Goal: Transaction & Acquisition: Purchase product/service

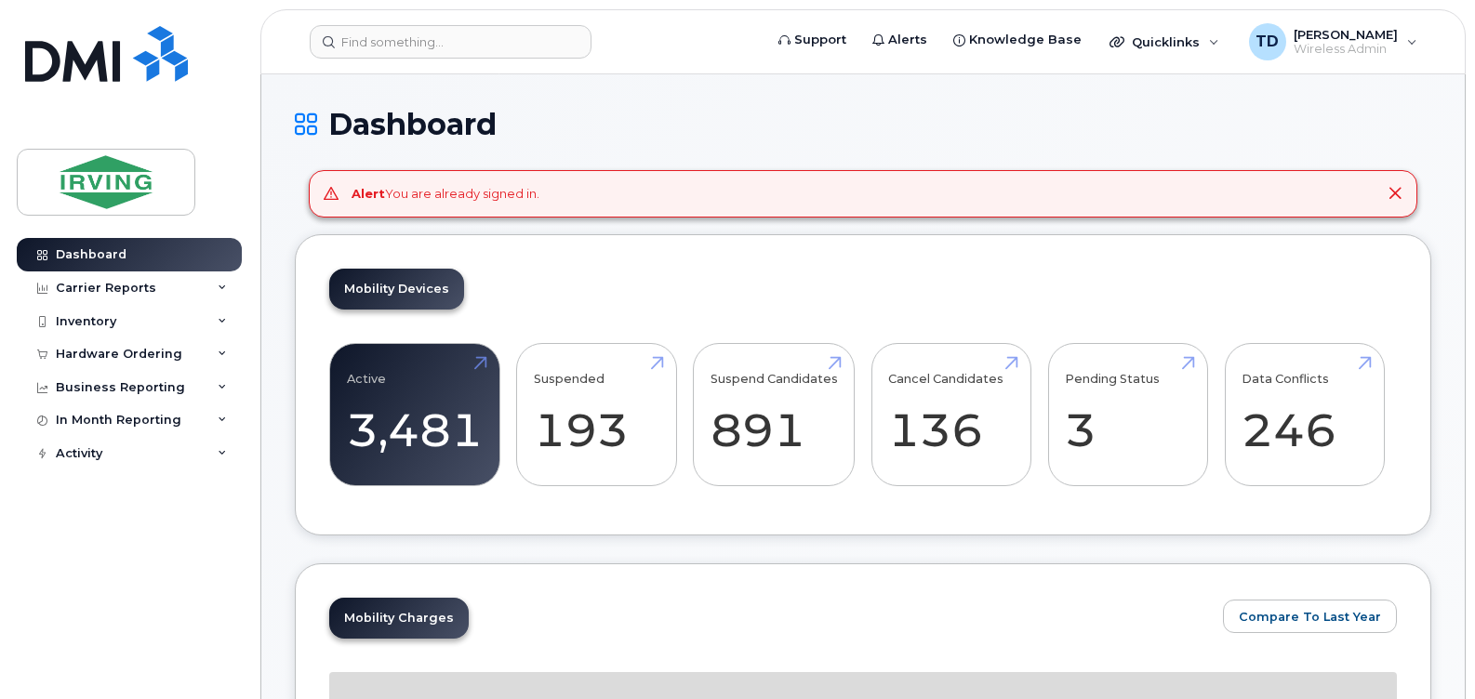
click at [1394, 193] on icon at bounding box center [1395, 193] width 15 height 15
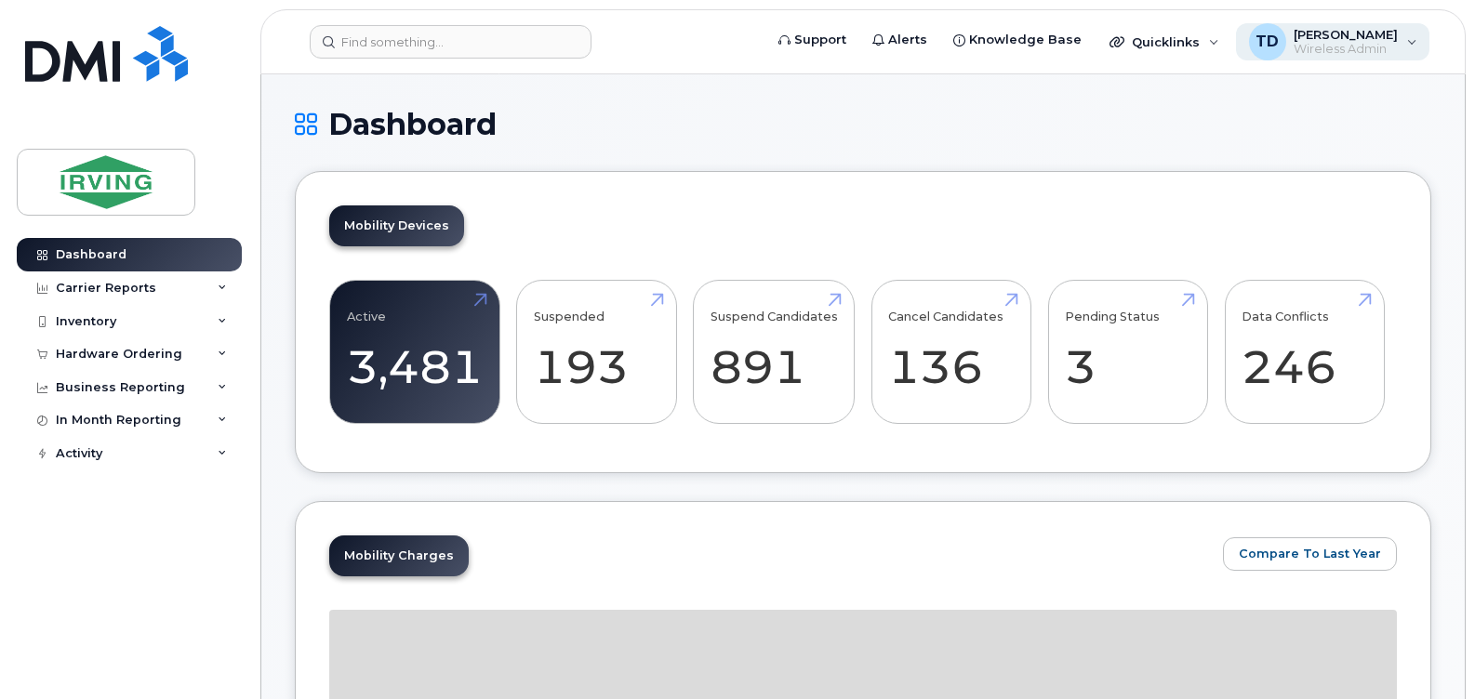
click at [1410, 48] on div "TD Tricia Downard Wireless Admin" at bounding box center [1333, 41] width 194 height 37
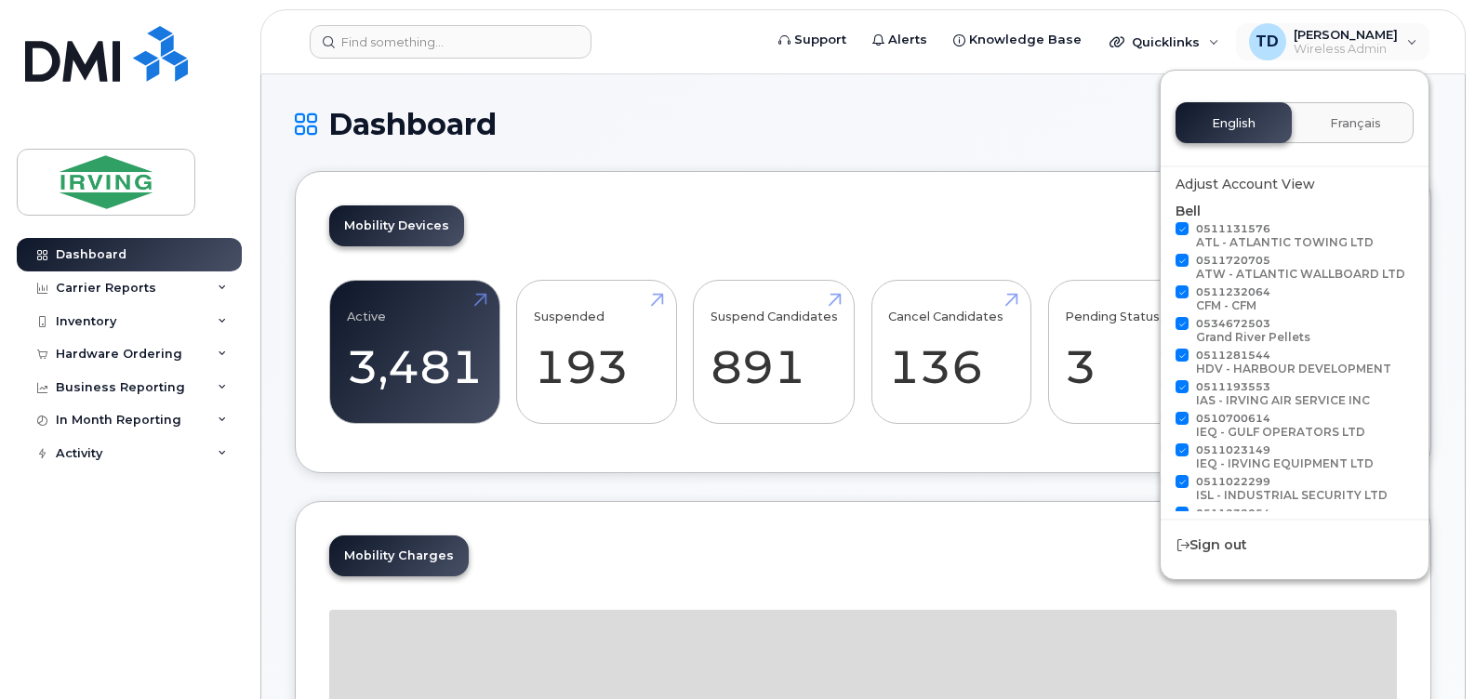
click at [1055, 137] on h1 "Dashboard" at bounding box center [863, 124] width 1137 height 33
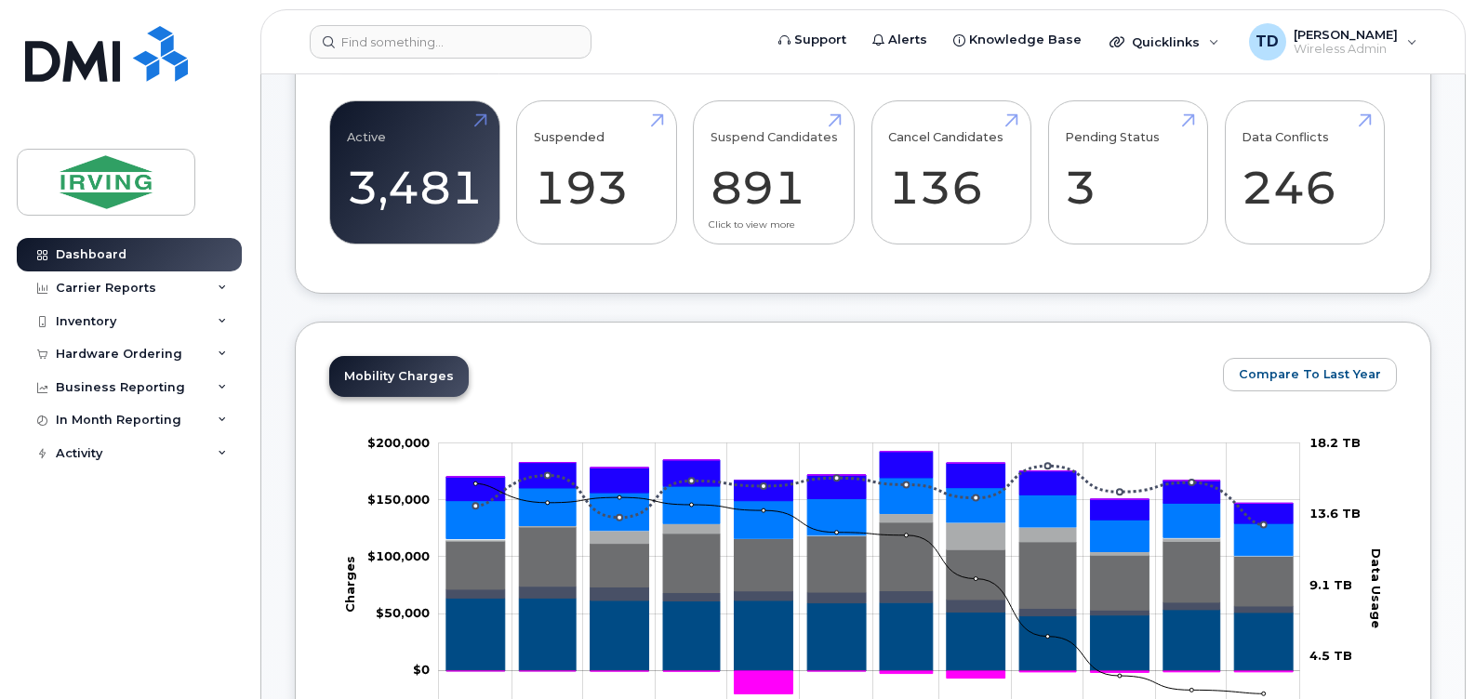
scroll to position [279, 0]
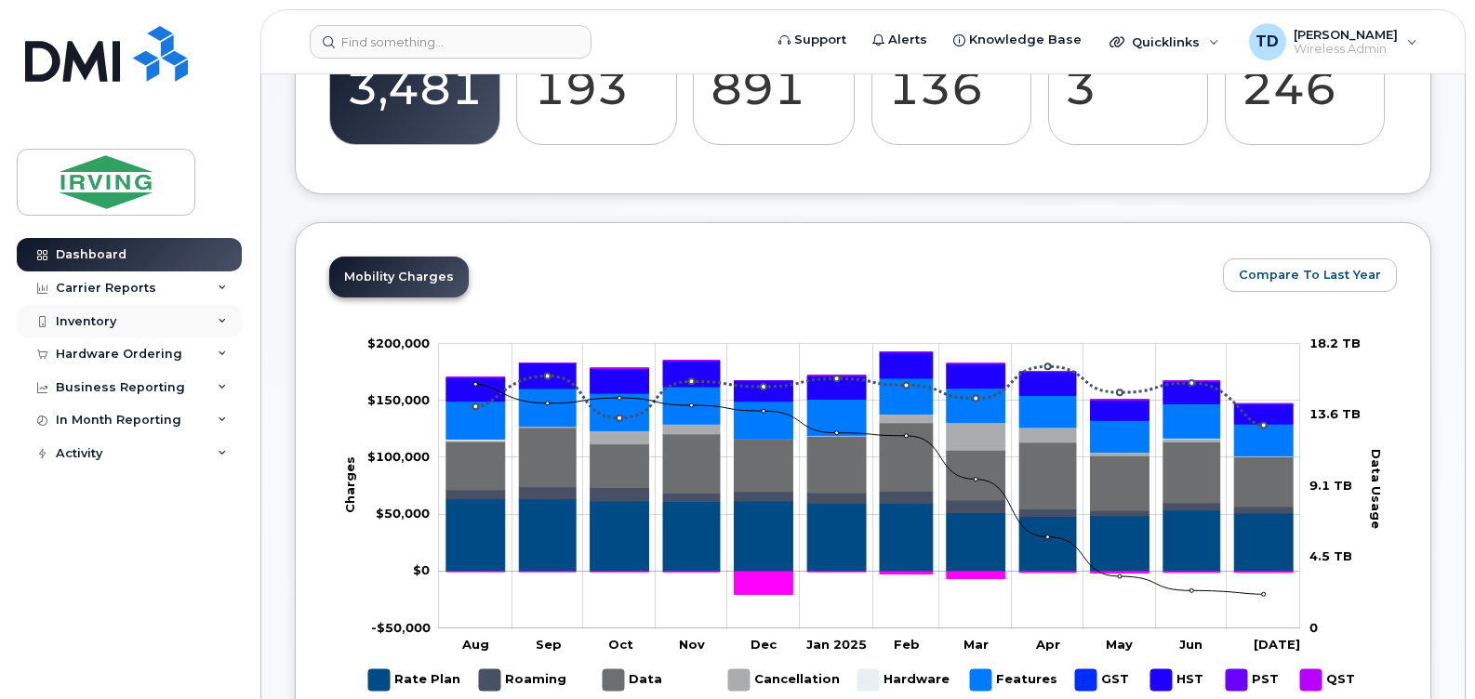
click at [84, 319] on div "Inventory" at bounding box center [86, 321] width 60 height 15
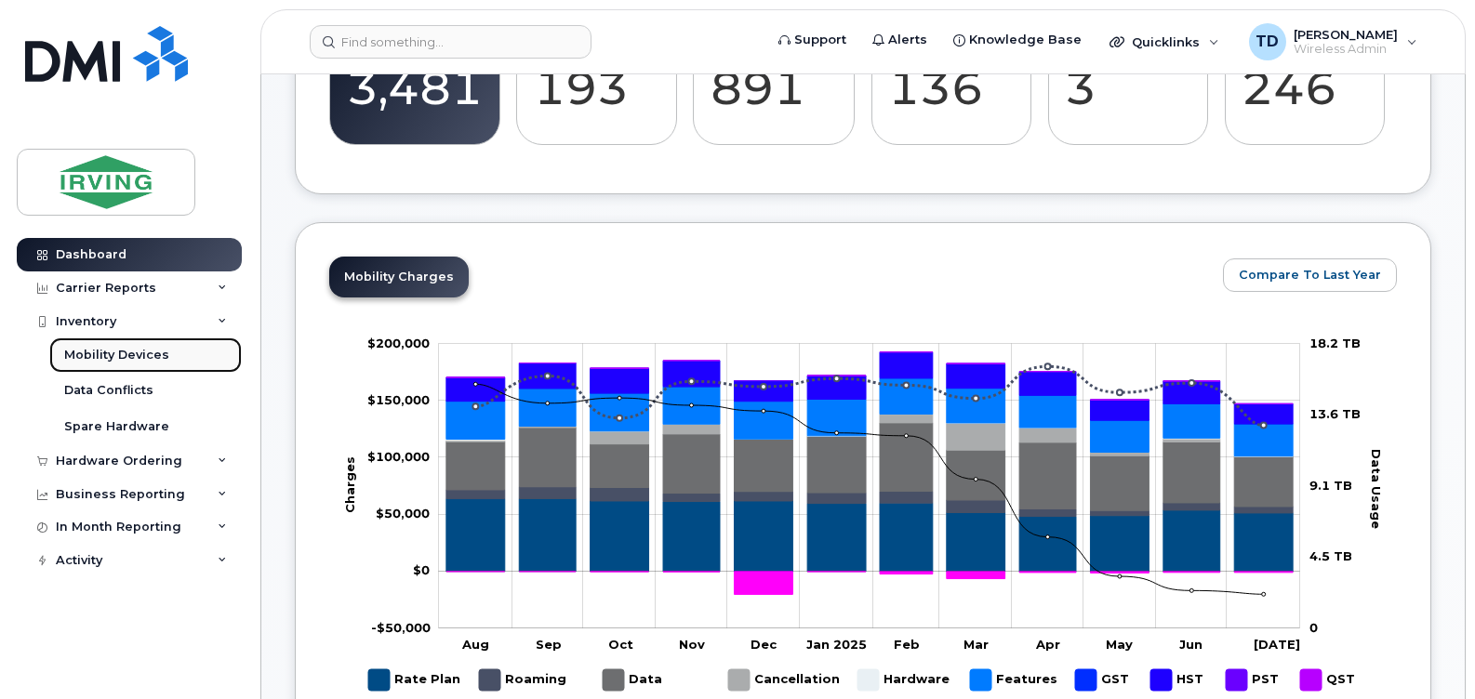
click at [89, 357] on div "Mobility Devices" at bounding box center [116, 355] width 105 height 17
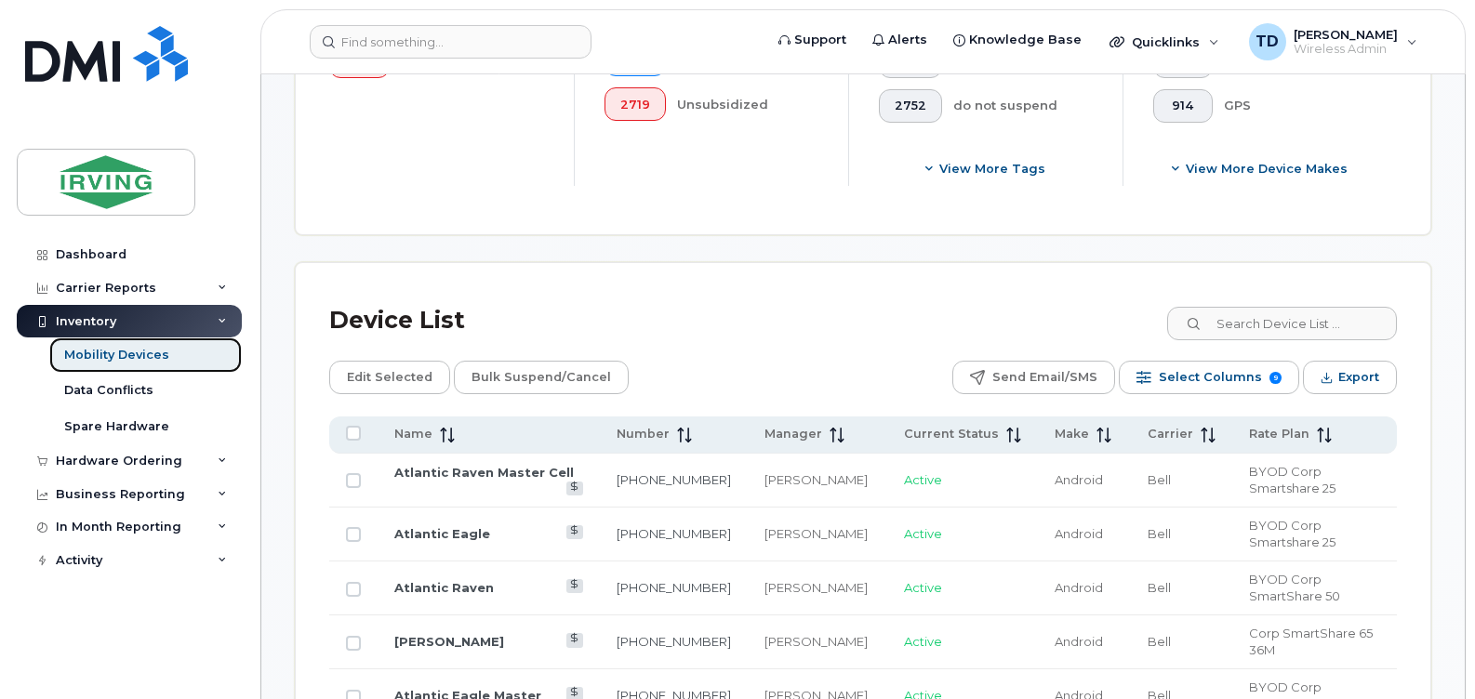
scroll to position [744, 0]
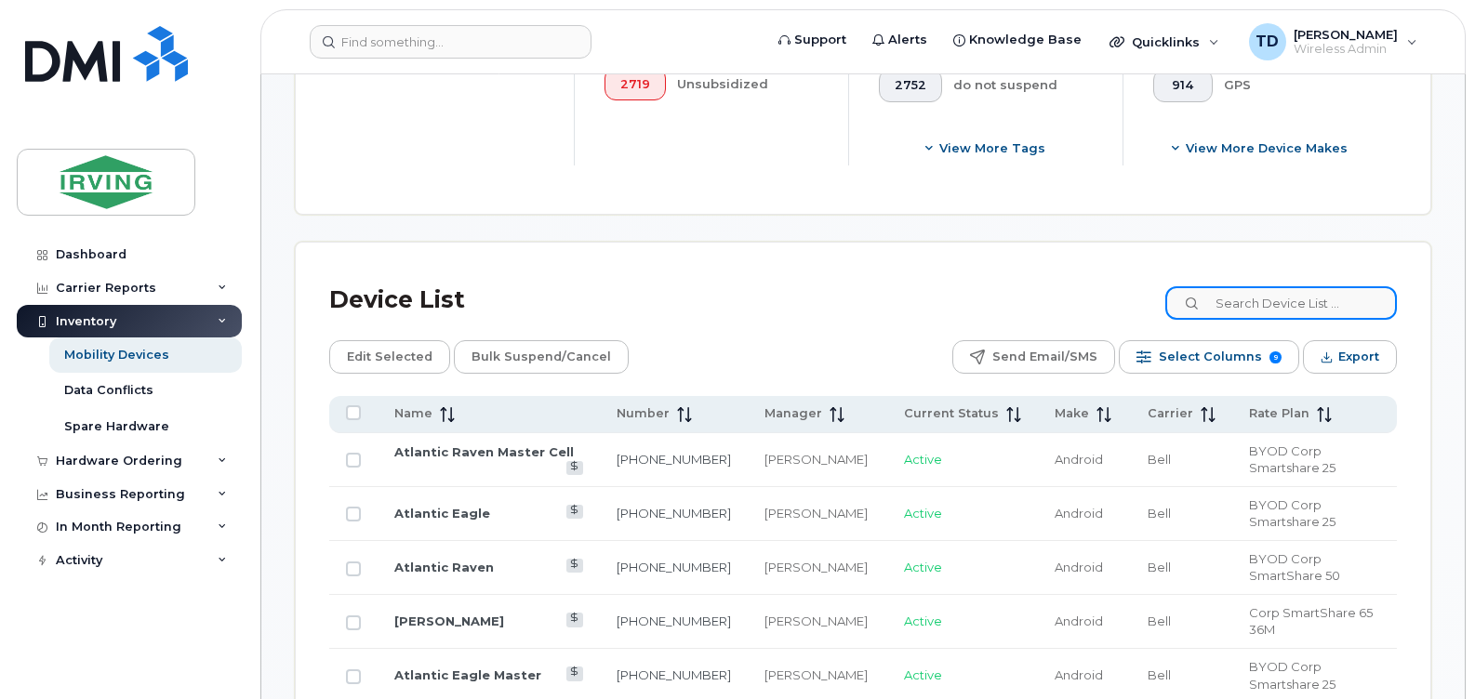
click at [1292, 303] on input at bounding box center [1281, 302] width 232 height 33
paste input "506-349-3413"
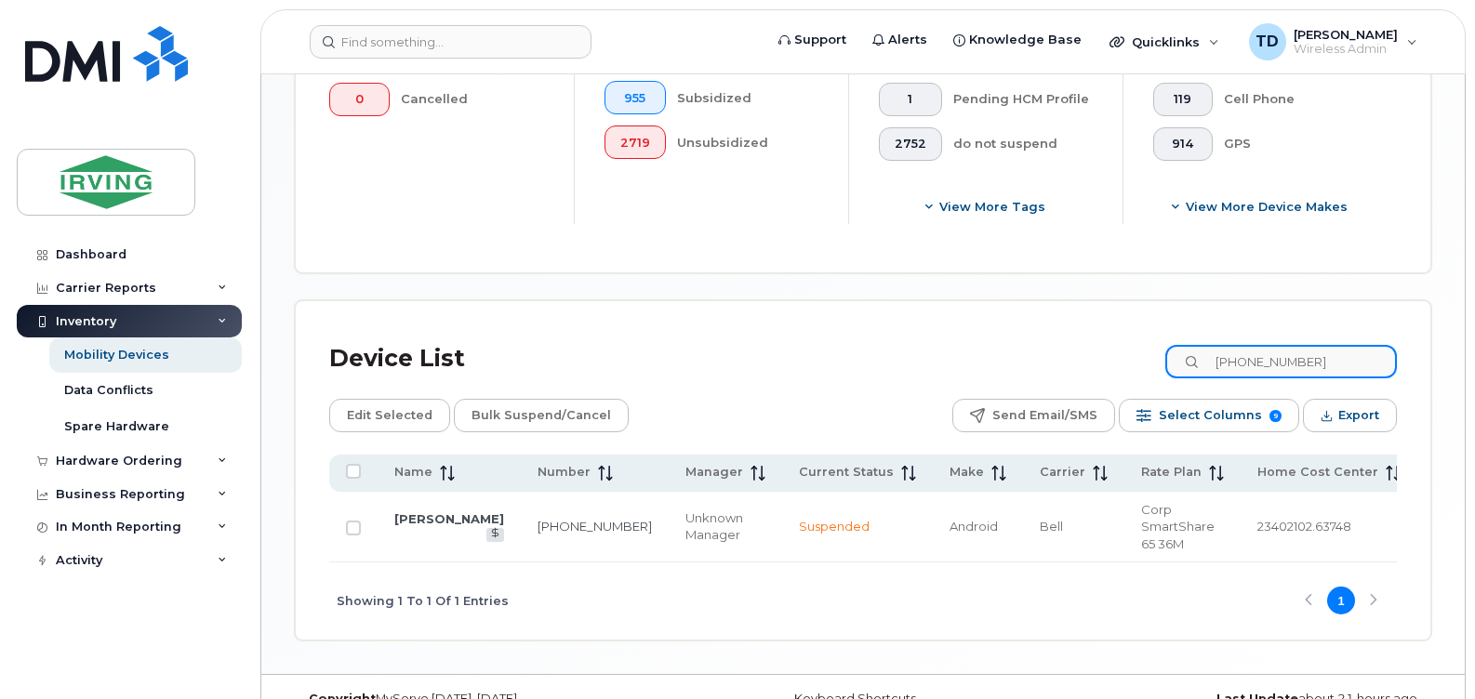
scroll to position [702, 0]
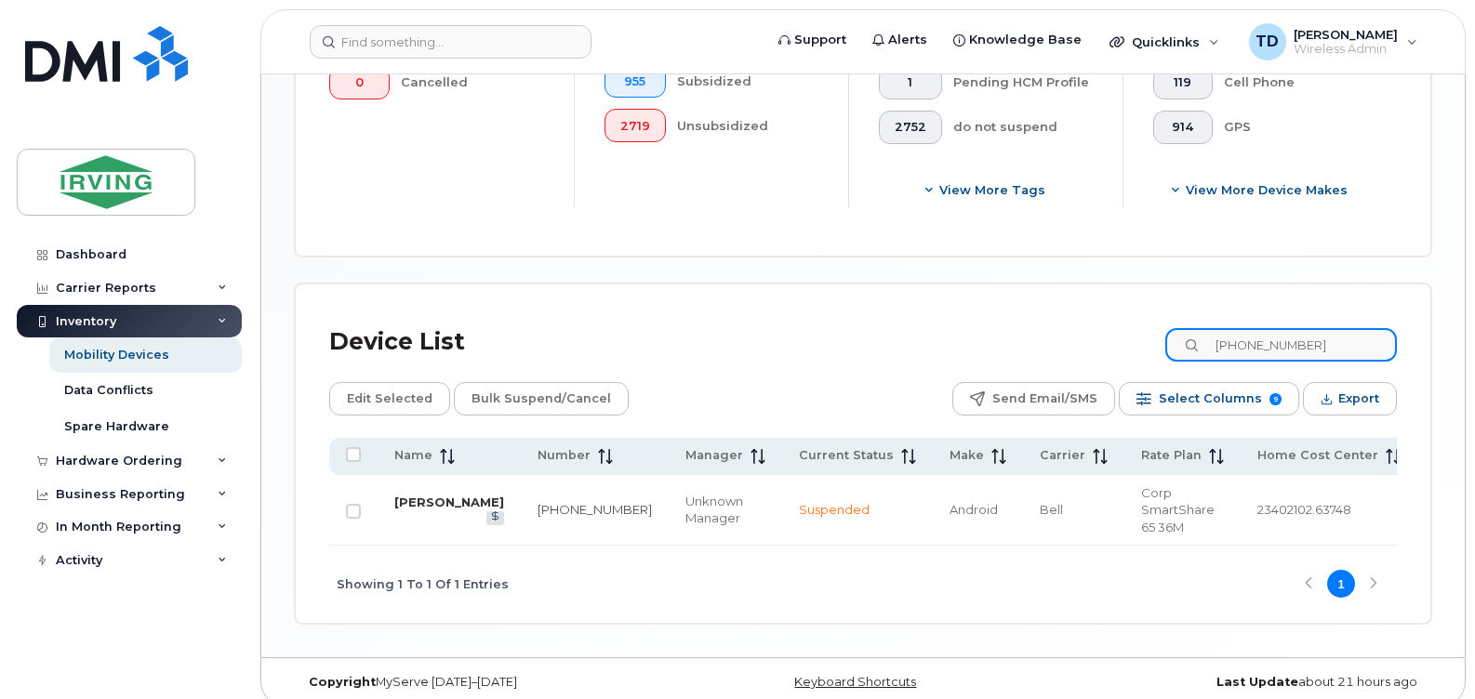
type input "506-349-3413"
click at [413, 510] on link "[PERSON_NAME]" at bounding box center [449, 502] width 110 height 15
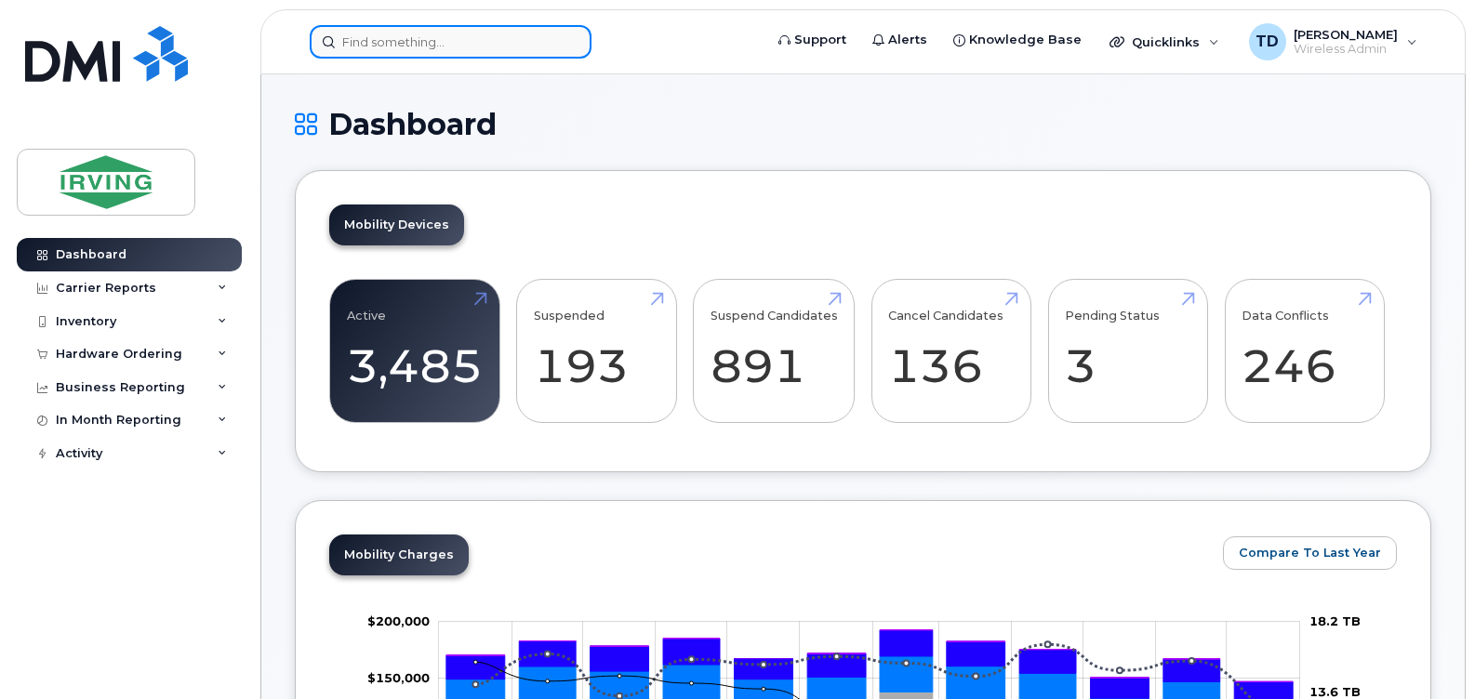
click at [394, 49] on input at bounding box center [451, 41] width 282 height 33
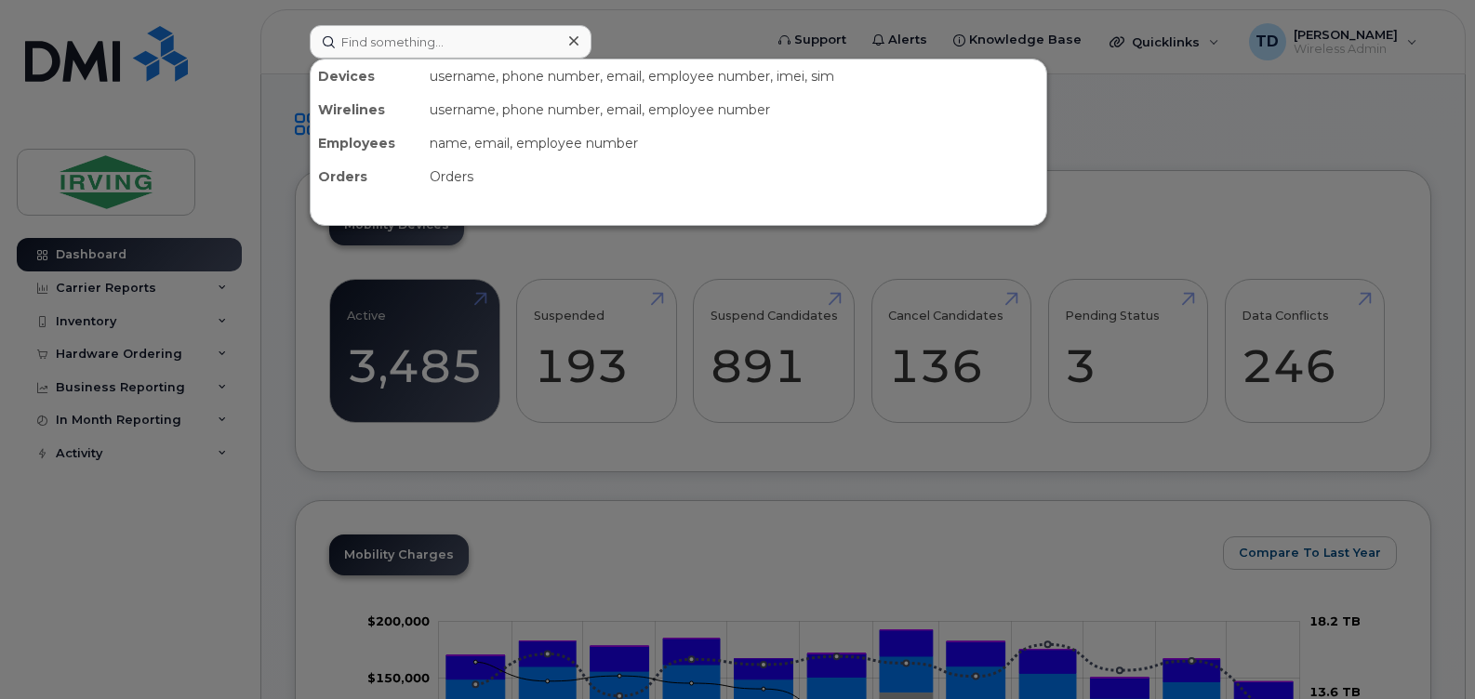
click at [727, 17] on div at bounding box center [737, 349] width 1475 height 699
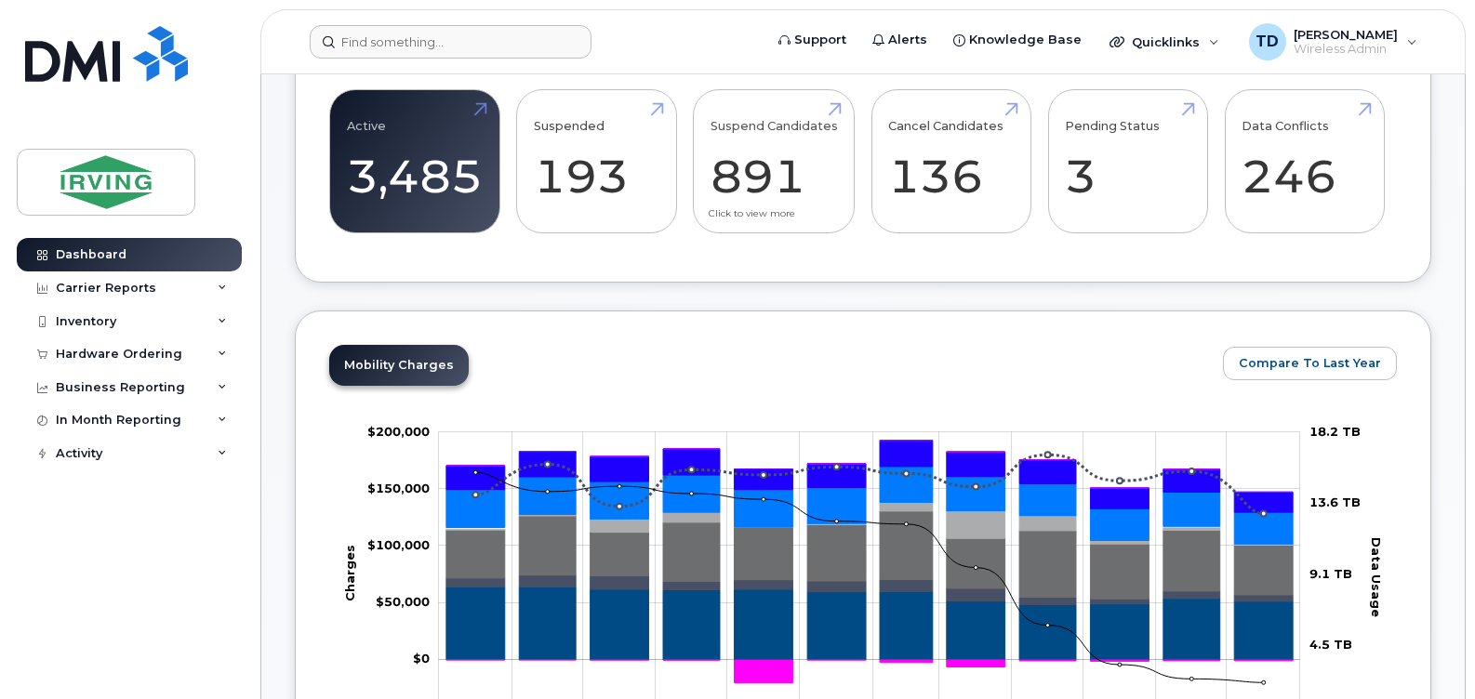
scroll to position [186, 0]
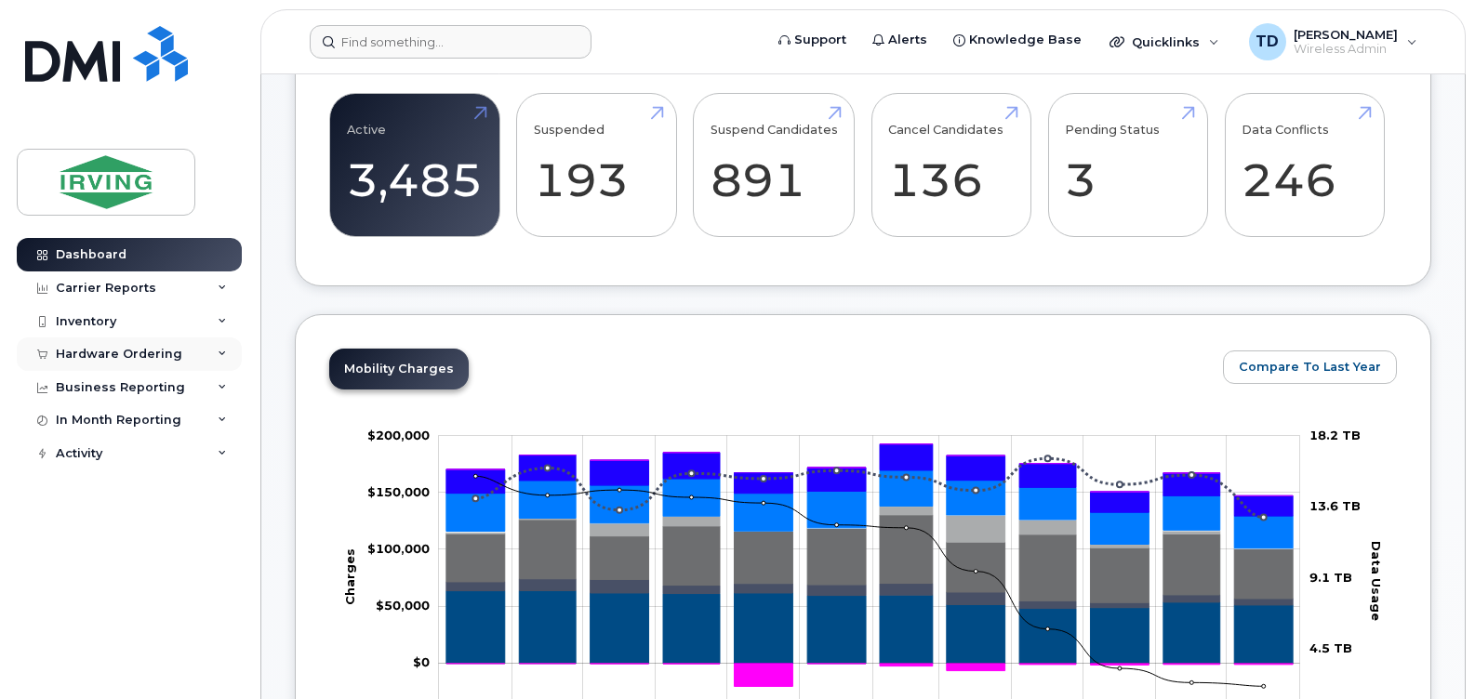
click at [141, 359] on div "Hardware Ordering" at bounding box center [119, 354] width 126 height 15
click at [135, 346] on div "Hardware Ordering" at bounding box center [129, 354] width 225 height 33
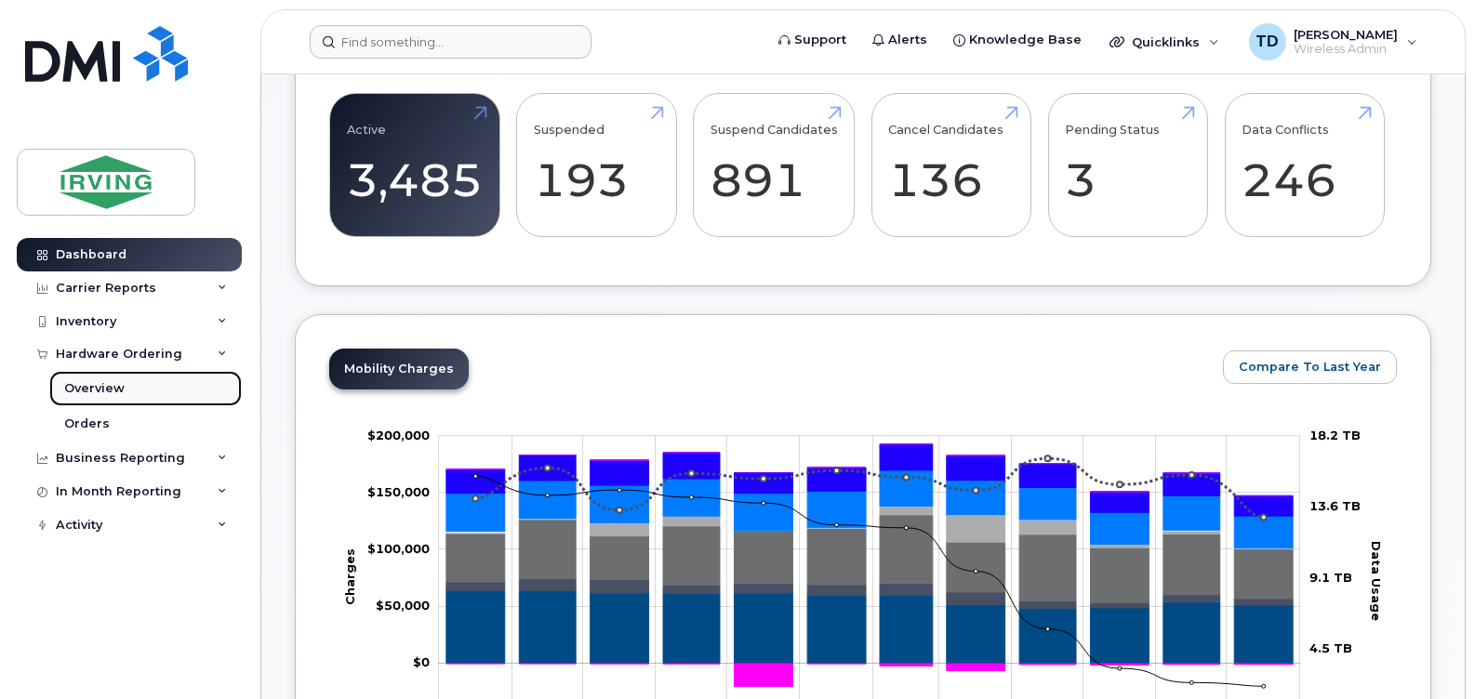
click at [95, 399] on link "Overview" at bounding box center [145, 388] width 193 height 35
click at [82, 418] on div "Orders" at bounding box center [87, 424] width 46 height 17
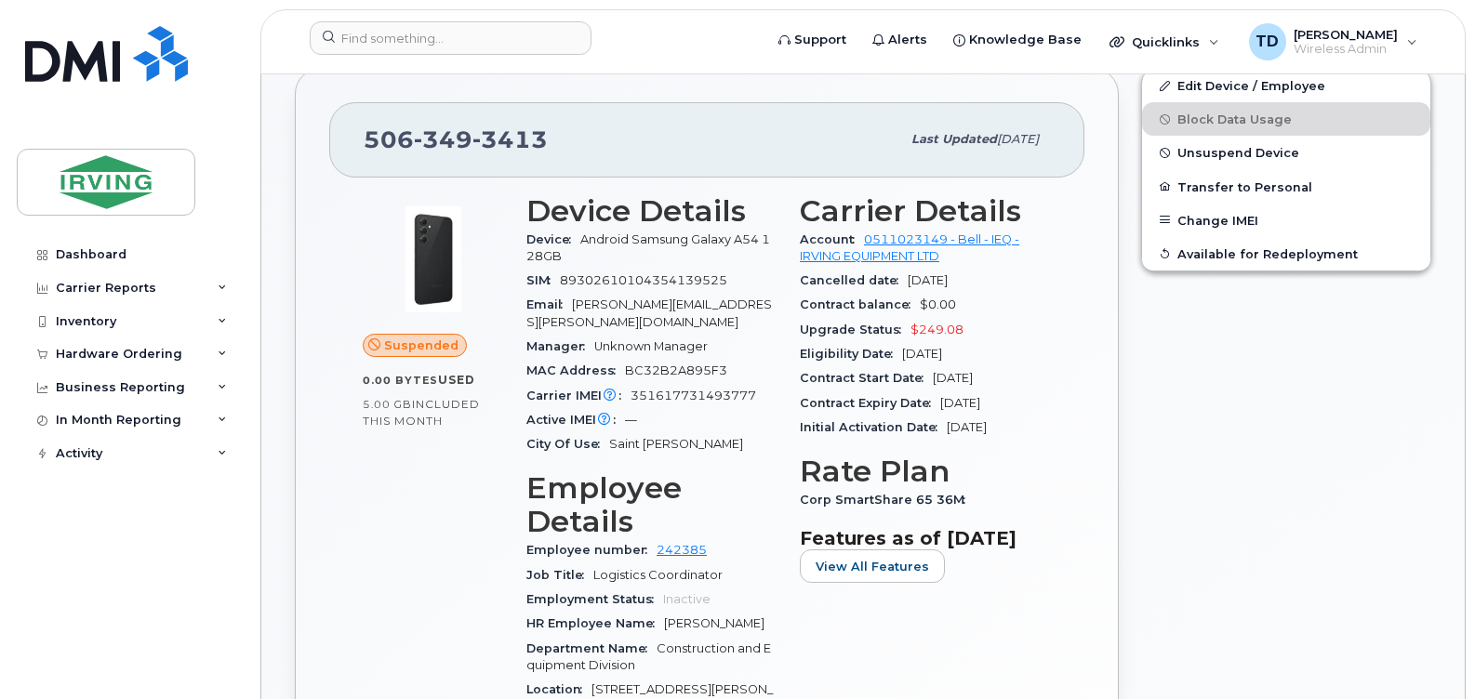
scroll to position [558, 0]
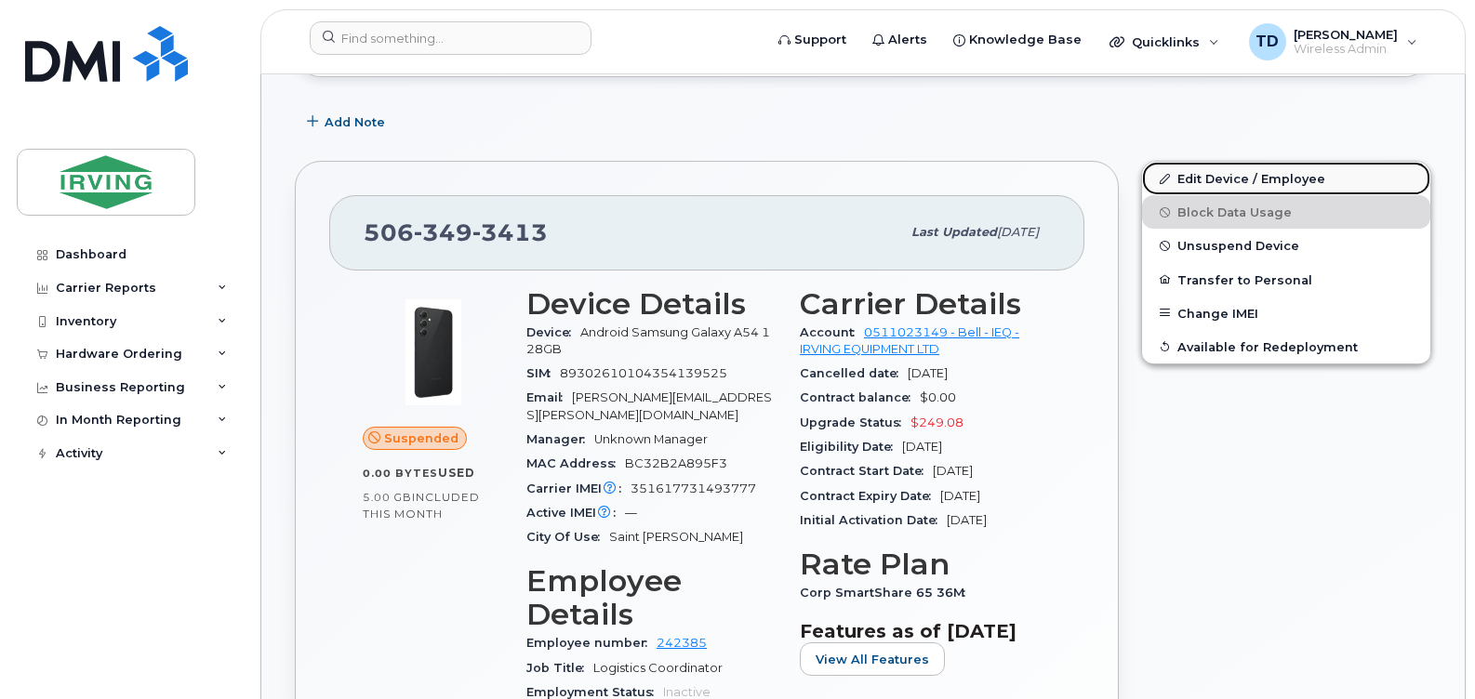
click at [1219, 177] on link "Edit Device / Employee" at bounding box center [1286, 178] width 288 height 33
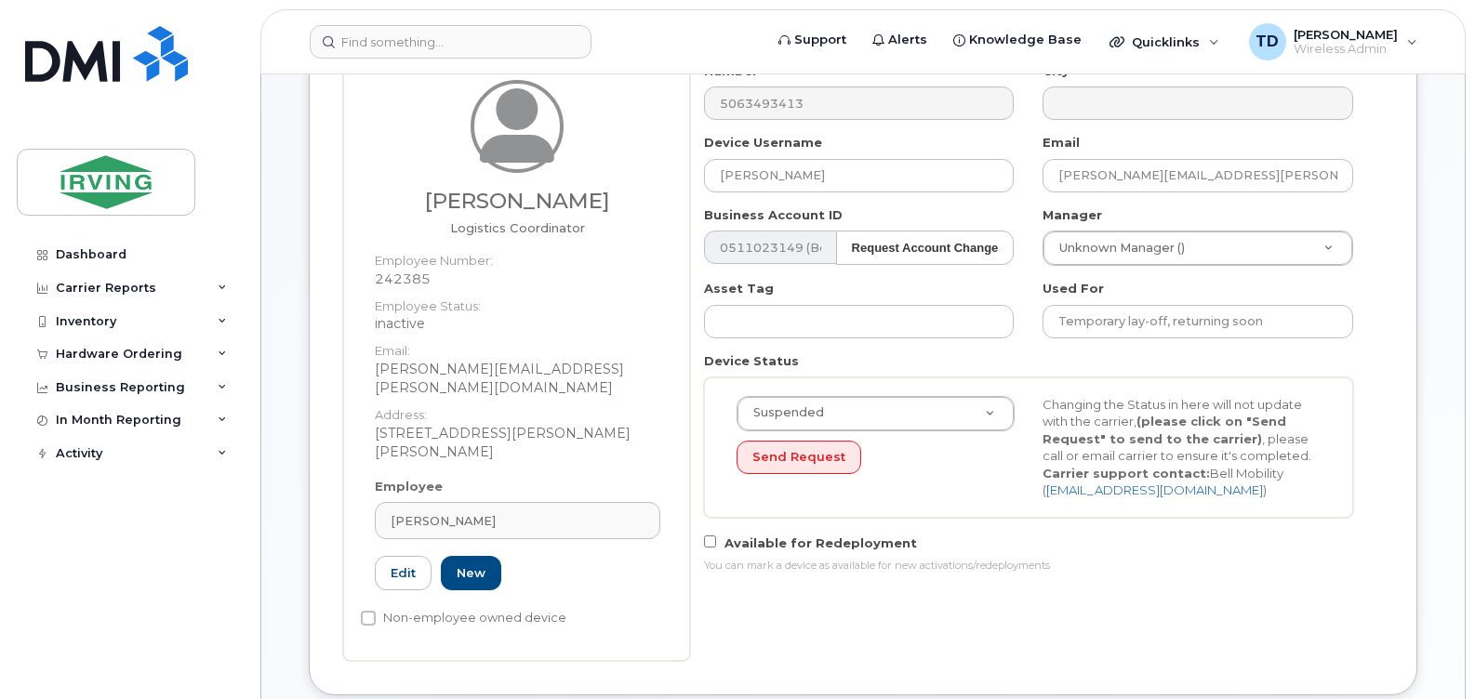
scroll to position [186, 0]
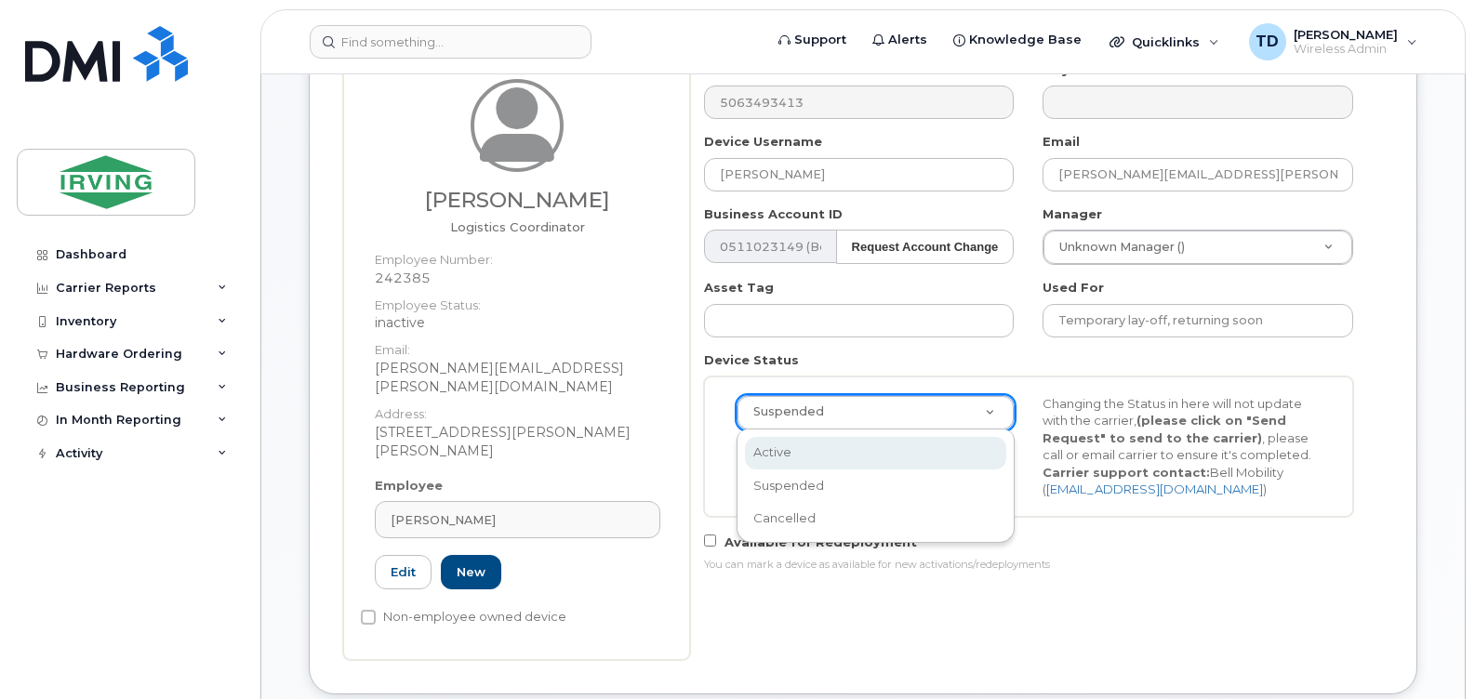
select select "active"
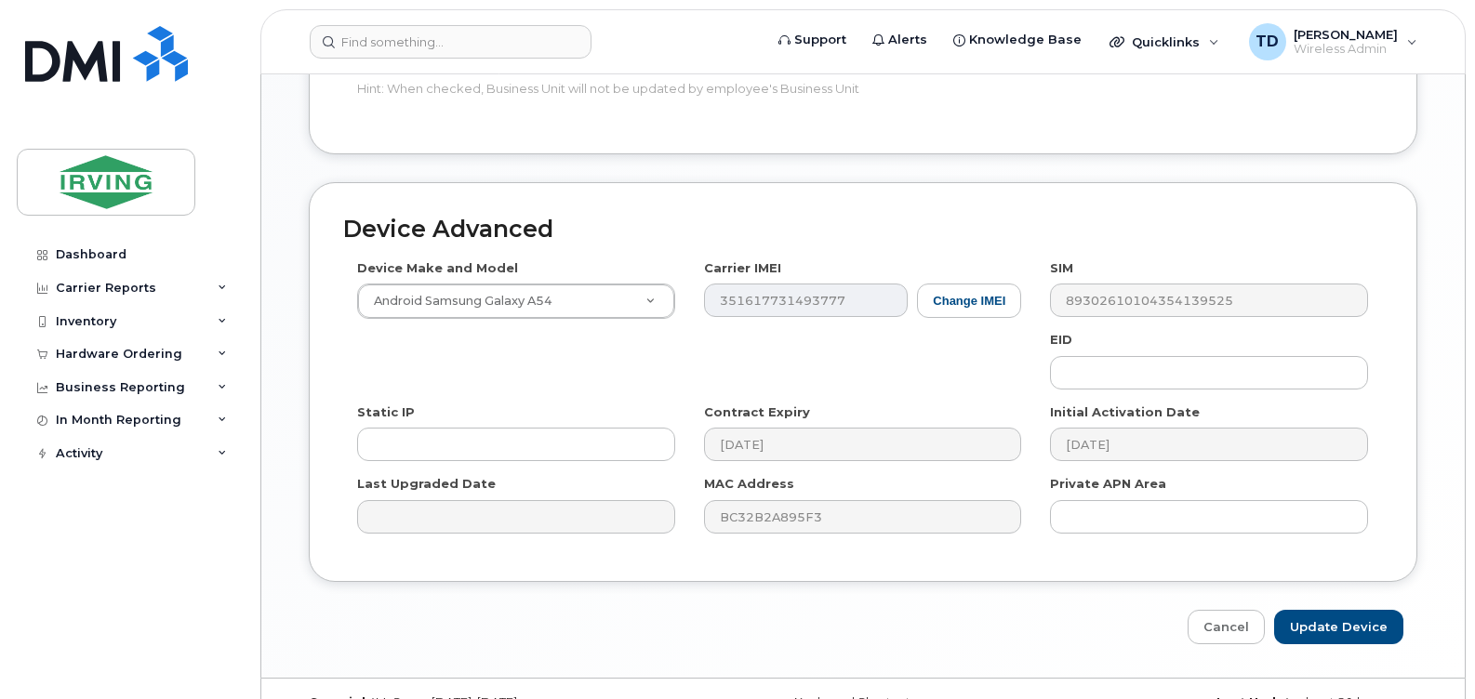
scroll to position [1047, 0]
click at [1324, 609] on input "Update Device" at bounding box center [1338, 626] width 129 height 34
type input "Saving..."
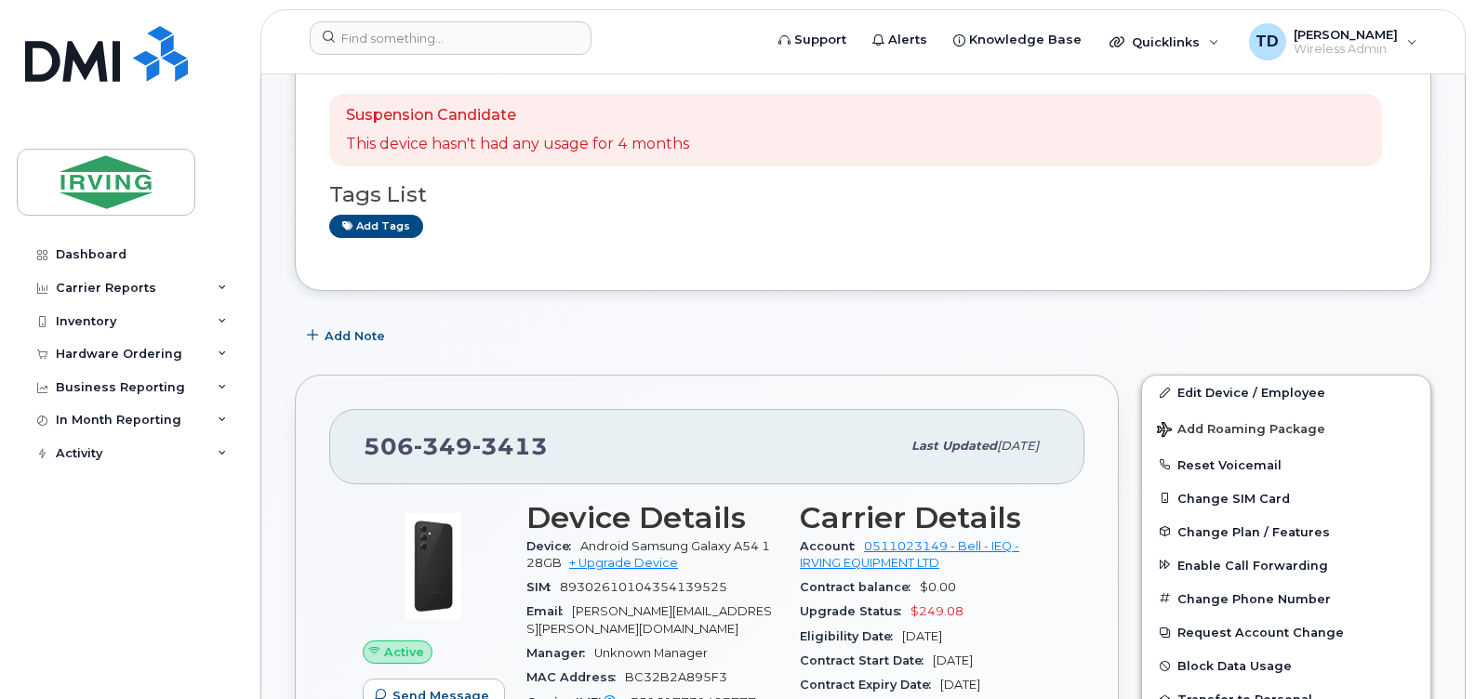
scroll to position [465, 0]
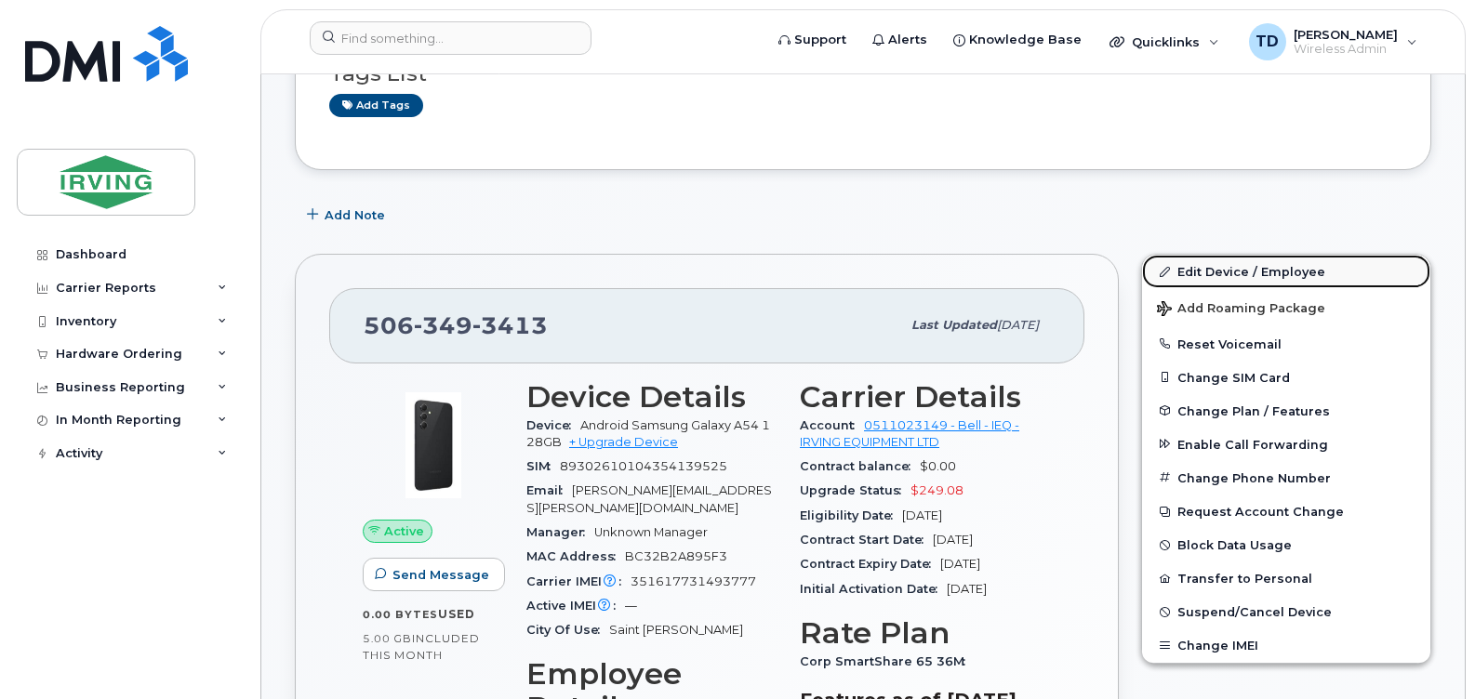
click at [1228, 275] on link "Edit Device / Employee" at bounding box center [1286, 271] width 288 height 33
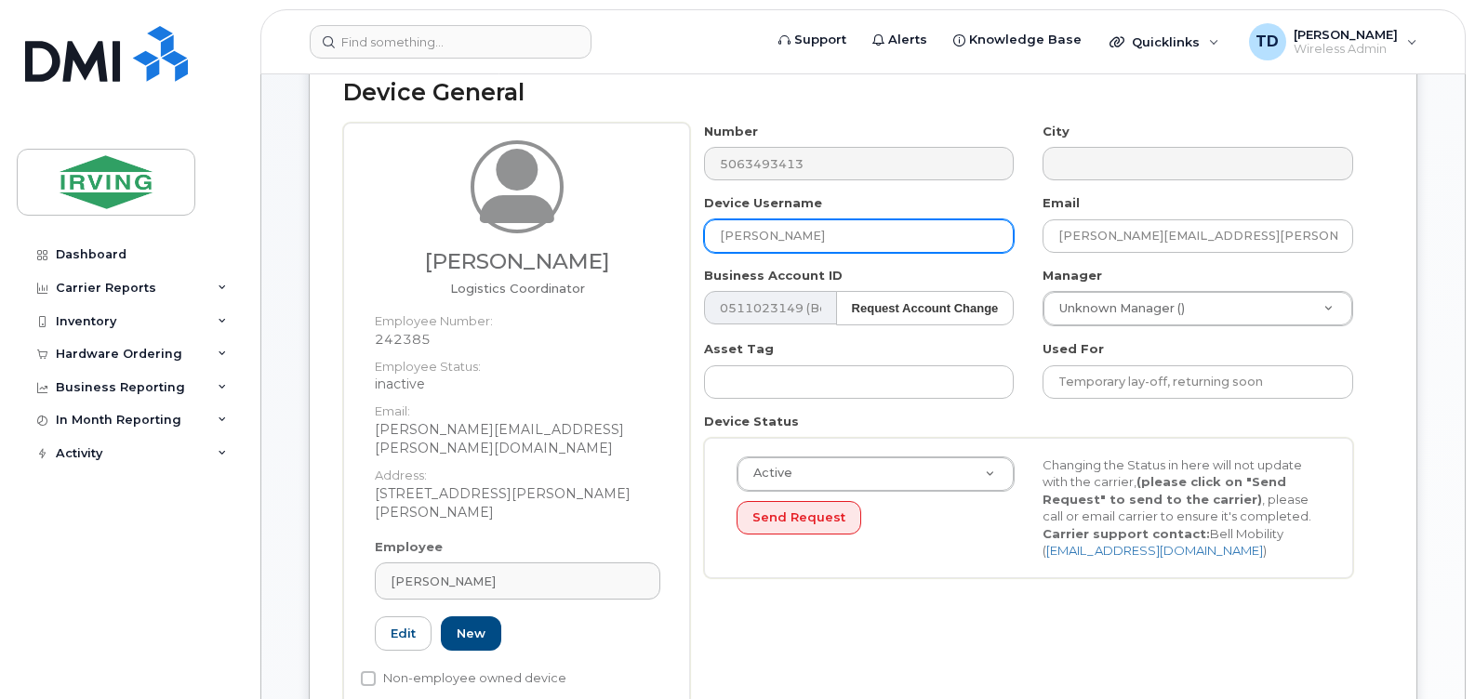
scroll to position [93, 0]
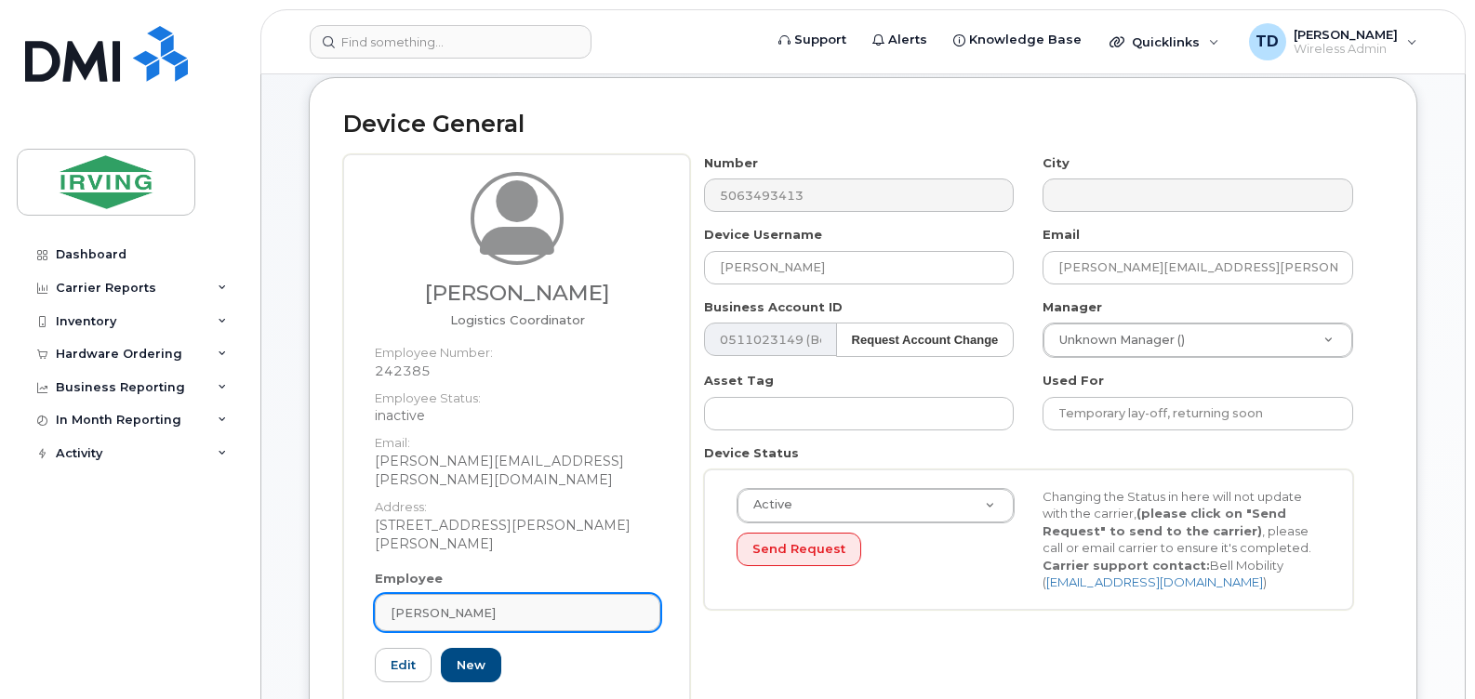
click at [470, 605] on span "Tracey Anderson" at bounding box center [443, 614] width 105 height 18
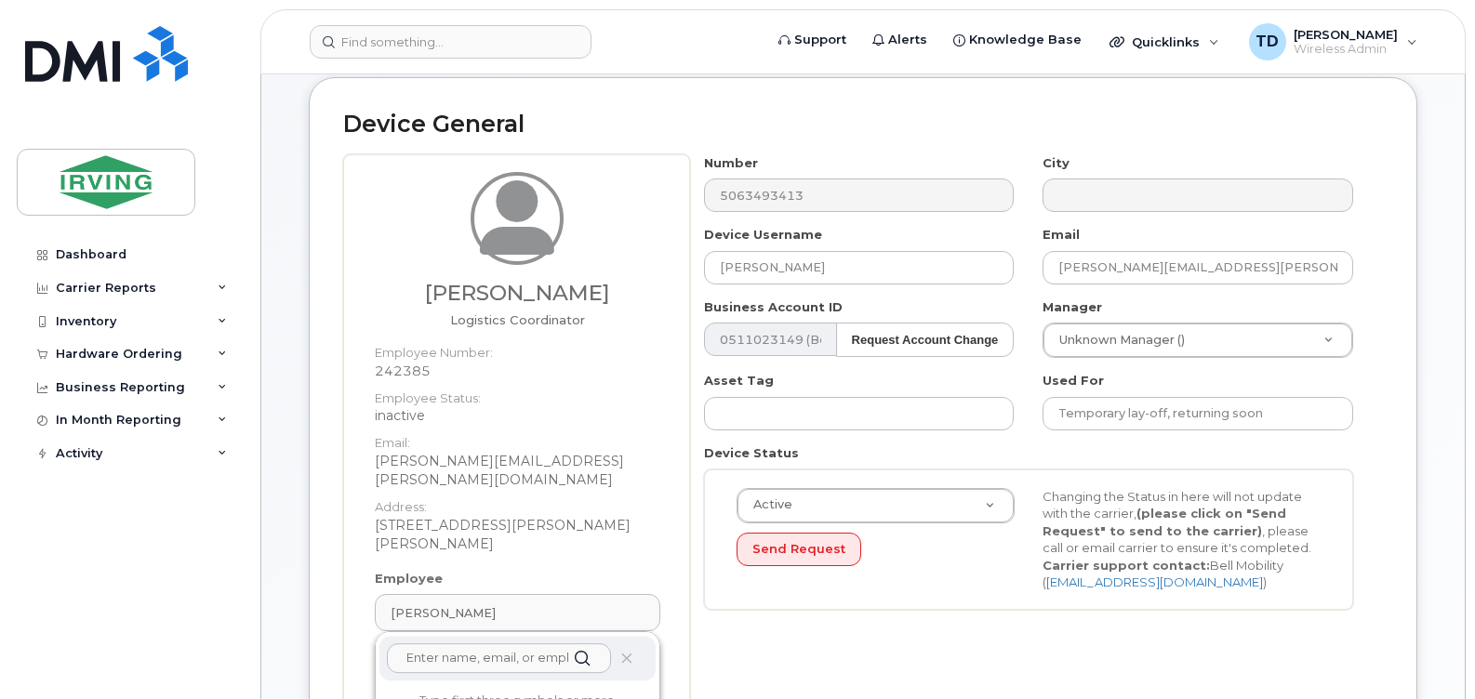
paste input "McGavney"
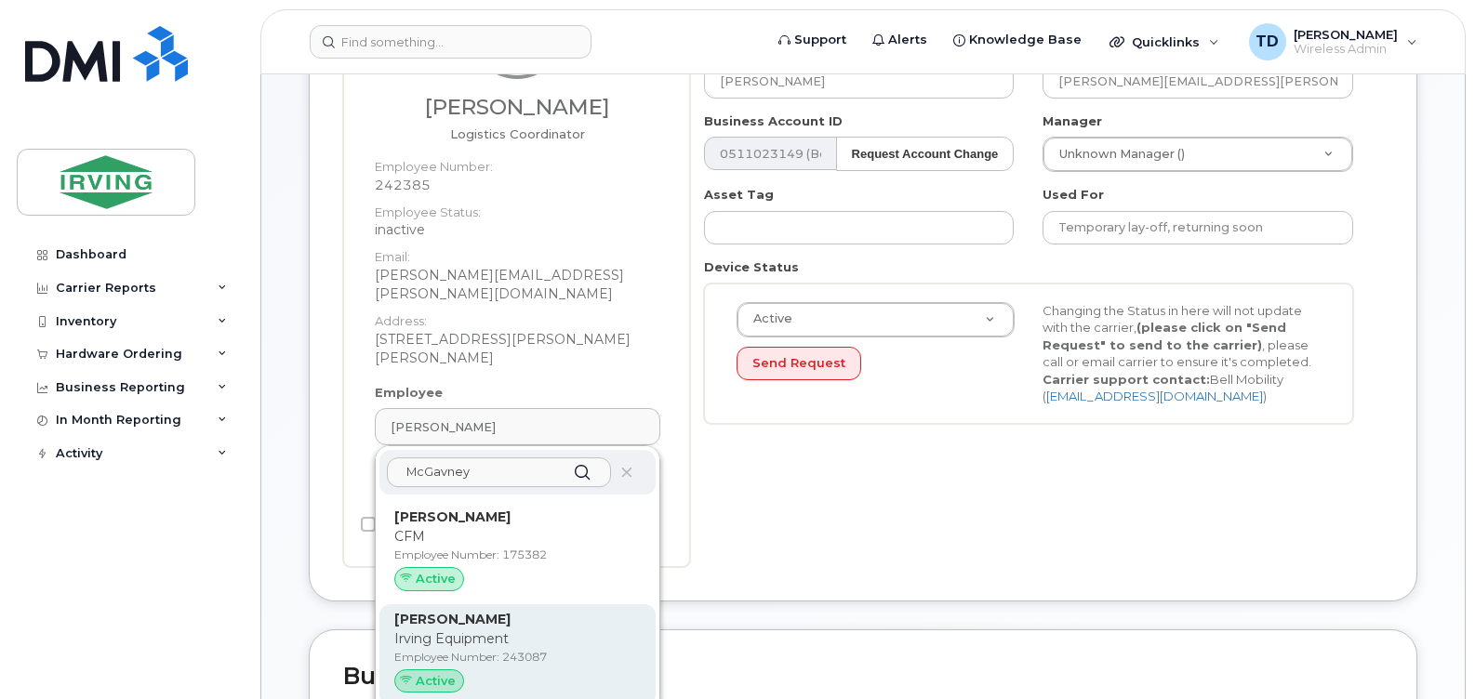
type input "McGavney"
click at [477, 630] on p "Irving Equipment" at bounding box center [517, 640] width 246 height 20
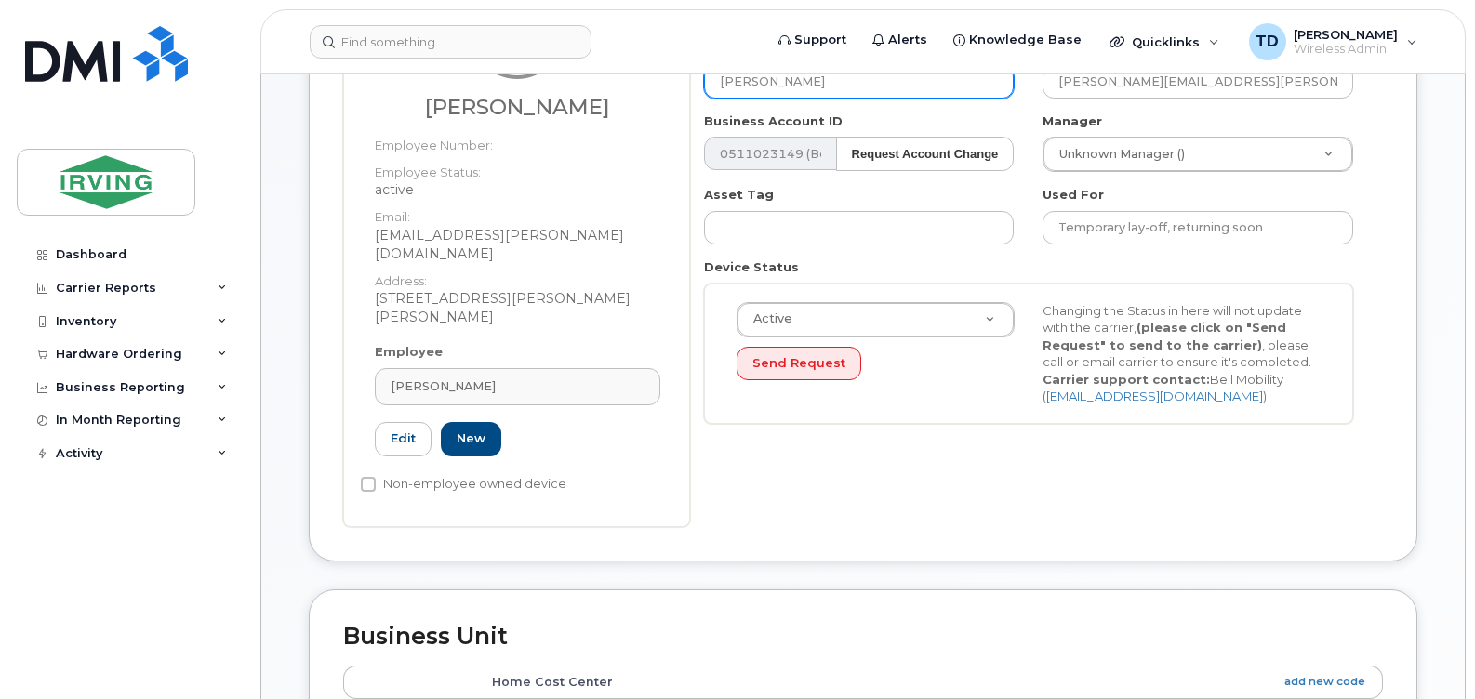
type input "243087"
type input "Kenneth McGavney"
type input "mcgavney.ken@irvingequipment.com"
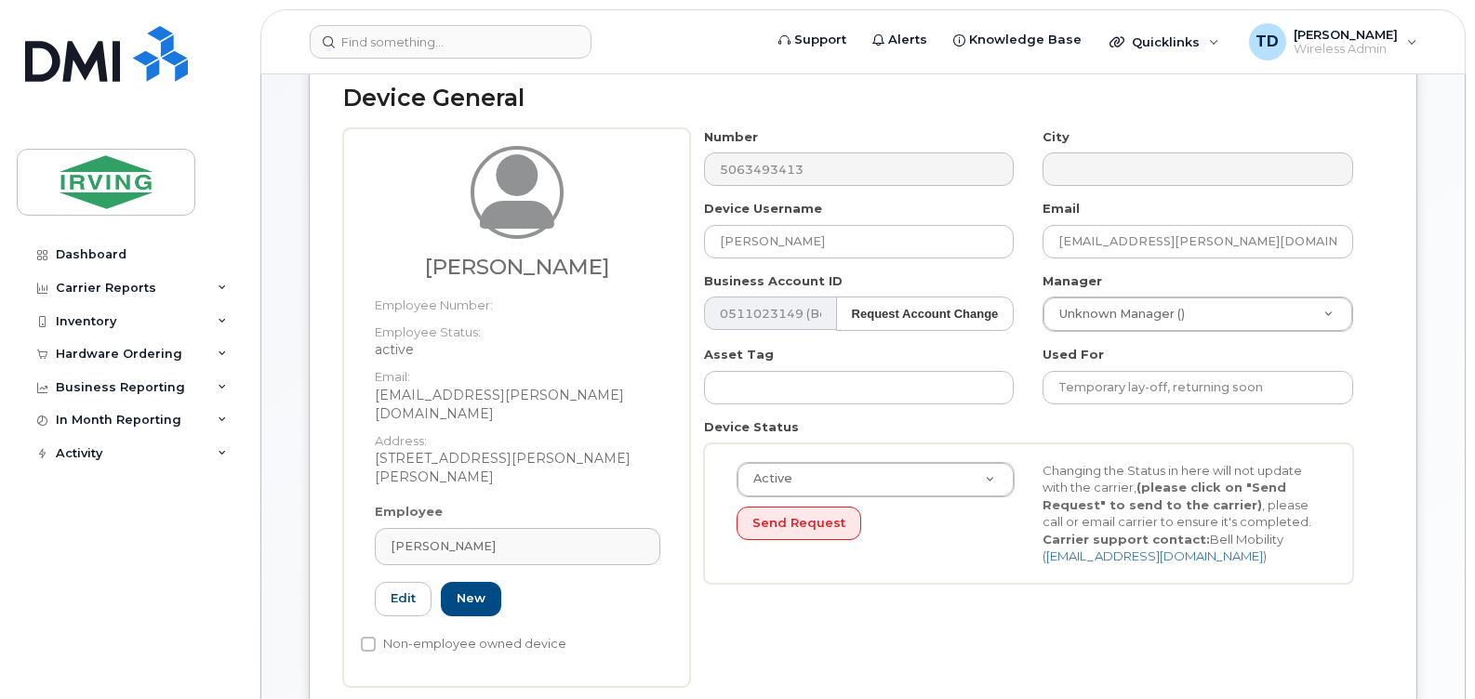
scroll to position [93, 0]
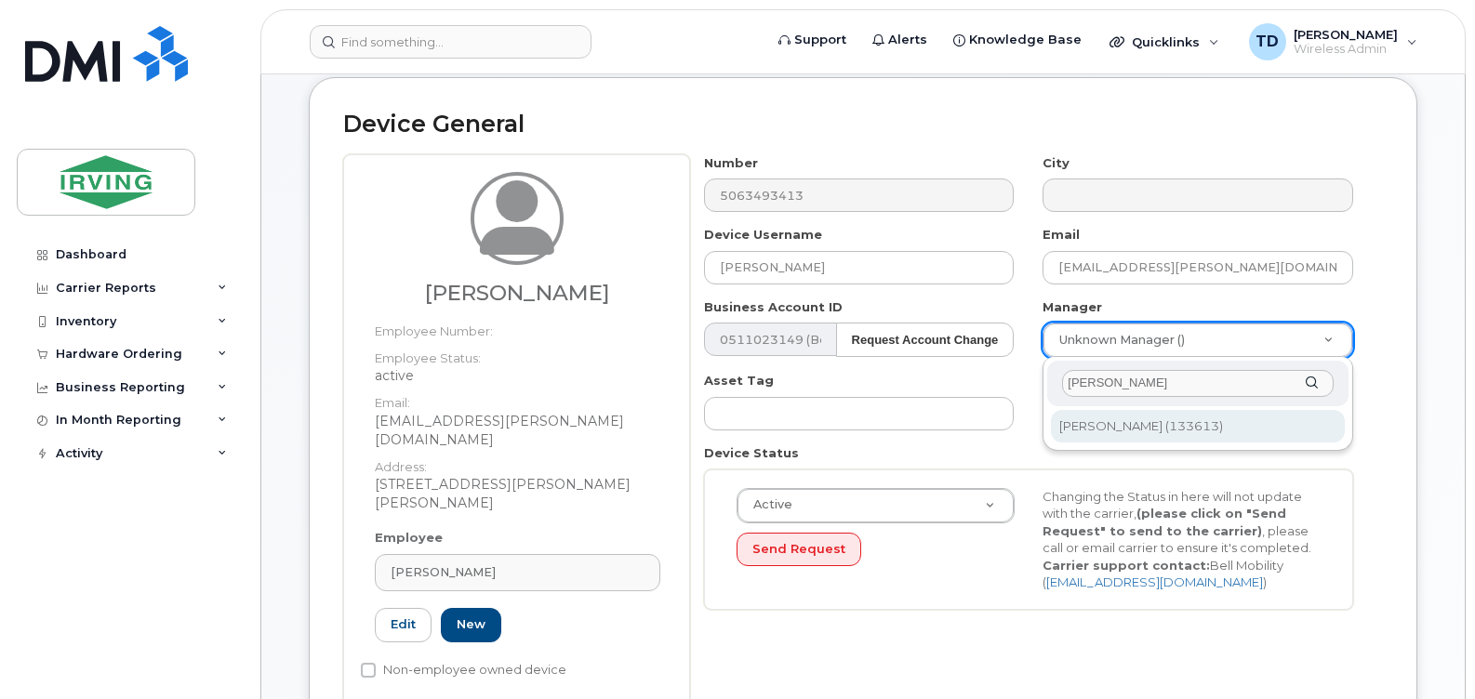
type input "snyder"
type input "1473752"
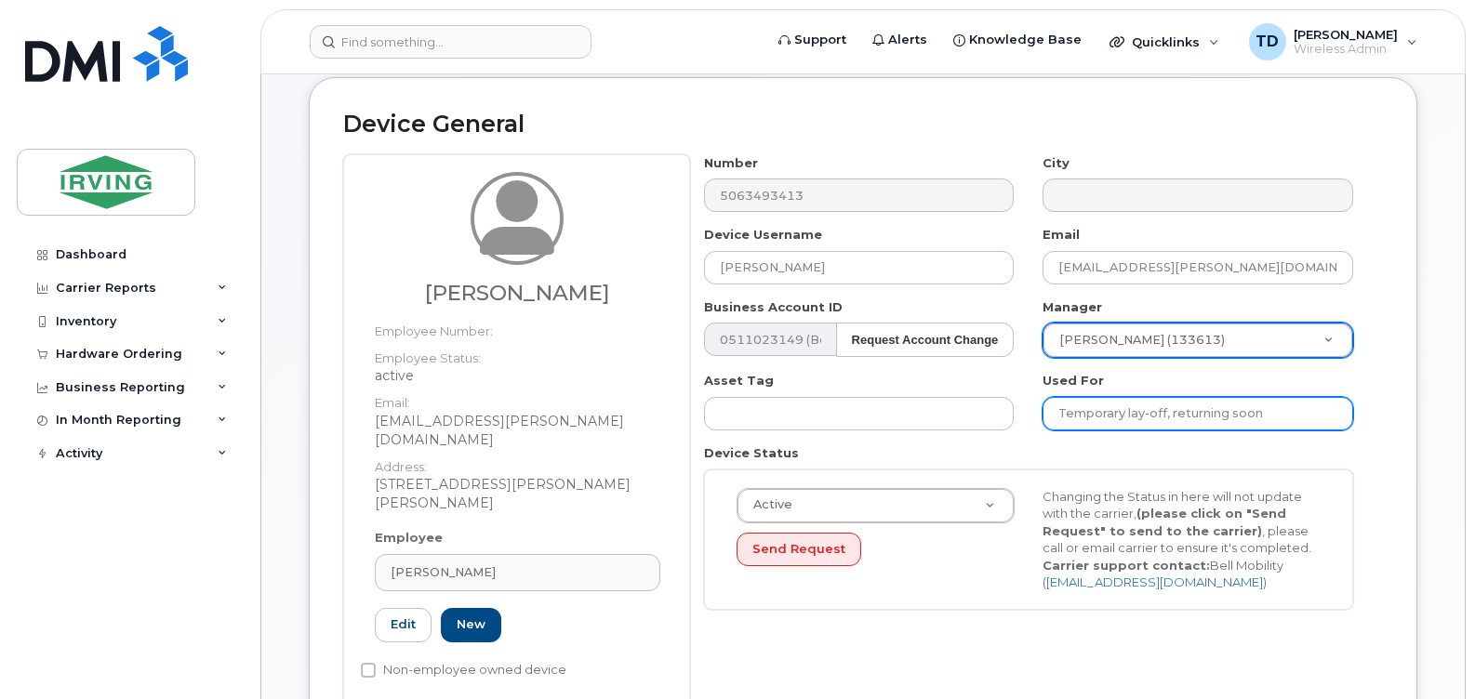
click at [1116, 421] on input "Temporary lay-off, returning soon" at bounding box center [1198, 413] width 311 height 33
type input "ay-off, returning soon"
click at [1116, 421] on input "ay-off, returning soon" at bounding box center [1198, 413] width 311 height 33
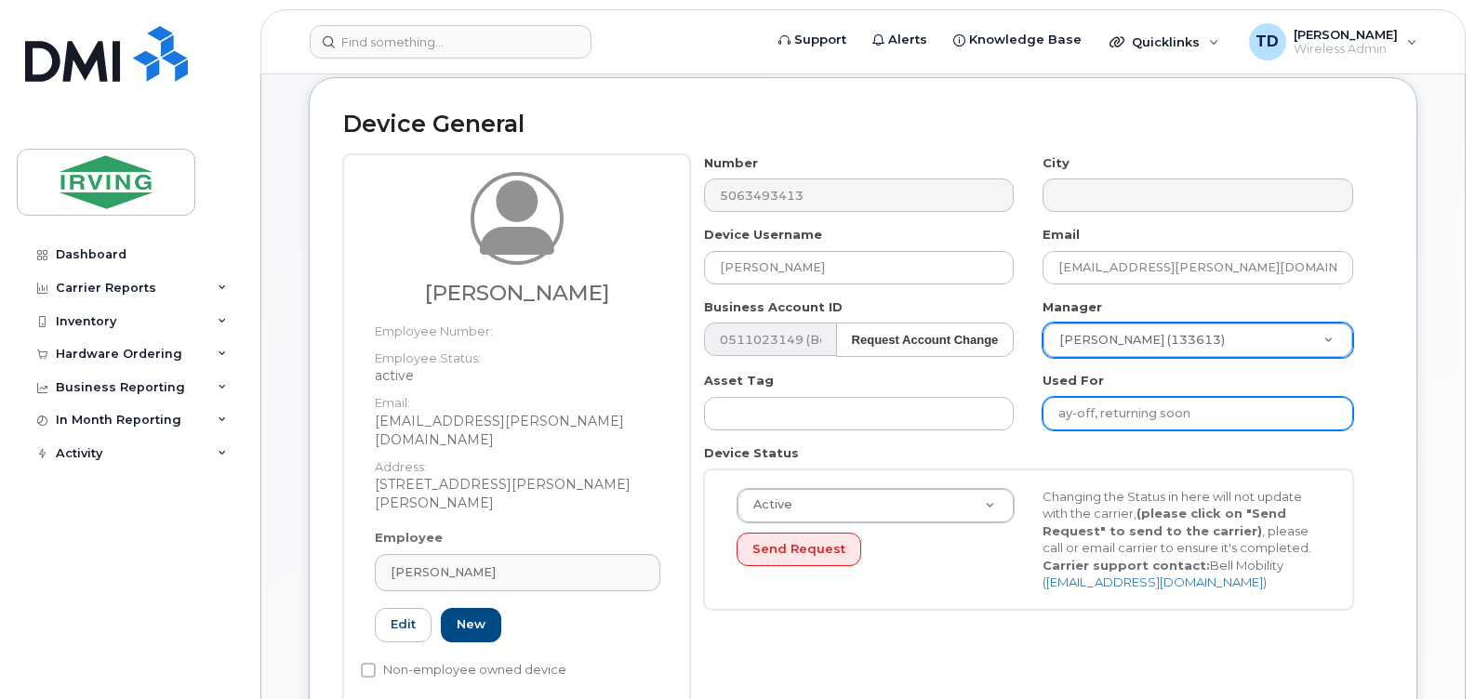
click at [1116, 421] on input "ay-off, returning soon" at bounding box center [1198, 413] width 311 height 33
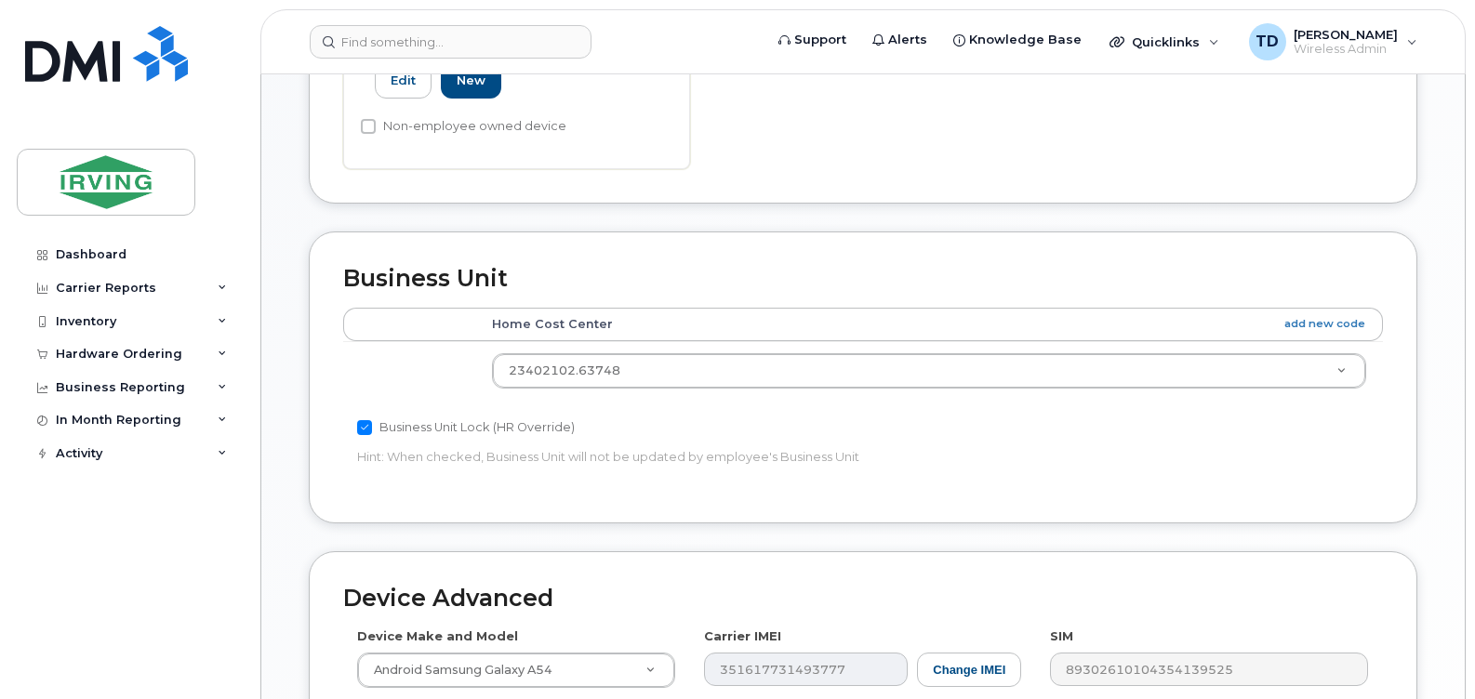
scroll to position [651, 0]
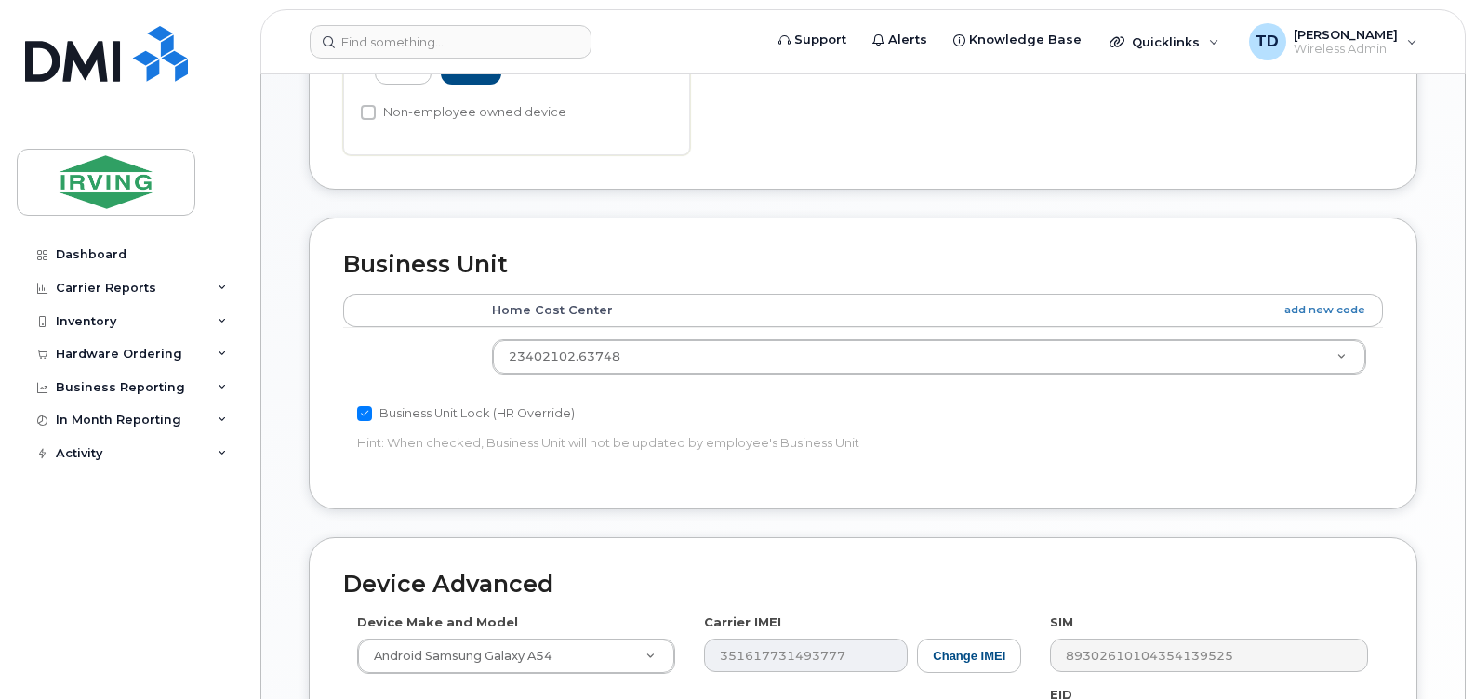
type input "Work"
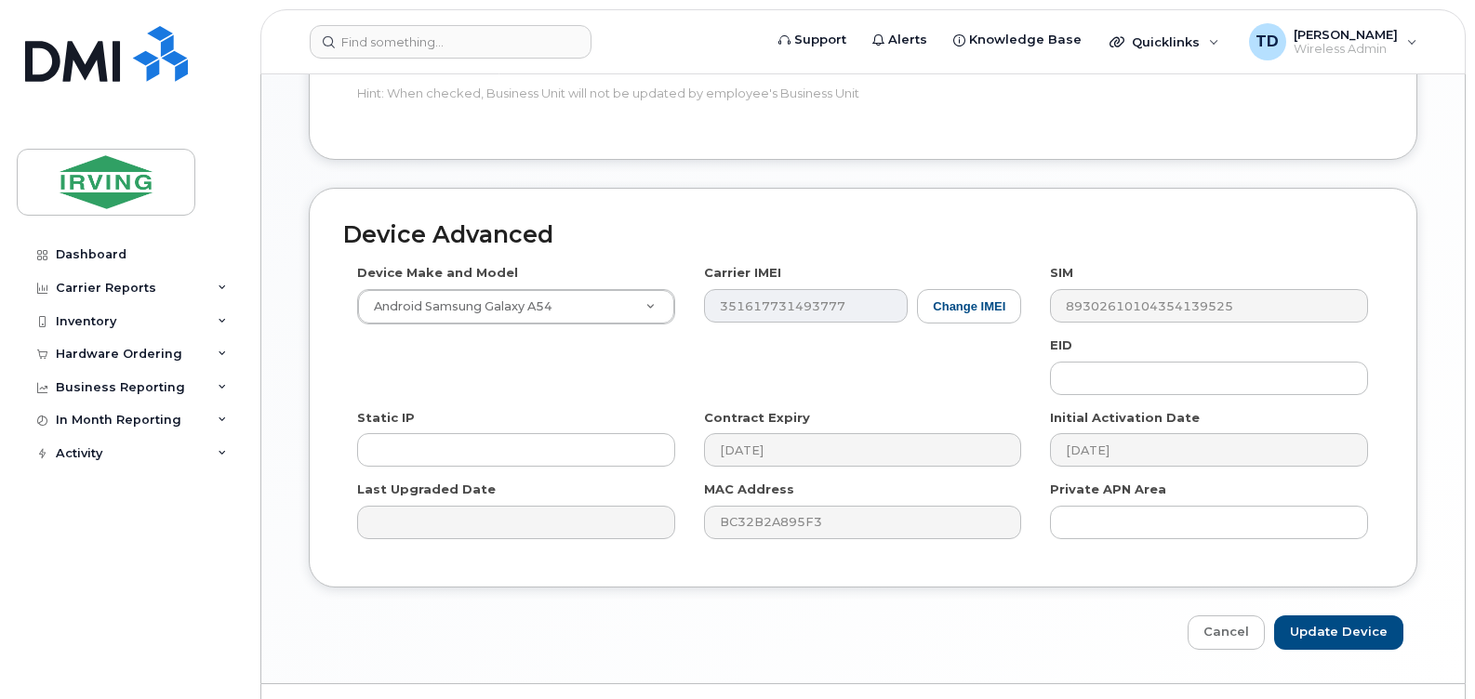
scroll to position [1007, 0]
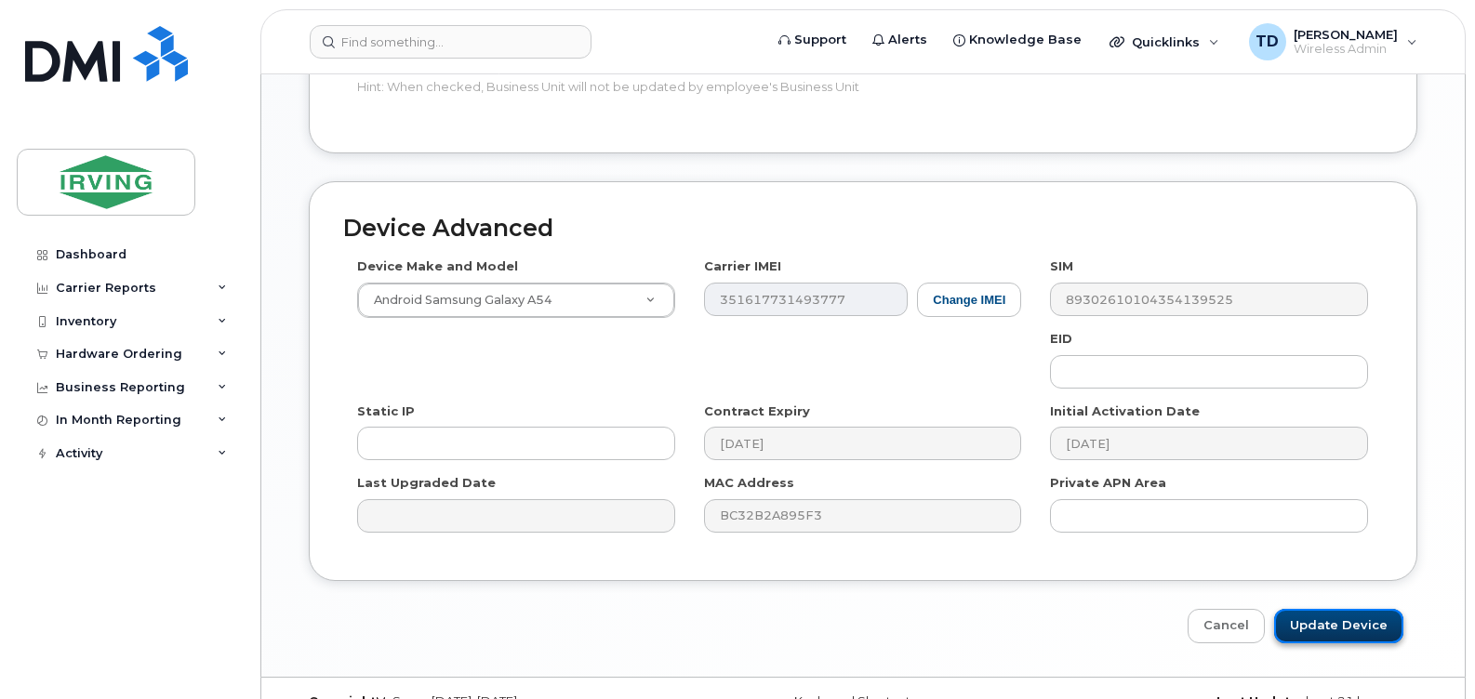
click at [1368, 609] on input "Update Device" at bounding box center [1338, 626] width 129 height 34
type input "Saving..."
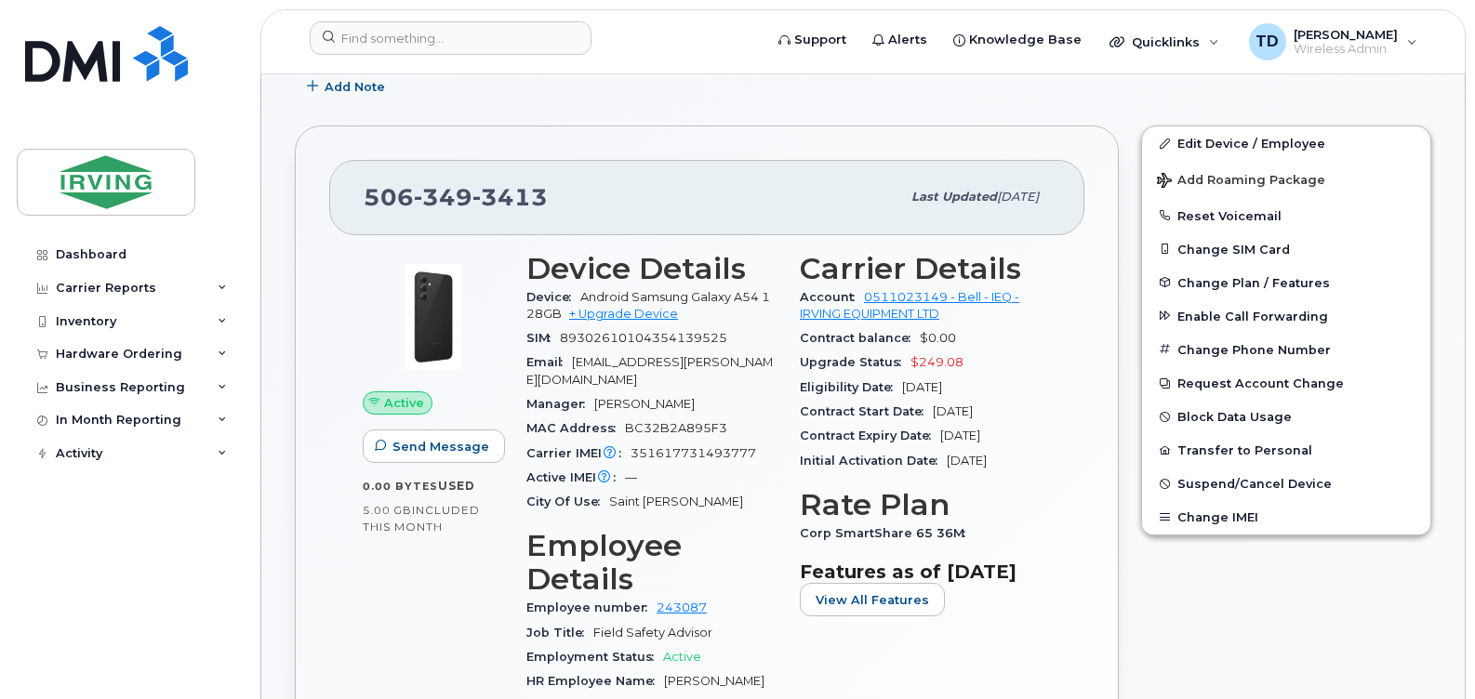
scroll to position [465, 0]
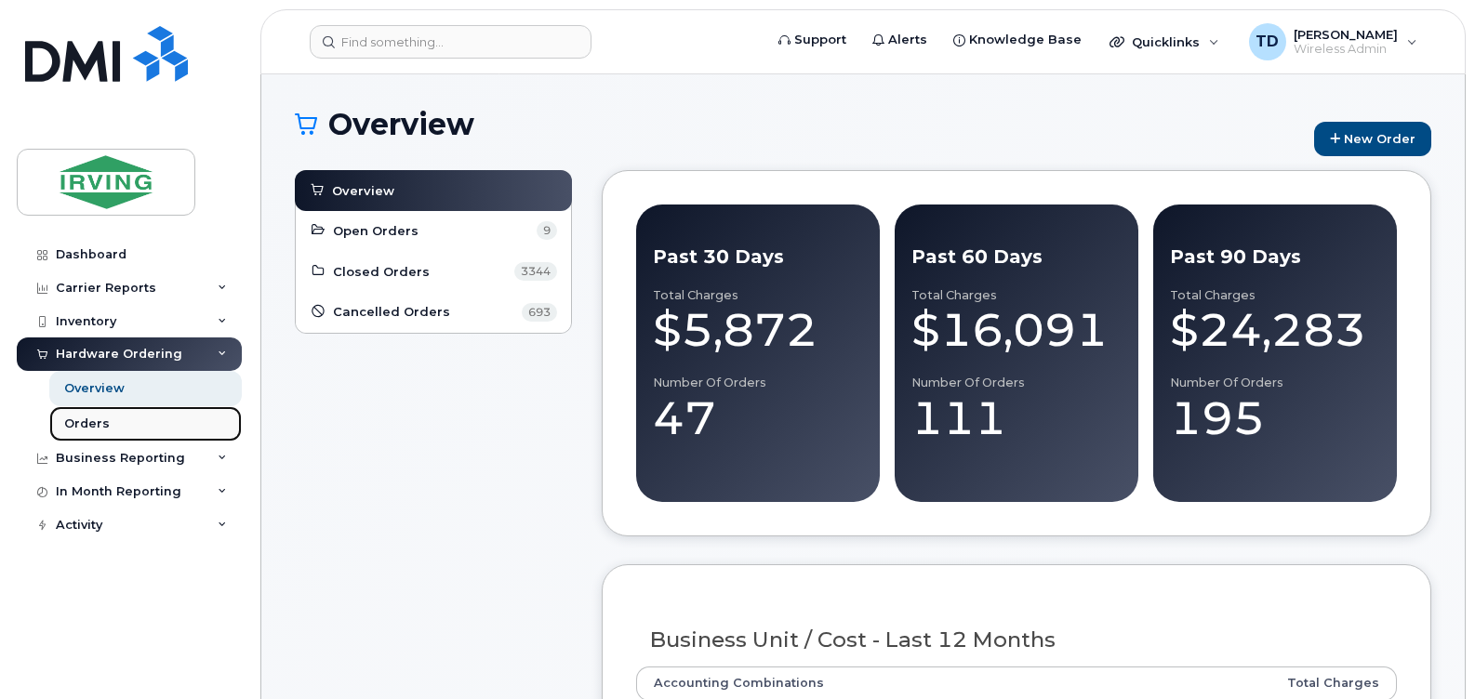
click at [75, 420] on div "Orders" at bounding box center [87, 424] width 46 height 17
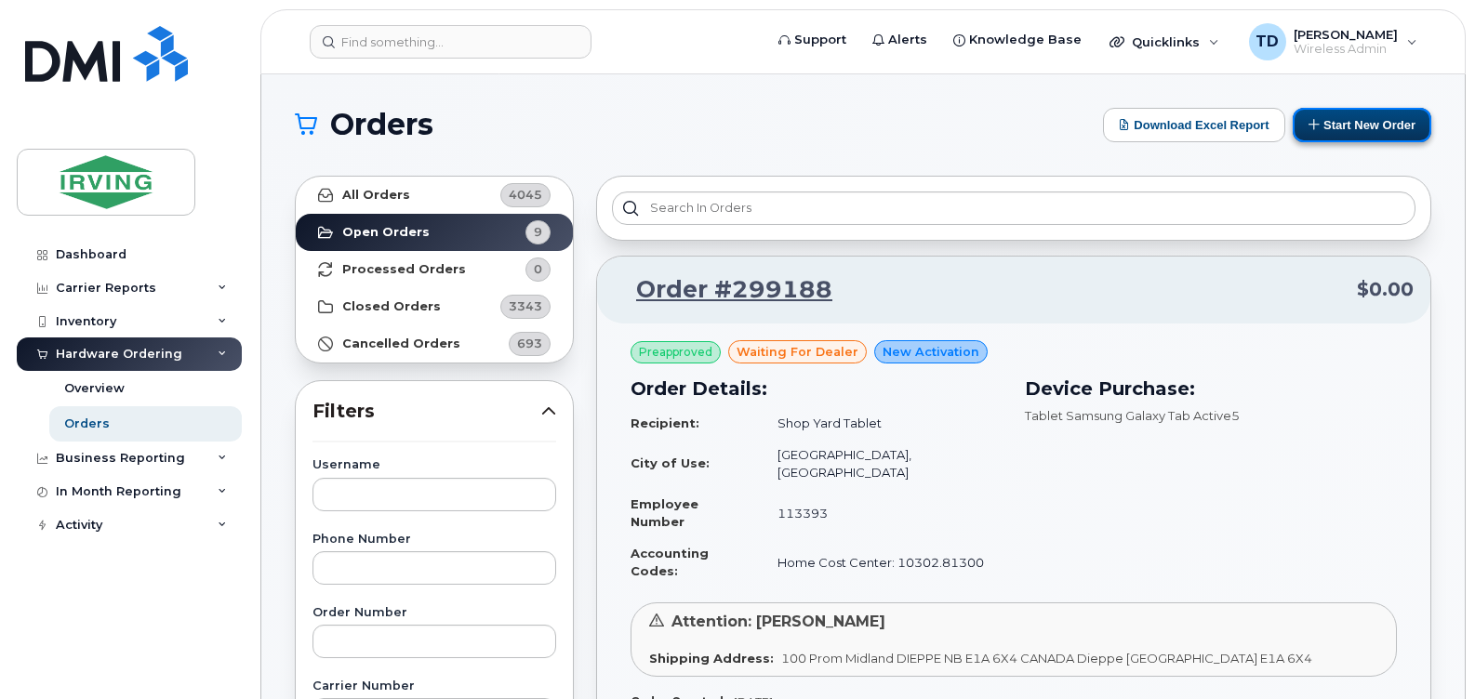
click at [1330, 126] on button "Start New Order" at bounding box center [1362, 125] width 139 height 34
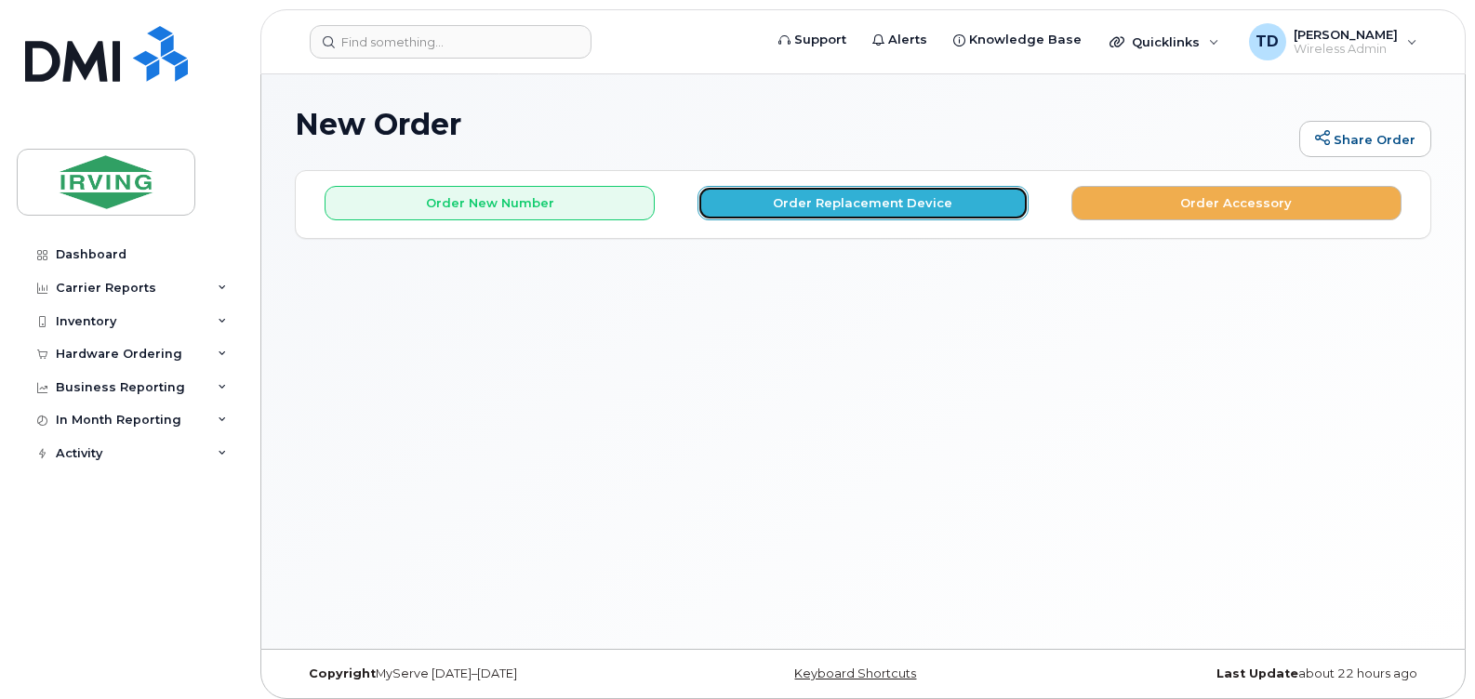
click at [869, 207] on button "Order Replacement Device" at bounding box center [863, 203] width 330 height 34
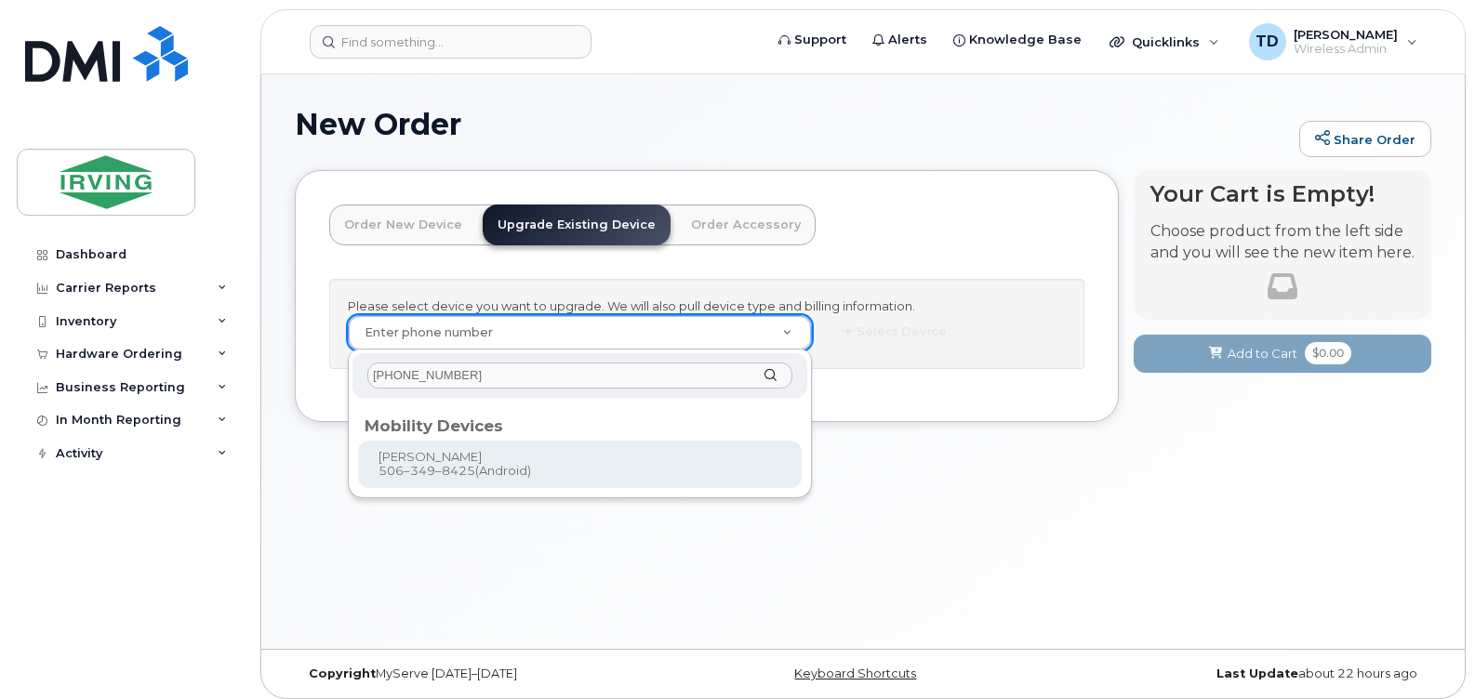
type input "506-349-8425"
type input "699678"
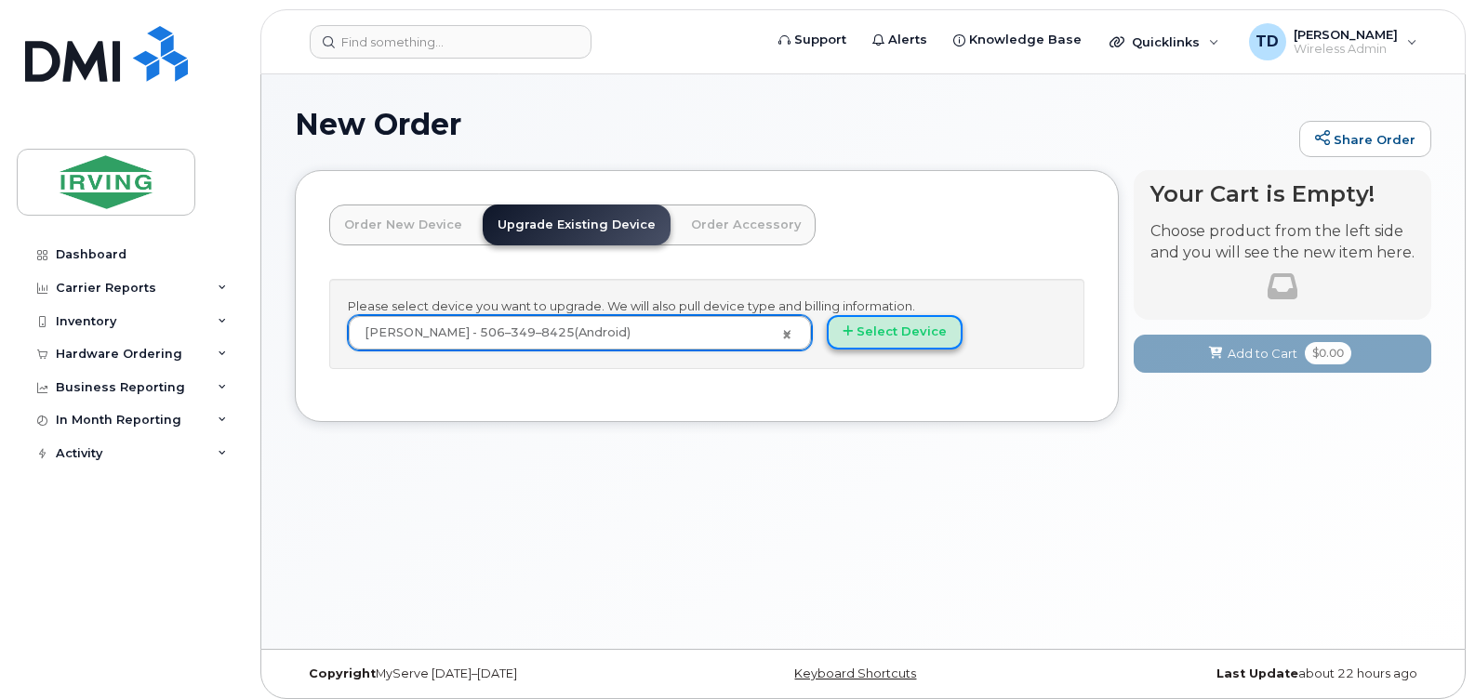
click at [886, 333] on button "Select Device" at bounding box center [895, 332] width 136 height 34
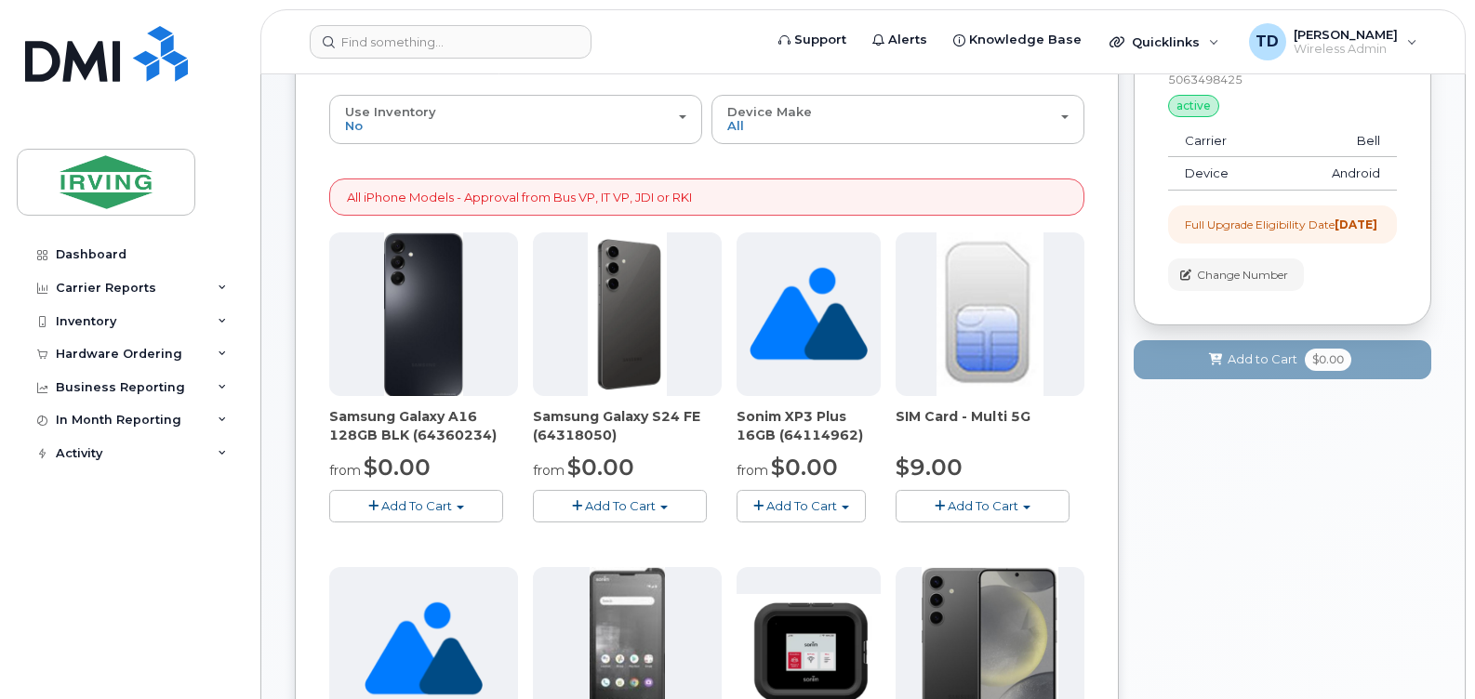
scroll to position [186, 0]
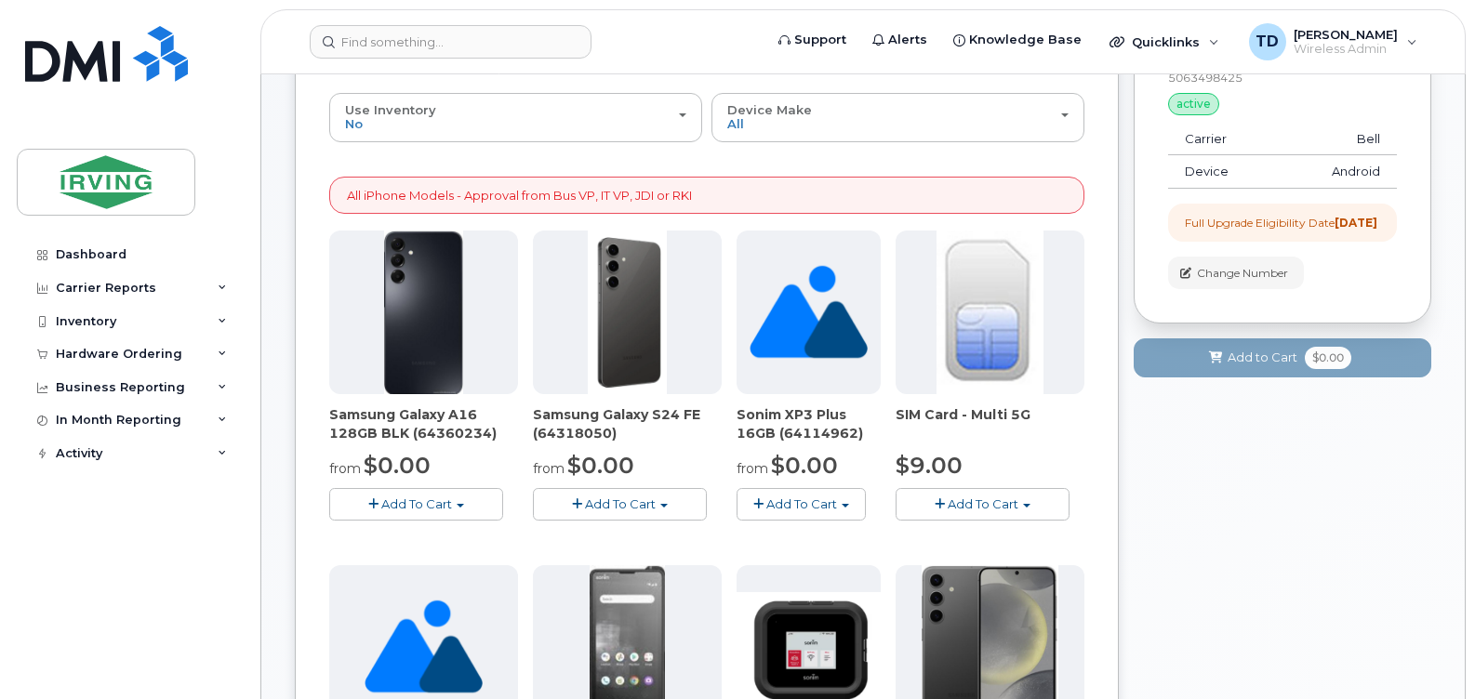
click at [627, 507] on span "Add To Cart" at bounding box center [620, 504] width 71 height 15
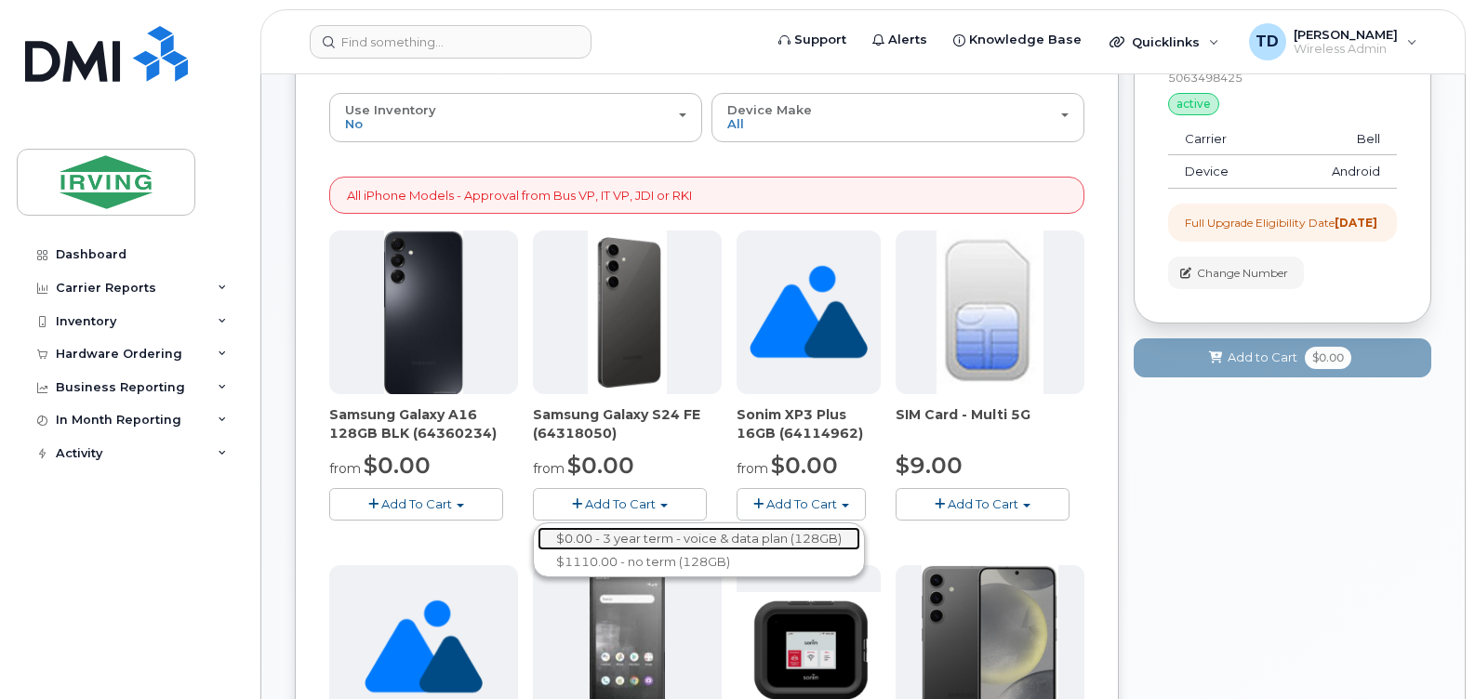
click at [694, 538] on link "$0.00 - 3 year term - voice & data plan (128GB)" at bounding box center [699, 538] width 323 height 23
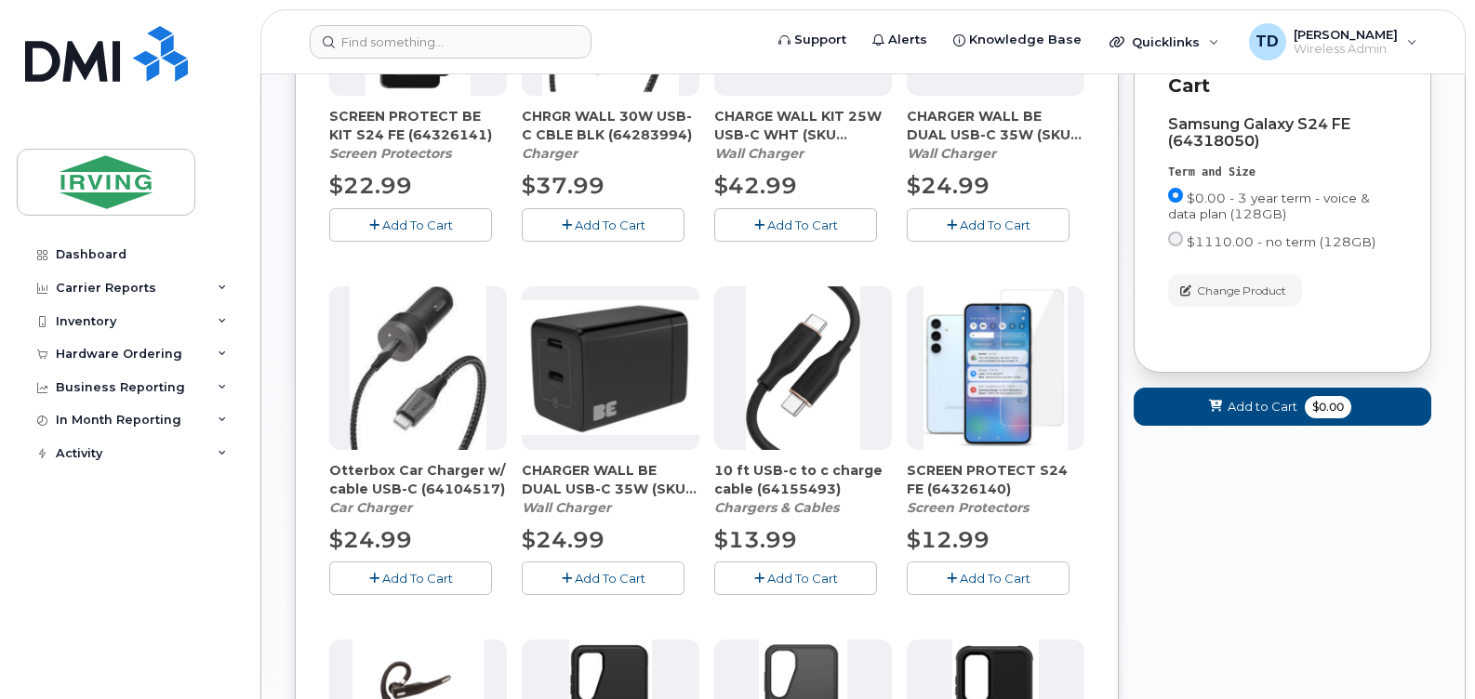
scroll to position [465, 0]
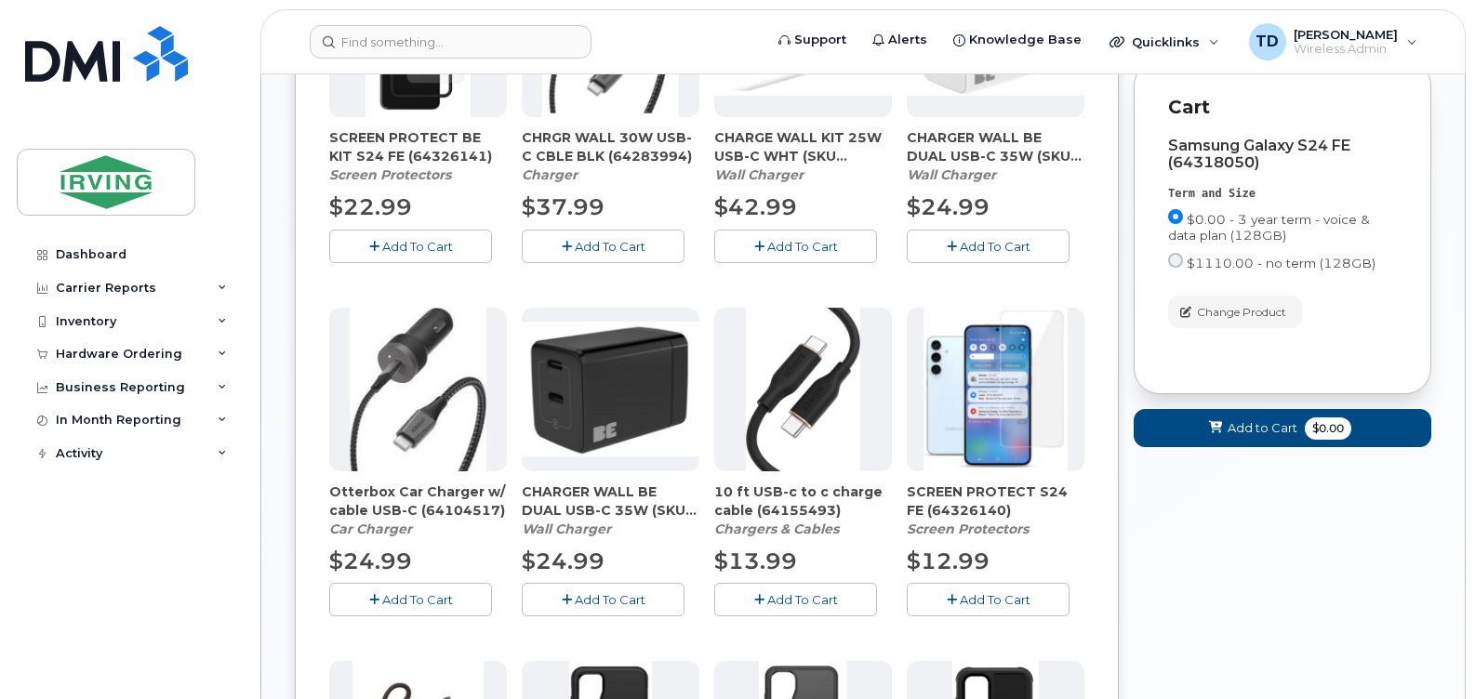
click at [996, 601] on span "Add To Cart" at bounding box center [995, 599] width 71 height 15
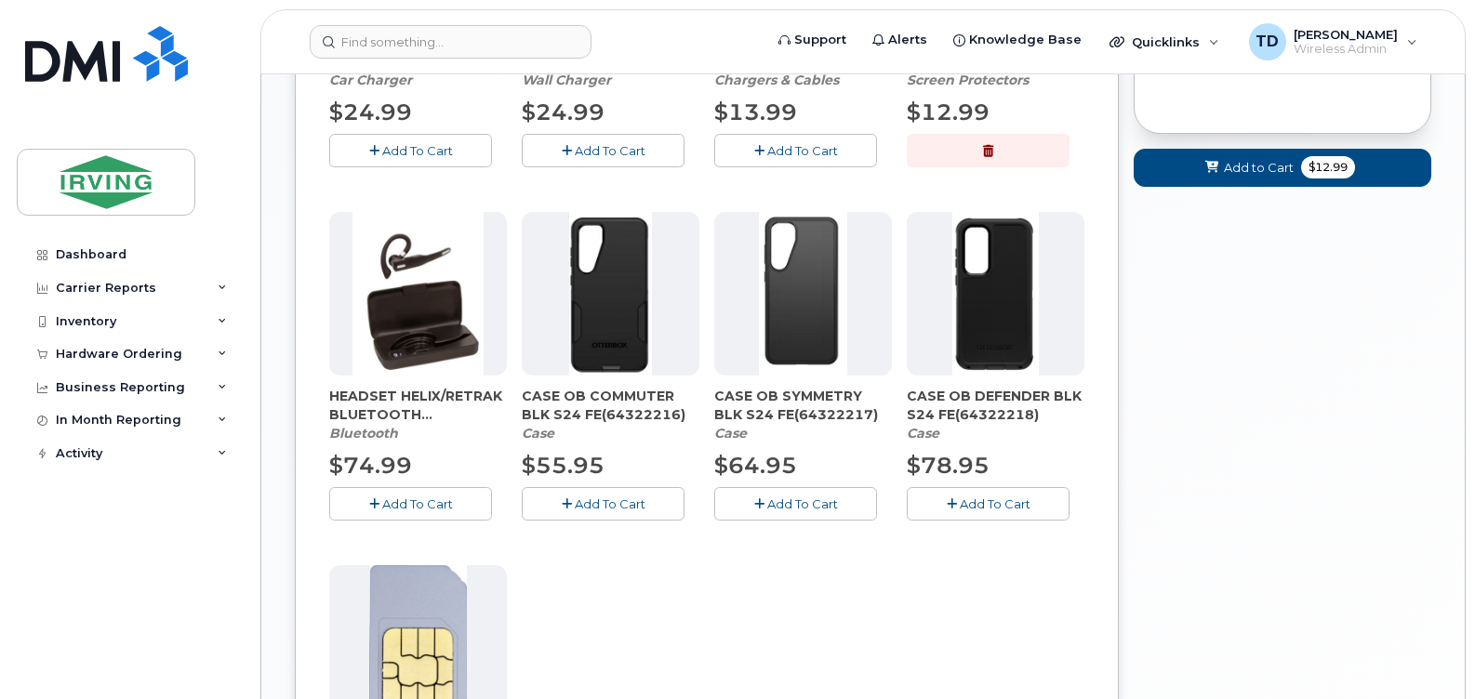
scroll to position [930, 0]
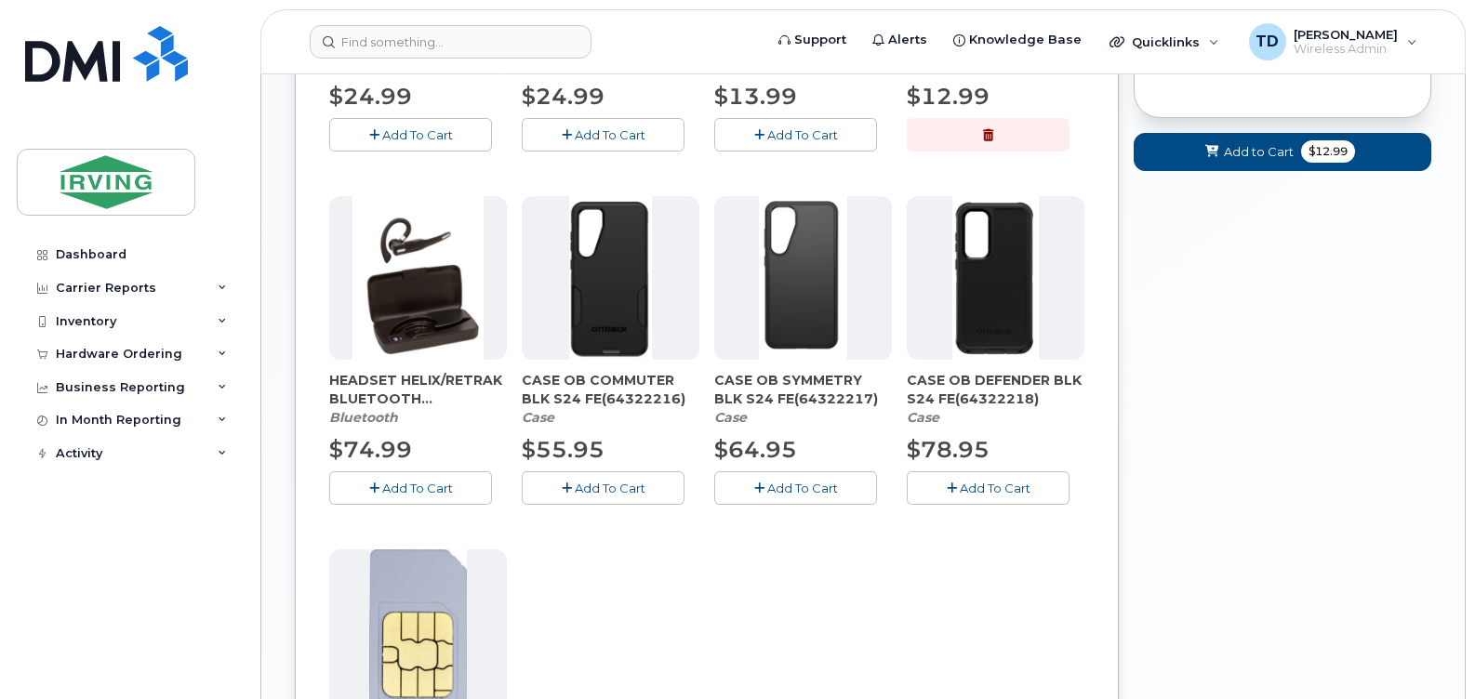
click at [626, 484] on span "Add To Cart" at bounding box center [610, 488] width 71 height 15
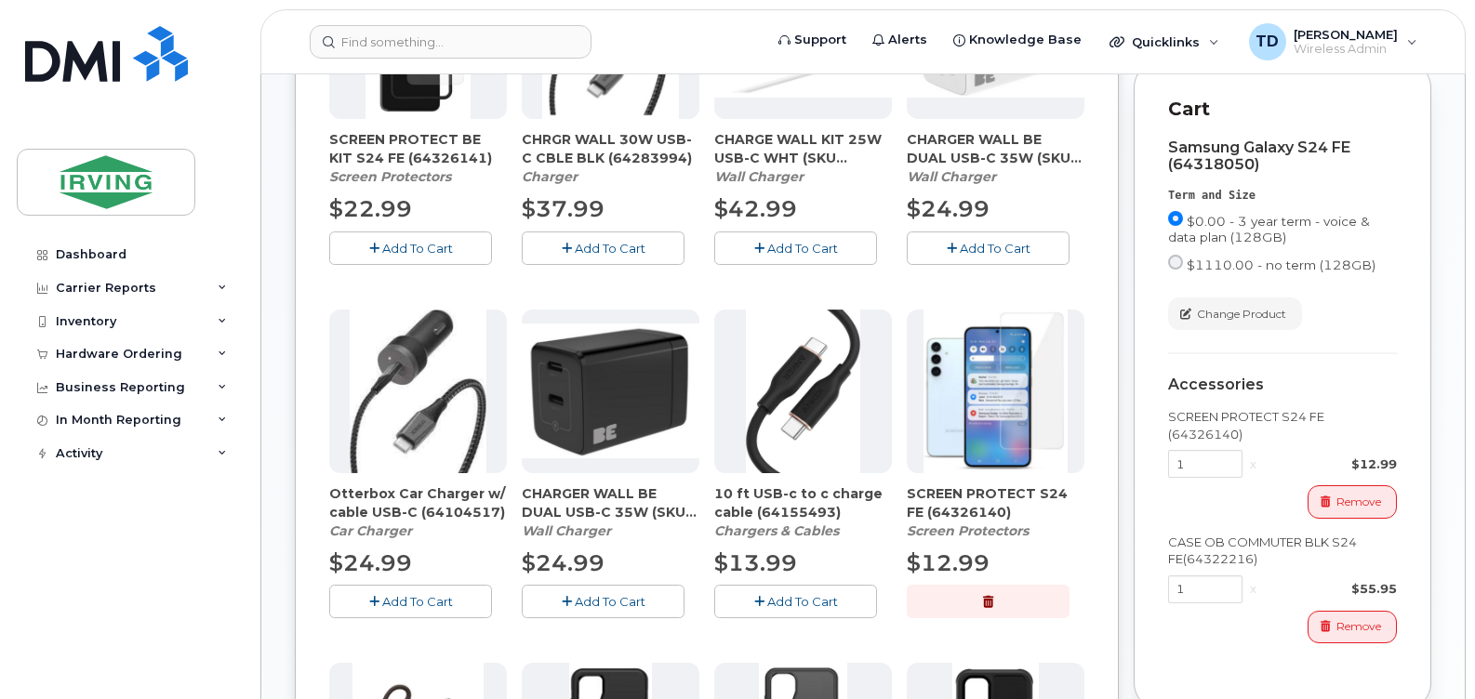
scroll to position [465, 0]
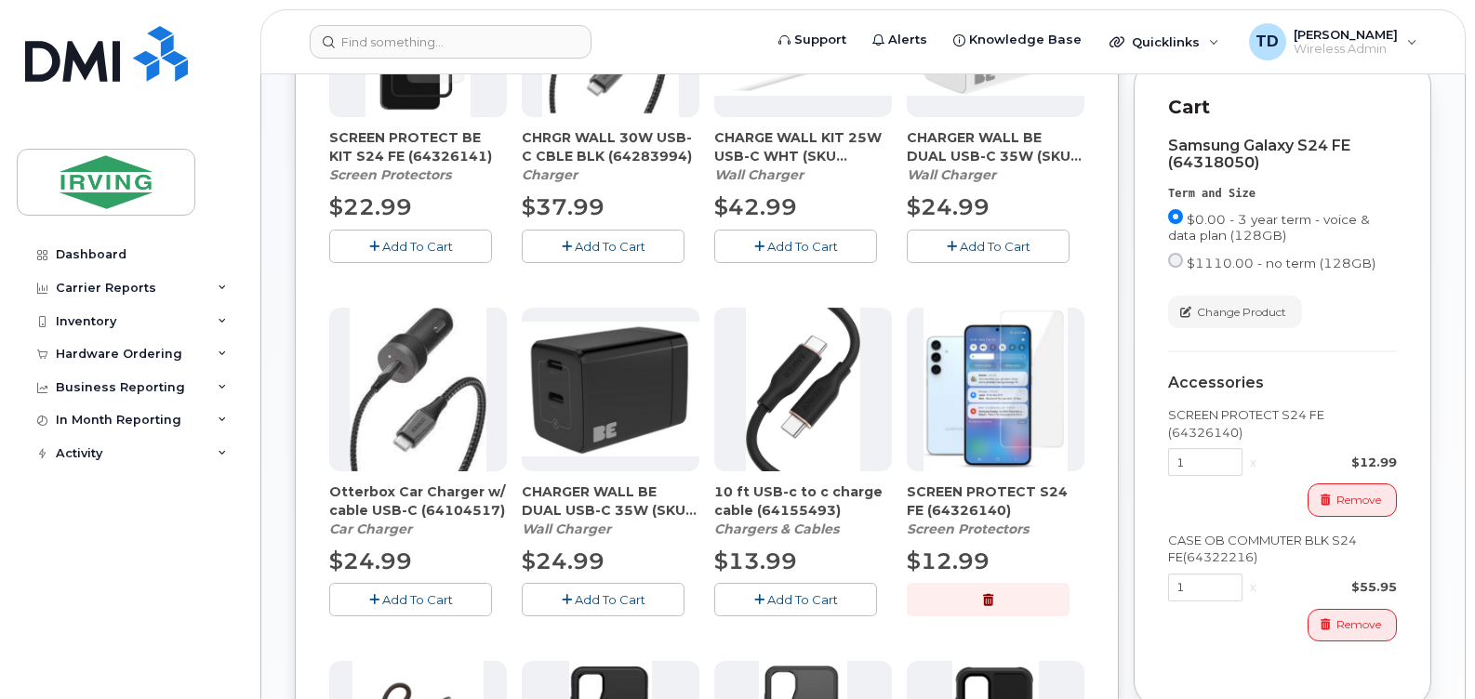
click at [575, 595] on span "Add To Cart" at bounding box center [610, 599] width 71 height 15
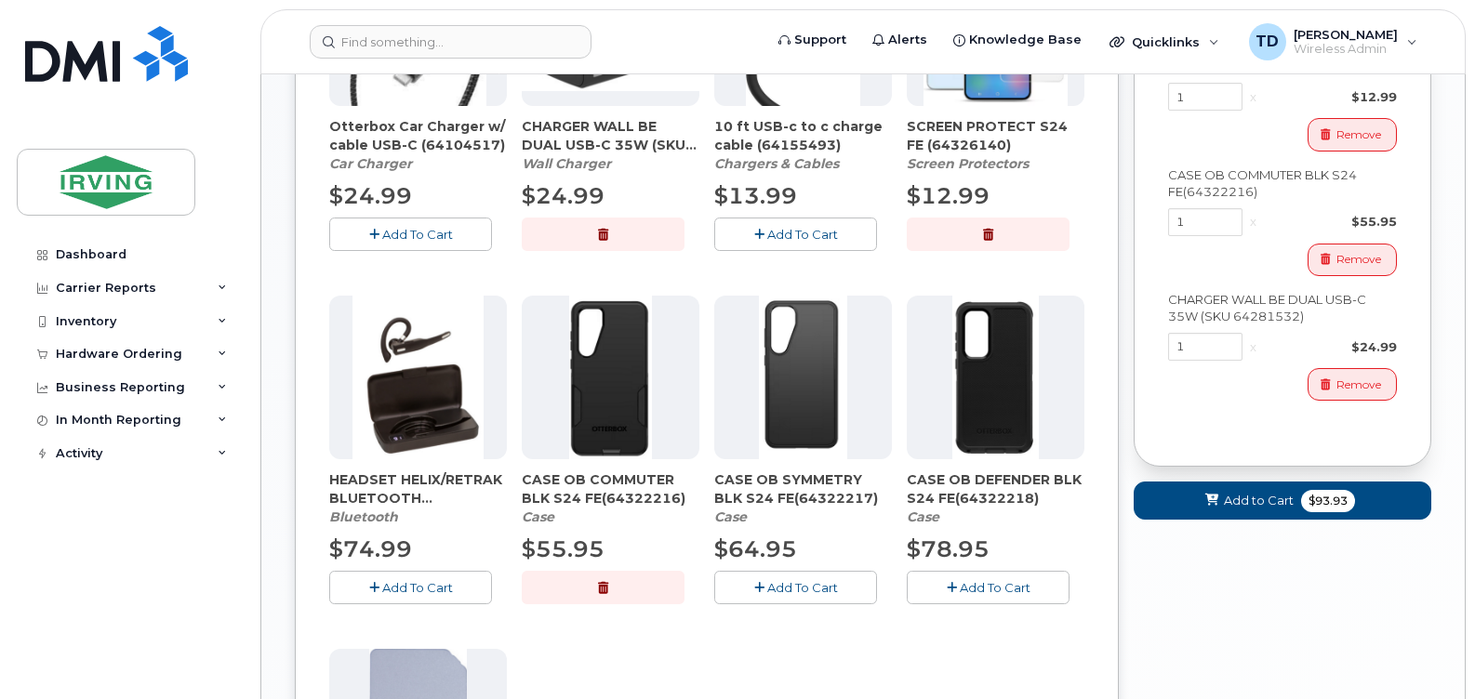
scroll to position [837, 0]
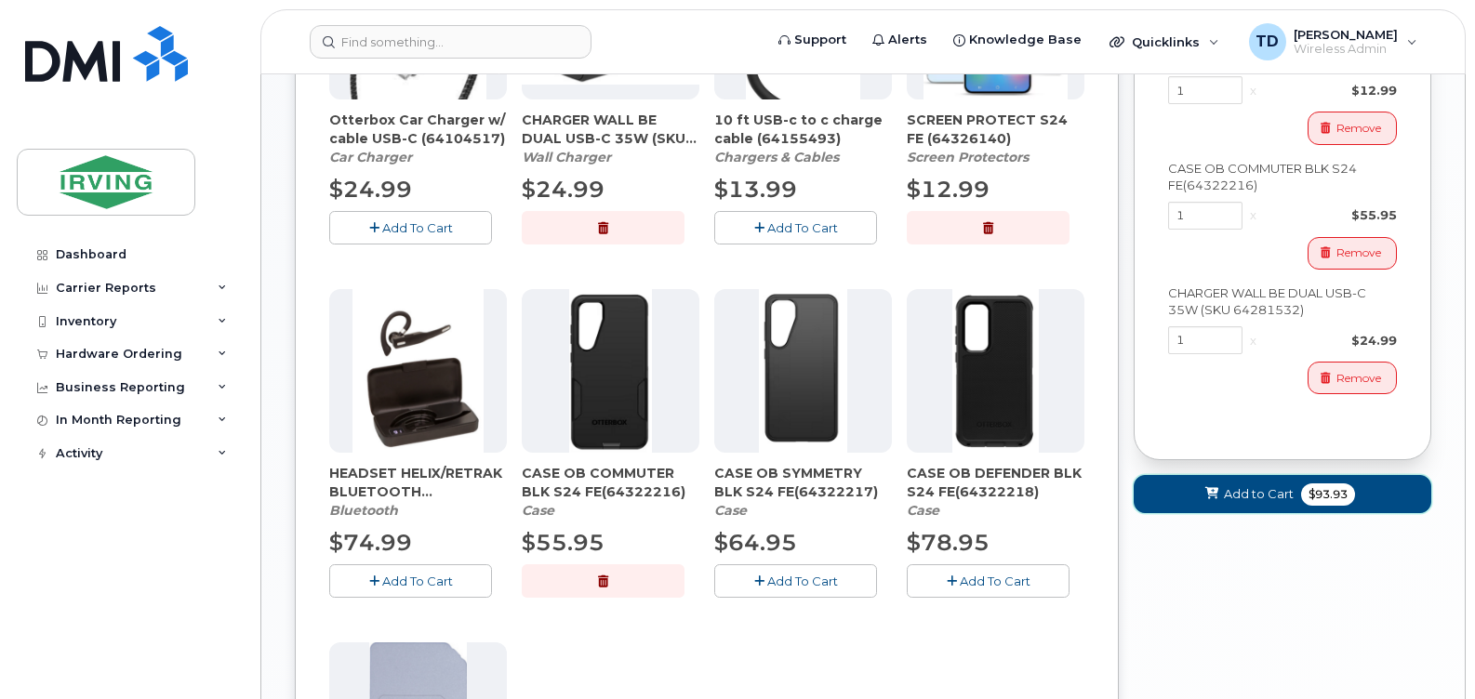
click at [1264, 513] on button "Add to Cart $93.93" at bounding box center [1283, 494] width 298 height 38
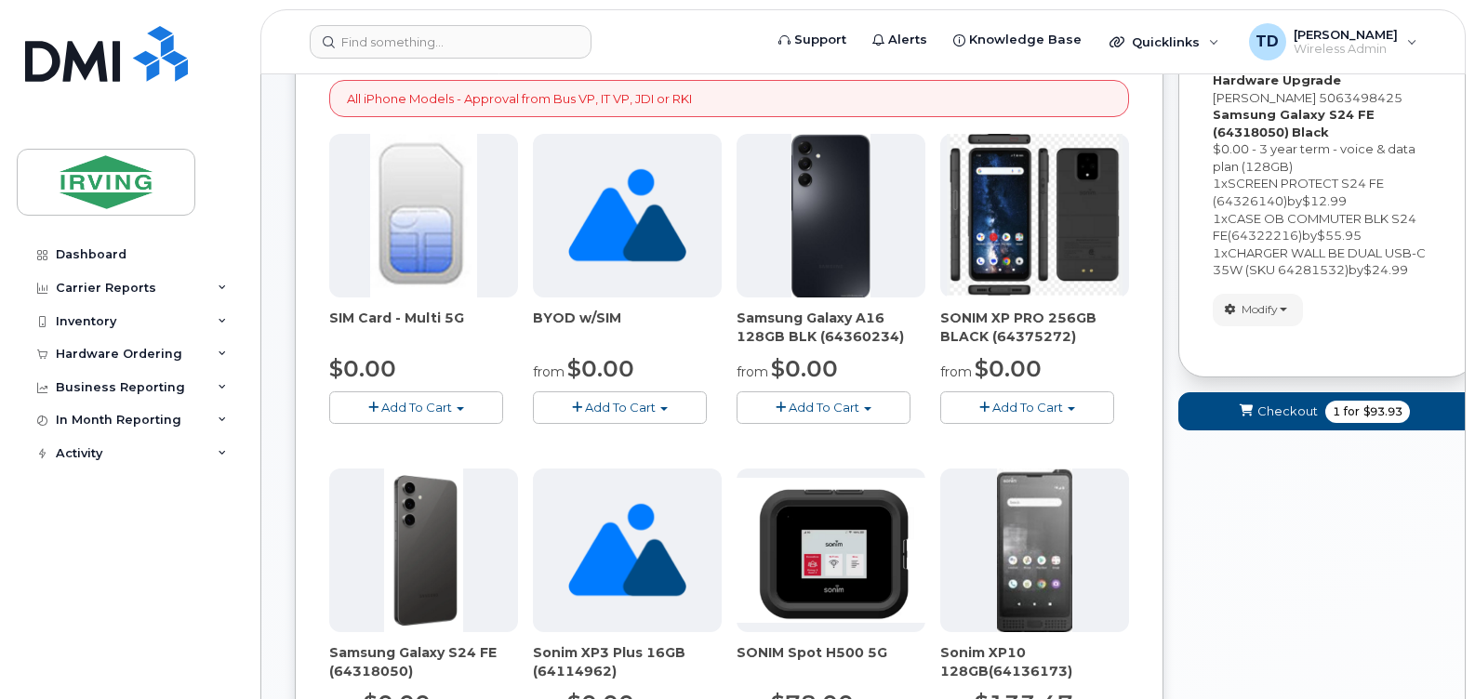
scroll to position [93, 0]
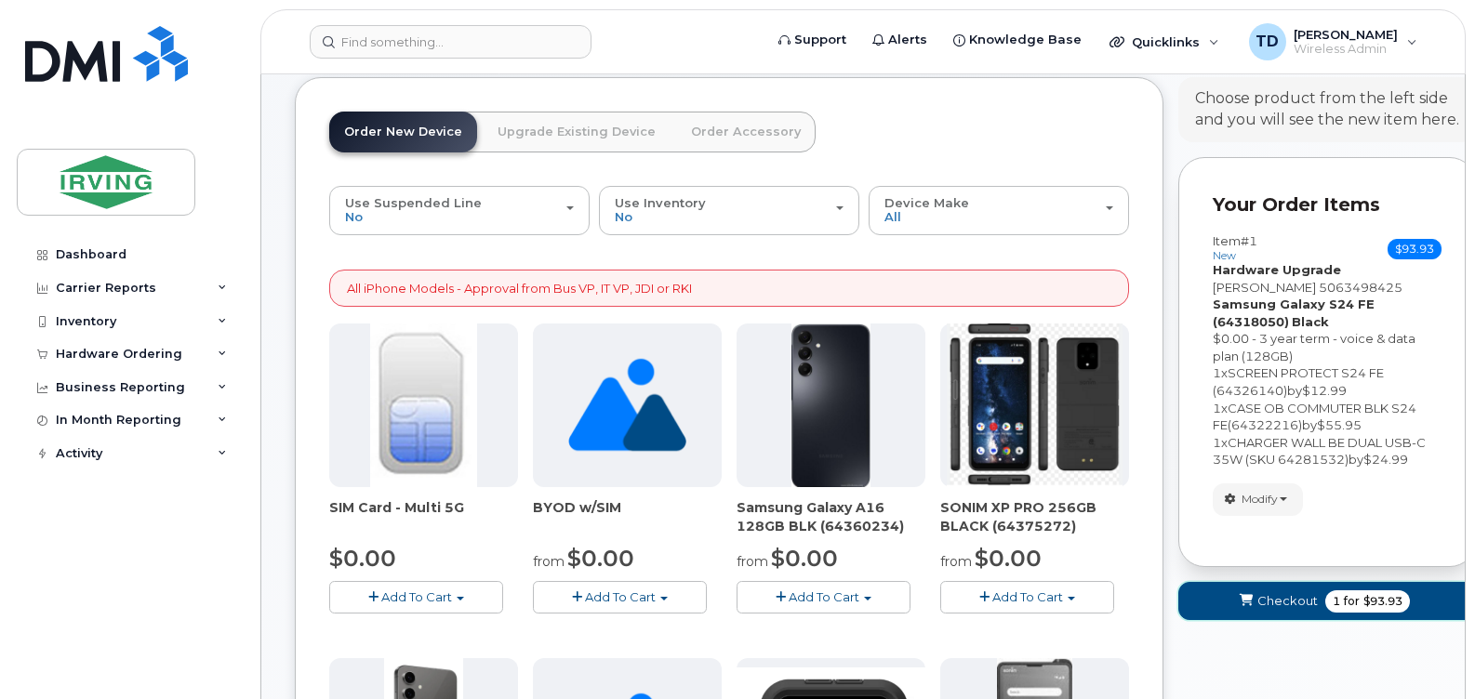
click at [1266, 603] on span "Checkout" at bounding box center [1287, 601] width 60 height 18
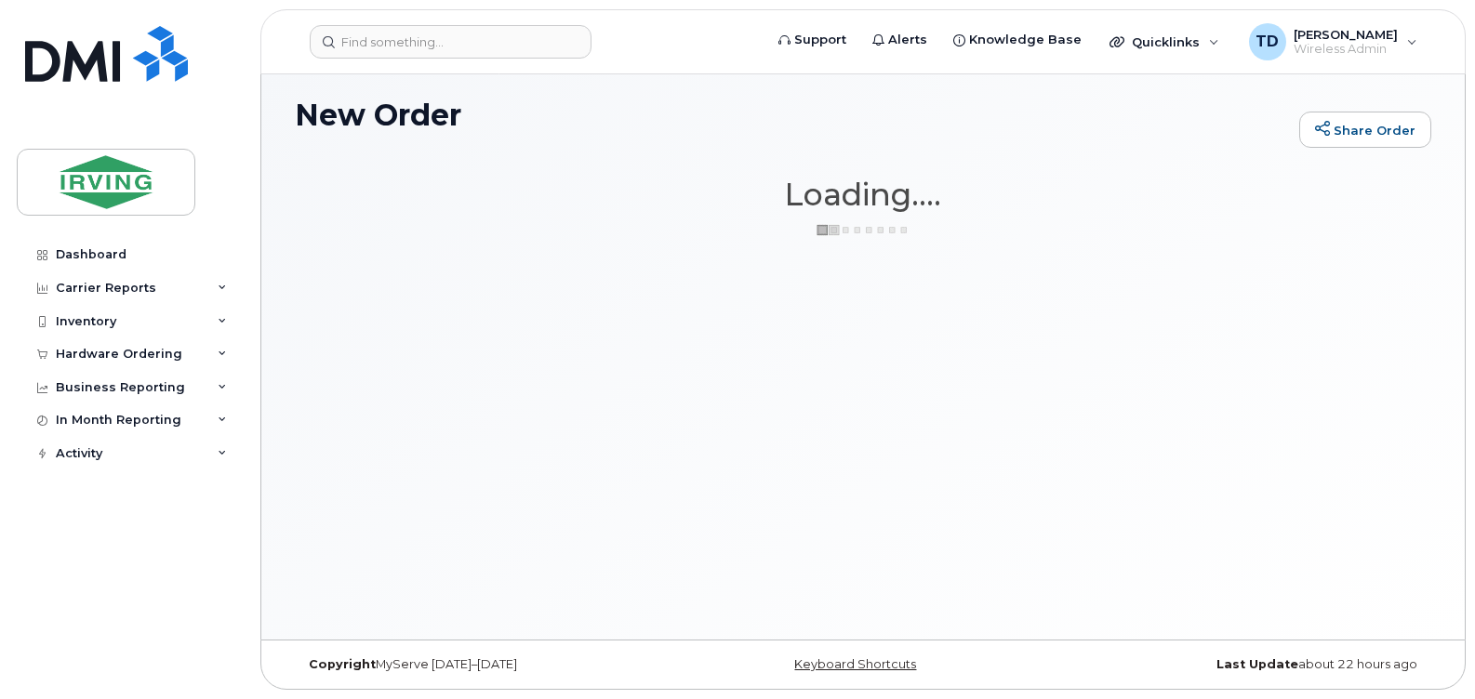
scroll to position [9, 0]
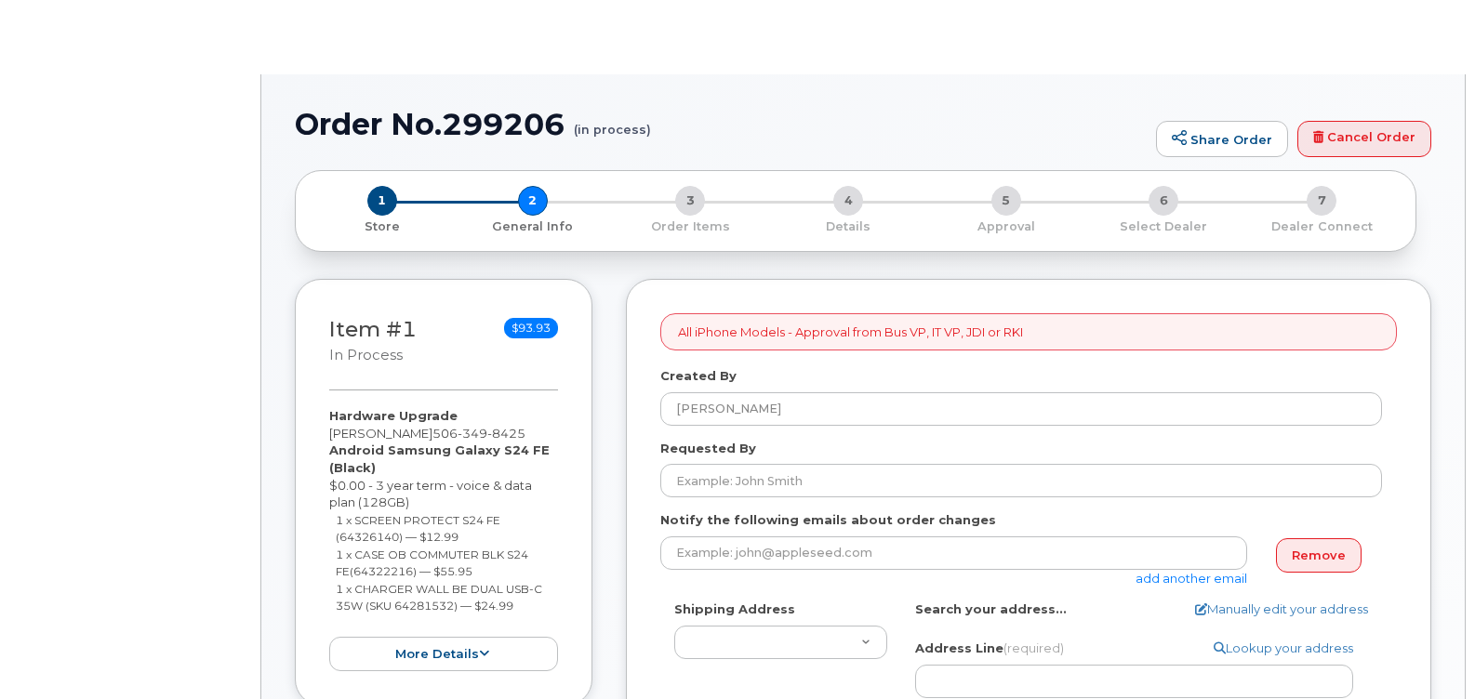
select select
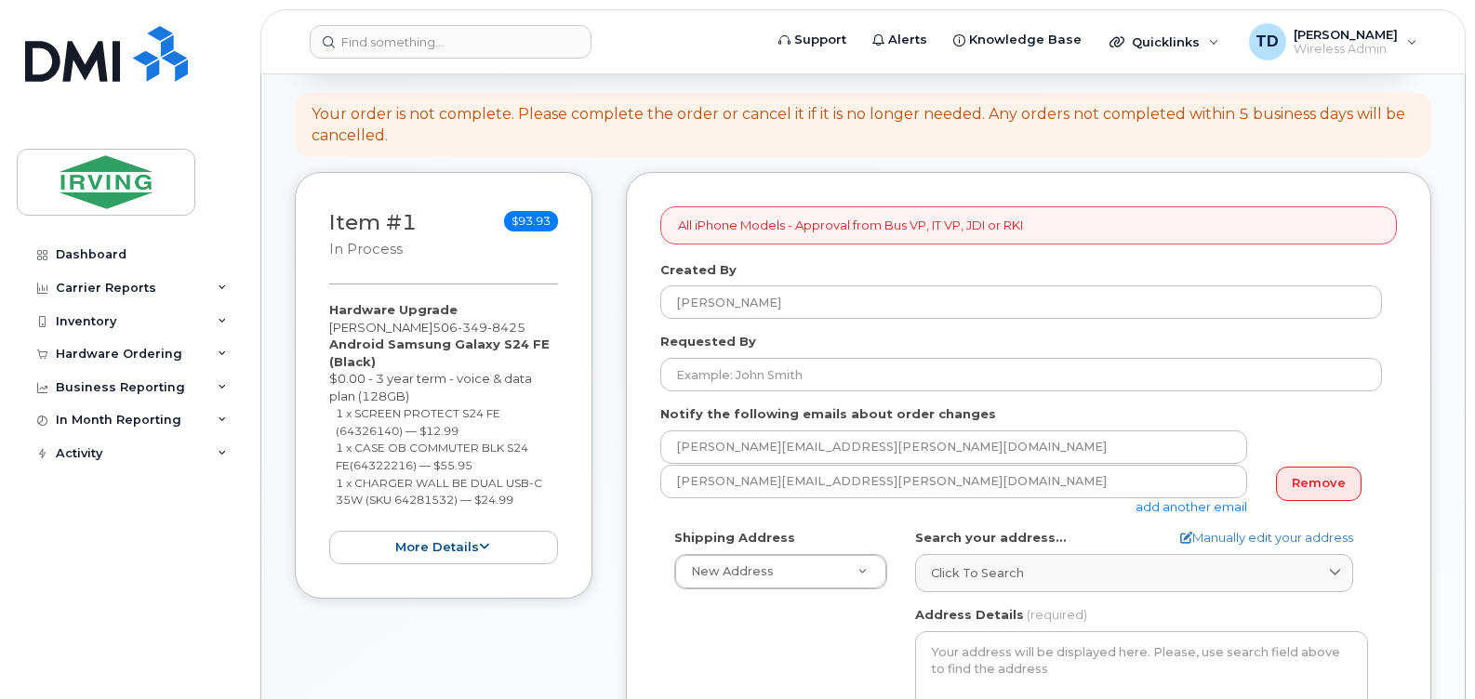
scroll to position [279, 0]
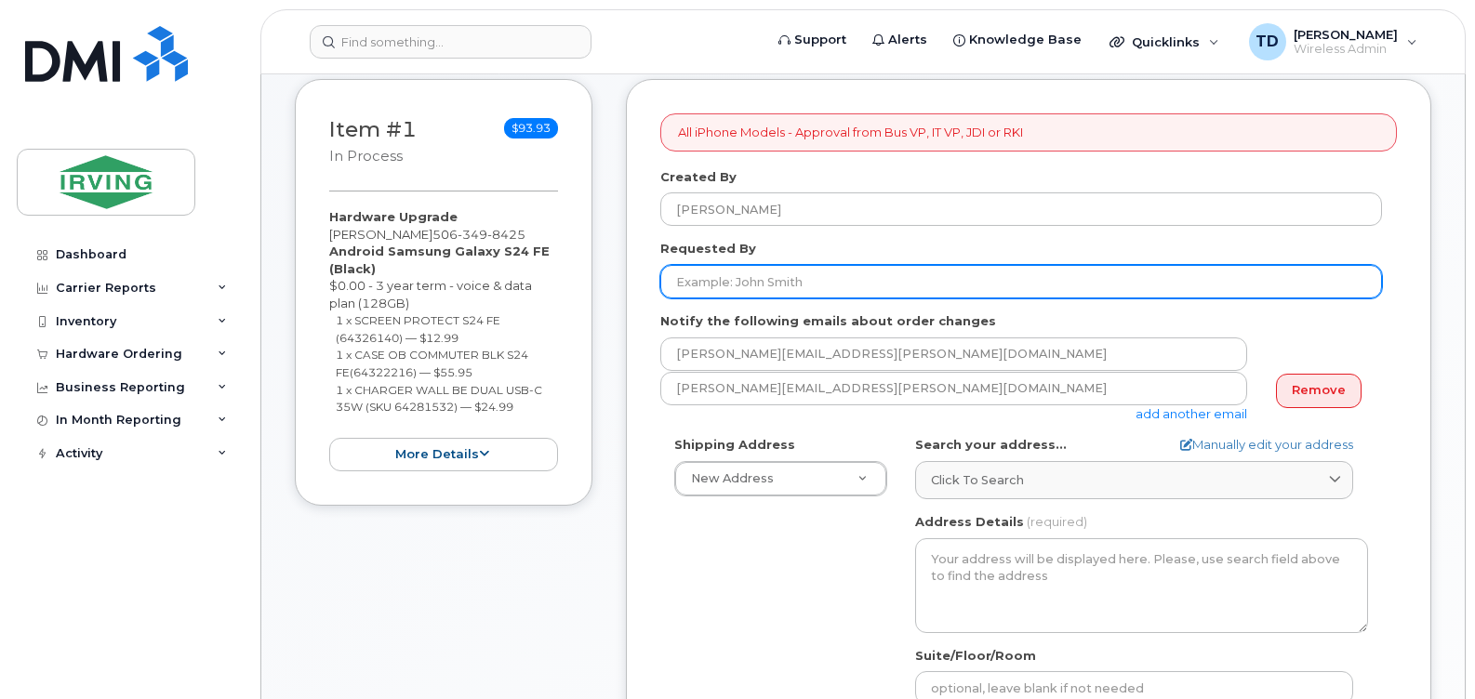
click at [714, 274] on input "Requested By" at bounding box center [1021, 281] width 722 height 33
type input "c"
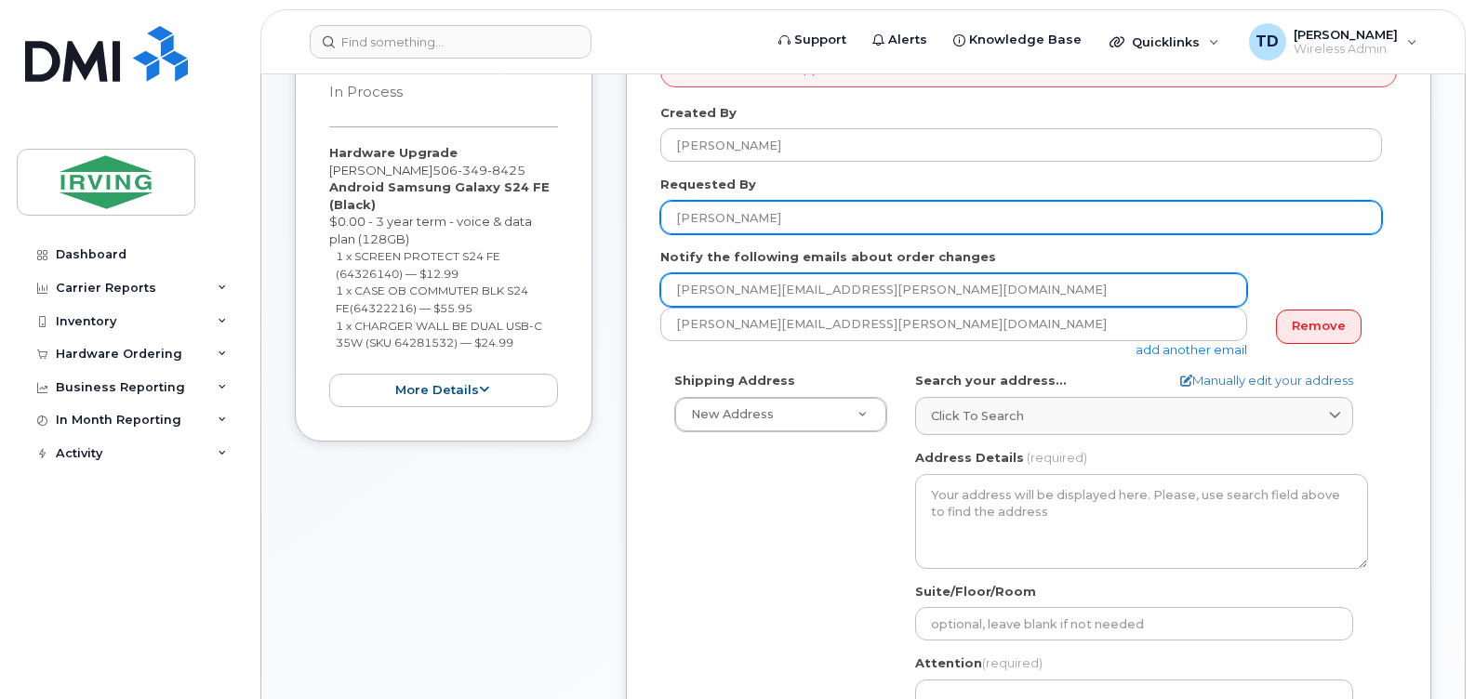
scroll to position [372, 0]
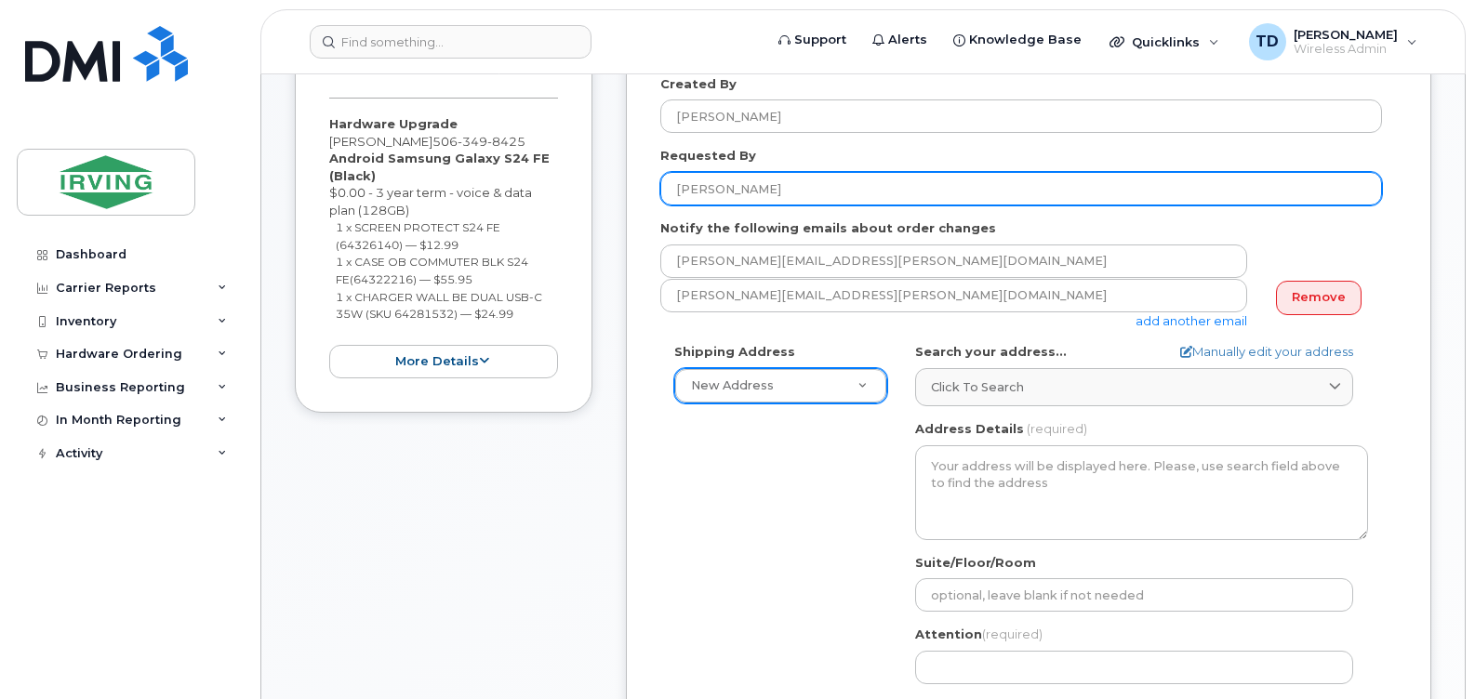
type input "[PERSON_NAME]"
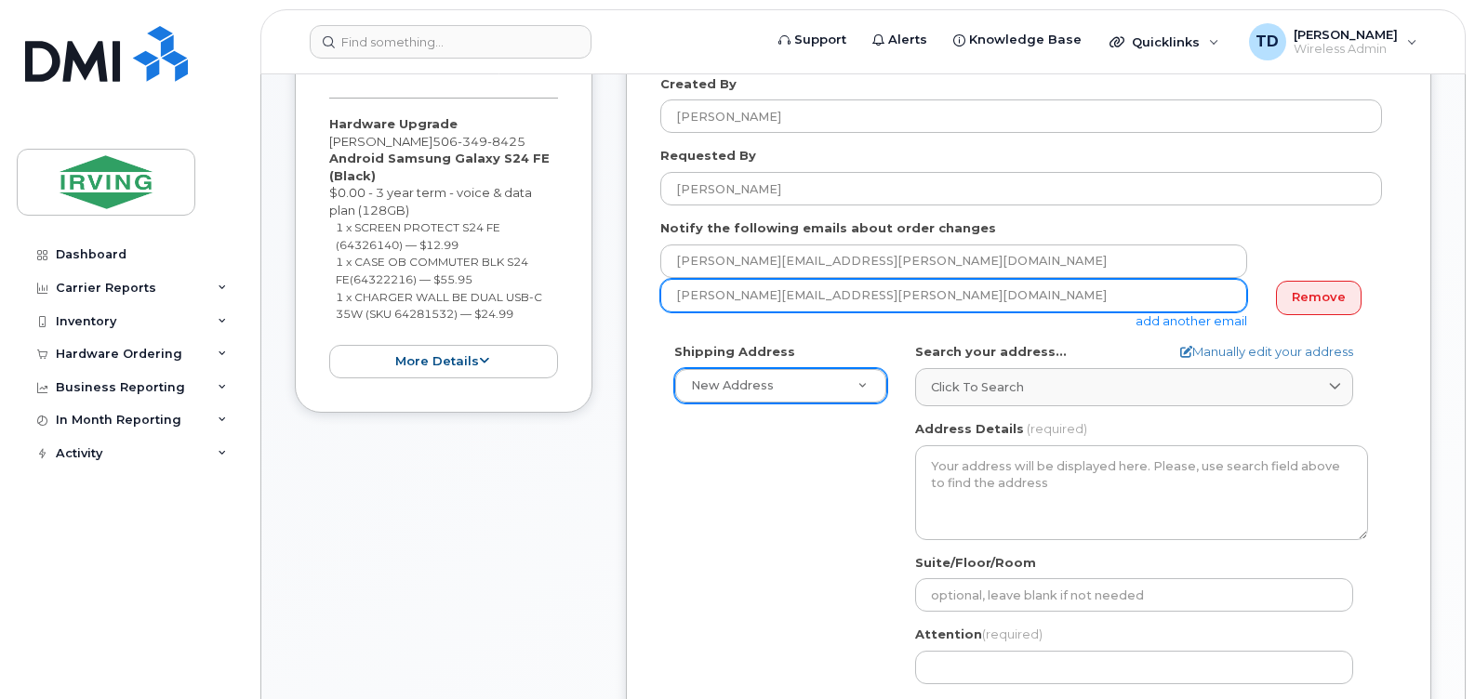
click at [948, 293] on input "[PERSON_NAME][EMAIL_ADDRESS][PERSON_NAME][DOMAIN_NAME]" at bounding box center [953, 295] width 587 height 33
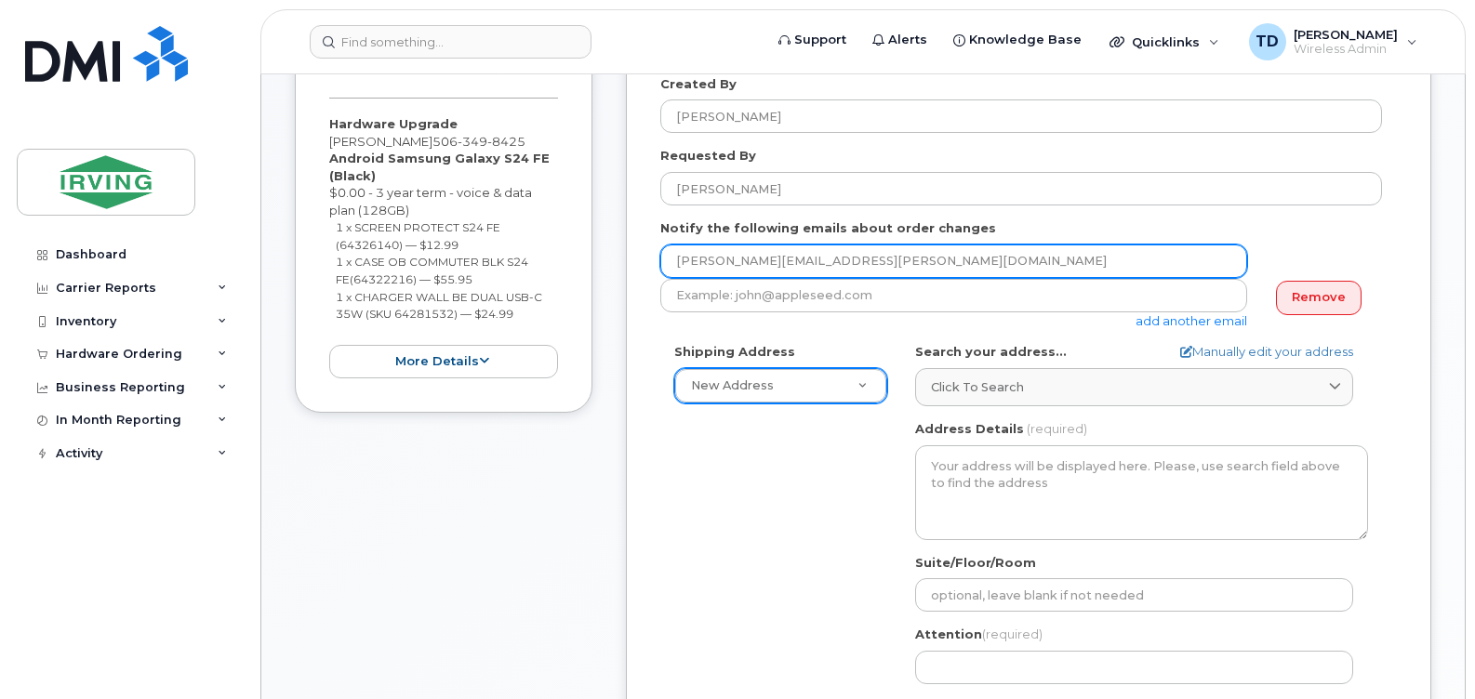
click at [853, 259] on input "[PERSON_NAME][EMAIL_ADDRESS][PERSON_NAME][DOMAIN_NAME]" at bounding box center [953, 261] width 587 height 33
click at [774, 253] on input "email" at bounding box center [953, 261] width 587 height 33
paste input "jdiswitchboard@jdirving.com"
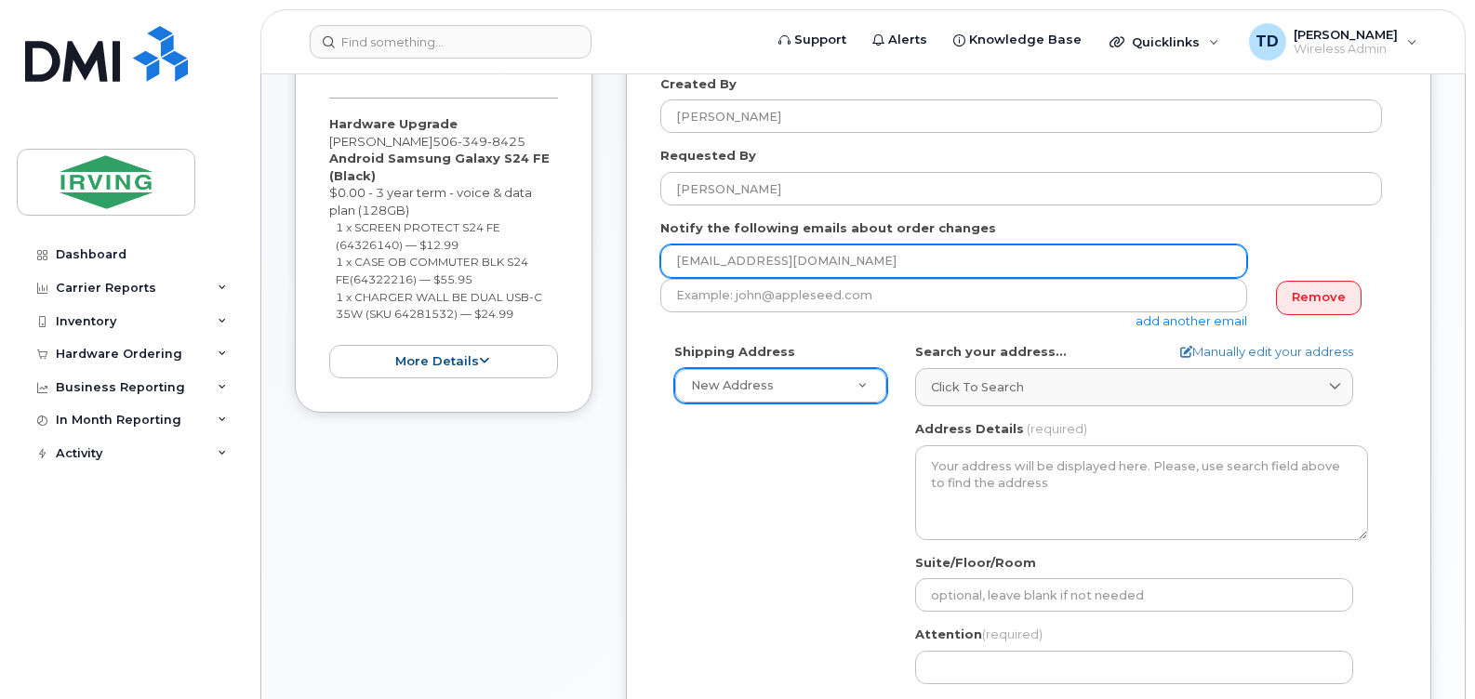
type input "jdiswitchboard@jdirving.com"
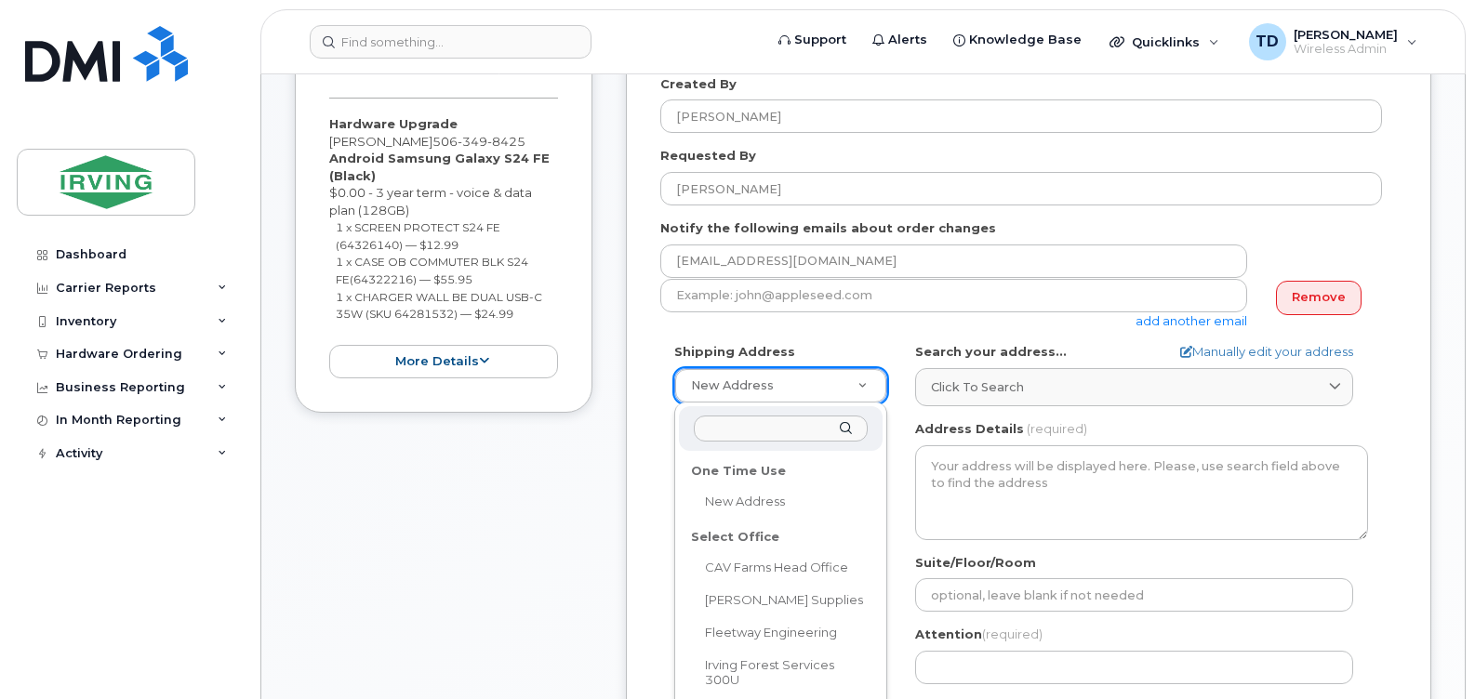
click at [756, 423] on input "text" at bounding box center [781, 429] width 174 height 27
type input "4"
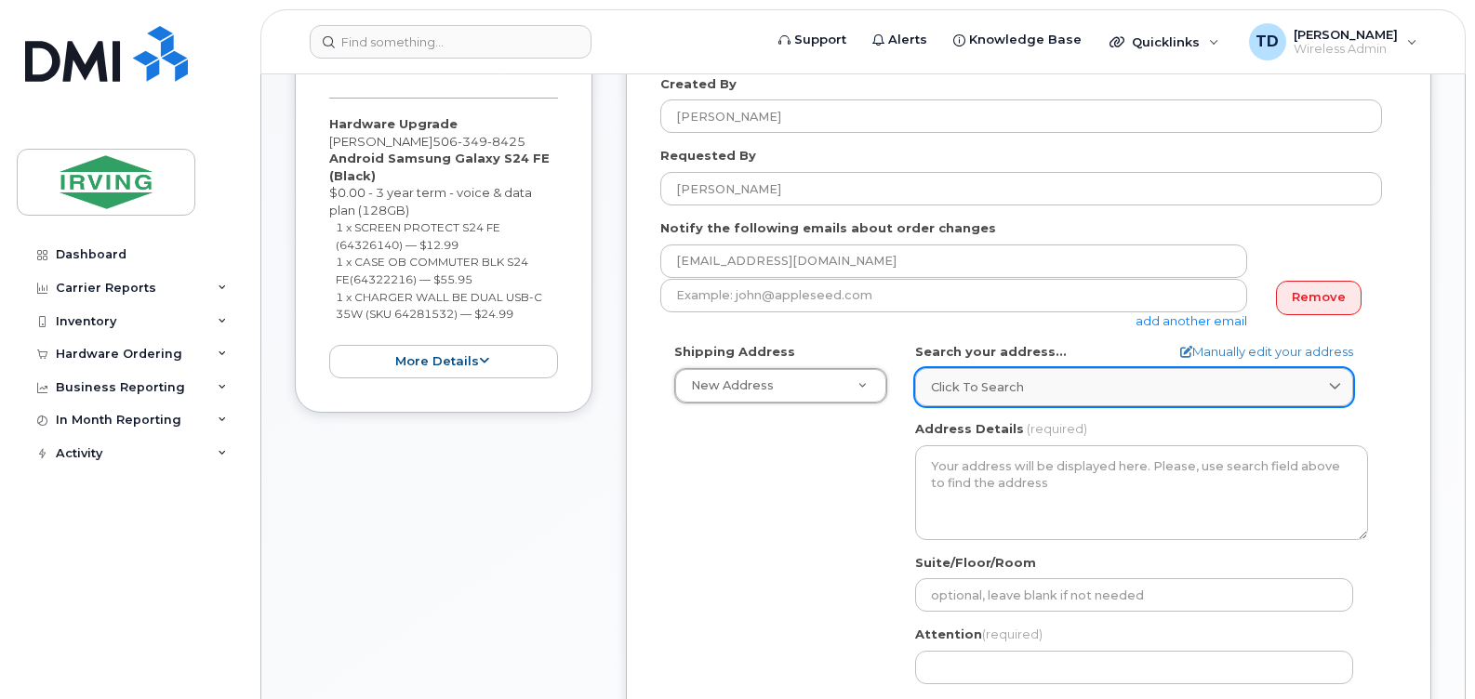
click at [999, 393] on span "Click to search" at bounding box center [977, 388] width 93 height 18
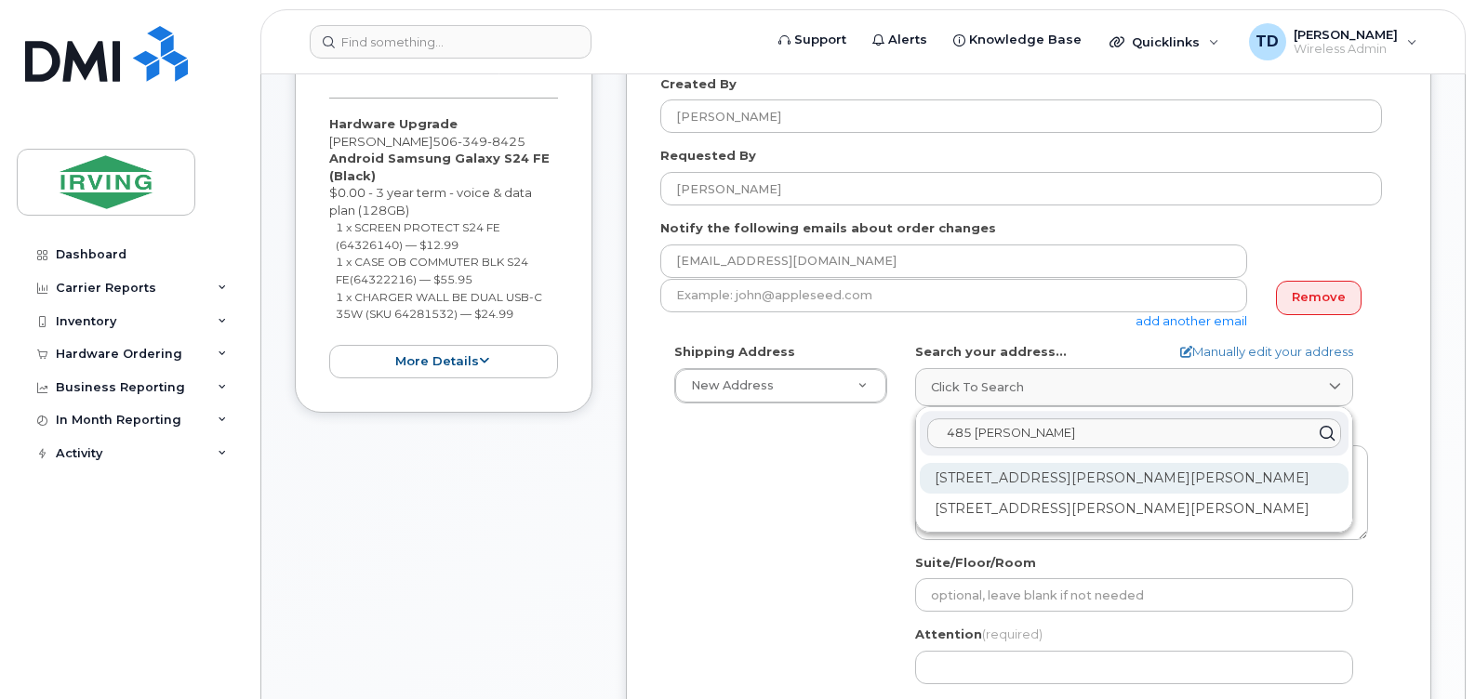
type input "485 mcallister"
click at [1043, 483] on div "485 McAllister Dr Saint John NB E2J 2S8" at bounding box center [1134, 478] width 429 height 31
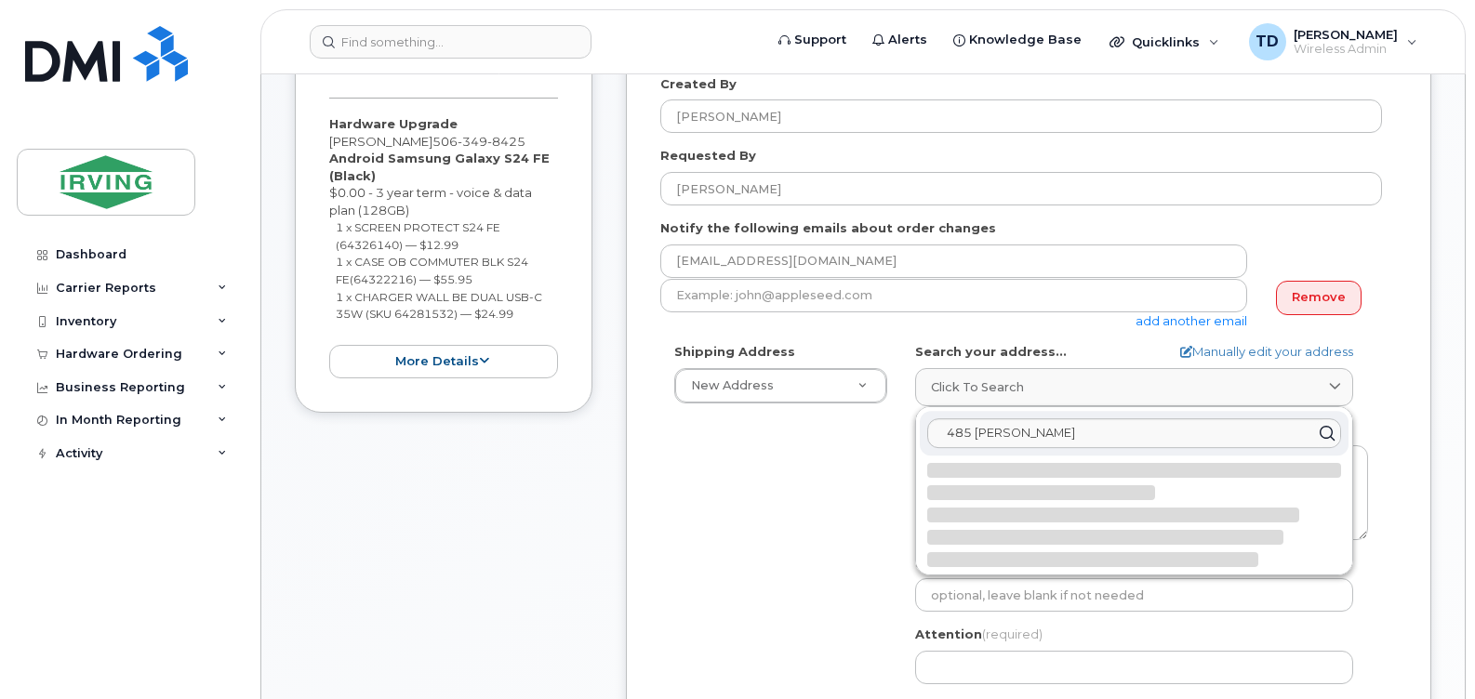
select select
type textarea "485 McAllister Dr SAINT JOHN NB E2J 2S8 CANADA"
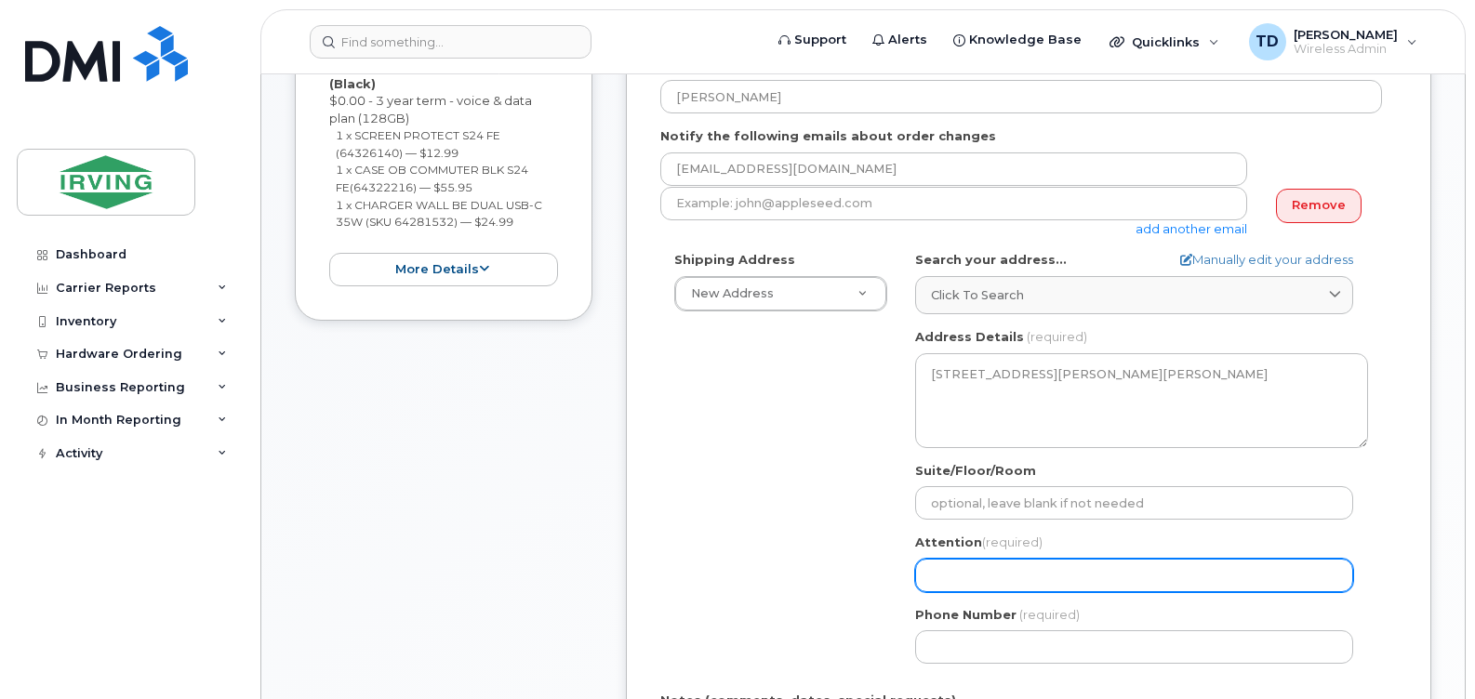
scroll to position [465, 0]
click at [985, 575] on input "Attention (required)" at bounding box center [1134, 574] width 438 height 33
select select
type input "B"
select select
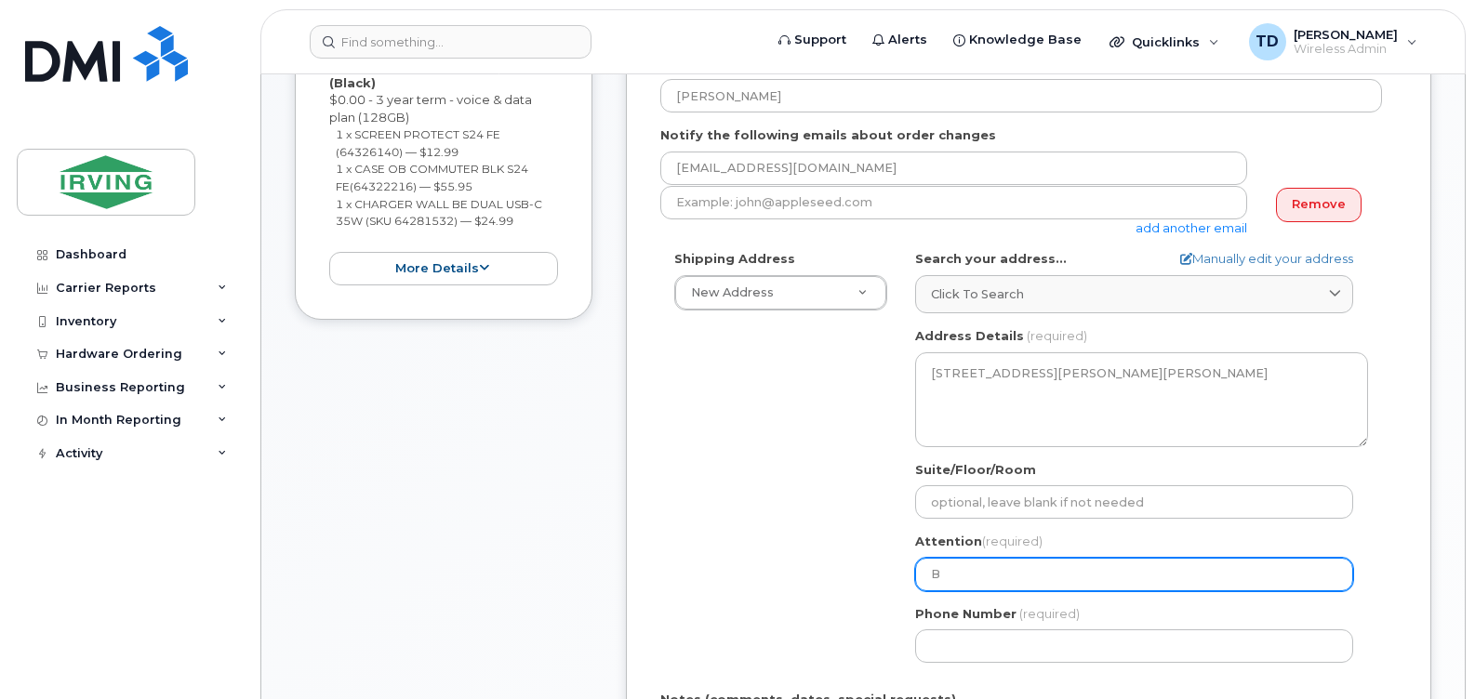
type input "Br"
select select
type input "Bri"
select select
type input "Bria"
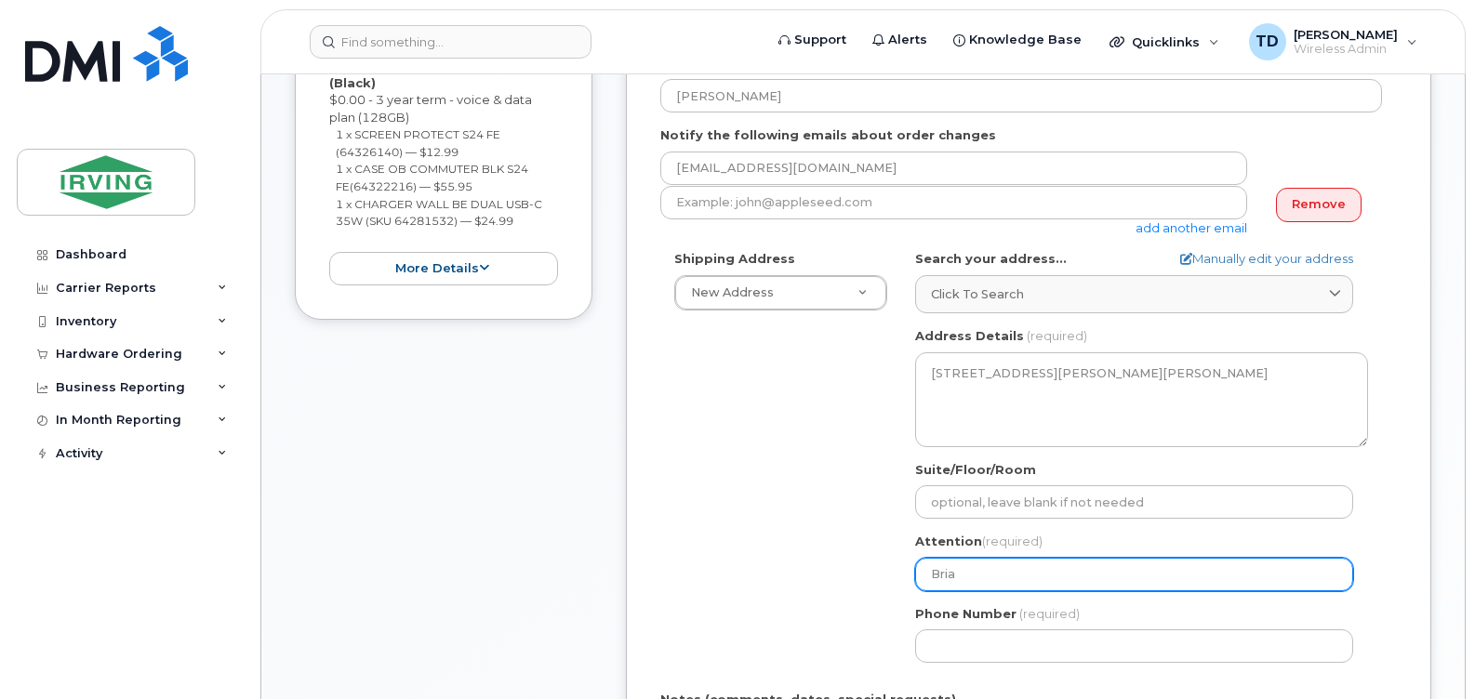
select select
type input "Brian"
select select
type input "Brian B"
select select
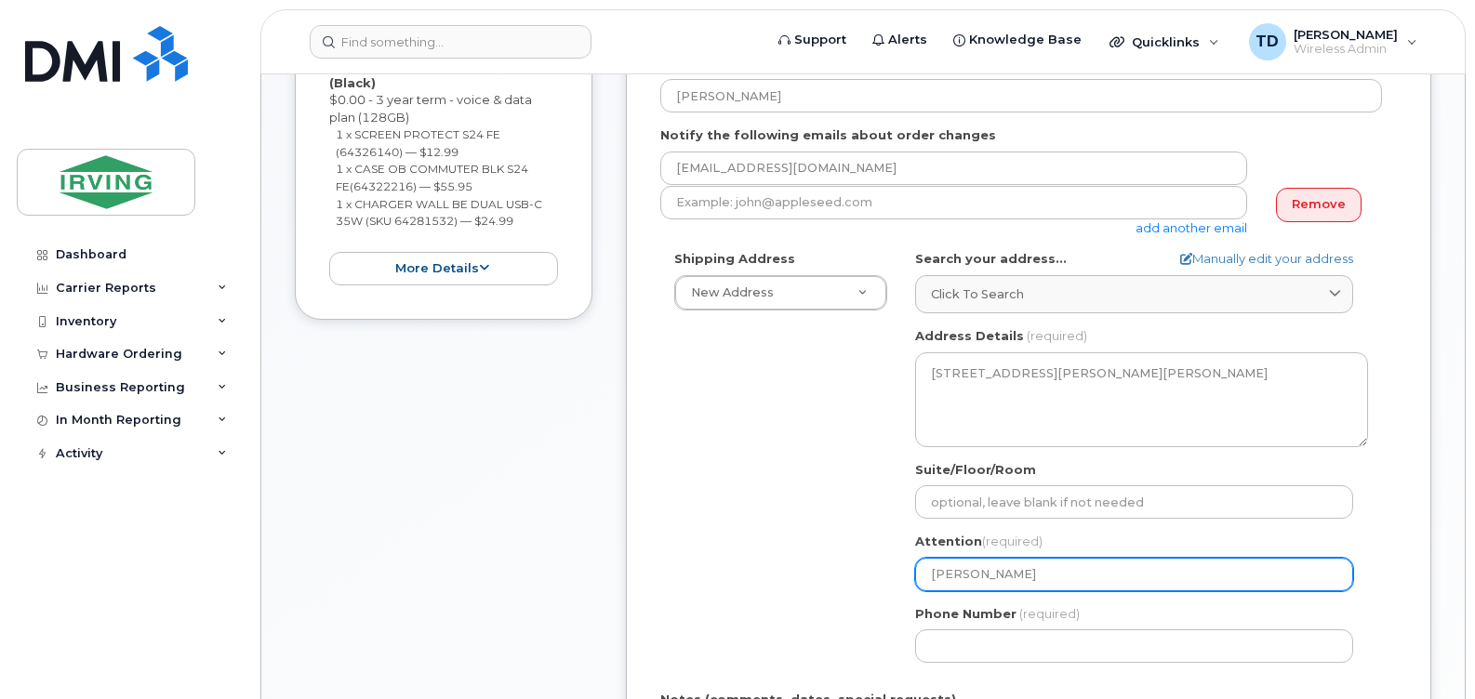
type input "Brian Br"
select select
type input "Brian Bre"
select select
type input "Brian Bree"
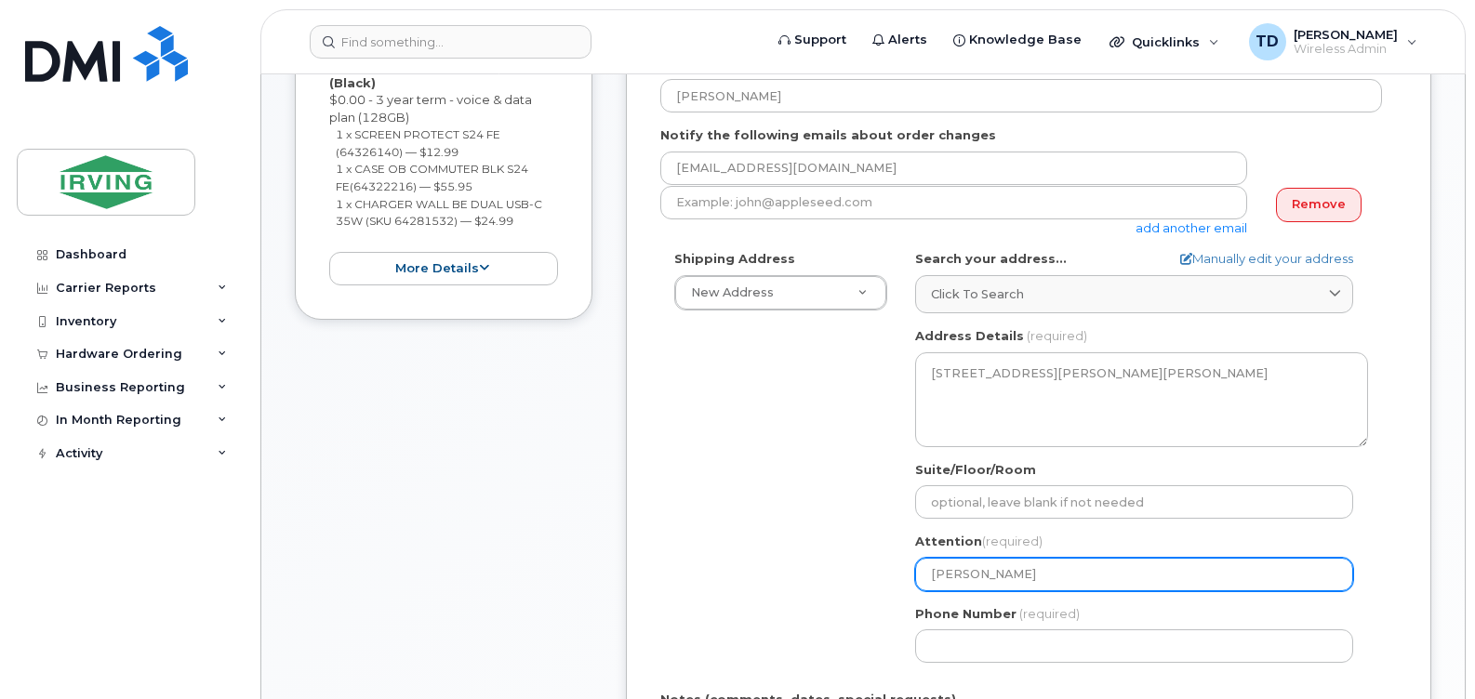
select select
type input "[PERSON_NAME]"
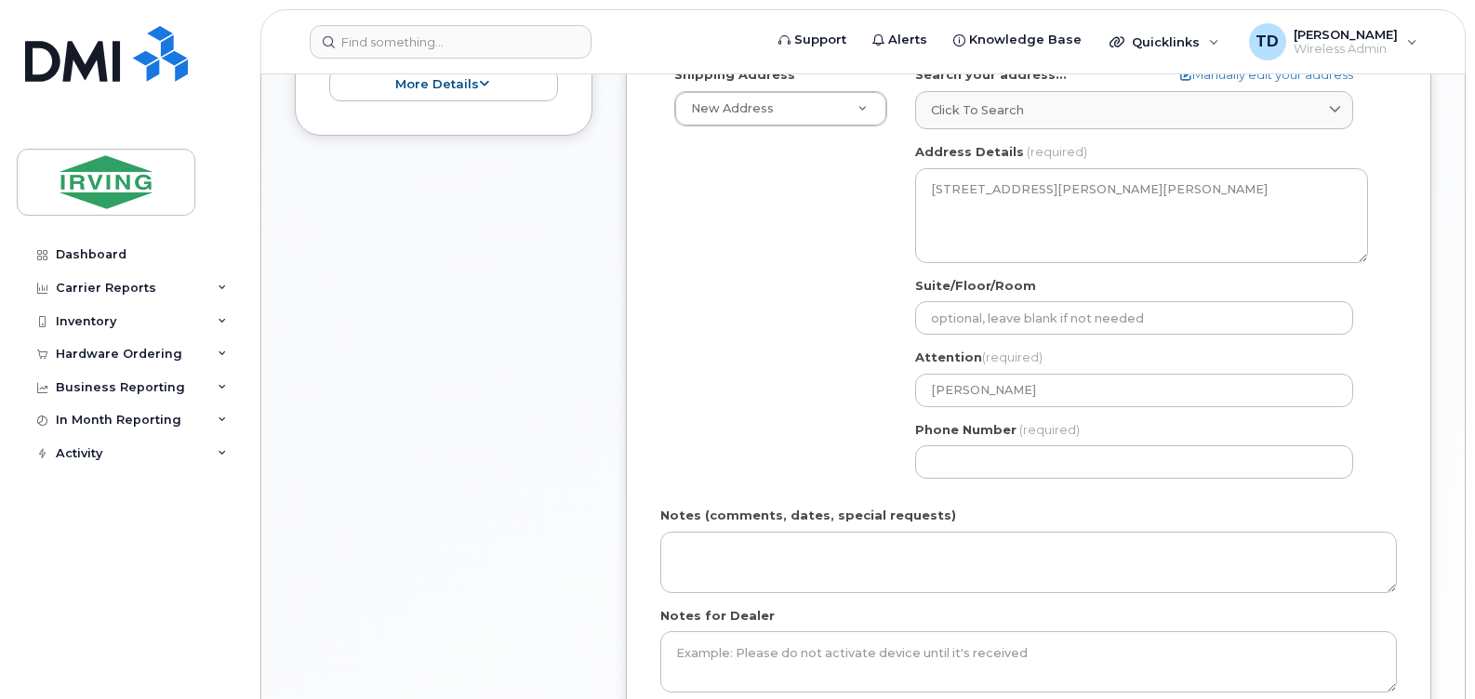
scroll to position [651, 0]
click at [1033, 399] on input "[PERSON_NAME]" at bounding box center [1134, 388] width 438 height 33
select select
type input "Brian Breen,"
select select
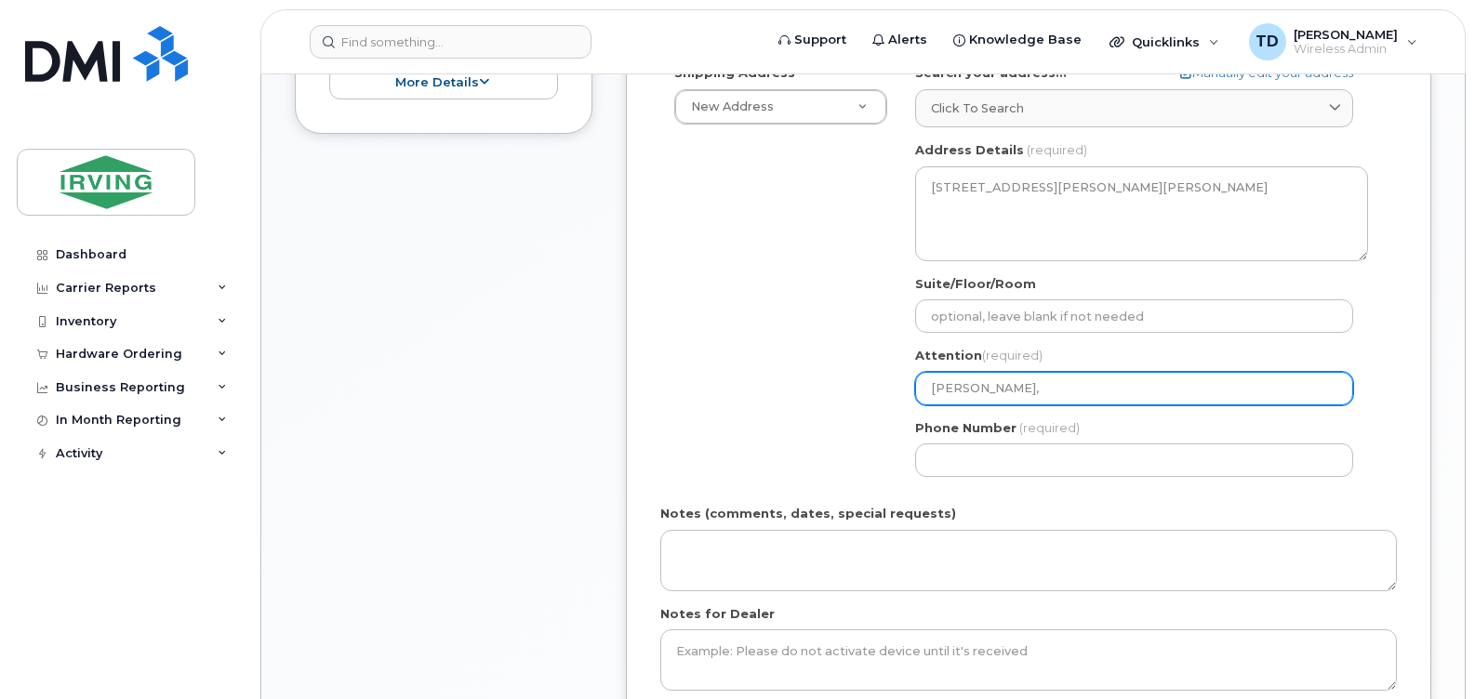
type input "Brian Breen, S"
select select
type input "Brian Breen, Su"
select select
type input "Brian Breen, Sun"
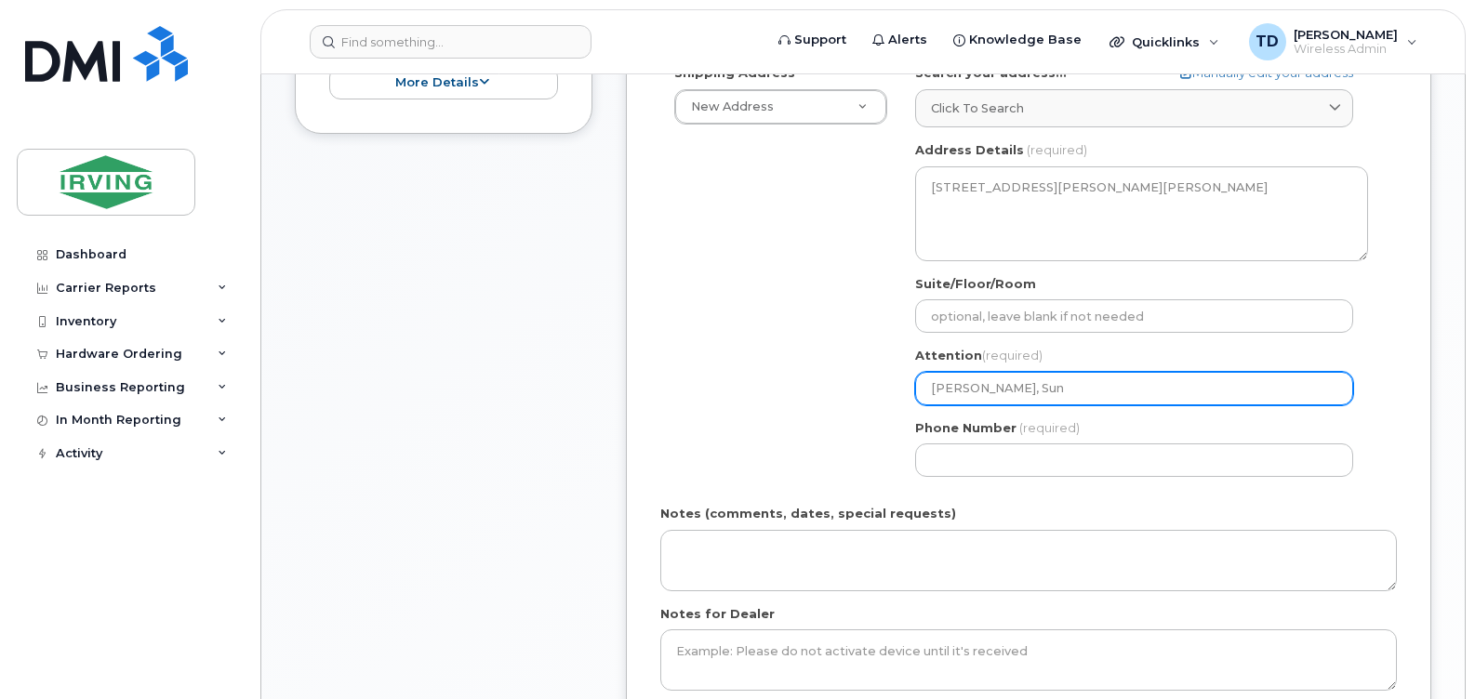
select select
type input "Brian Breen, Sunb"
select select
type input "Brian Breen, Sunbu"
select select
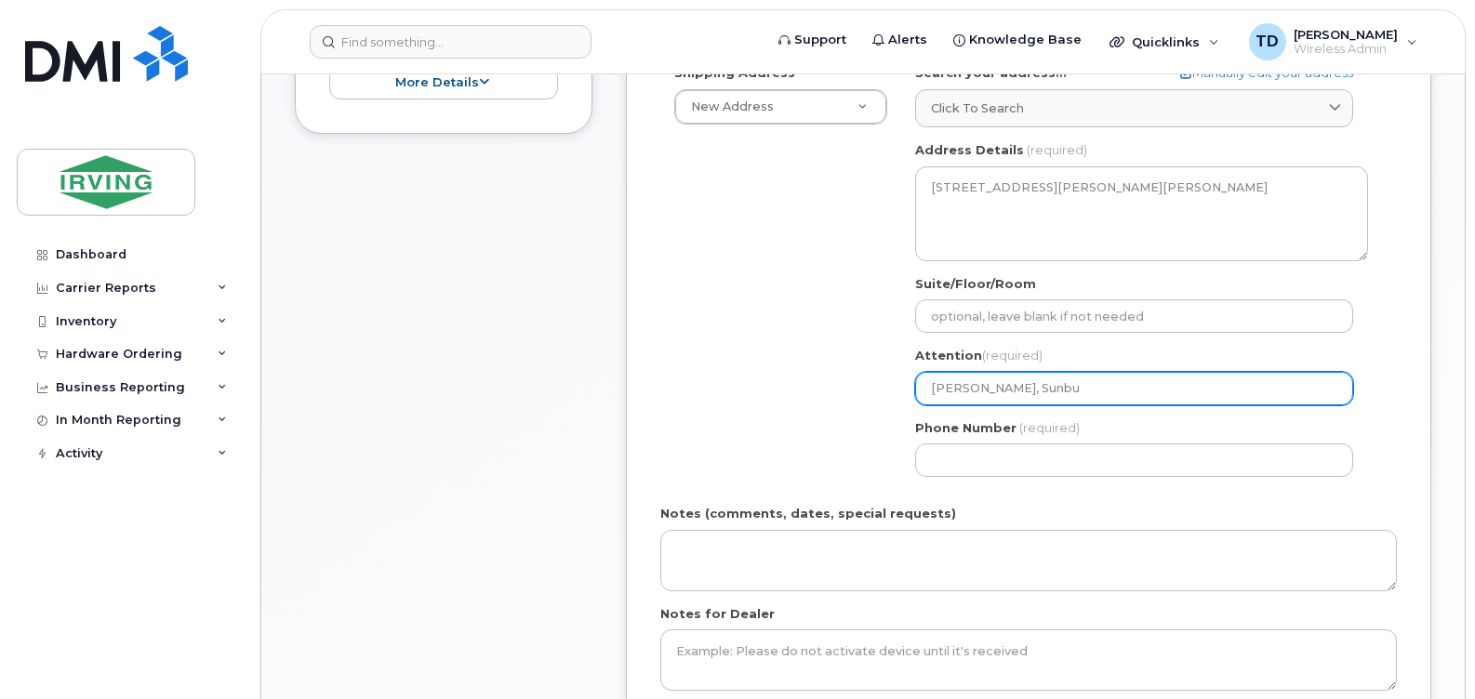
type input "Brian Breen, Sunbur"
select select
type input "[PERSON_NAME], [GEOGRAPHIC_DATA]"
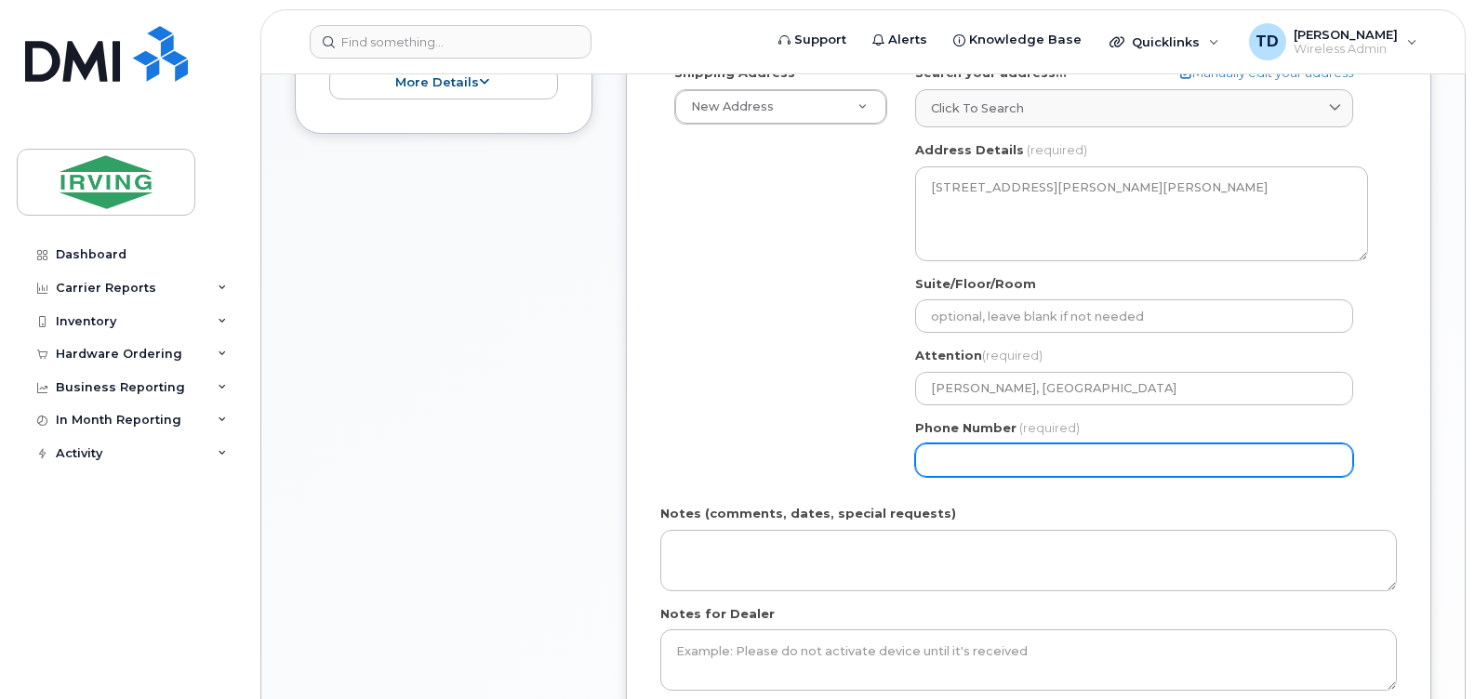
click at [949, 465] on input "Phone Number" at bounding box center [1134, 460] width 438 height 33
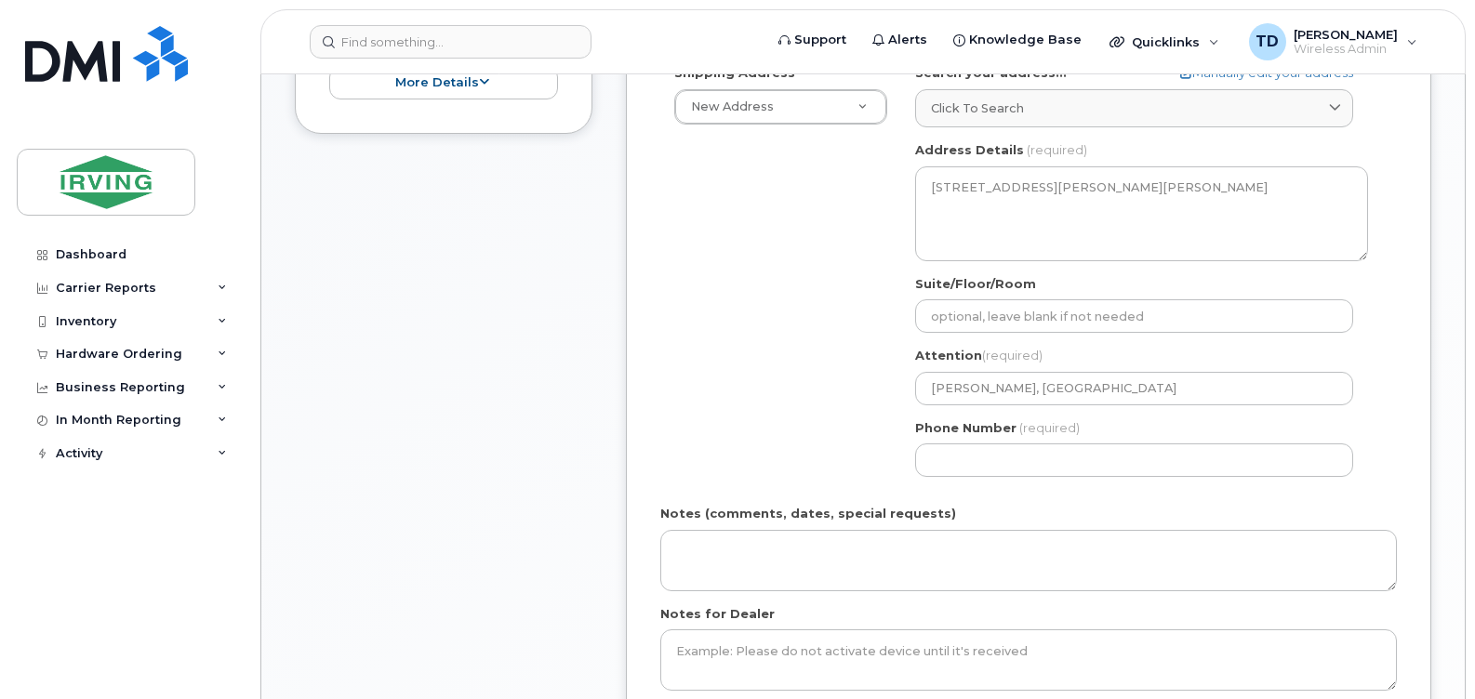
click at [818, 424] on div "Shipping Address New Address New Address CAV Farms Head Office Chandler Supplie…" at bounding box center [1021, 277] width 722 height 427
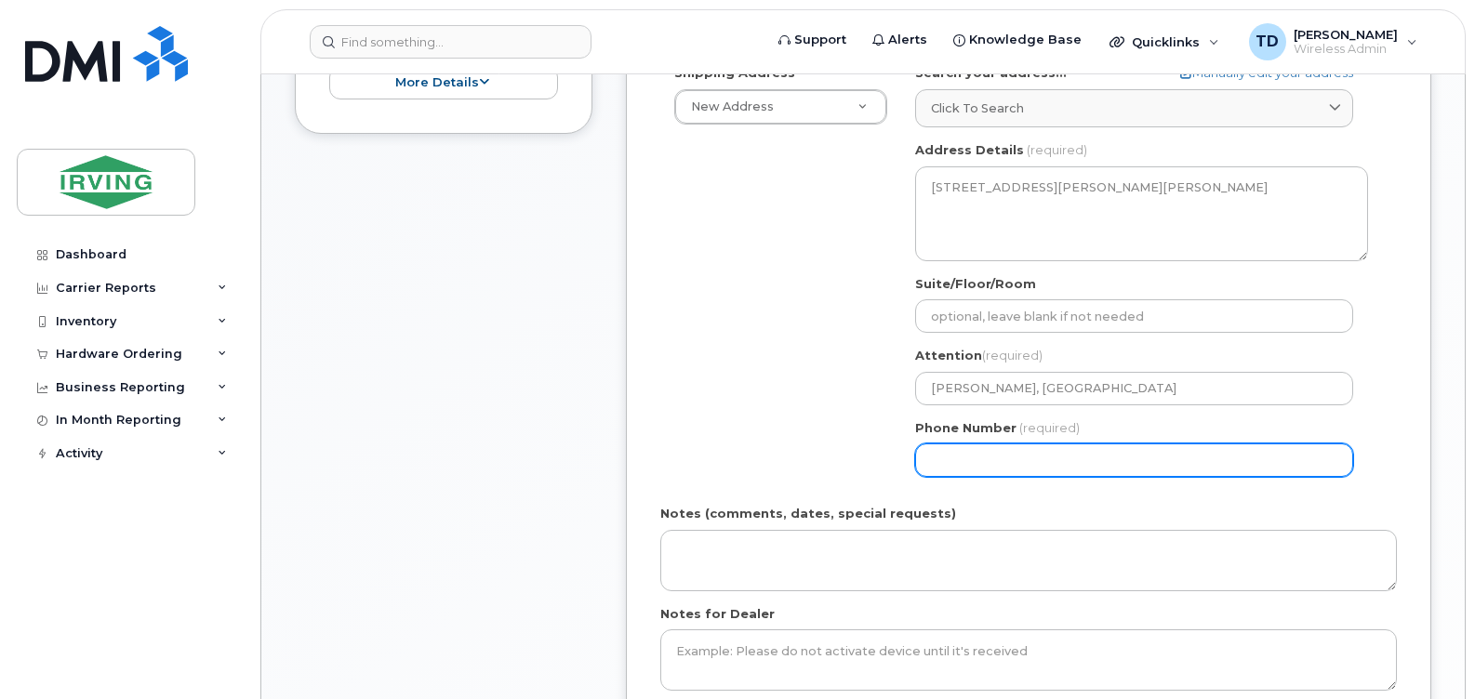
click at [963, 462] on input "Phone Number" at bounding box center [1134, 460] width 438 height 33
click at [986, 459] on input "Phone Number" at bounding box center [1134, 460] width 438 height 33
select select
type input "5063498425"
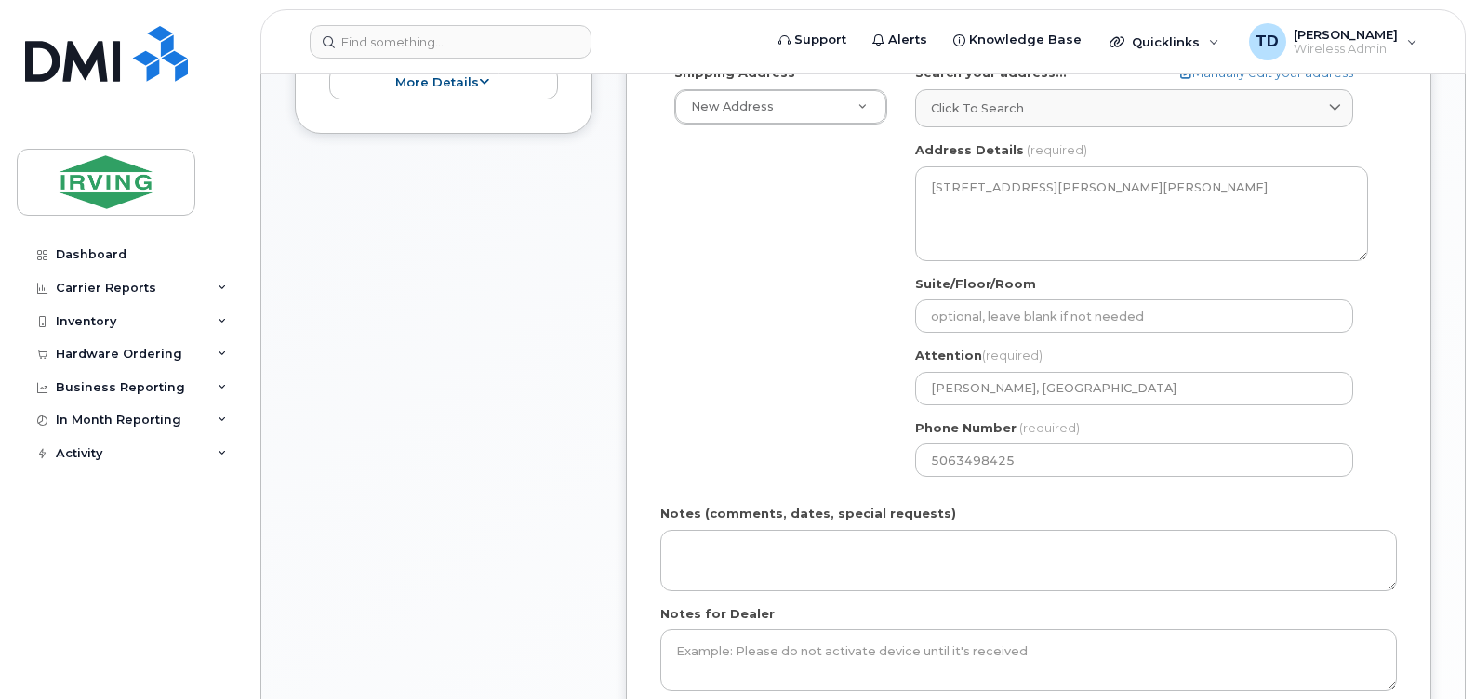
click at [801, 399] on div "Shipping Address New Address New Address CAV Farms Head Office Chandler Supplie…" at bounding box center [1021, 277] width 722 height 427
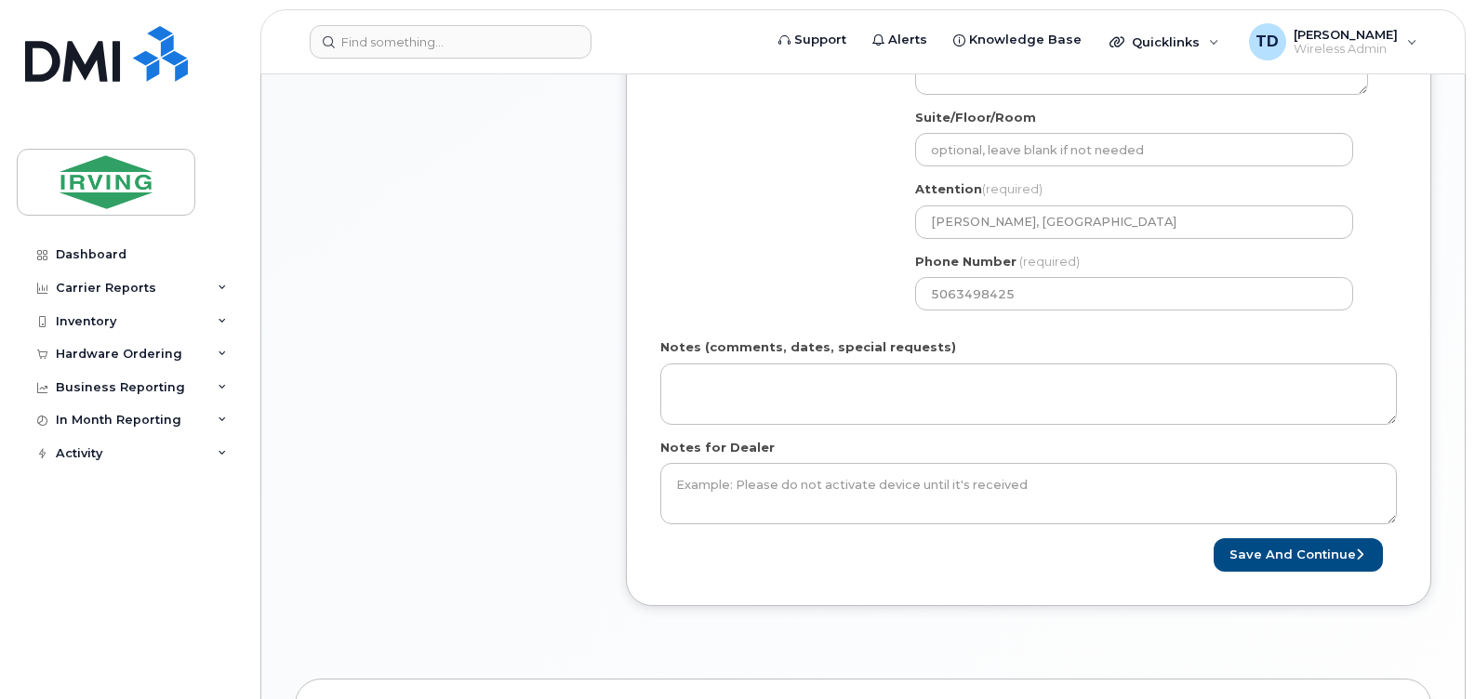
scroll to position [837, 0]
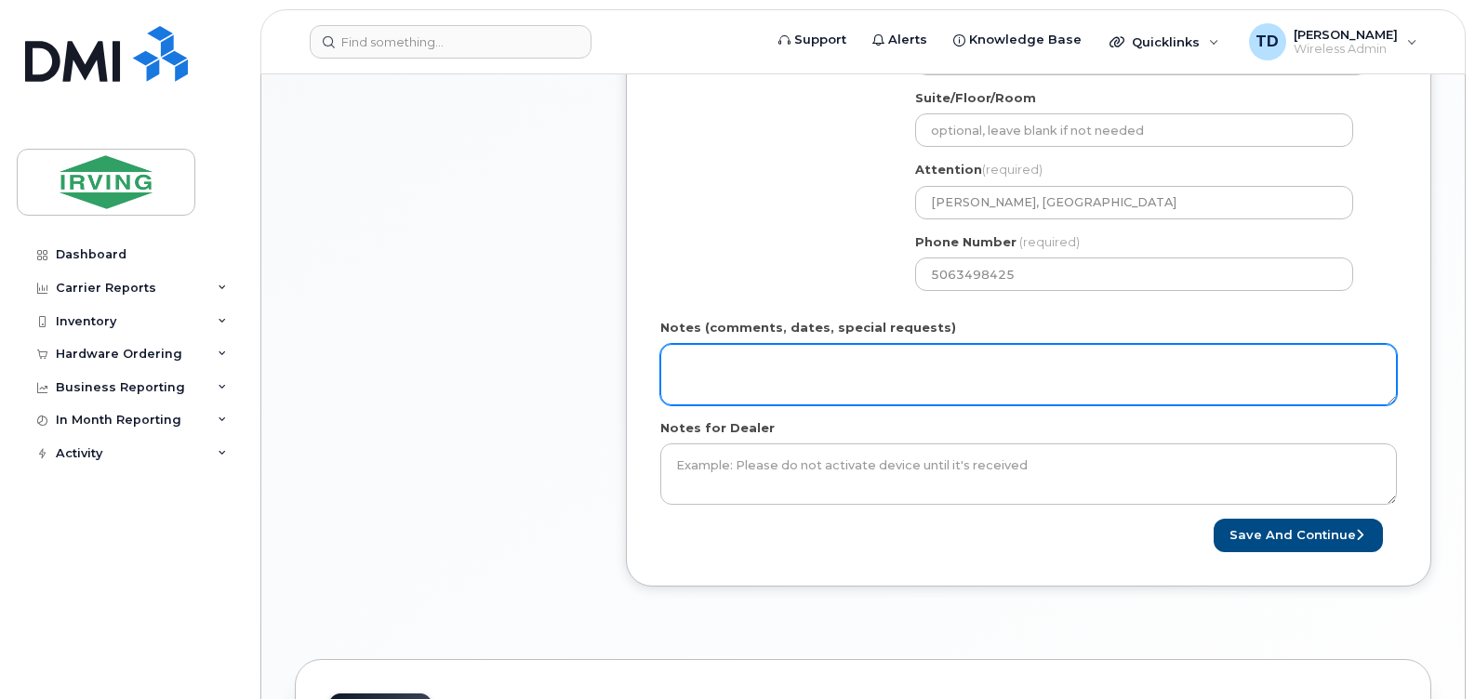
click at [764, 362] on textarea "Notes (comments, dates, special requests)" at bounding box center [1028, 374] width 737 height 61
click at [854, 365] on textarea "Order # 5082557815" at bounding box center [1028, 374] width 737 height 61
type textarea "Order # 5082557815 Invoice to [GEOGRAPHIC_DATA]"
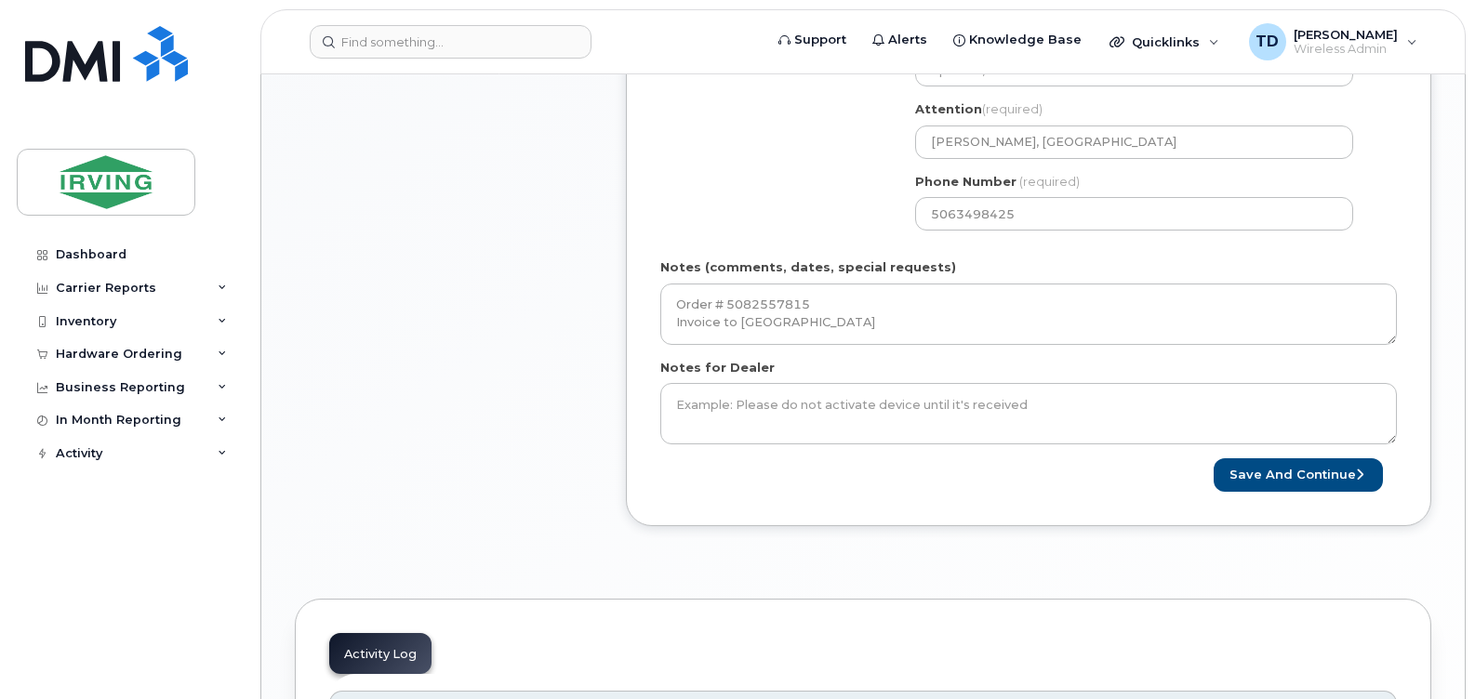
scroll to position [930, 0]
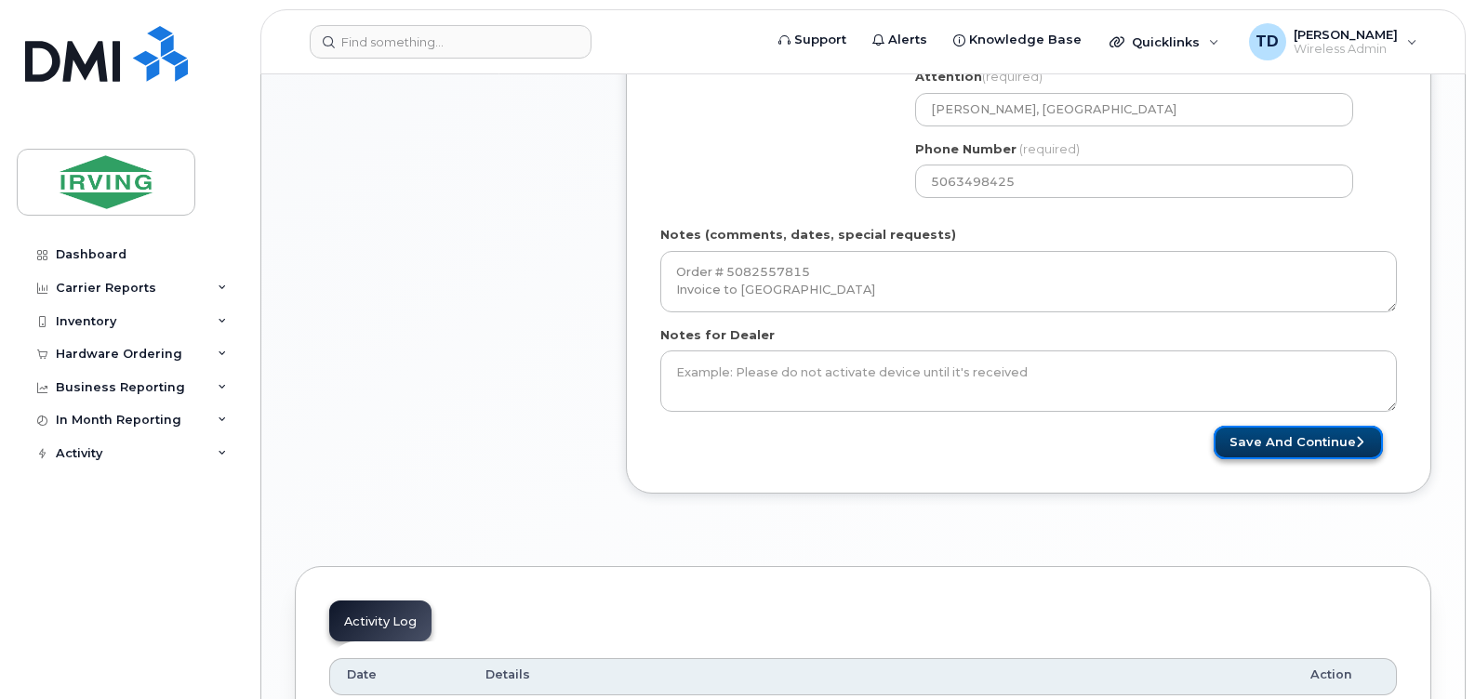
click at [1311, 442] on button "Save and Continue" at bounding box center [1298, 443] width 169 height 34
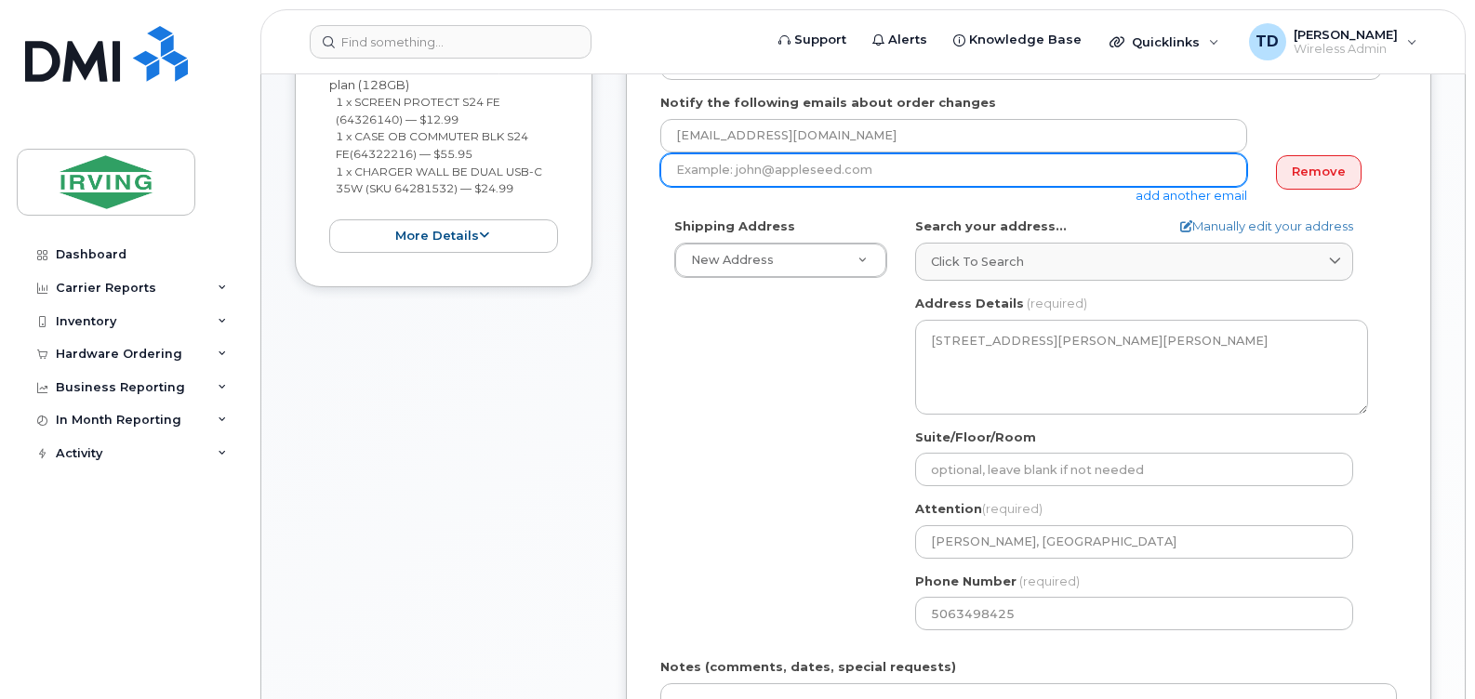
scroll to position [465, 0]
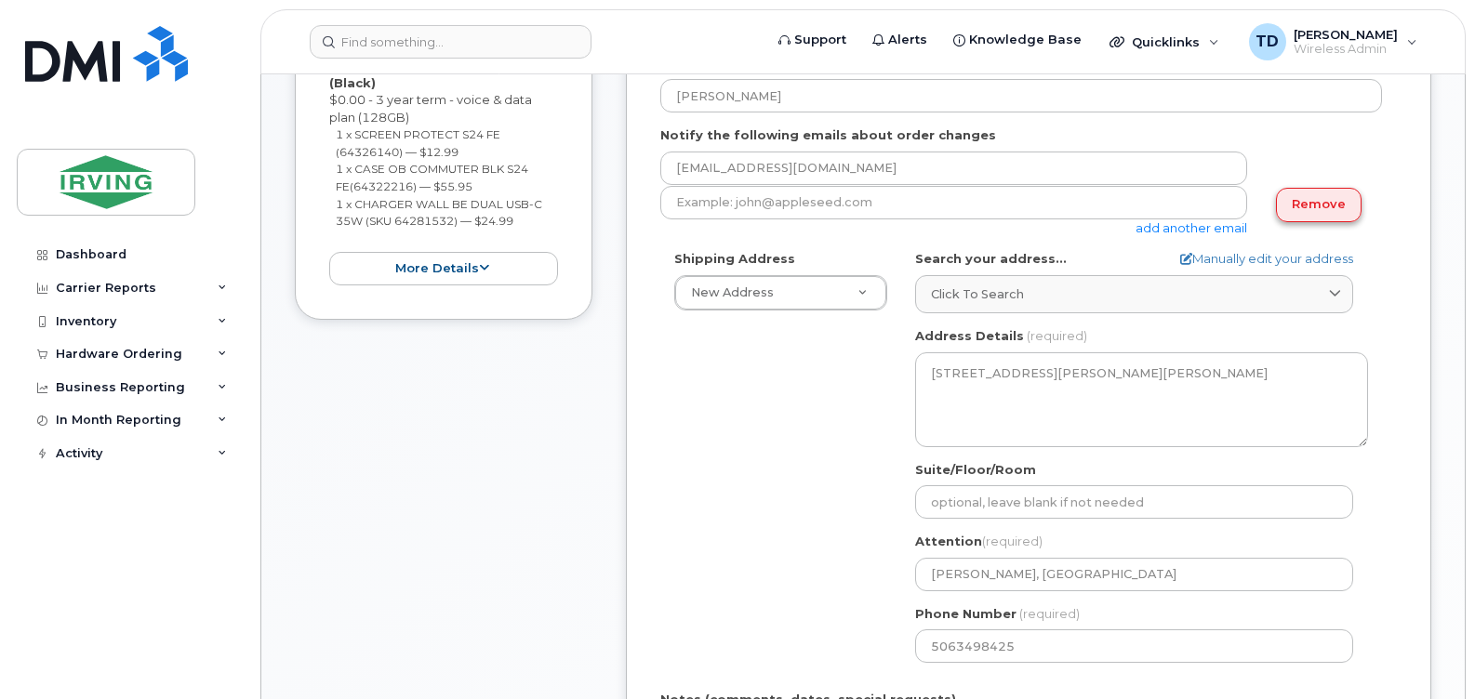
click at [1299, 205] on link "Remove" at bounding box center [1319, 205] width 86 height 34
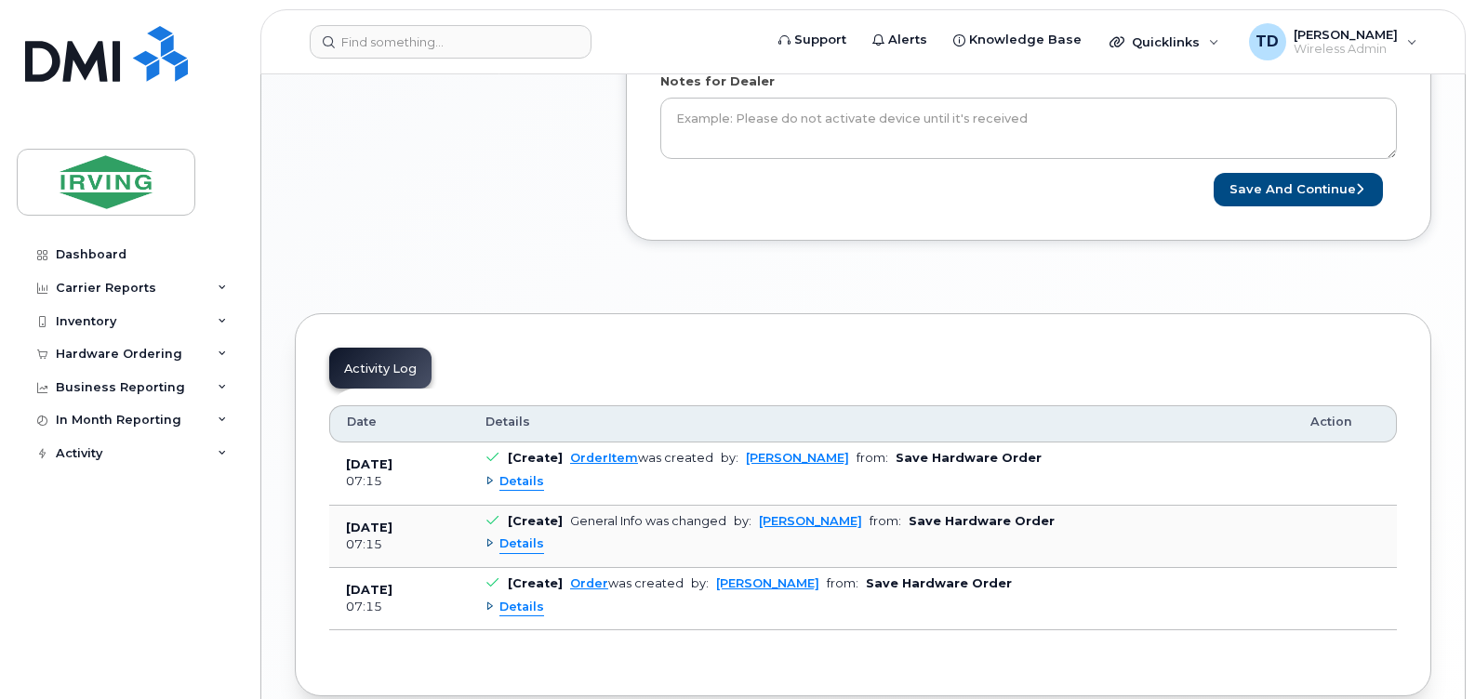
scroll to position [1116, 0]
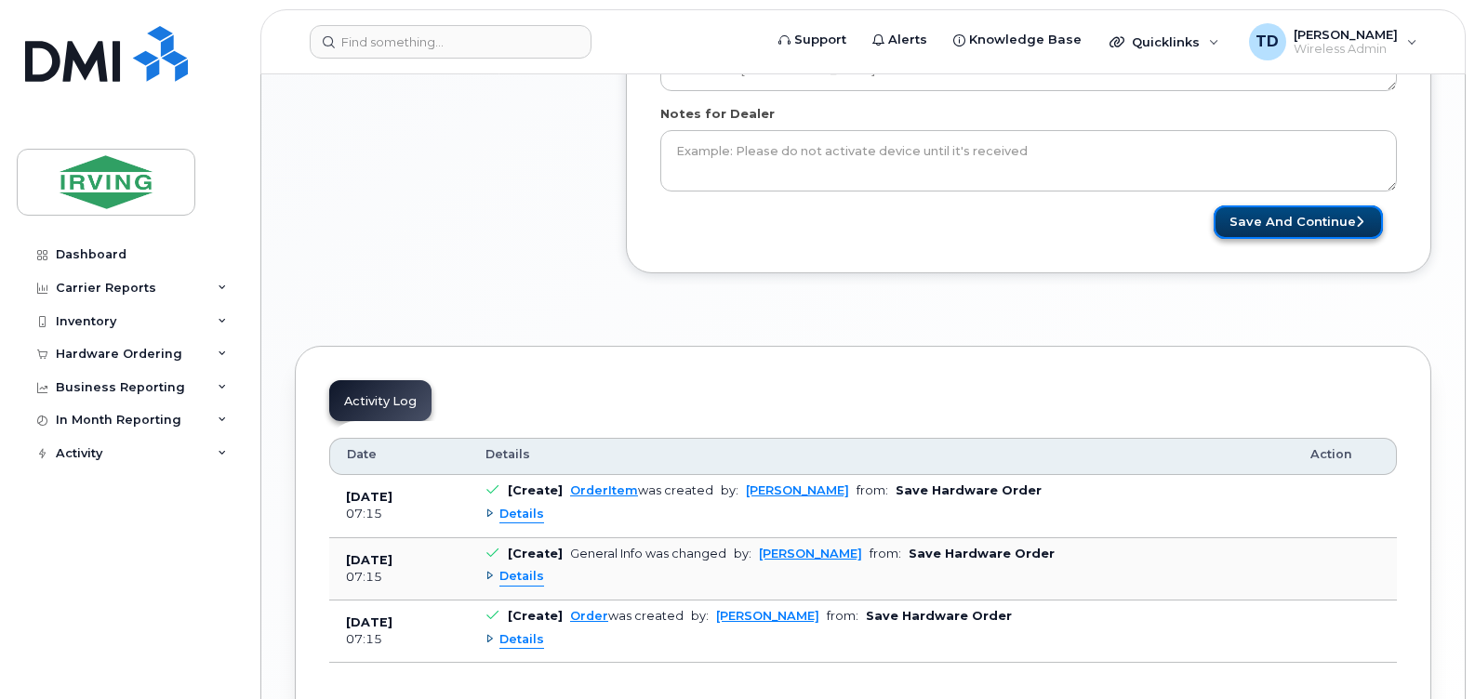
click at [1281, 216] on button "Save and Continue" at bounding box center [1298, 223] width 169 height 34
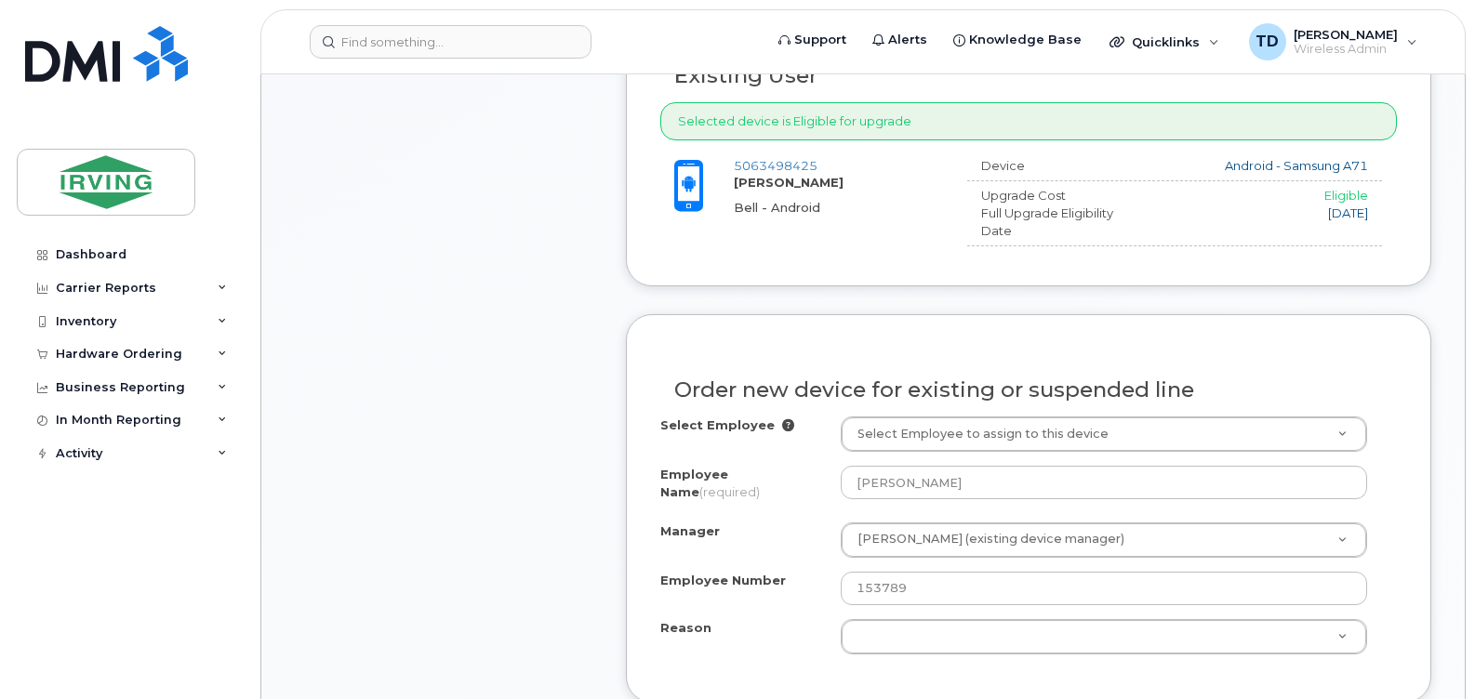
scroll to position [930, 0]
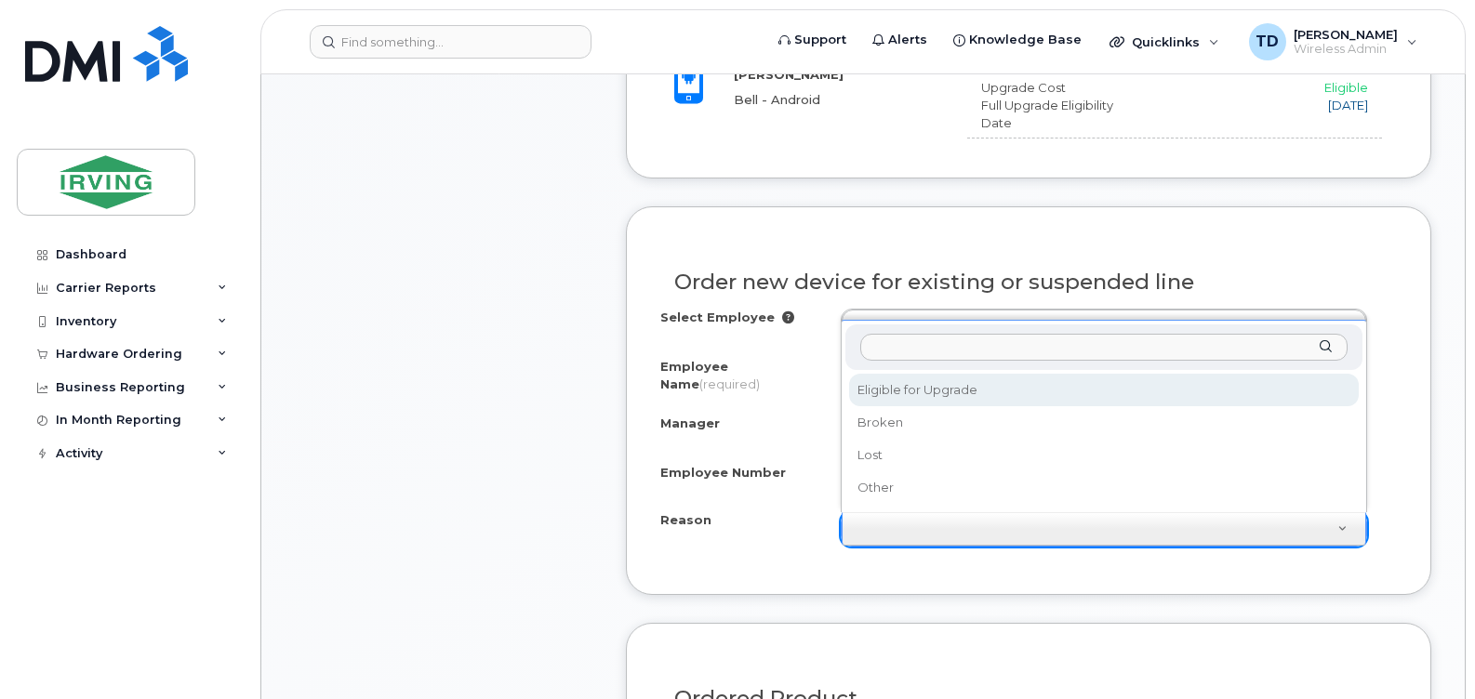
select select "eligible_for_upgrade"
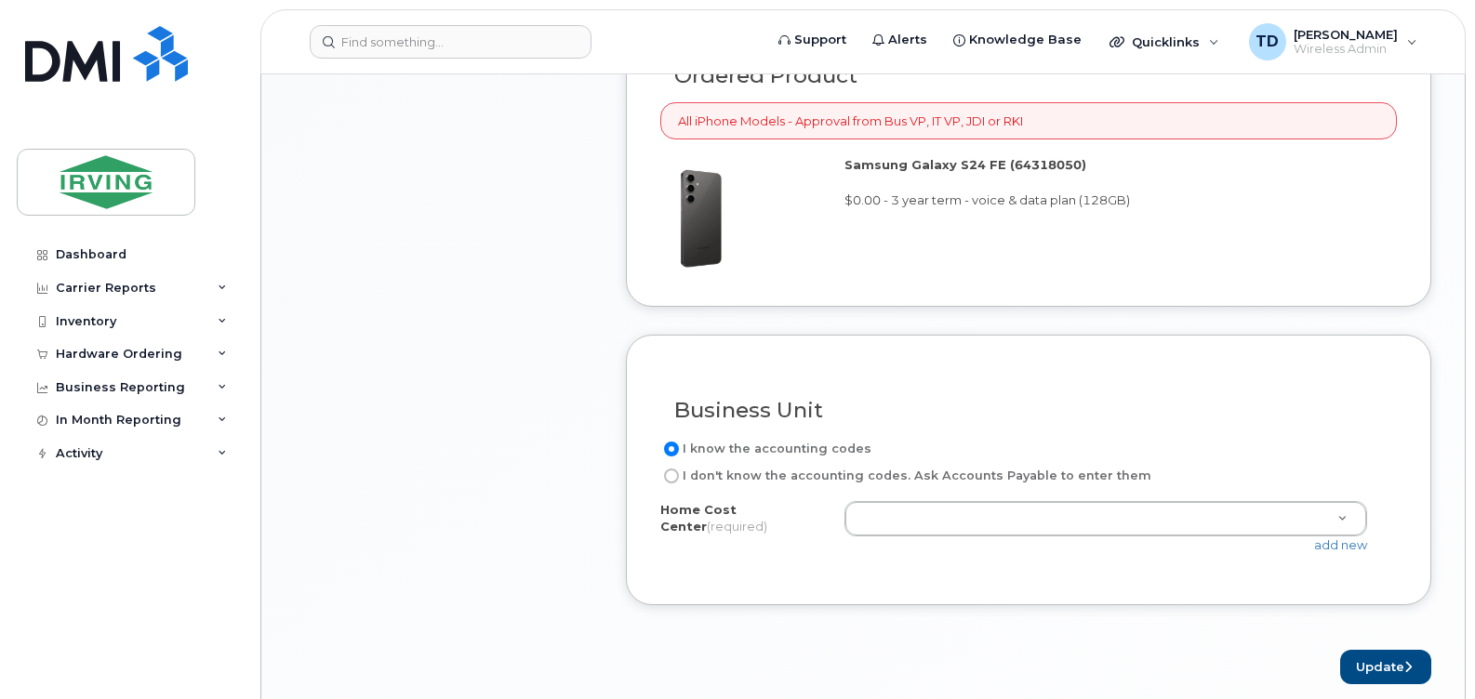
scroll to position [1581, 0]
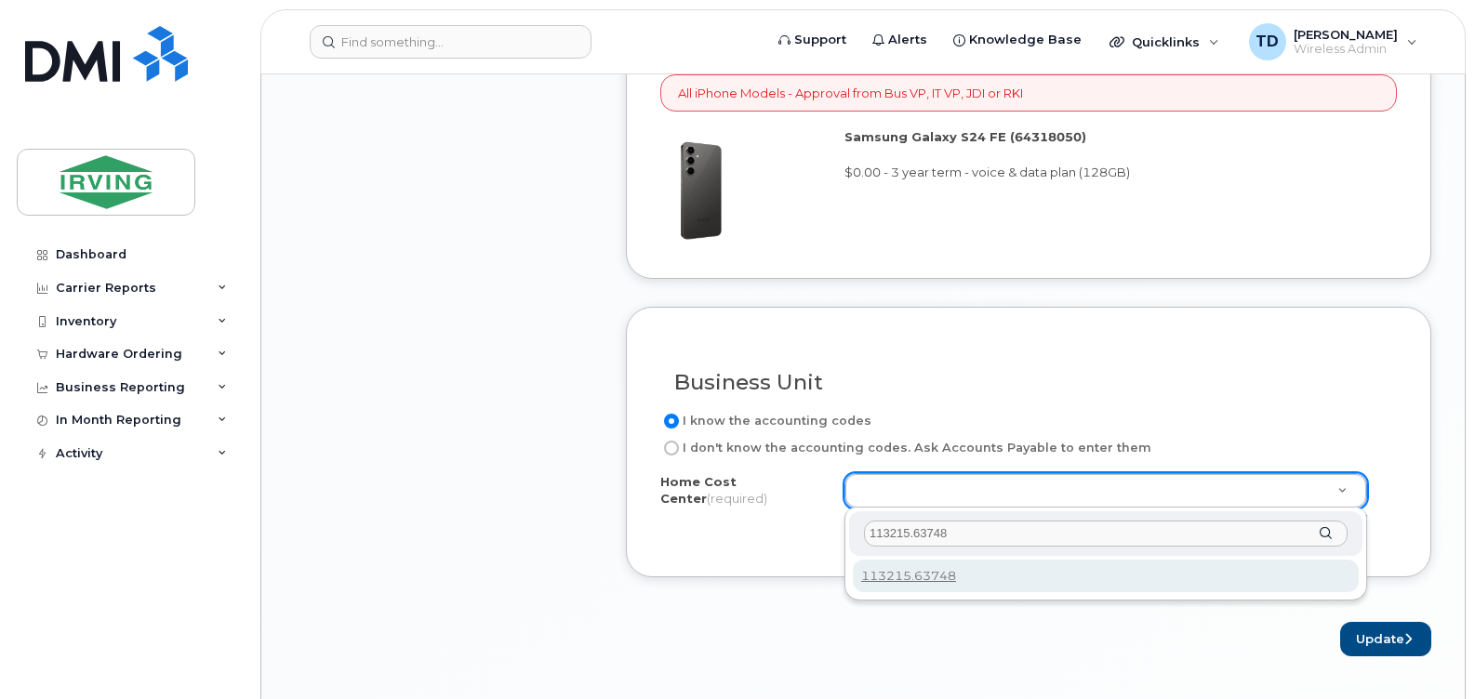
type input "113215.63748"
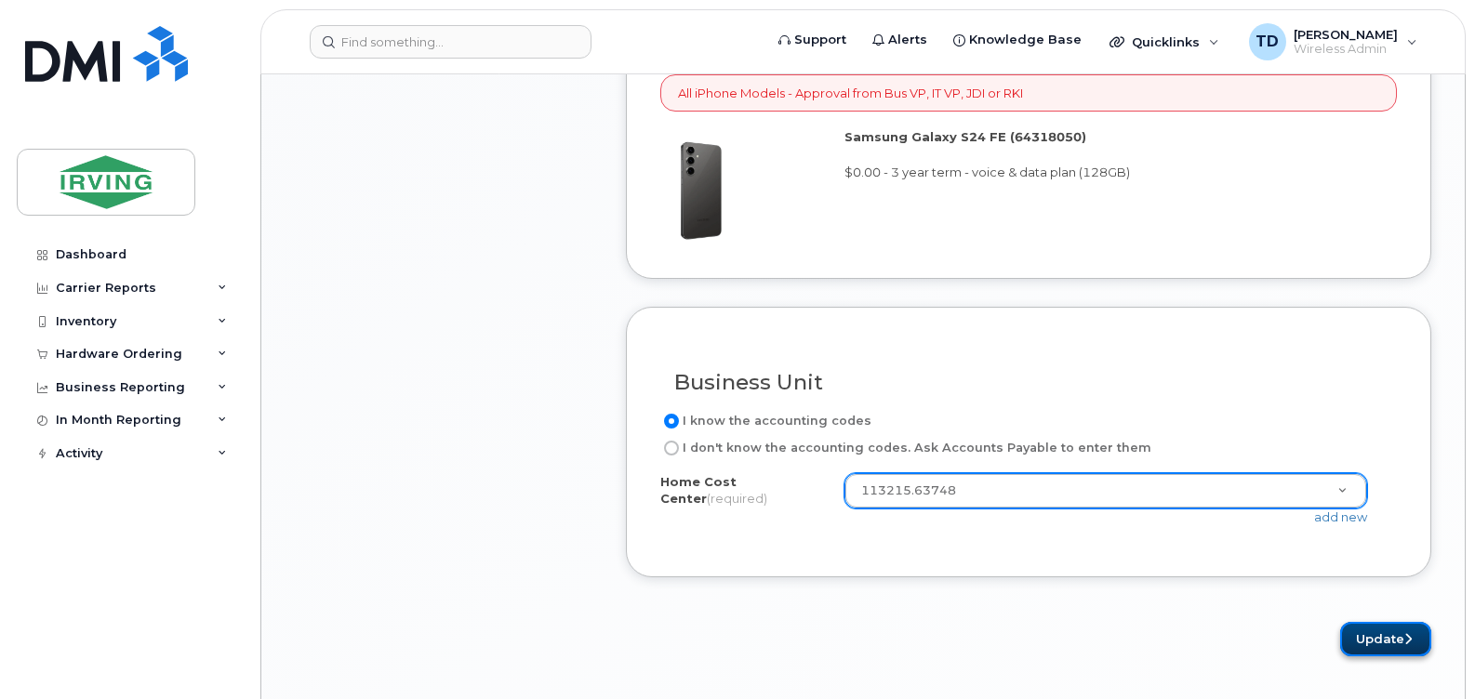
click at [1390, 637] on button "Update" at bounding box center [1385, 639] width 91 height 34
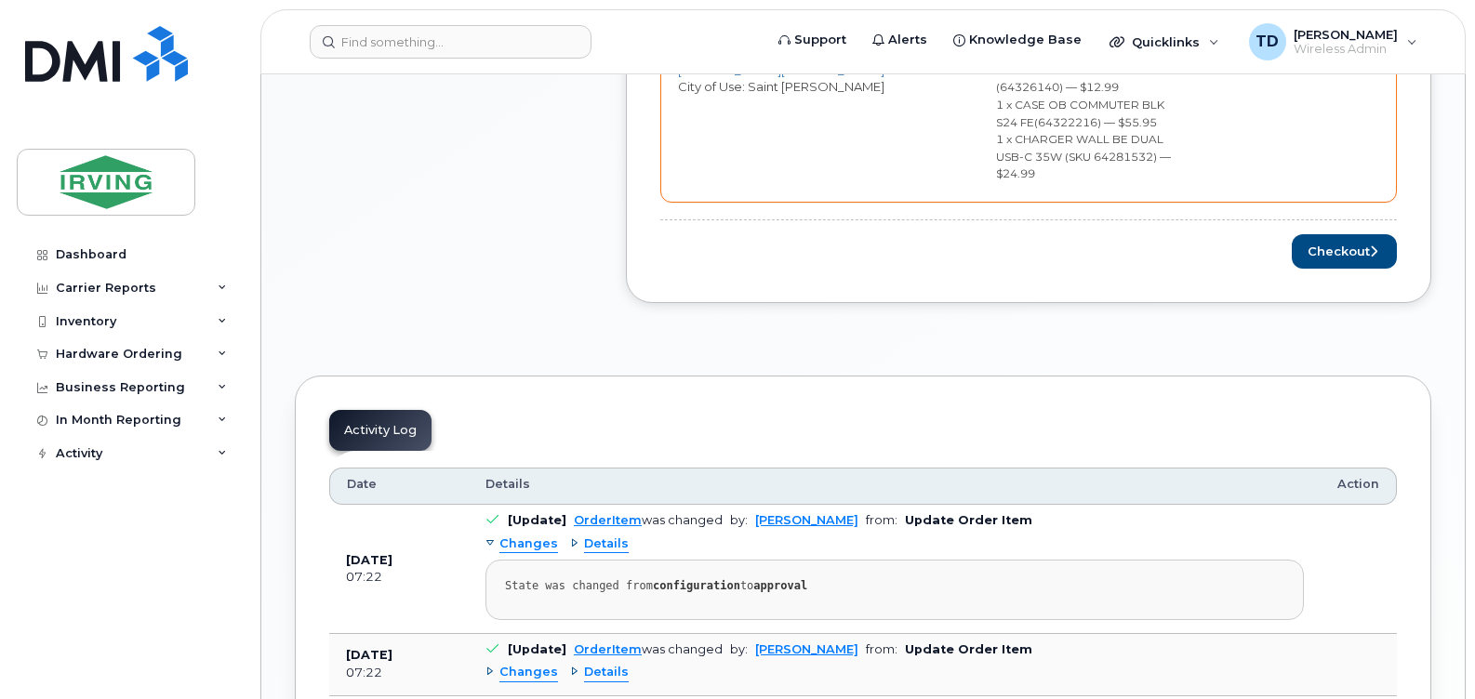
scroll to position [1116, 0]
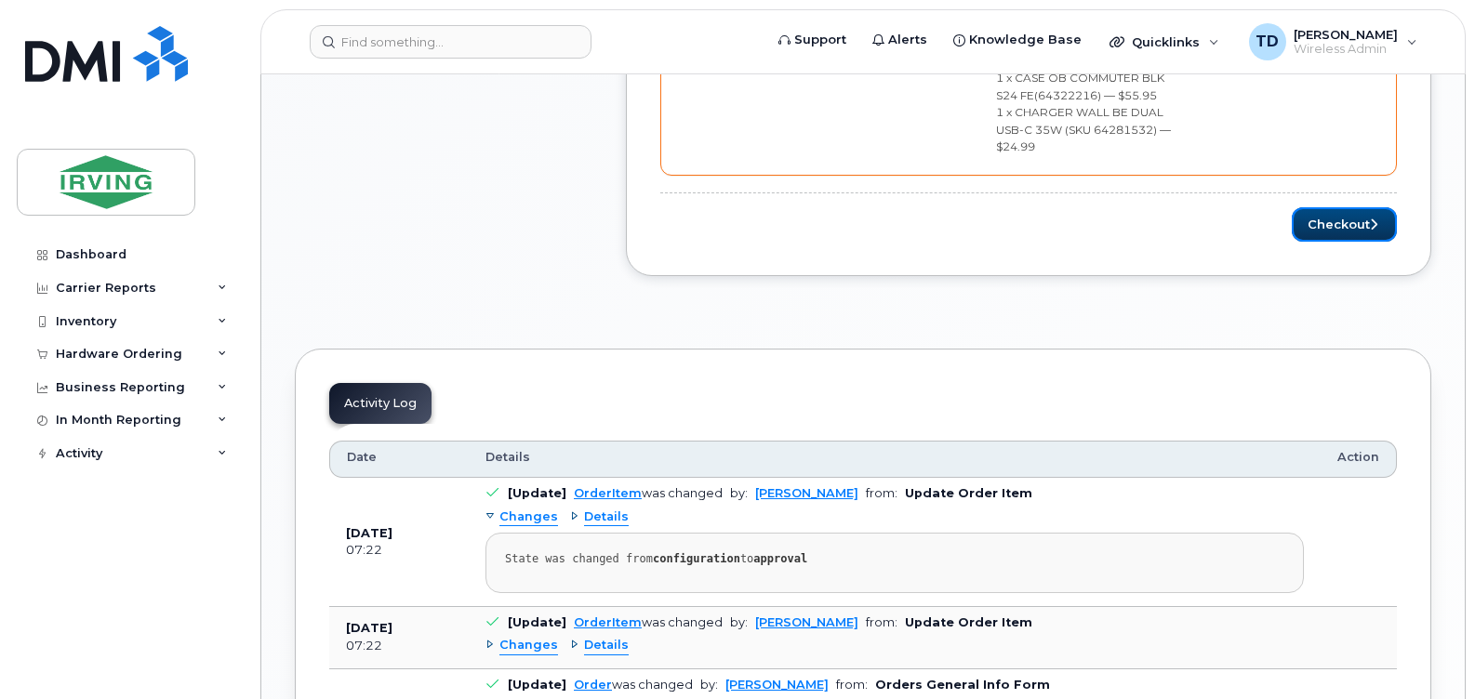
drag, startPoint x: 1325, startPoint y: 160, endPoint x: 1286, endPoint y: 219, distance: 70.4
click at [1325, 207] on button "Checkout" at bounding box center [1344, 224] width 105 height 34
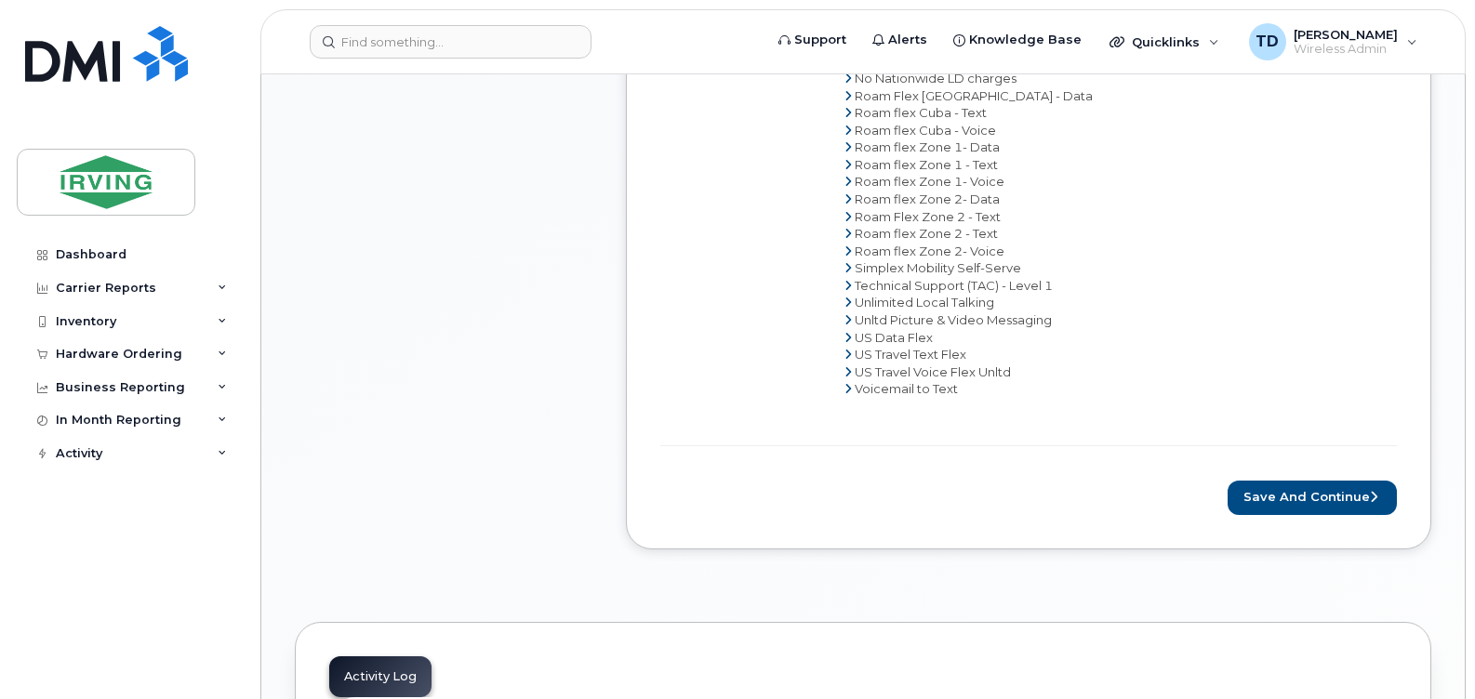
scroll to position [1302, 0]
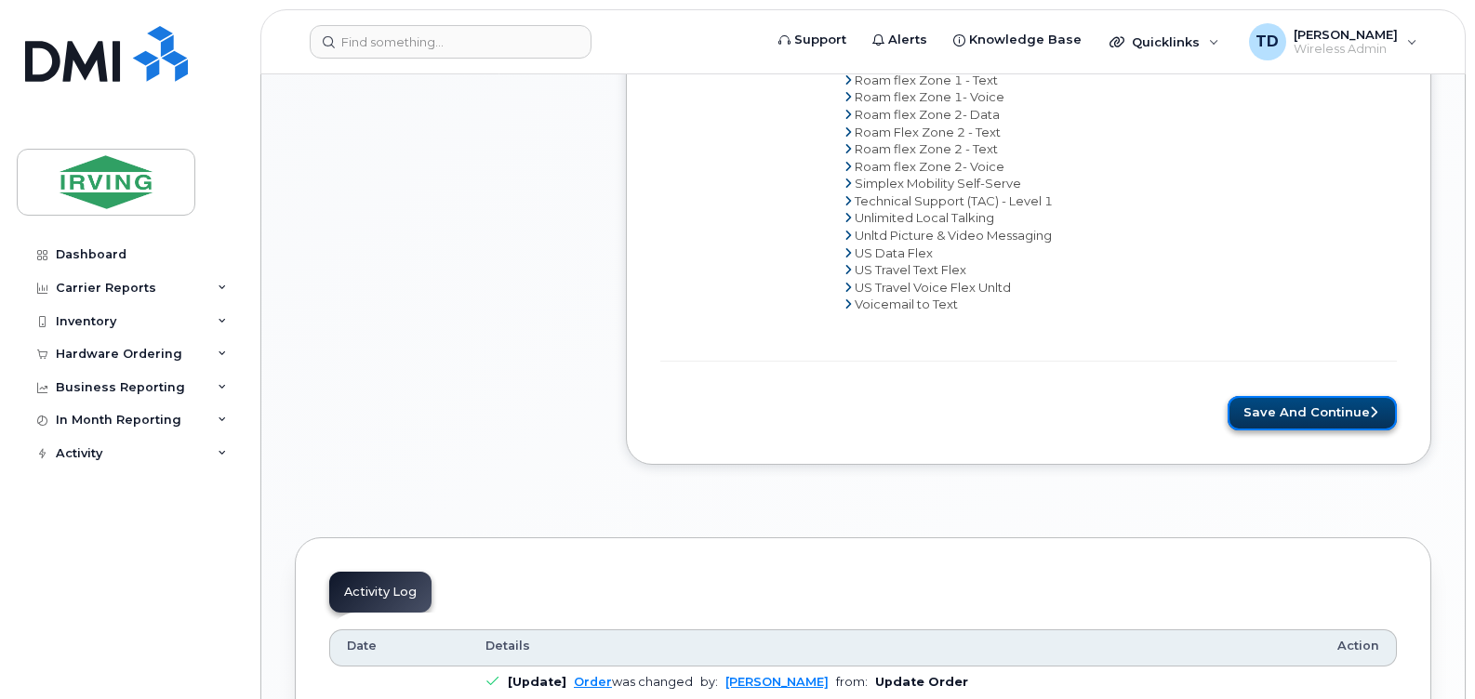
click at [1297, 427] on button "Save and Continue" at bounding box center [1312, 413] width 169 height 34
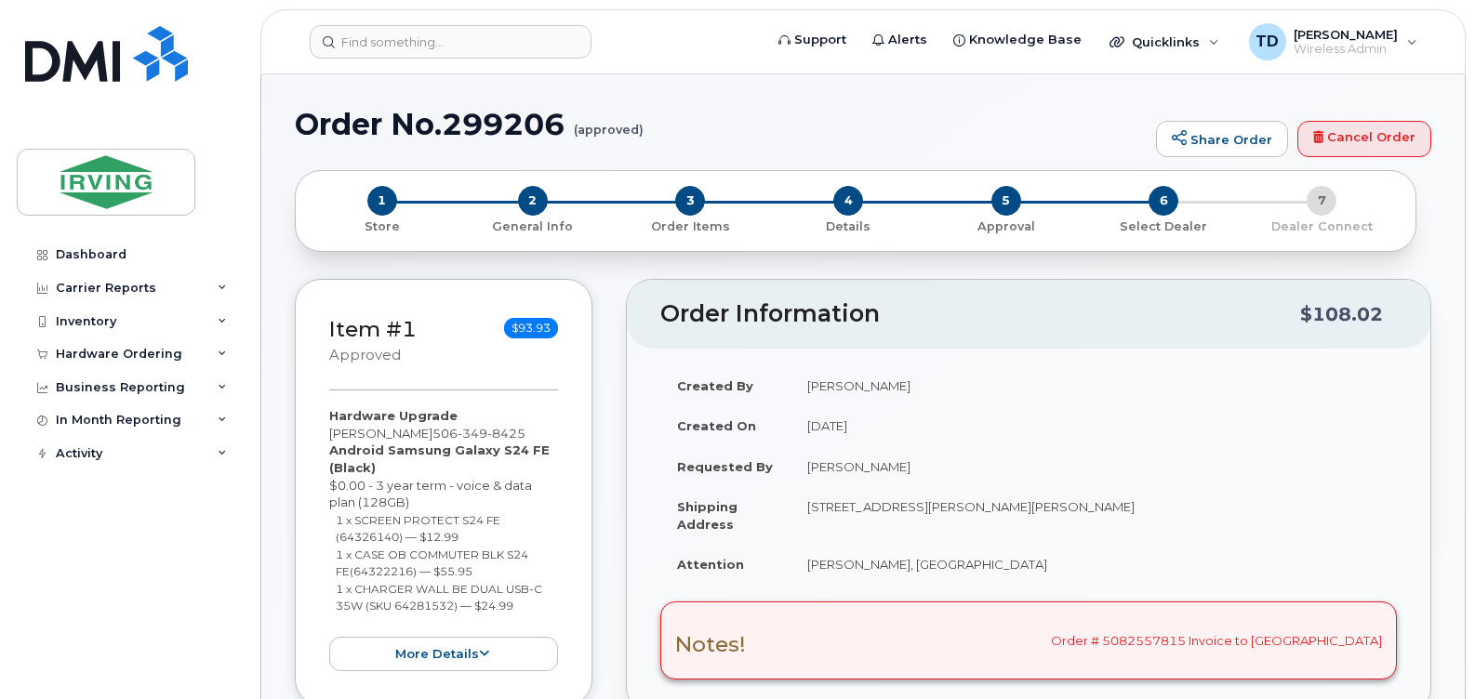
radio input "true"
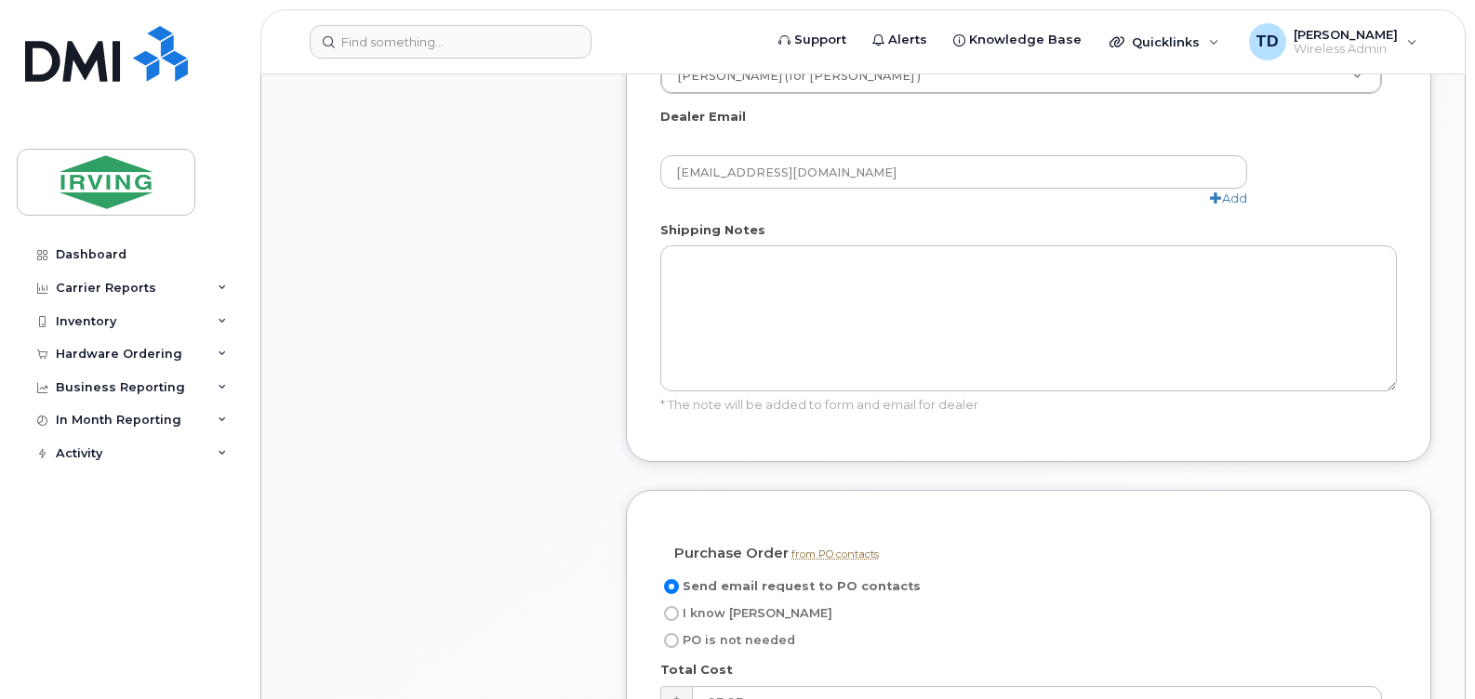
scroll to position [1581, 0]
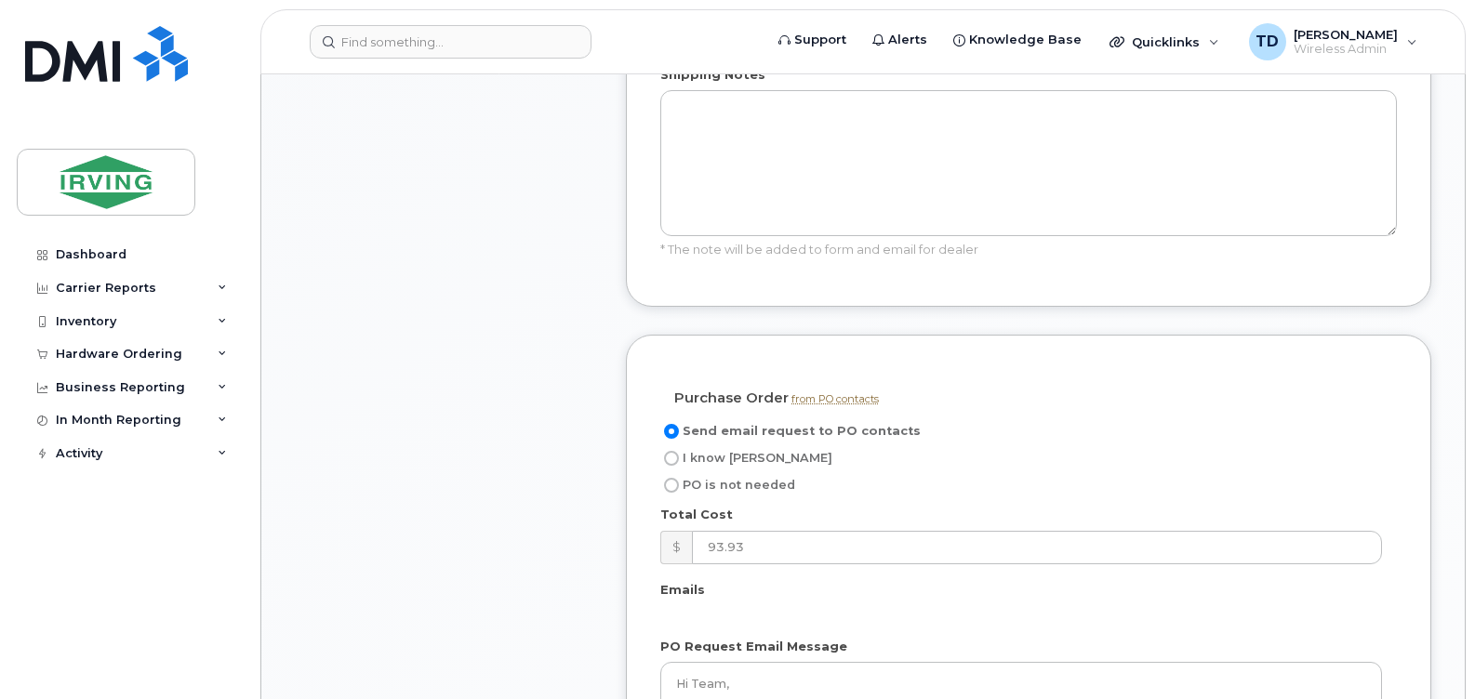
click at [670, 451] on input "I know PO" at bounding box center [671, 458] width 15 height 15
radio input "true"
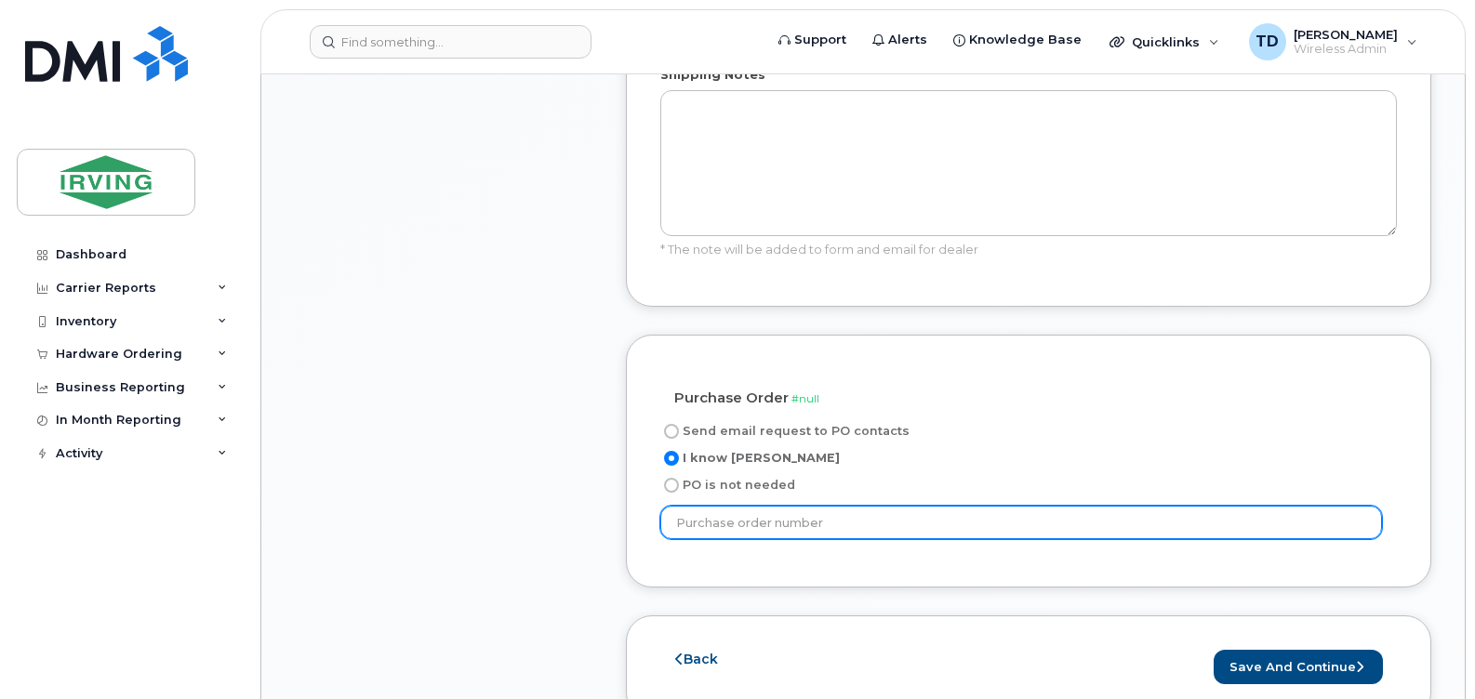
click at [792, 506] on input "text" at bounding box center [1021, 522] width 722 height 33
paste input "11210"
type input "11210"
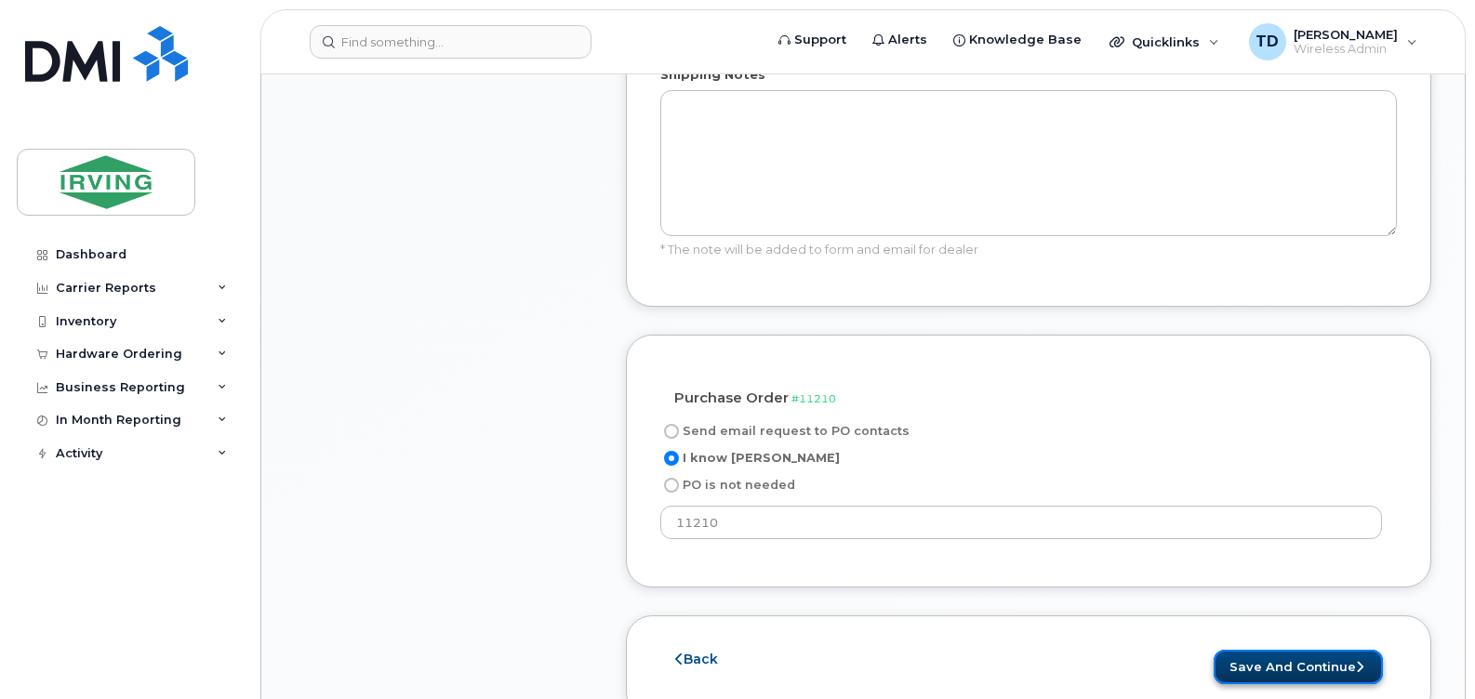
click at [1294, 650] on button "Save and Continue" at bounding box center [1298, 667] width 169 height 34
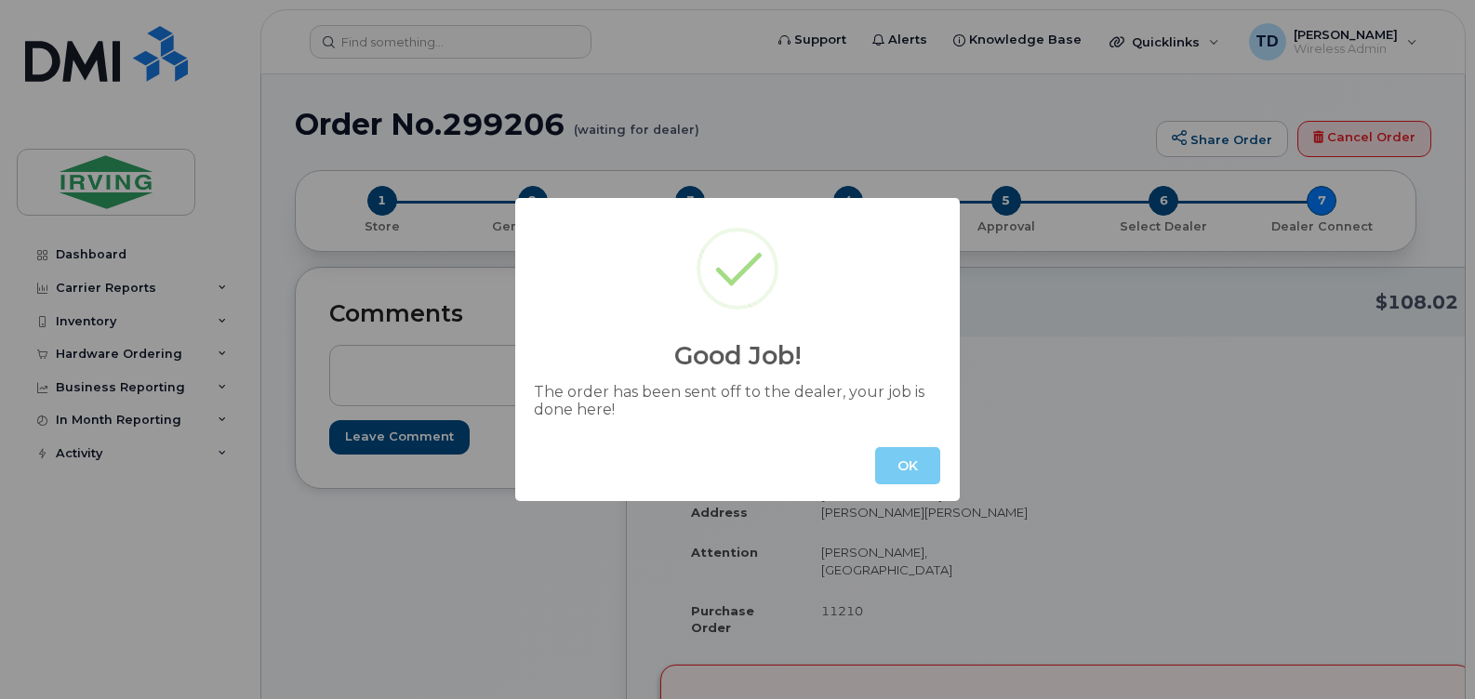
click at [916, 474] on button "OK" at bounding box center [907, 465] width 65 height 37
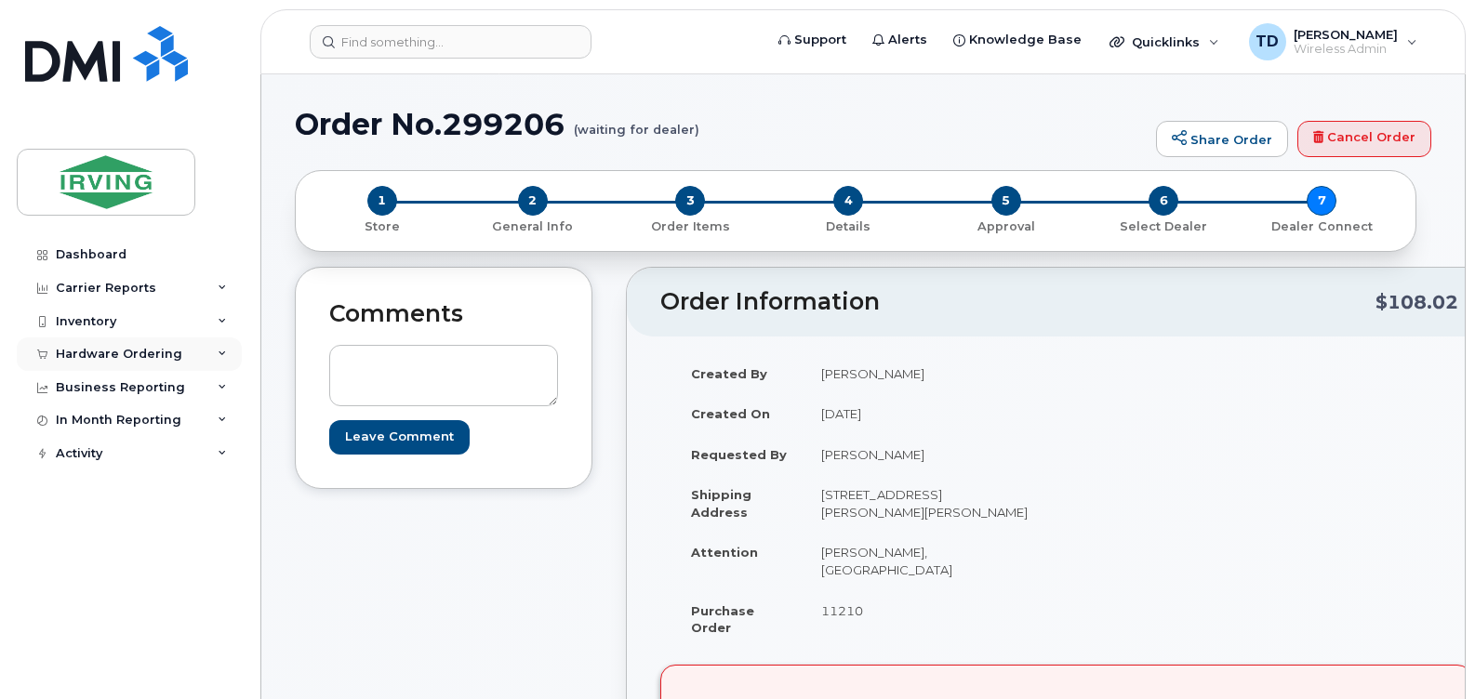
click at [222, 353] on icon at bounding box center [222, 354] width 9 height 9
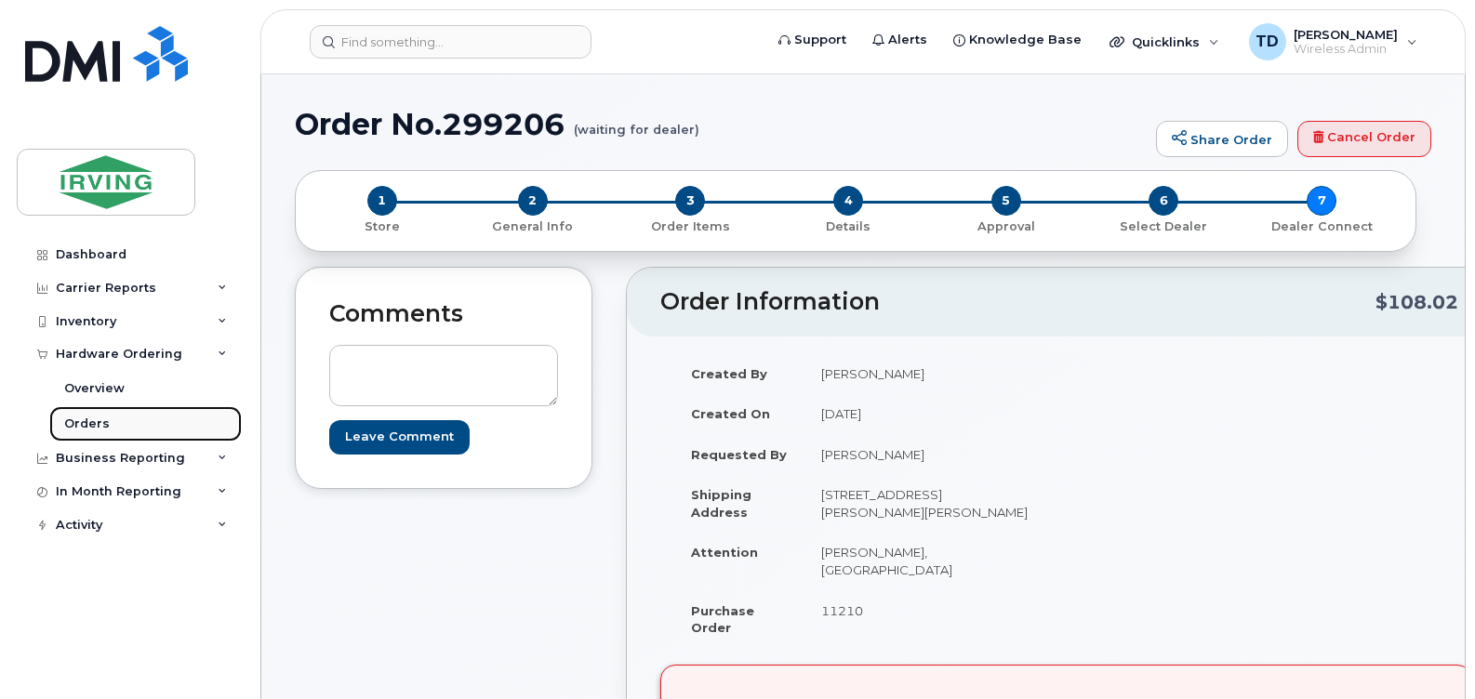
click at [100, 421] on div "Orders" at bounding box center [87, 424] width 46 height 17
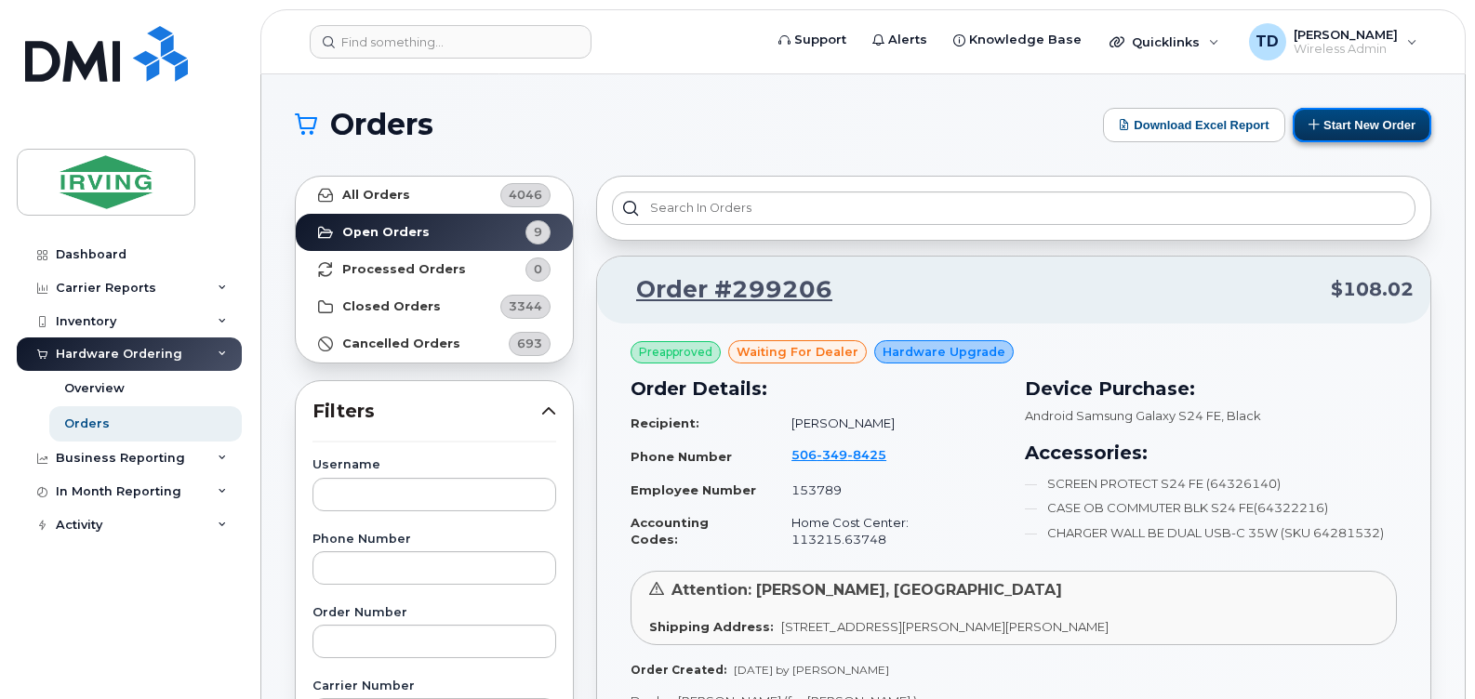
click at [1355, 126] on button "Start New Order" at bounding box center [1362, 125] width 139 height 34
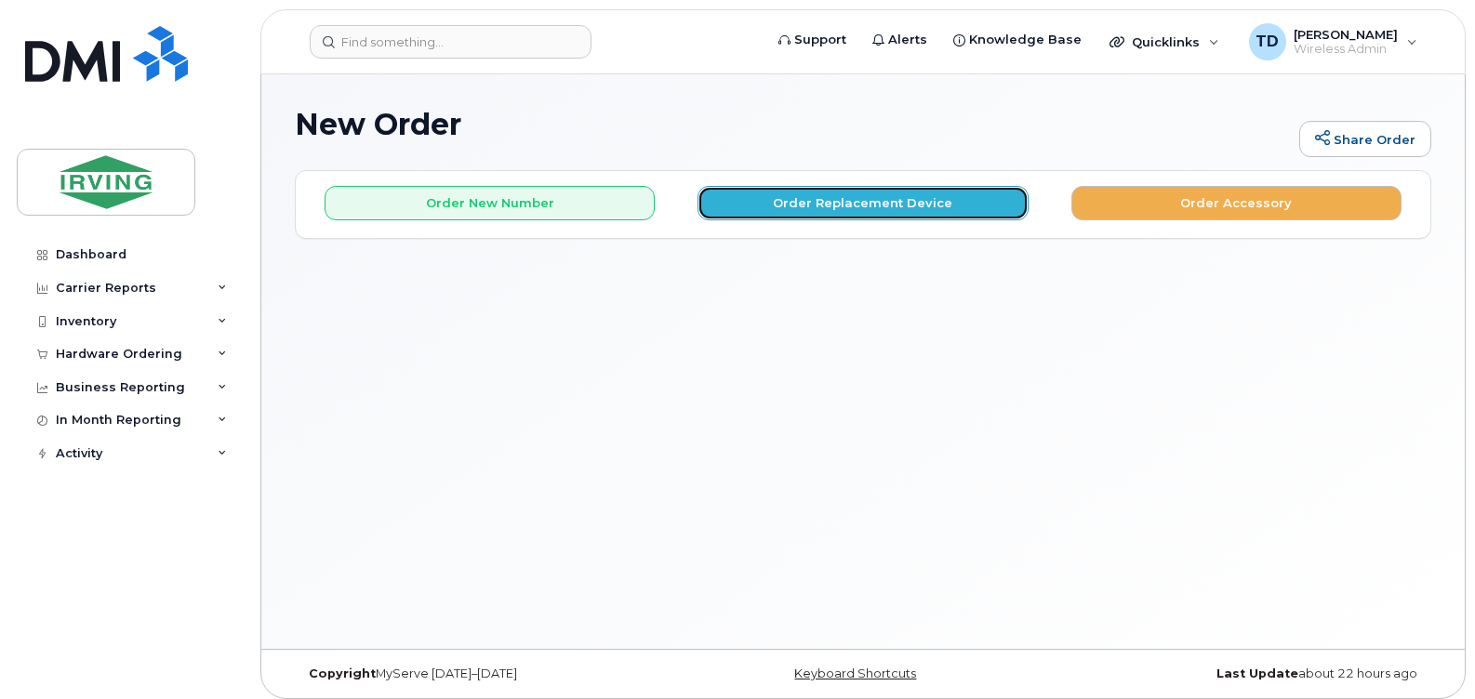
click at [876, 200] on button "Order Replacement Device" at bounding box center [863, 203] width 330 height 34
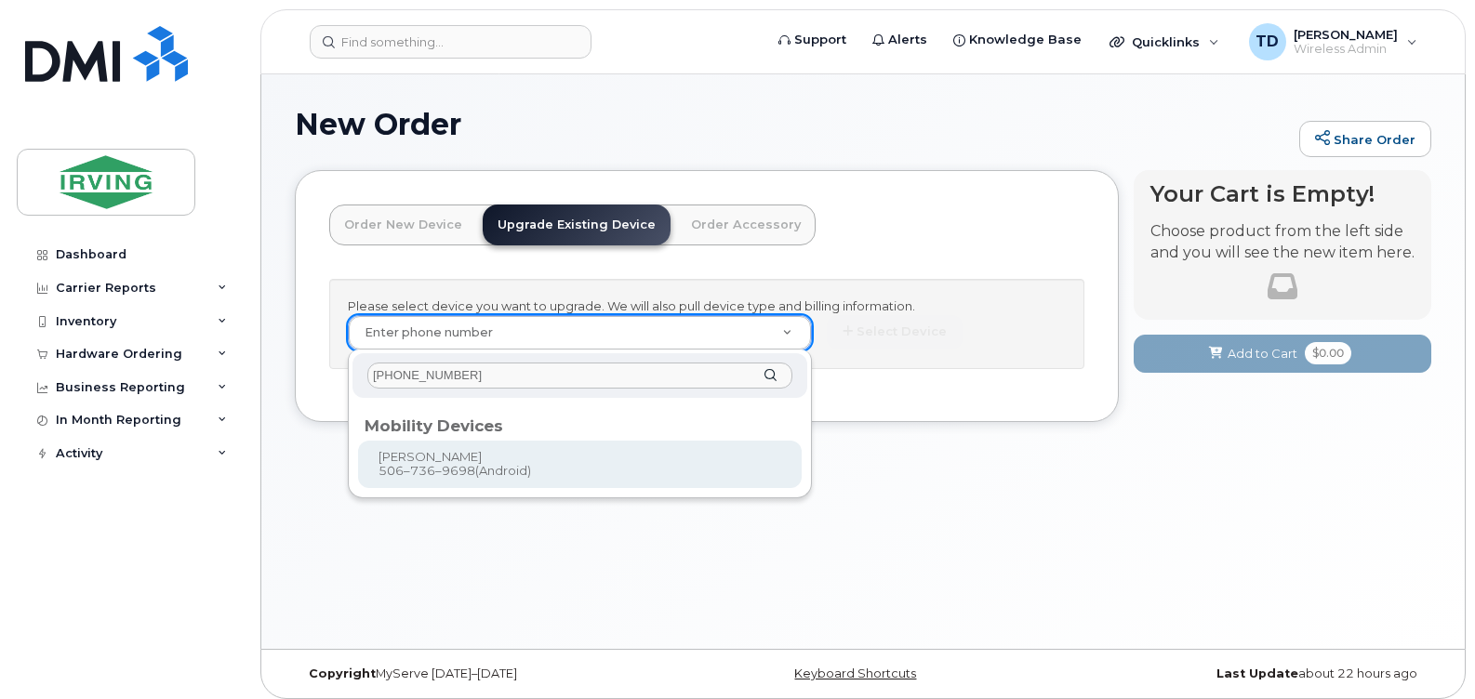
type input "[PHONE_NUMBER]"
type input "702027"
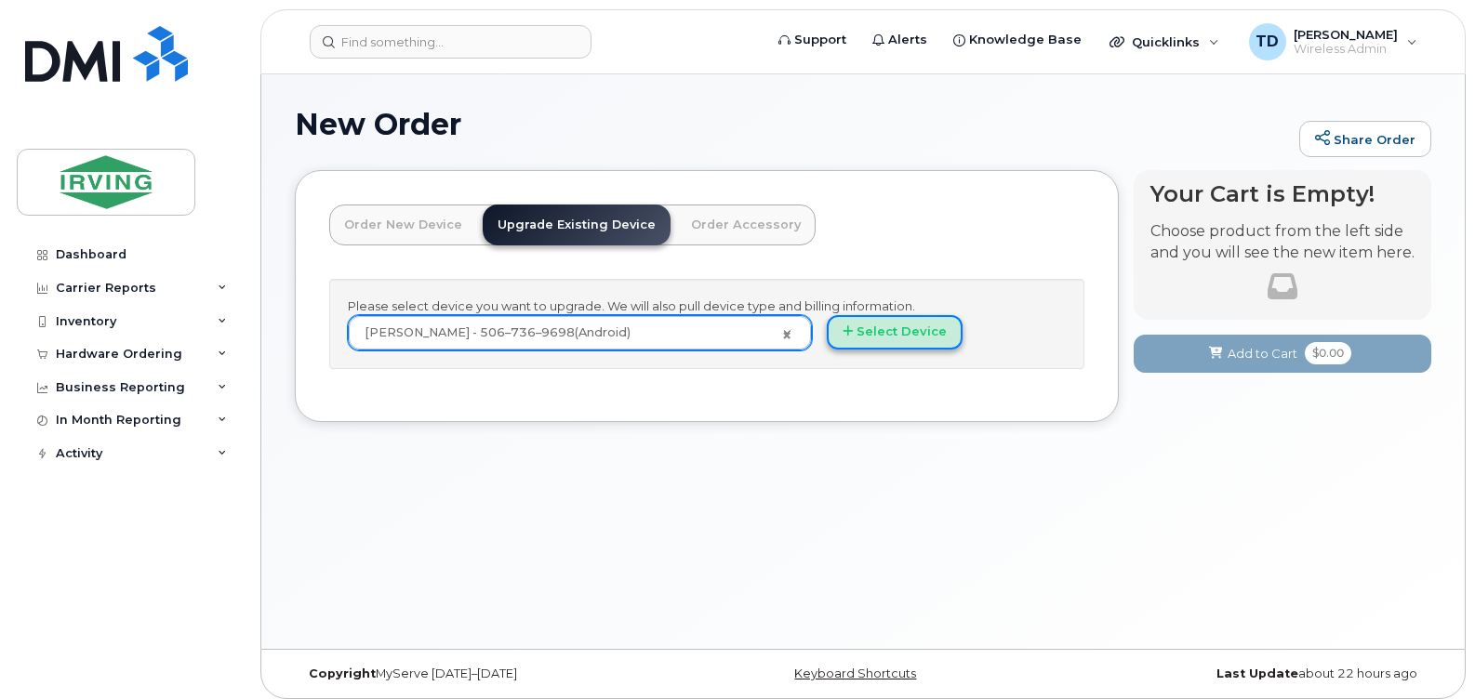
click at [898, 346] on button "Select Device" at bounding box center [895, 332] width 136 height 34
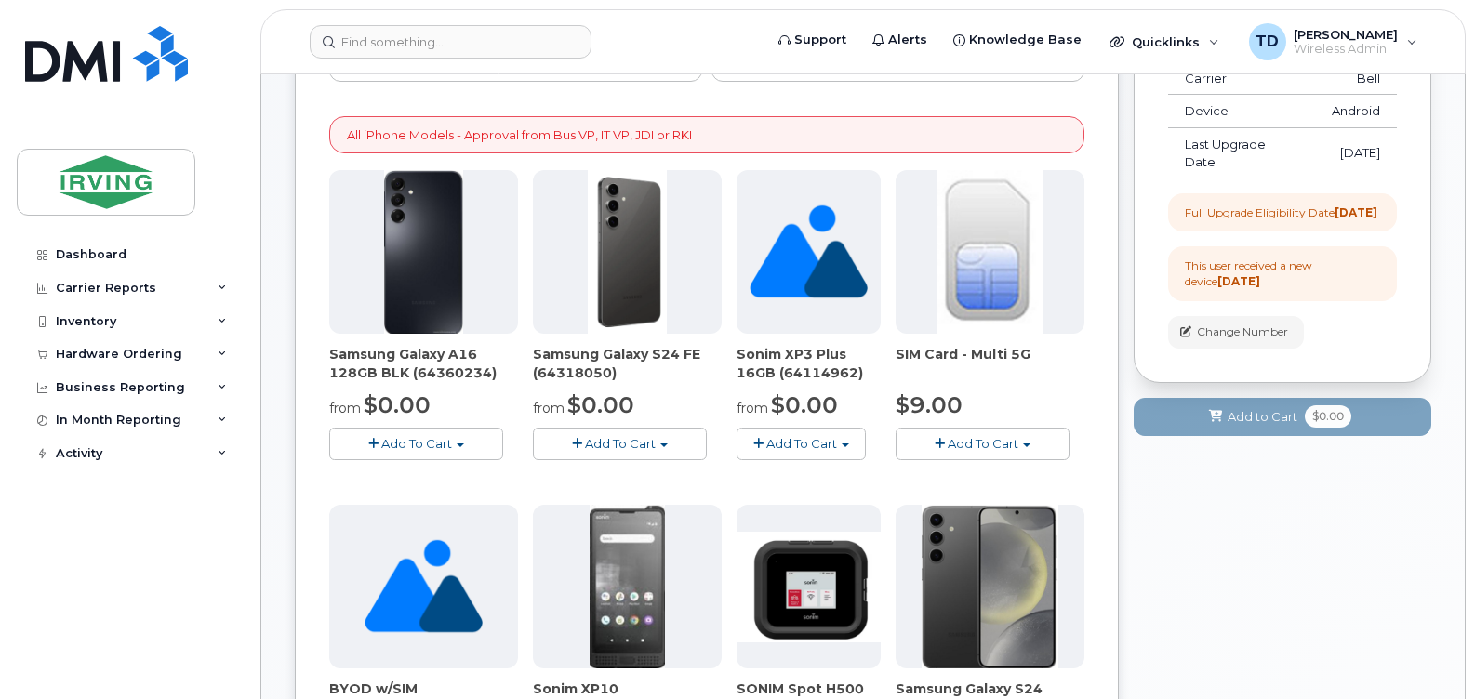
scroll to position [279, 0]
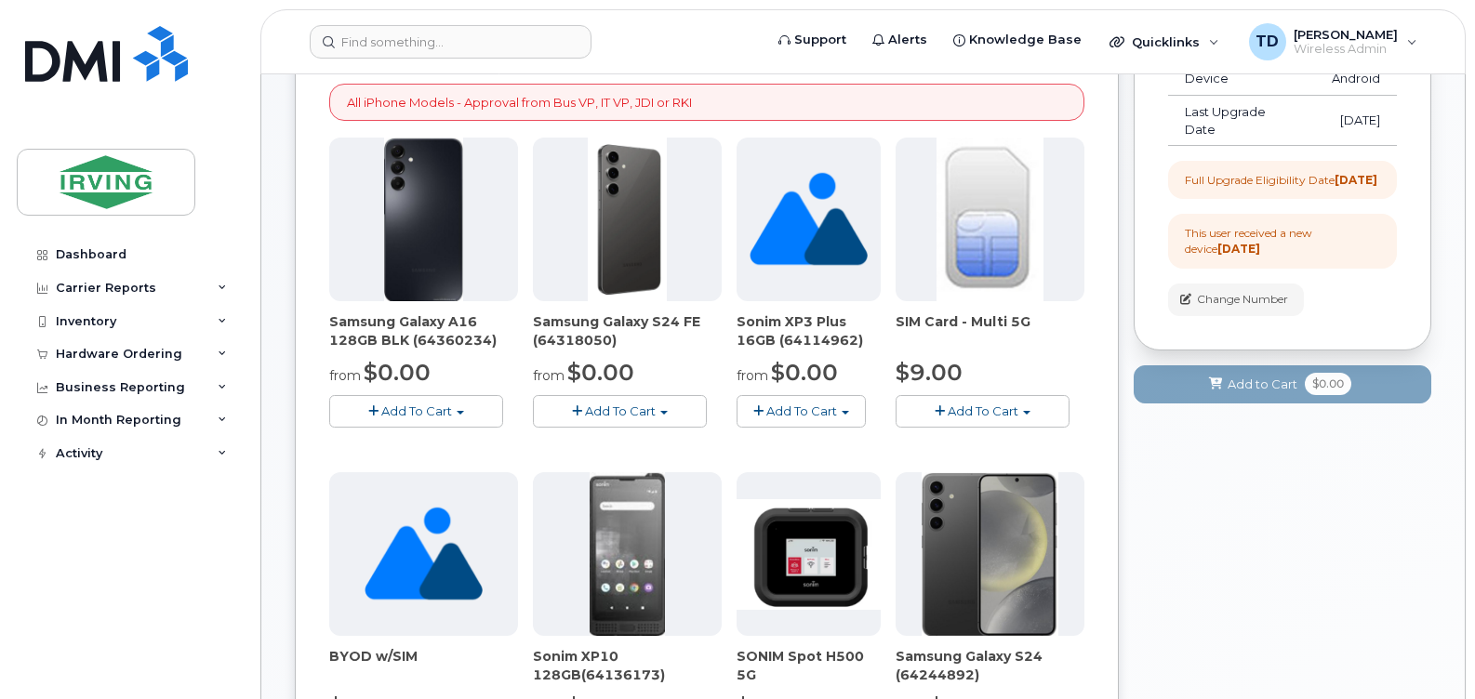
click at [599, 405] on span "Add To Cart" at bounding box center [620, 411] width 71 height 15
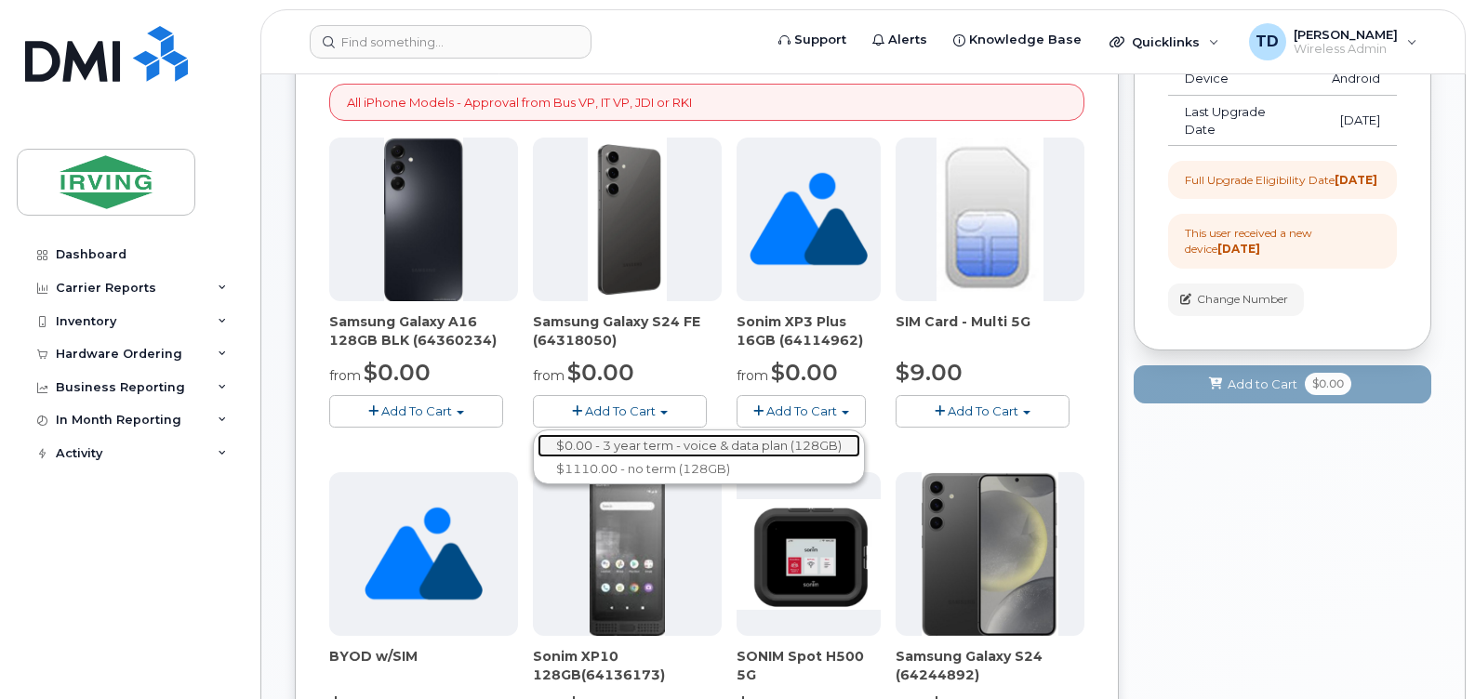
click at [684, 446] on link "$0.00 - 3 year term - voice & data plan (128GB)" at bounding box center [699, 445] width 323 height 23
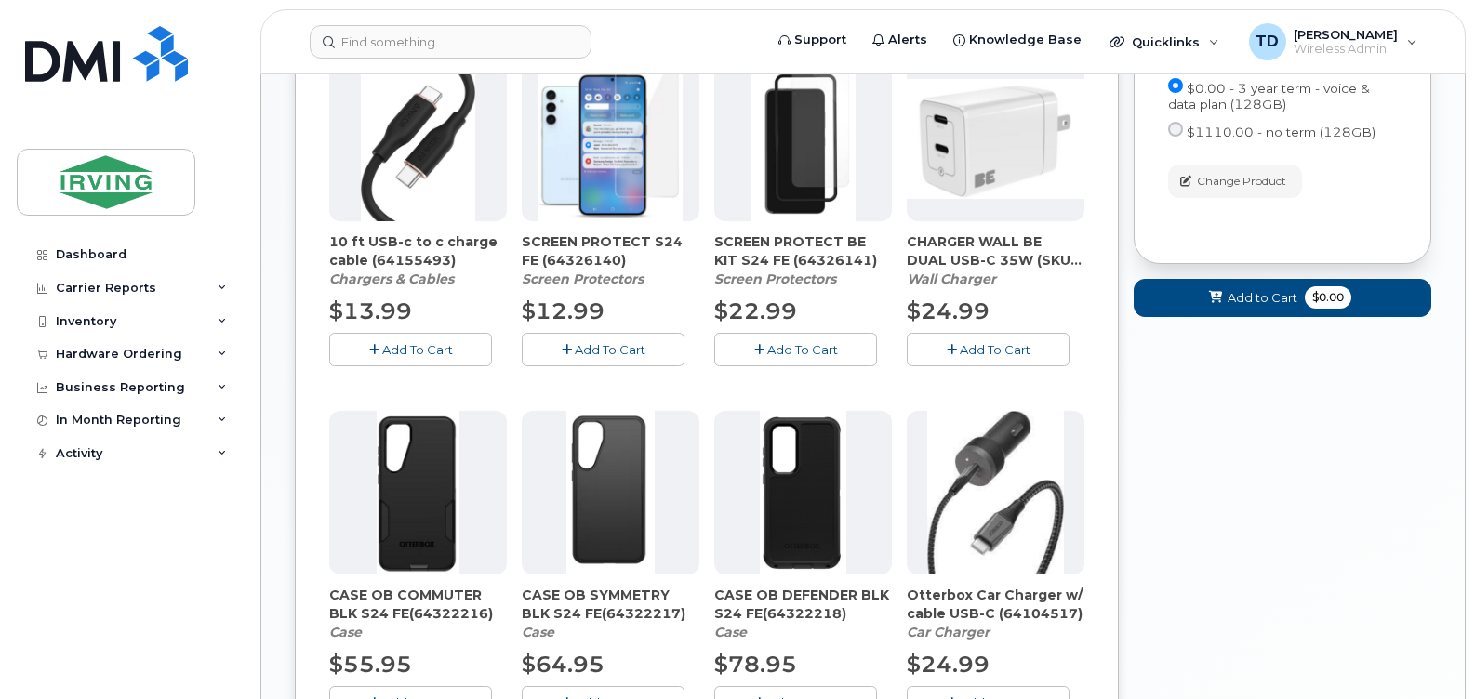
scroll to position [837, 0]
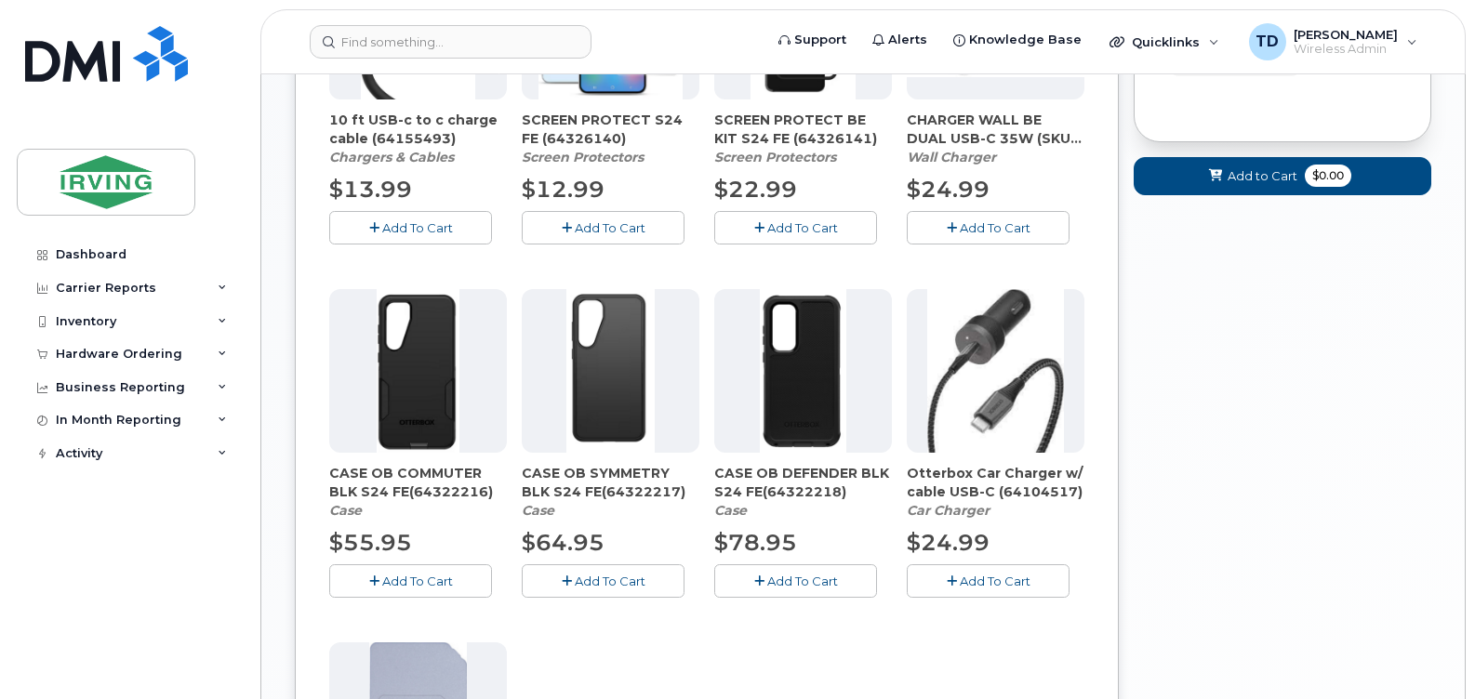
click at [795, 576] on span "Add To Cart" at bounding box center [802, 581] width 71 height 15
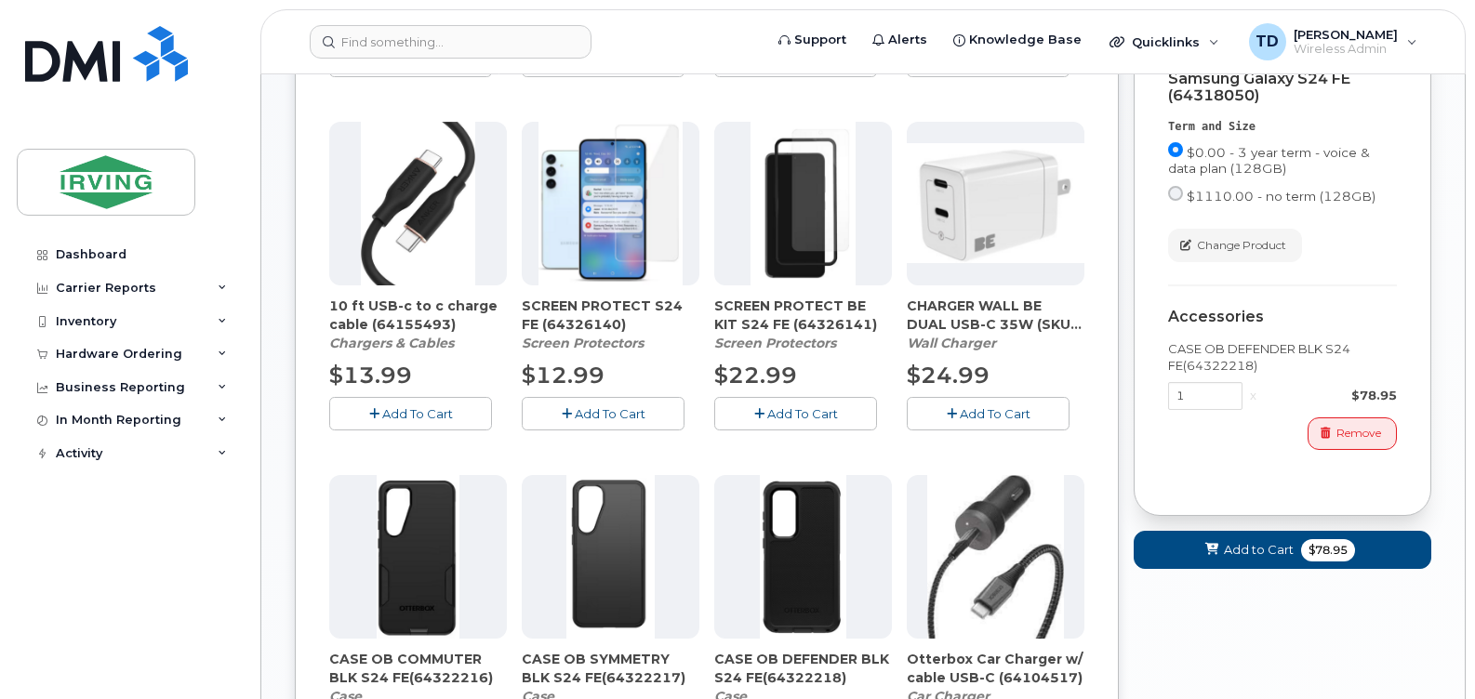
scroll to position [744, 0]
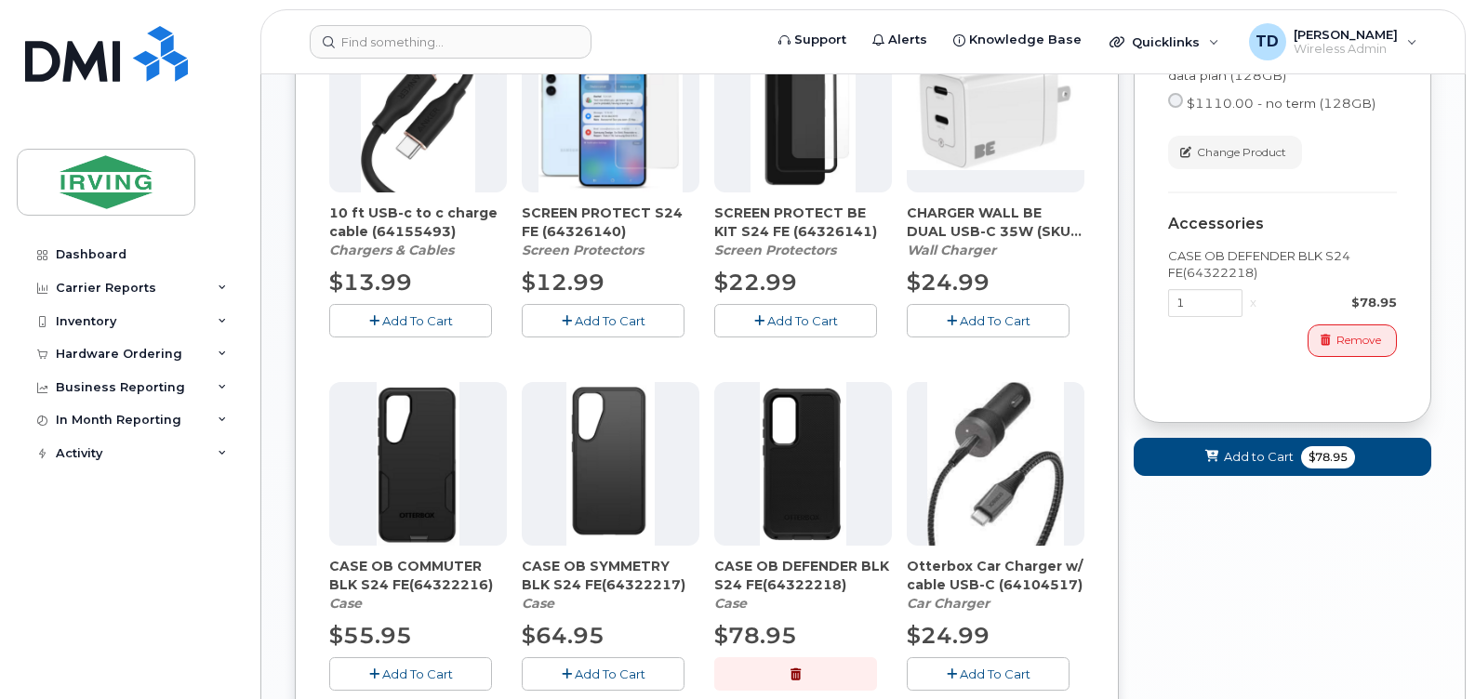
click at [600, 313] on span "Add To Cart" at bounding box center [610, 320] width 71 height 15
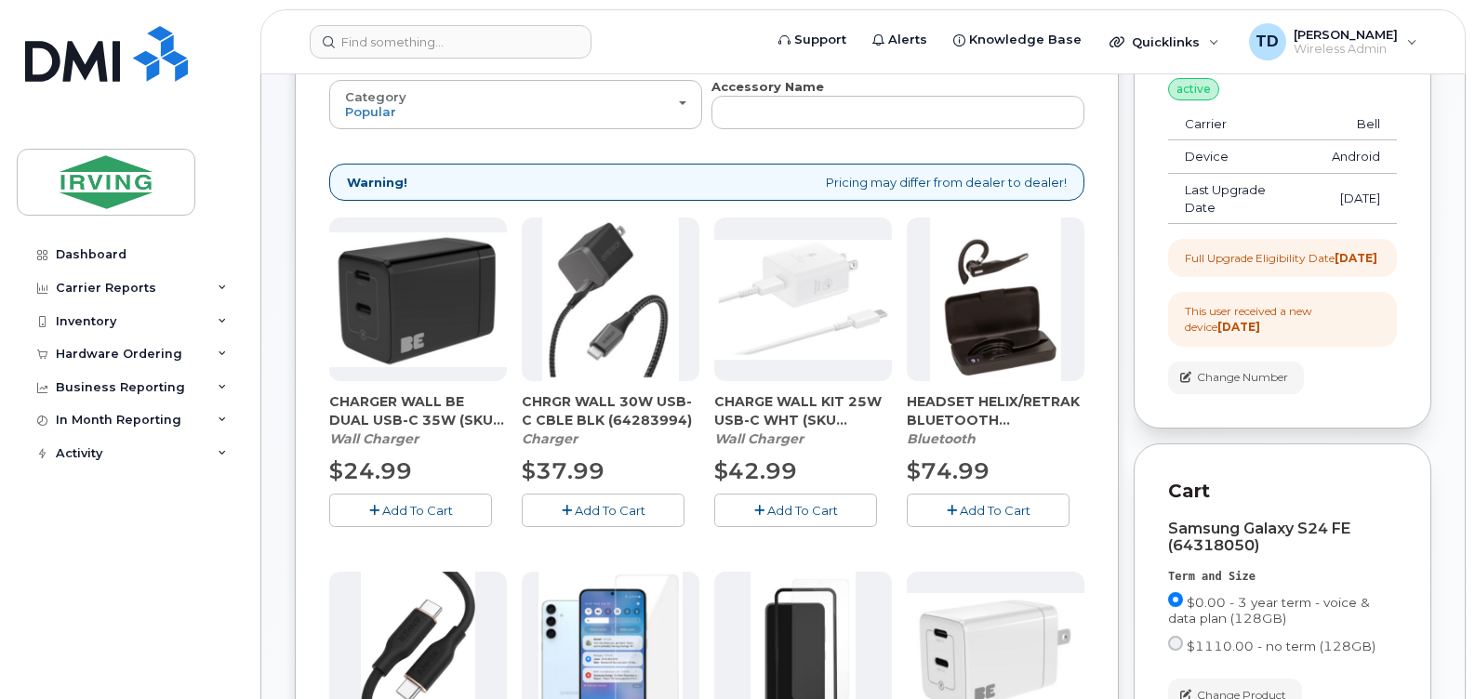
scroll to position [186, 0]
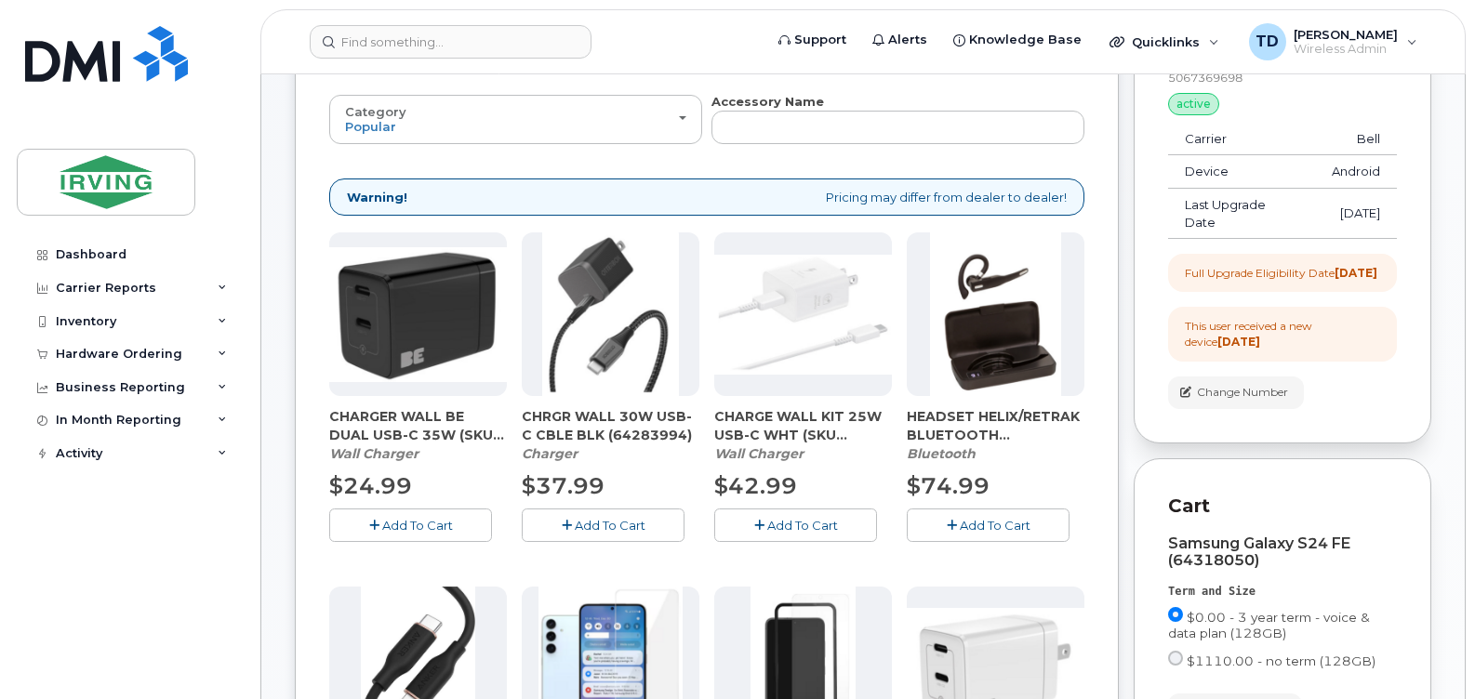
click at [376, 520] on icon "button" at bounding box center [374, 526] width 10 height 12
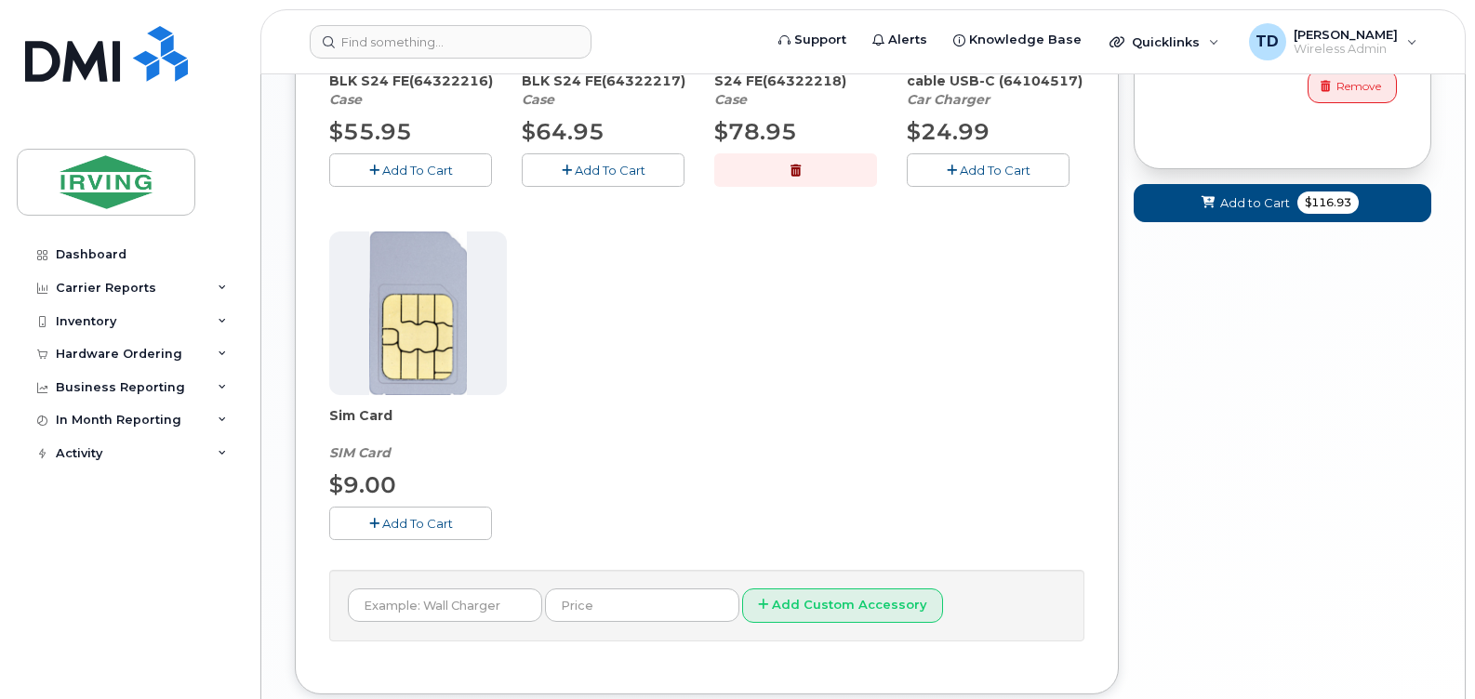
scroll to position [1085, 0]
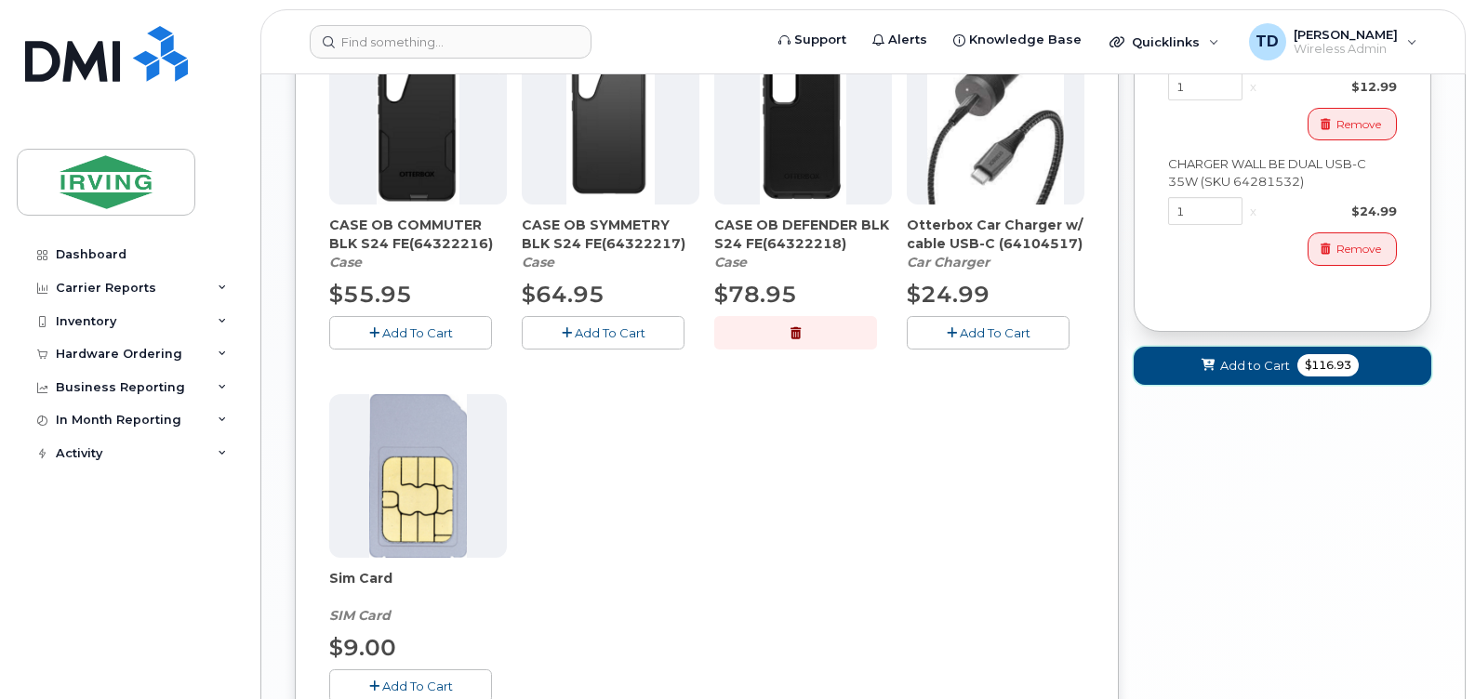
click at [1245, 375] on span "Add to Cart" at bounding box center [1255, 366] width 70 height 18
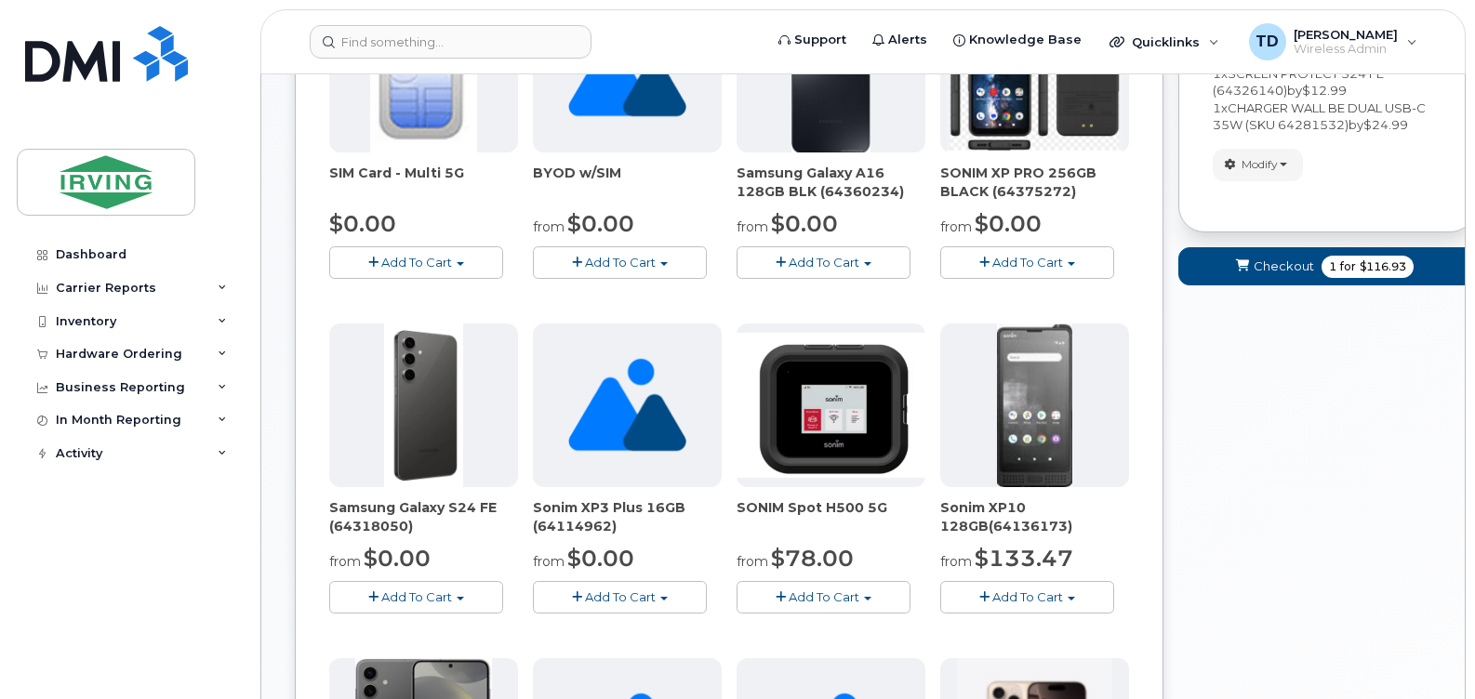
scroll to position [141, 0]
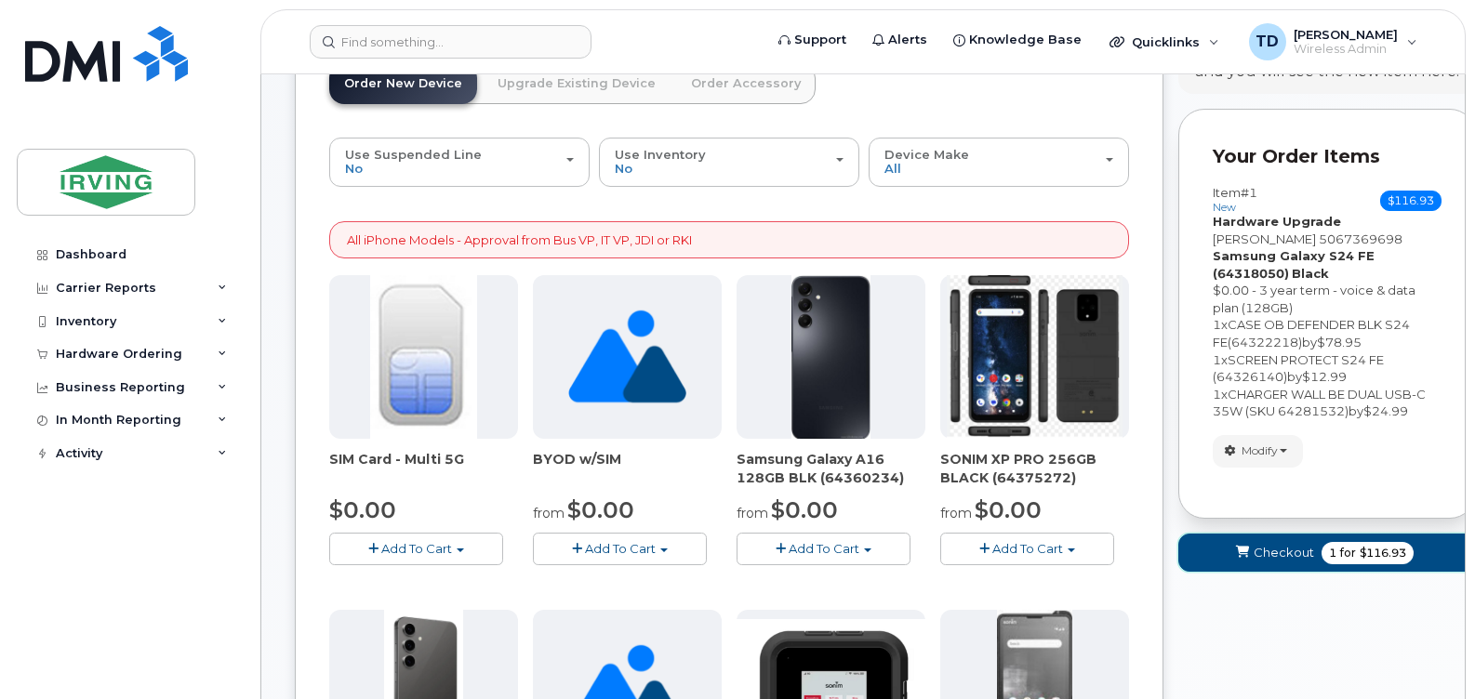
click at [1265, 546] on span "Checkout" at bounding box center [1284, 553] width 60 height 18
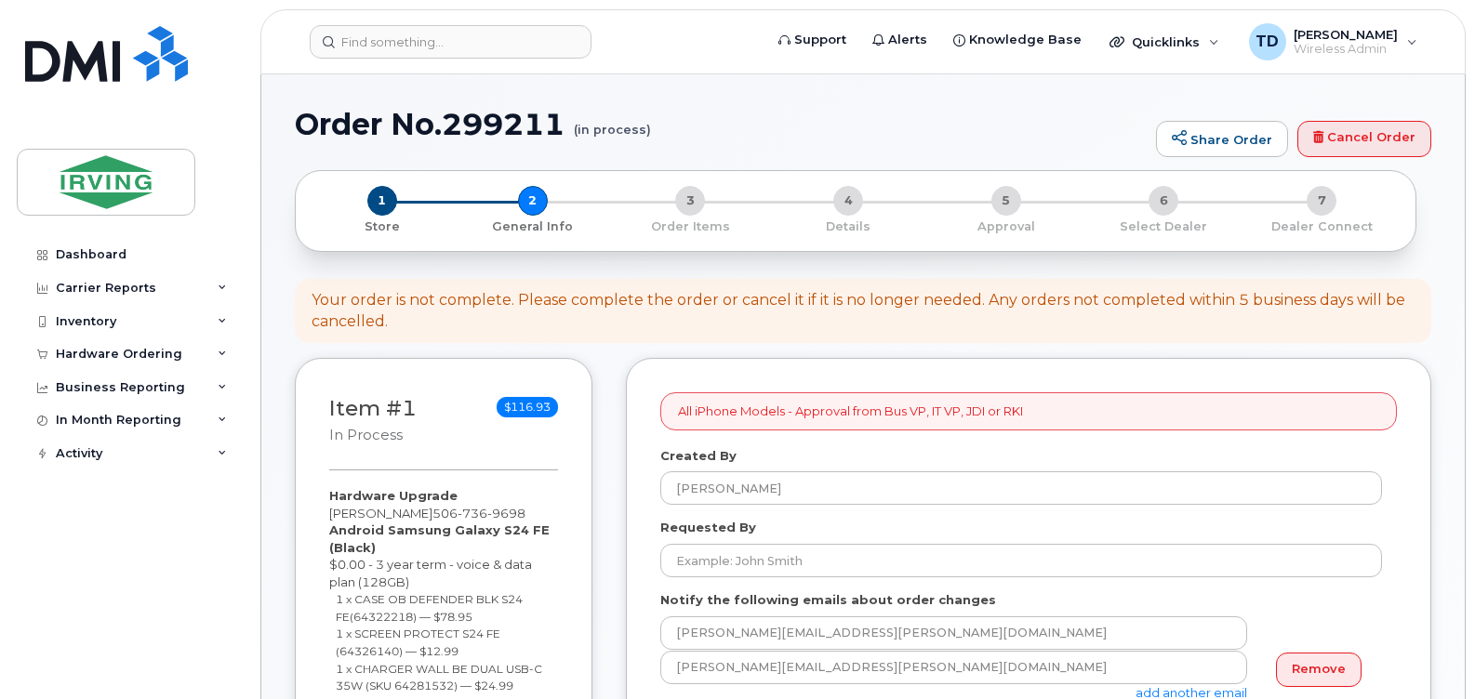
select select
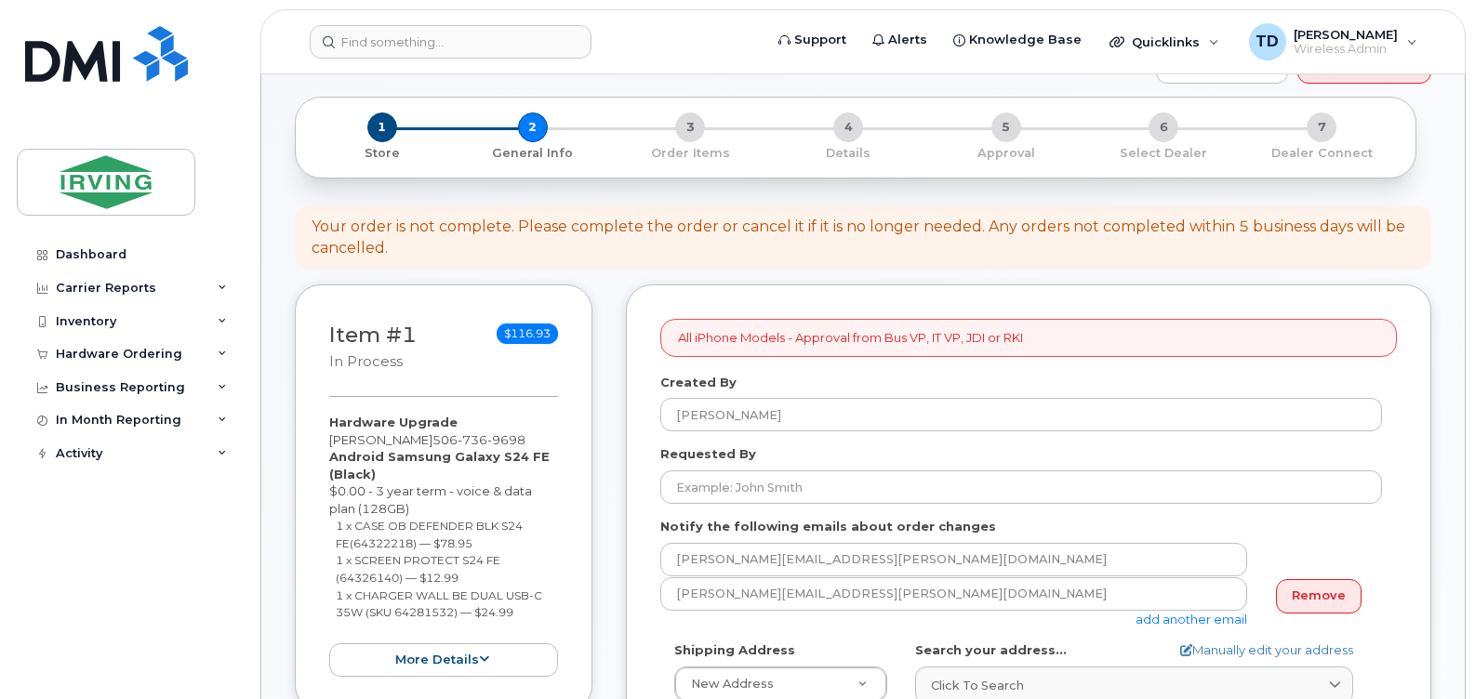
scroll to position [186, 0]
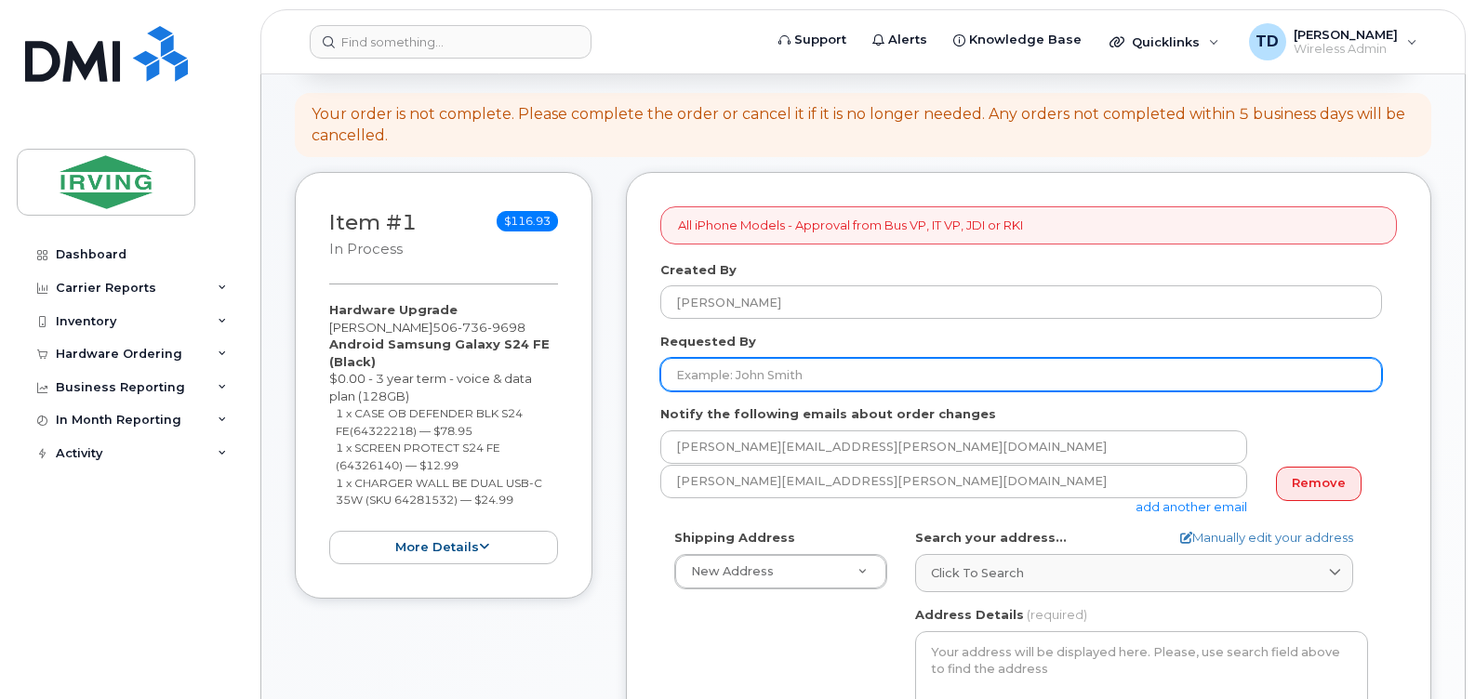
click at [767, 370] on input "Requested By" at bounding box center [1021, 374] width 722 height 33
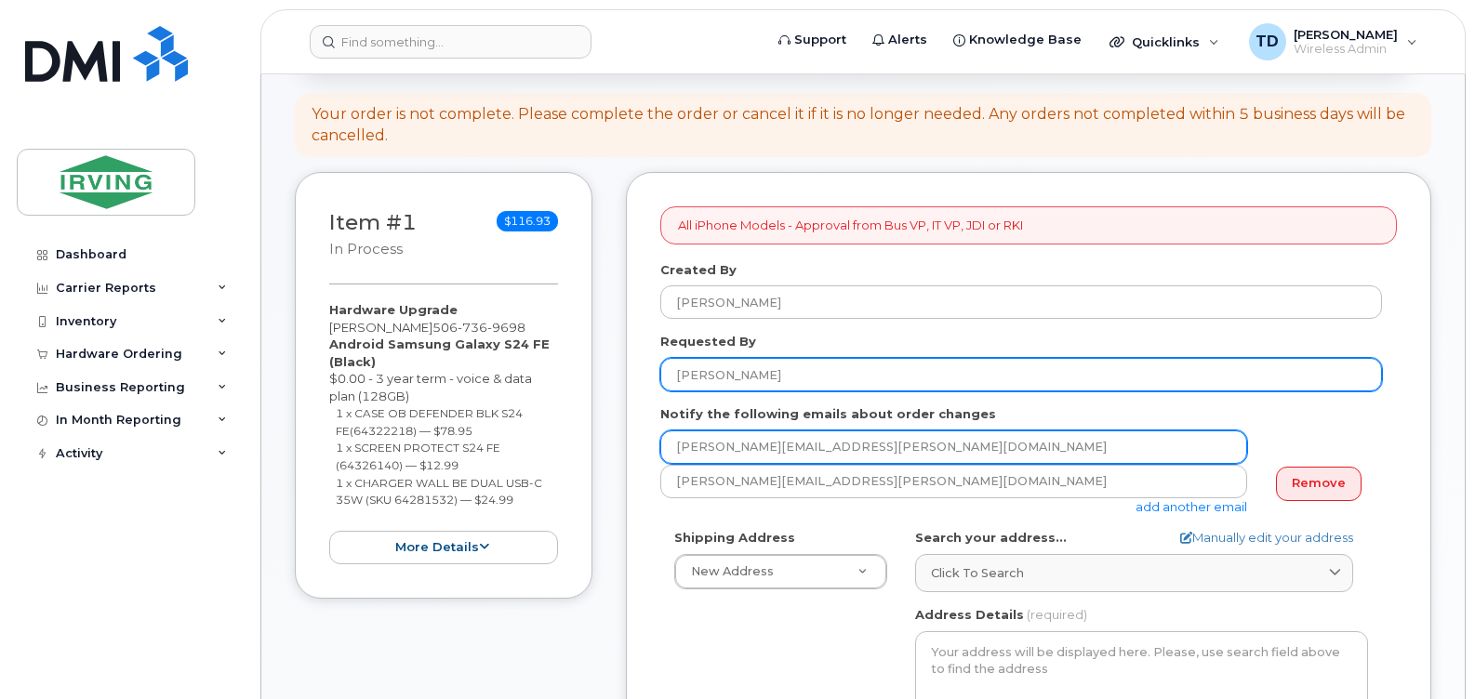
type input "[PERSON_NAME]"
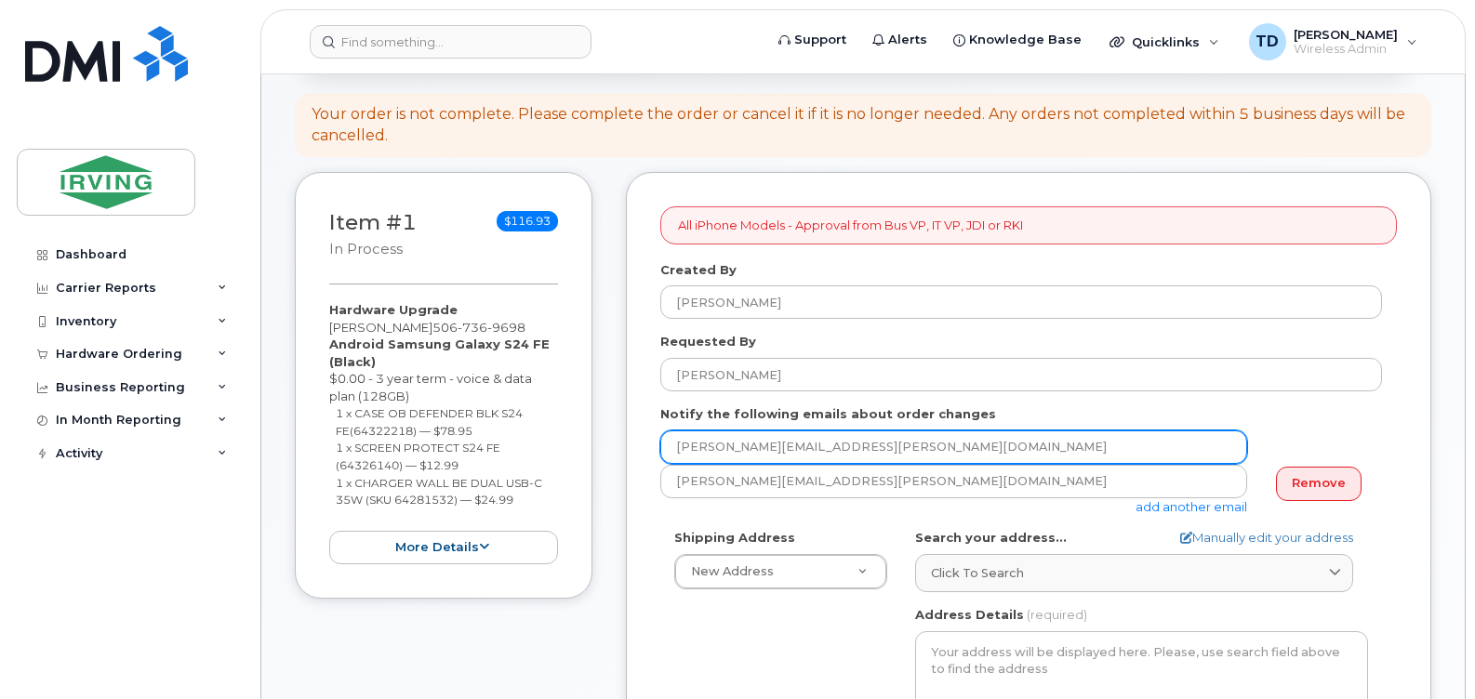
click at [1004, 438] on input "[PERSON_NAME][EMAIL_ADDRESS][PERSON_NAME][DOMAIN_NAME]" at bounding box center [953, 447] width 587 height 33
click at [751, 445] on input "[PERSON_NAME][EMAIL_ADDRESS][PERSON_NAME][DOMAIN_NAME]" at bounding box center [953, 447] width 587 height 33
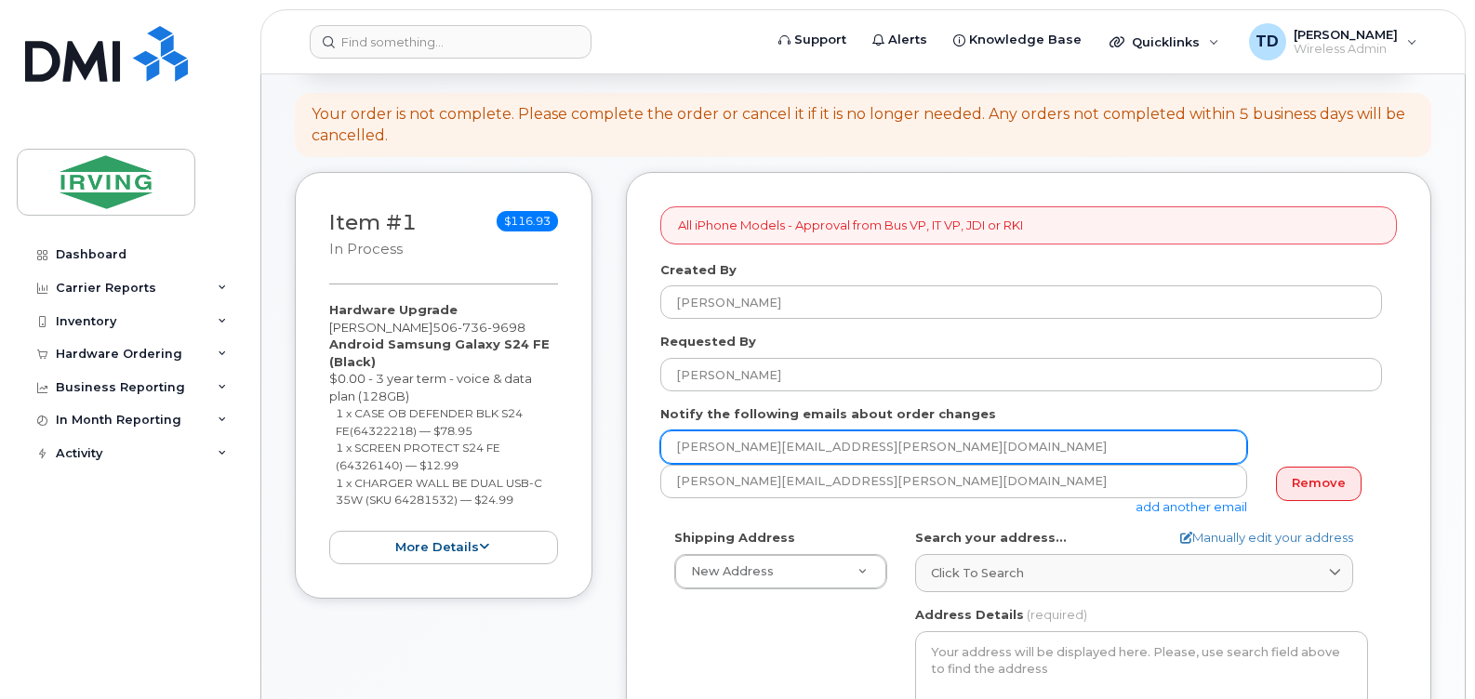
click at [751, 445] on input "[PERSON_NAME][EMAIL_ADDRESS][PERSON_NAME][DOMAIN_NAME]" at bounding box center [953, 447] width 587 height 33
paste input "[DEMOGRAPHIC_DATA]"
type input "[EMAIL_ADDRESS][DOMAIN_NAME]"
select select
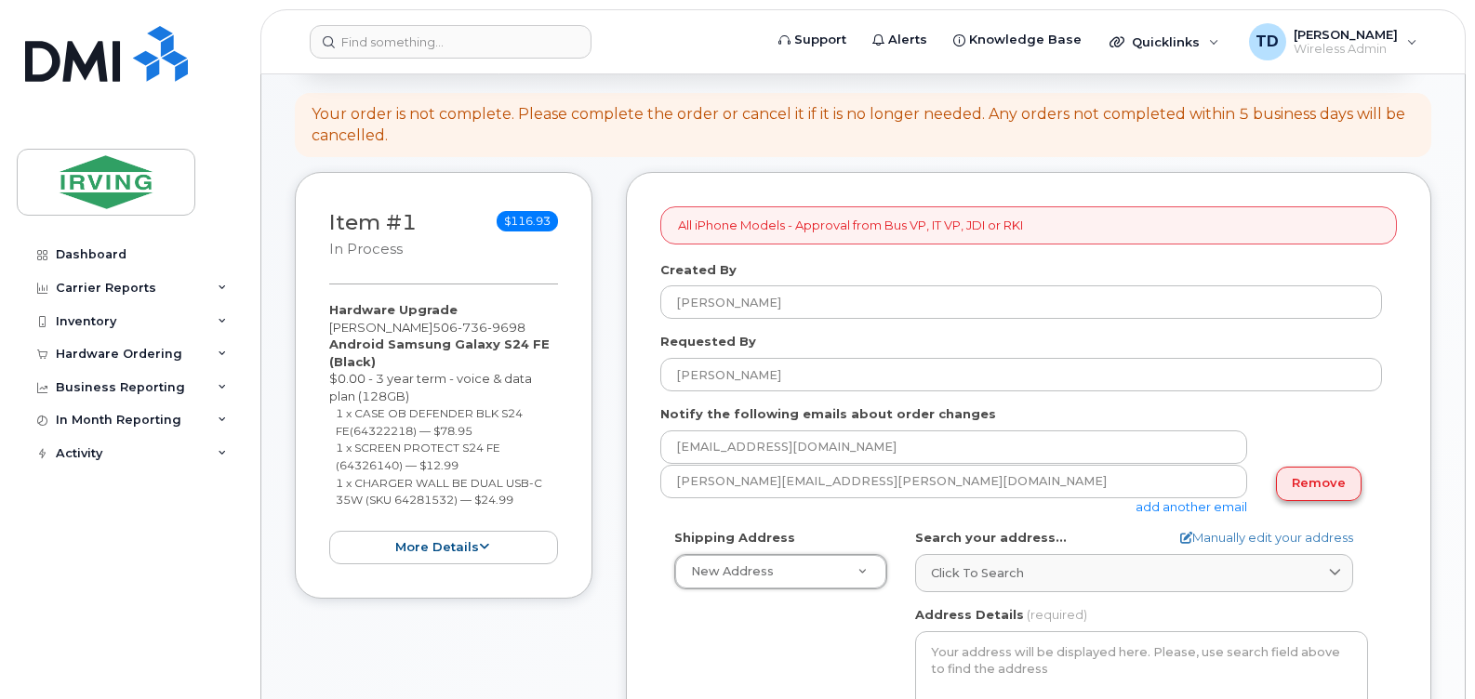
click at [1330, 477] on link "Remove" at bounding box center [1319, 484] width 86 height 34
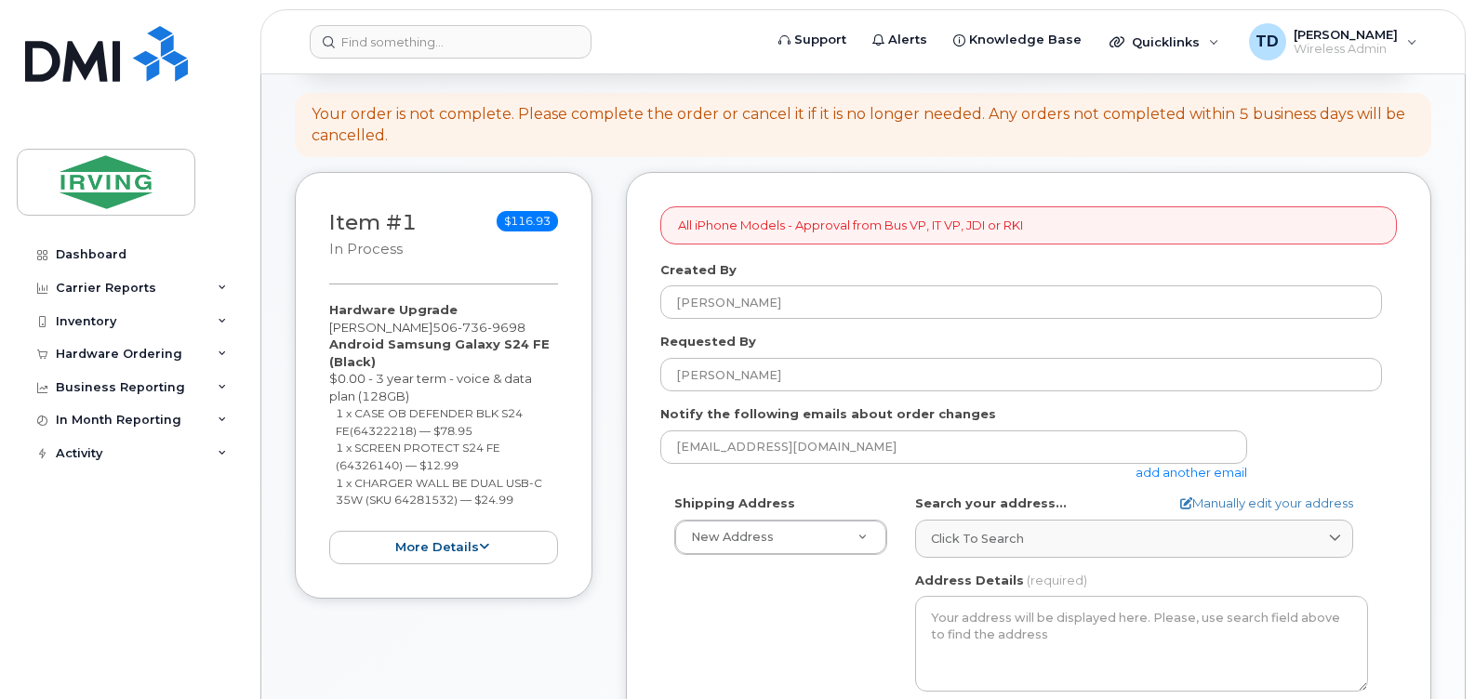
click at [235, 42] on div "Dashboard Carrier Reports Monthly Billing Roaming Reports Suspended Devices Sus…" at bounding box center [126, 349] width 252 height 699
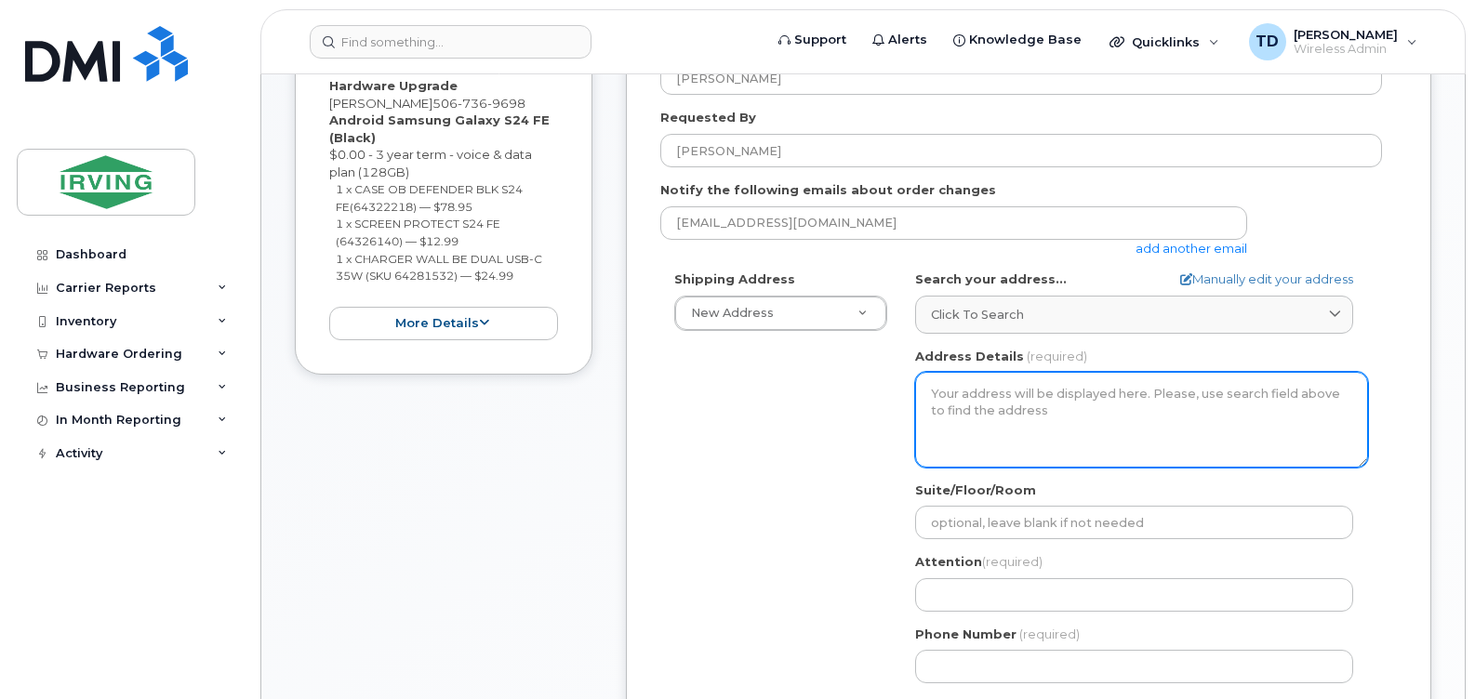
scroll to position [465, 0]
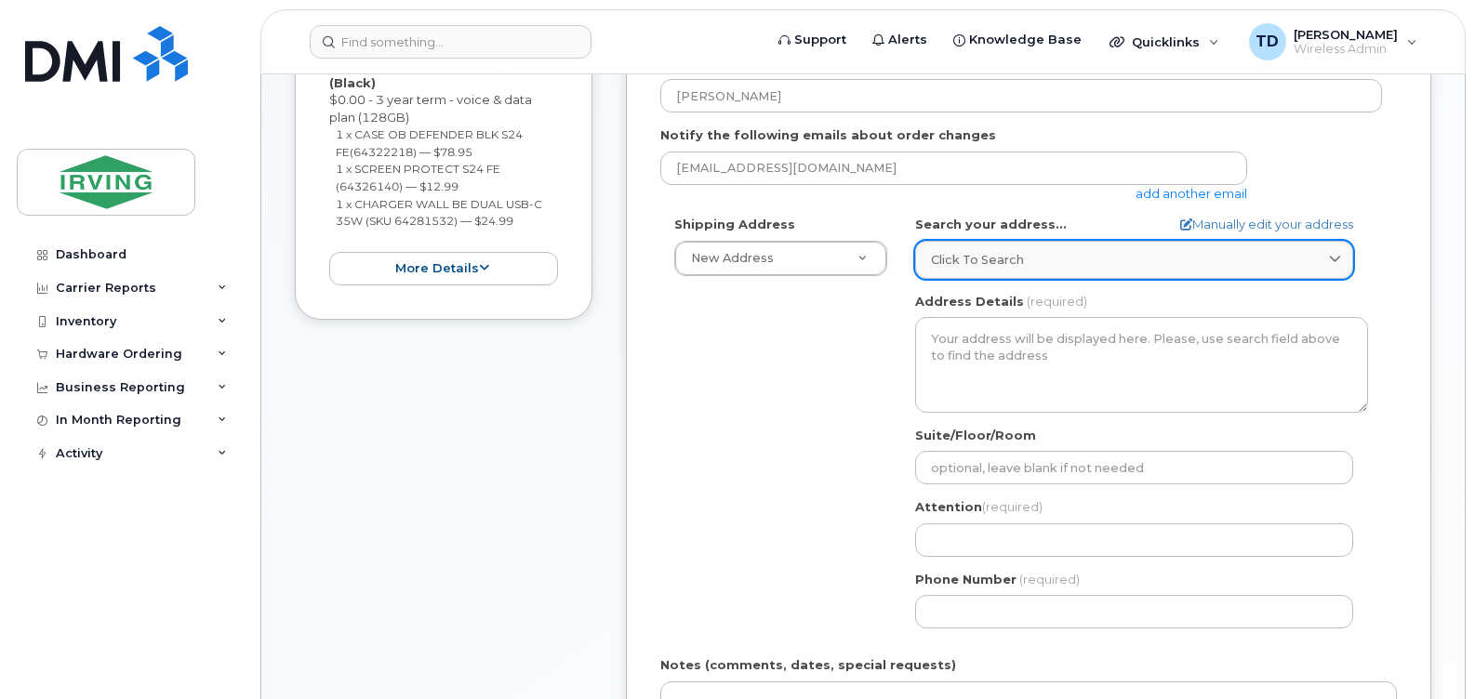
click at [976, 260] on span "Click to search" at bounding box center [977, 260] width 93 height 18
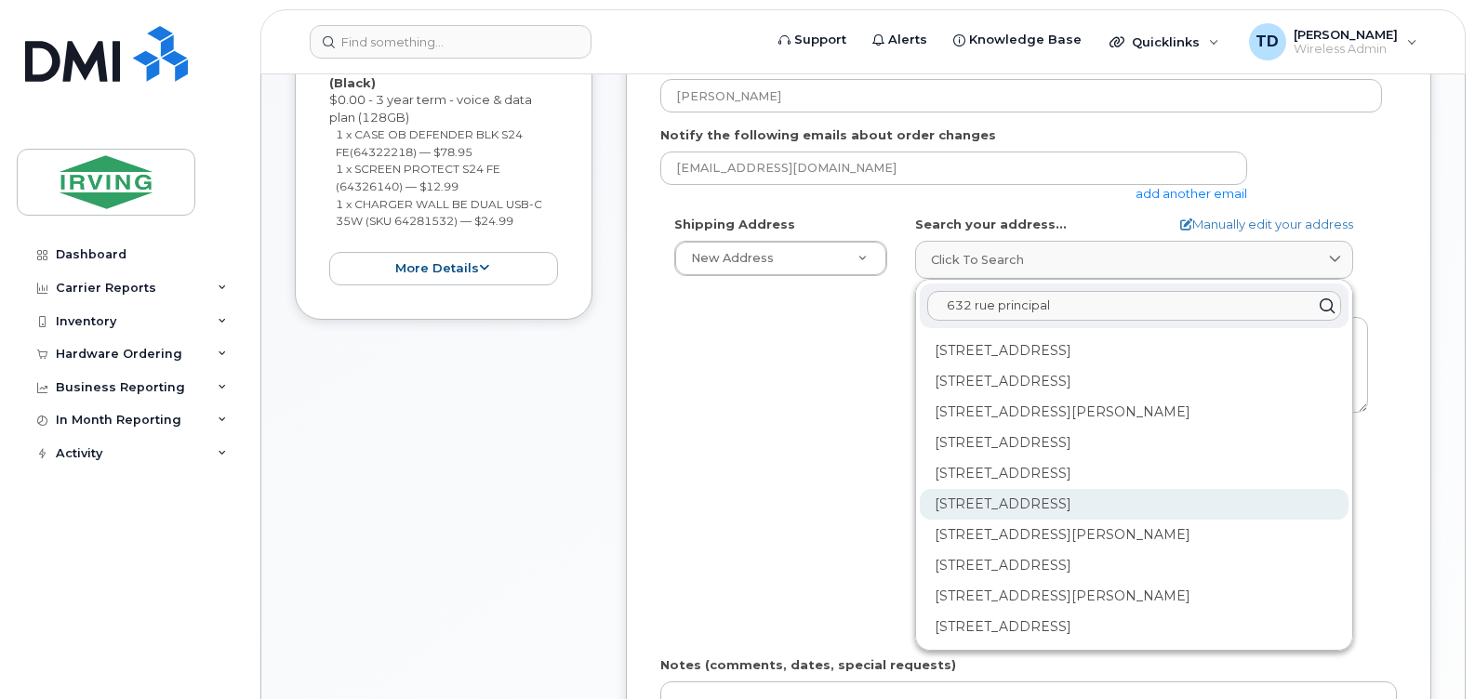
type input "632 rue principal"
click at [1137, 520] on div "632 Rue Principale Clair NB E7A 2H2" at bounding box center [1134, 504] width 429 height 31
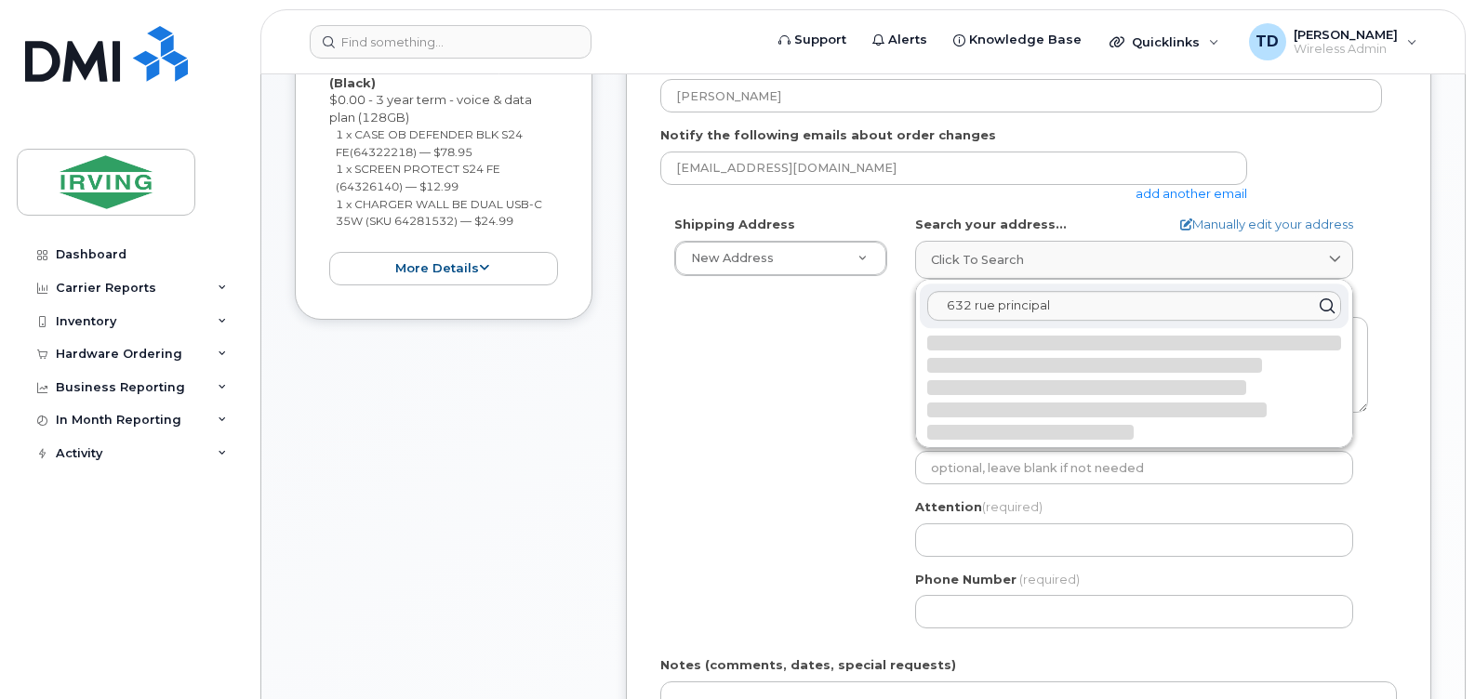
select select
type textarea "632 Rue Principale CLAIR NB E7A 2H2 CANADA"
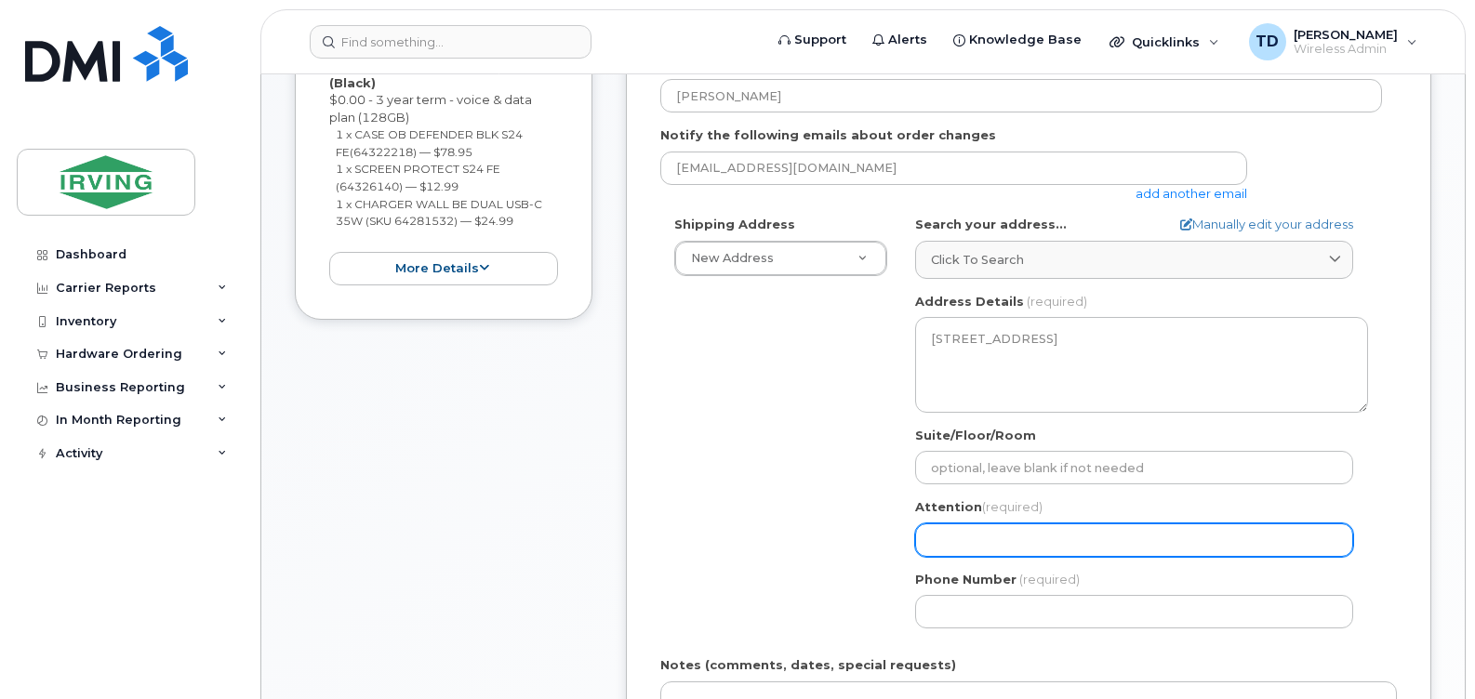
click at [981, 527] on input "Attention (required)" at bounding box center [1134, 540] width 438 height 33
select select
type input "d"
select select
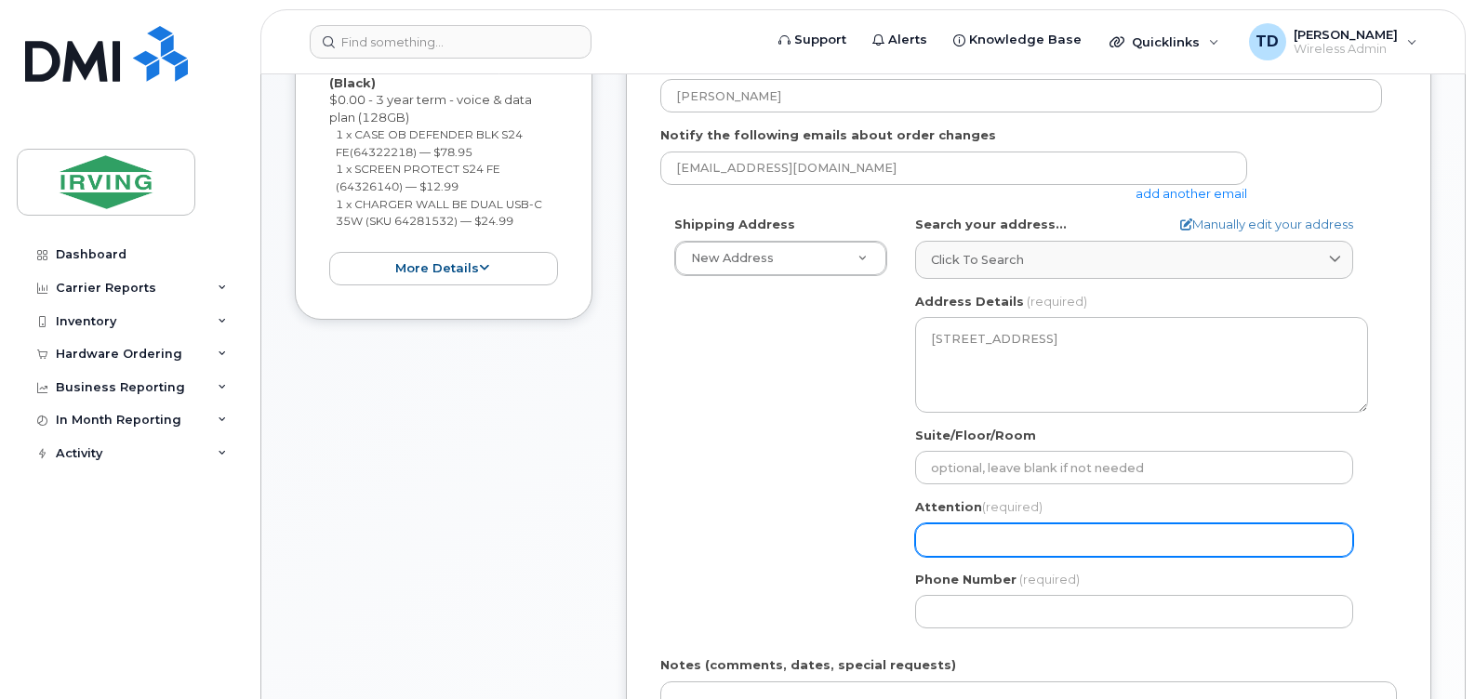
type input "D"
select select
type input "De"
select select
type input "Den"
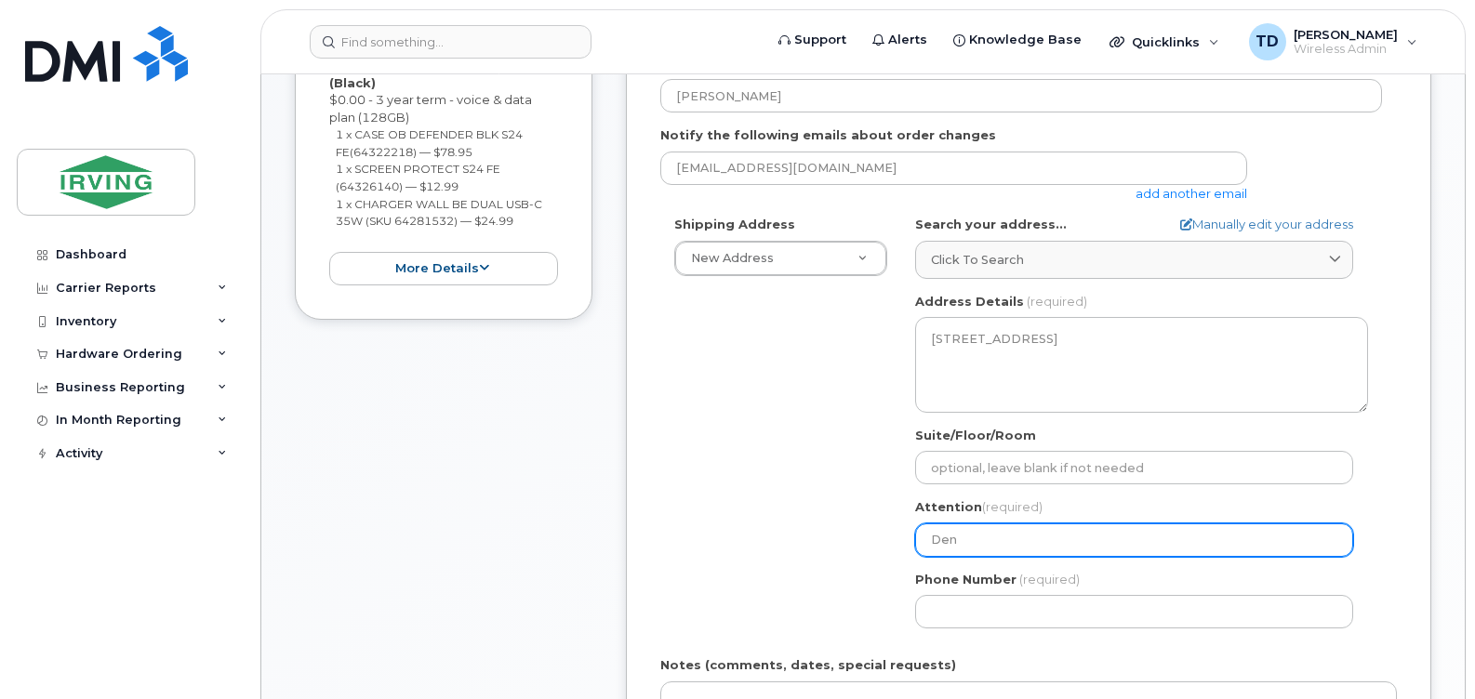
select select
type input "Deni"
select select
type input "Denis"
select select
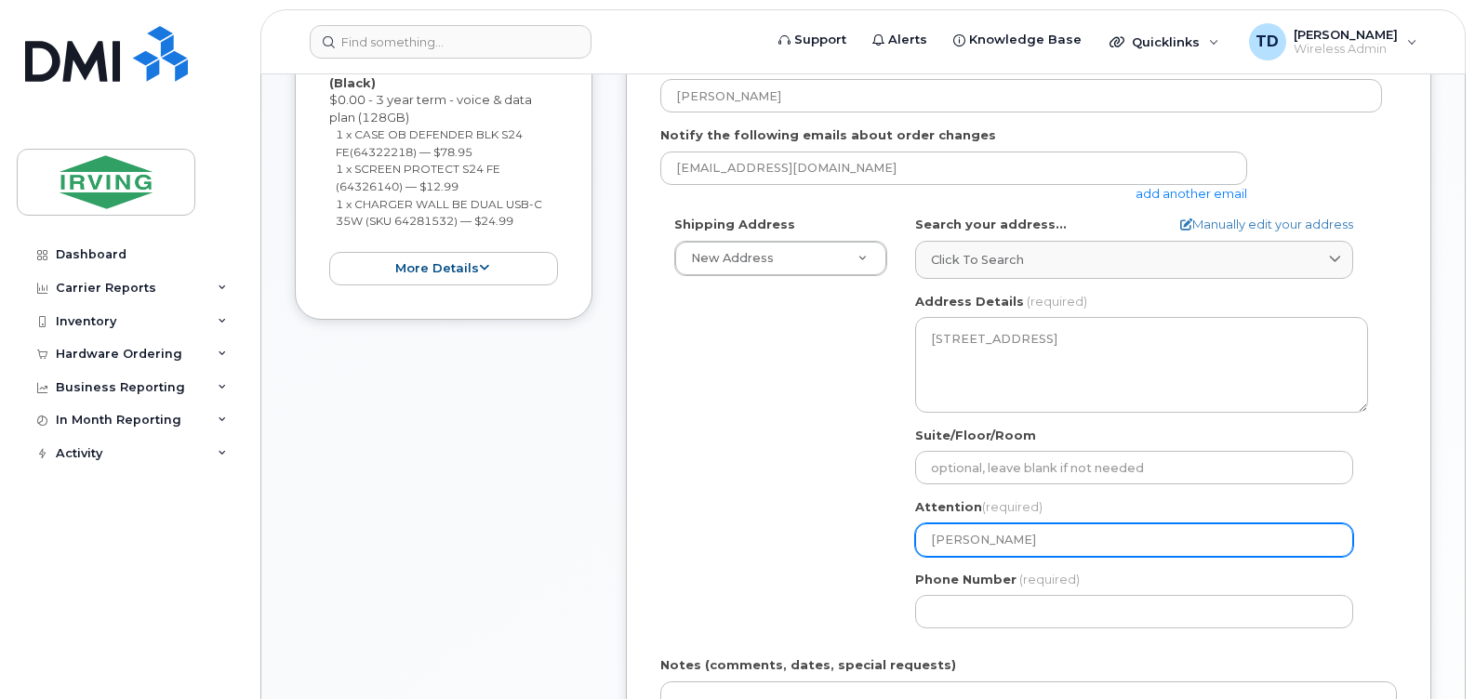
type input "Denis D"
select select
type input "Denis De"
select select
type input "Denis D"
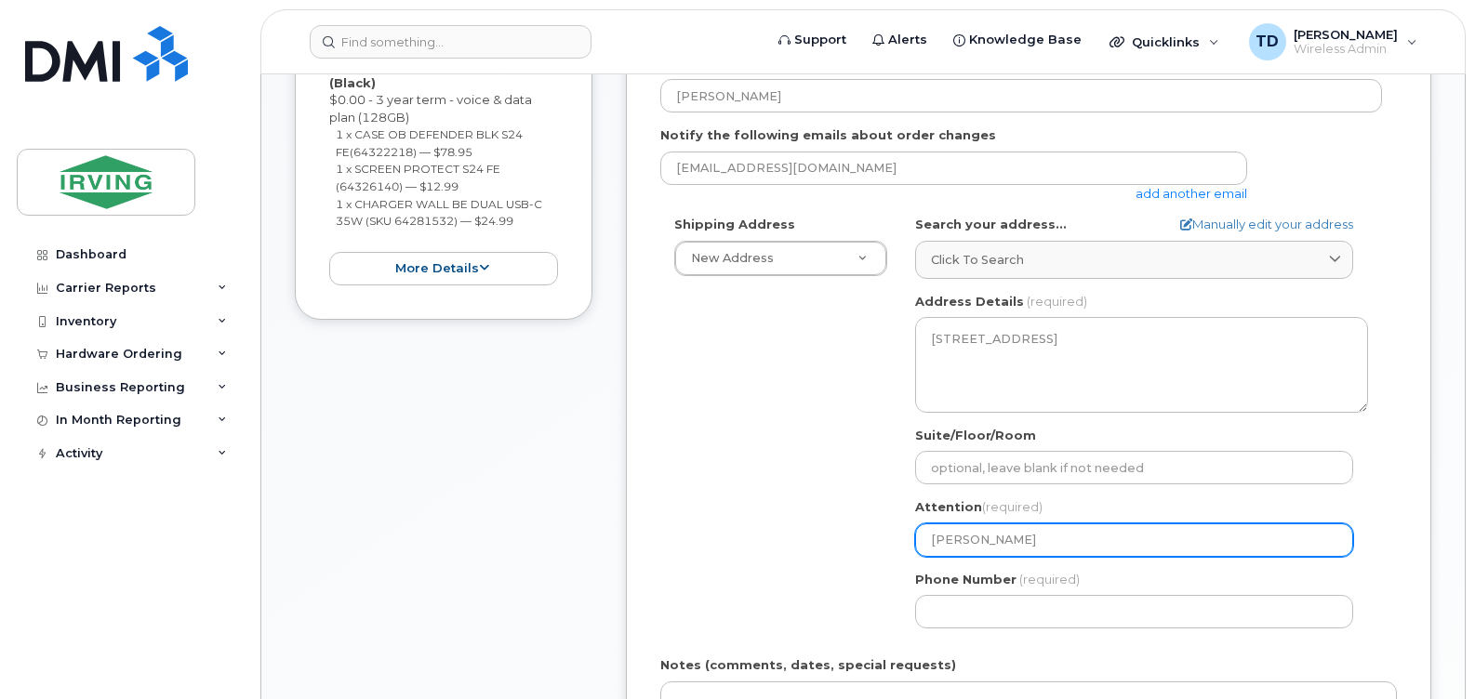
select select
type input "Denis Du"
select select
type input "Denis Dub"
select select
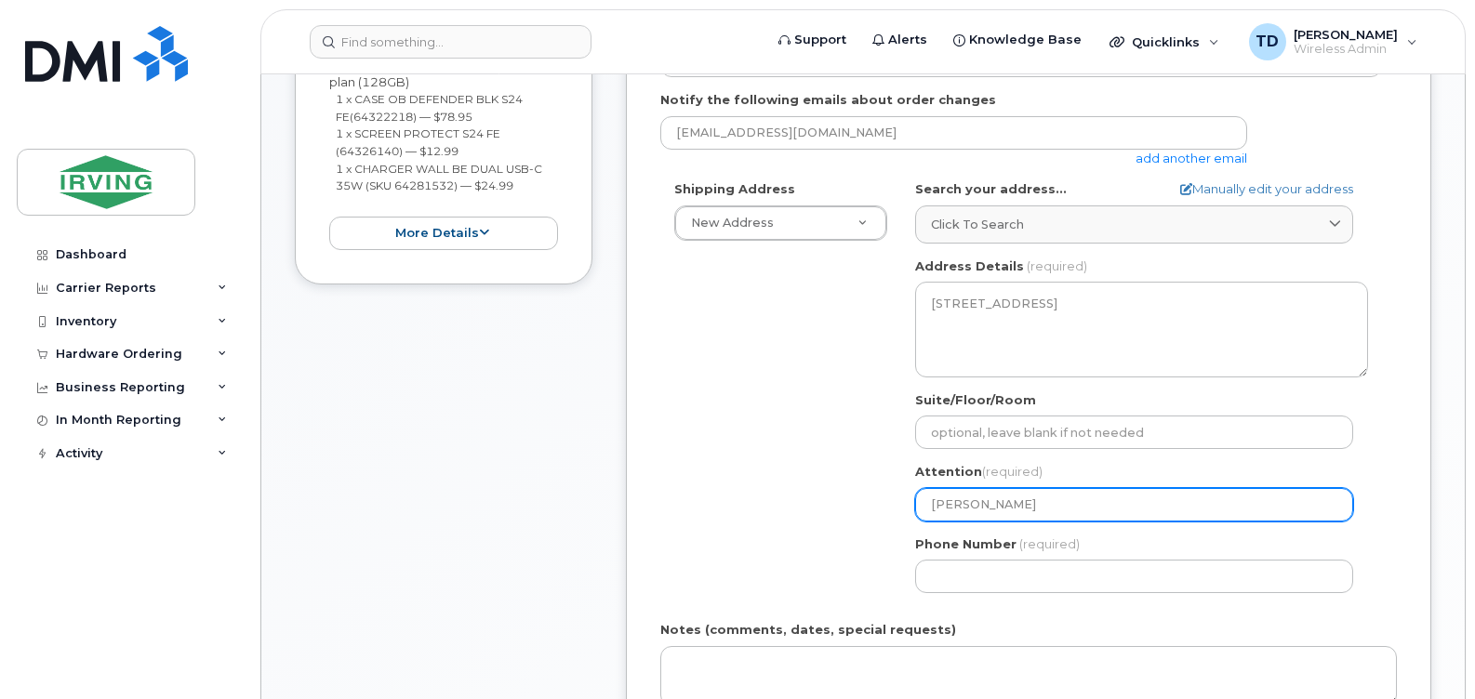
scroll to position [558, 0]
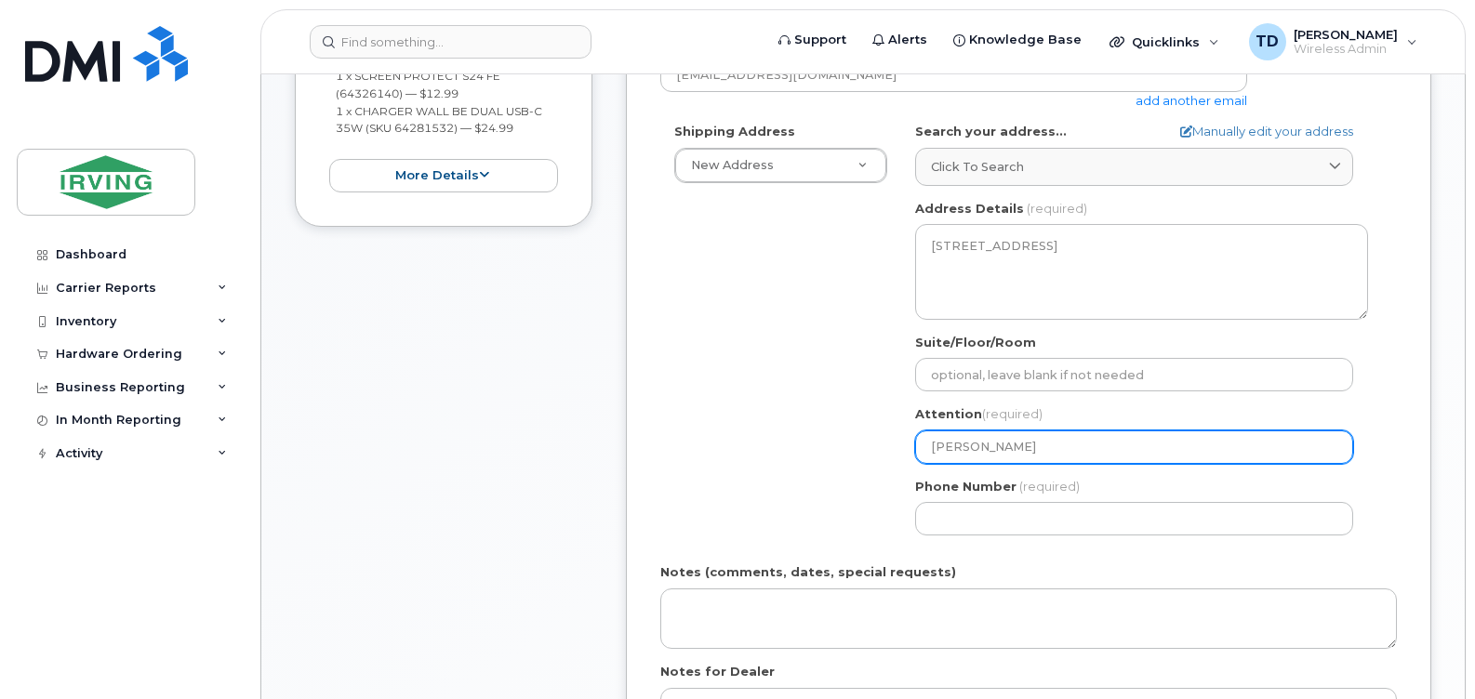
type input "[PERSON_NAME]"
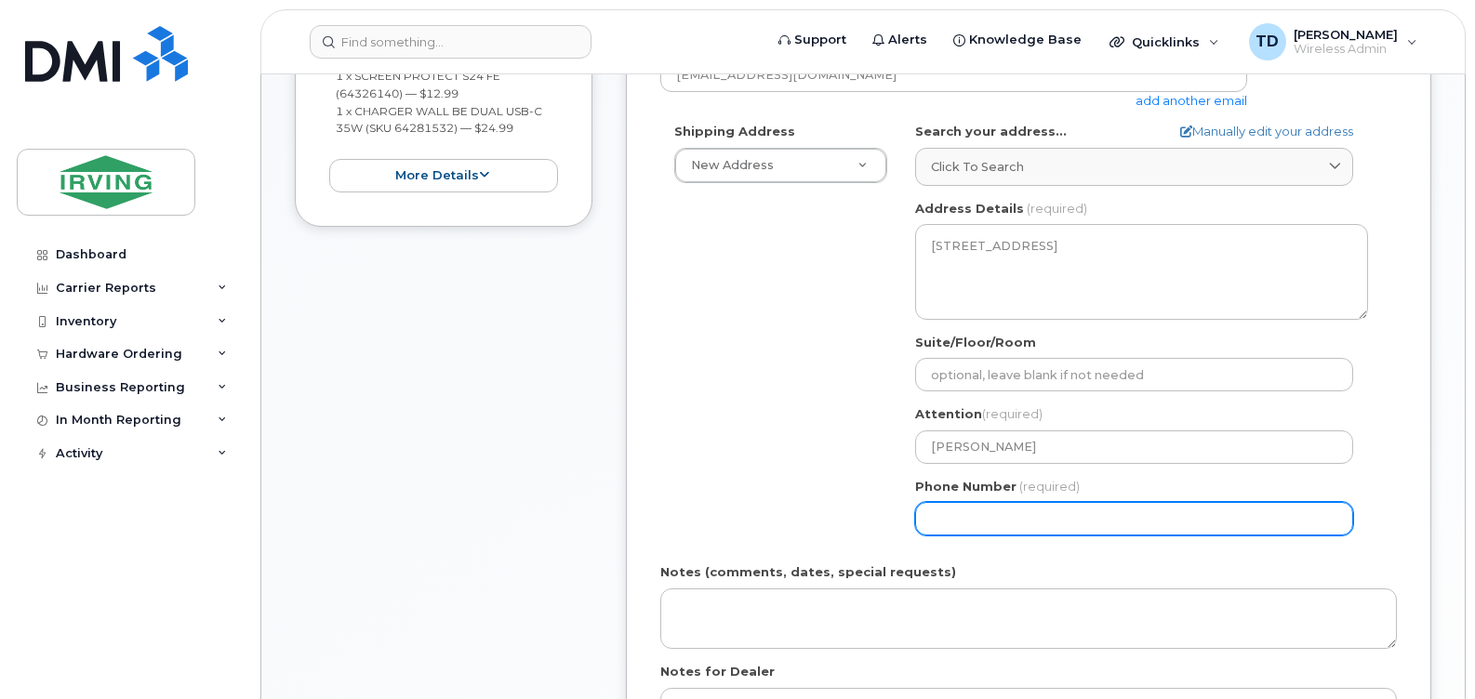
click at [1004, 528] on input "Phone Number" at bounding box center [1134, 518] width 438 height 33
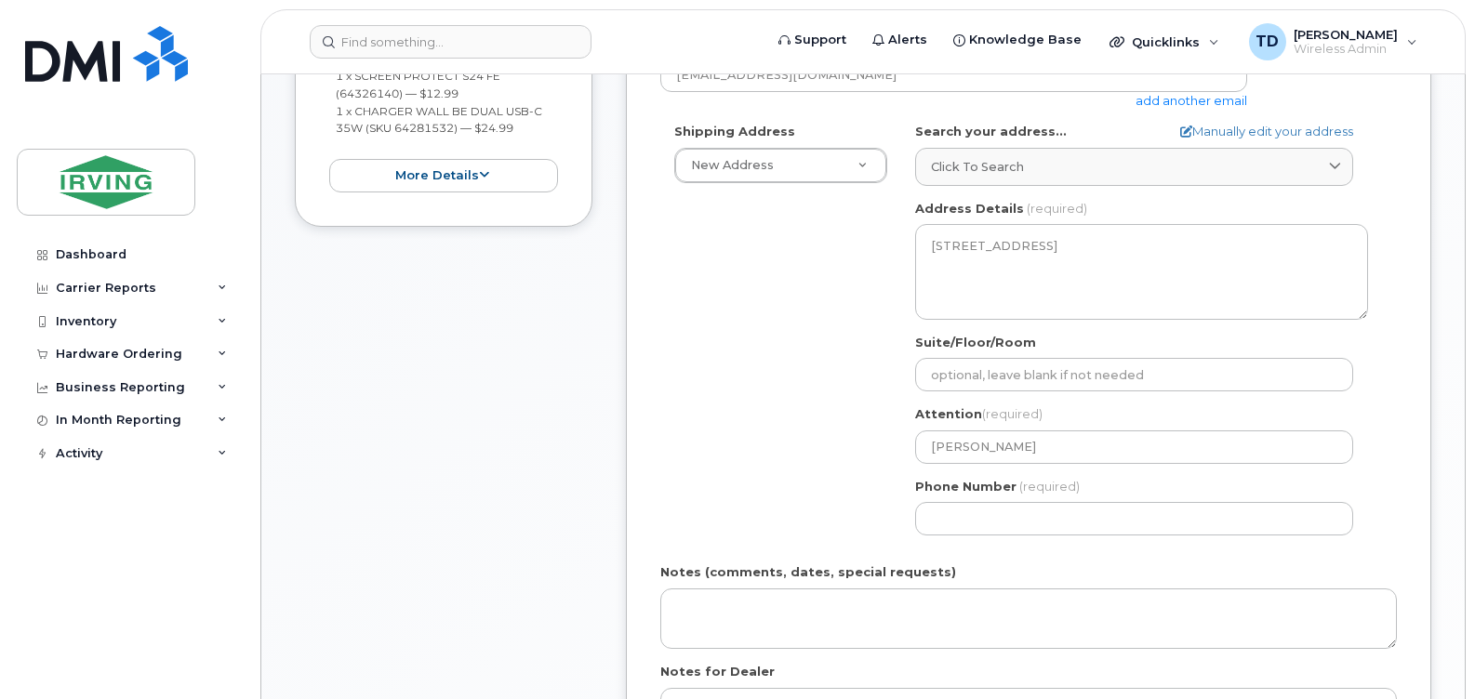
drag, startPoint x: 831, startPoint y: 511, endPoint x: 870, endPoint y: 507, distance: 39.2
click at [831, 511] on div "Shipping Address New Address New Address 485 McAllister Dr CAV Farms Head Offic…" at bounding box center [1021, 336] width 722 height 427
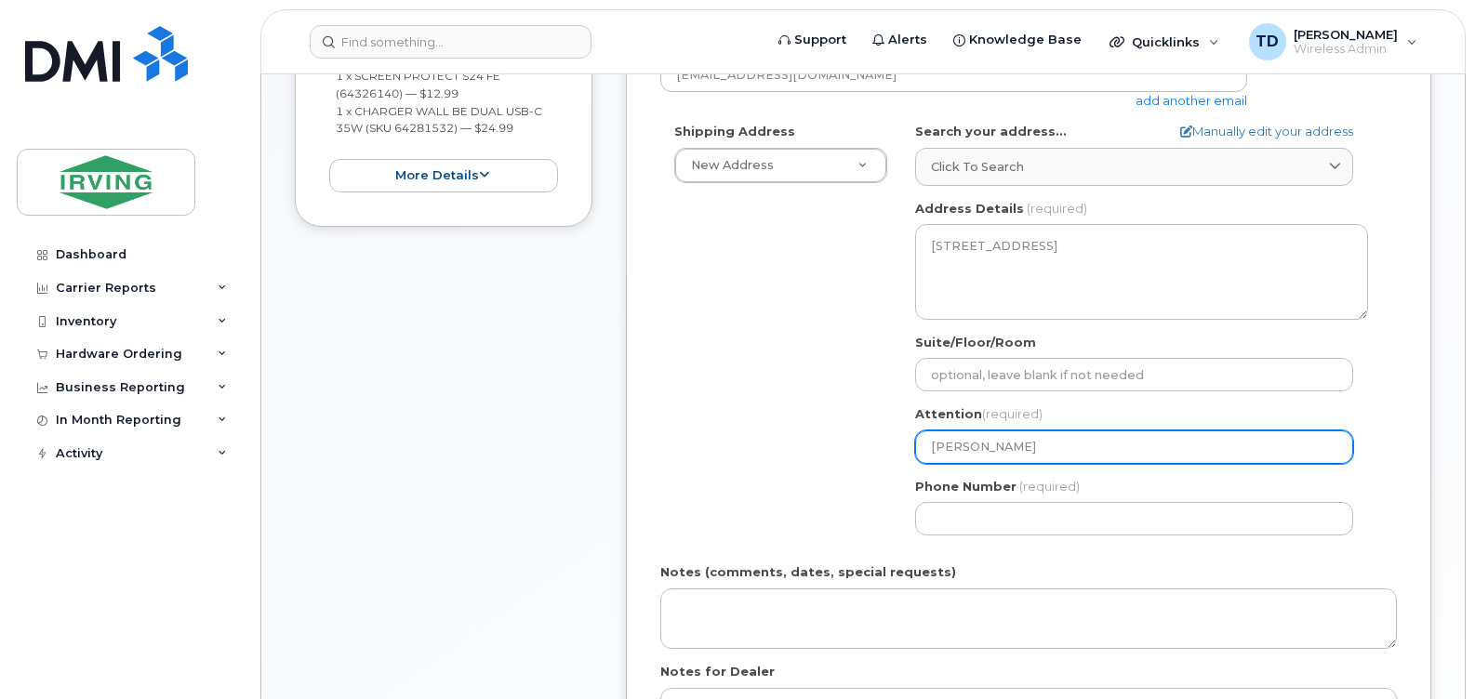
click at [1027, 447] on input "[PERSON_NAME]" at bounding box center [1134, 447] width 438 height 33
select select
type input "Denis Dube,"
select select
type input "Denis Dube, S"
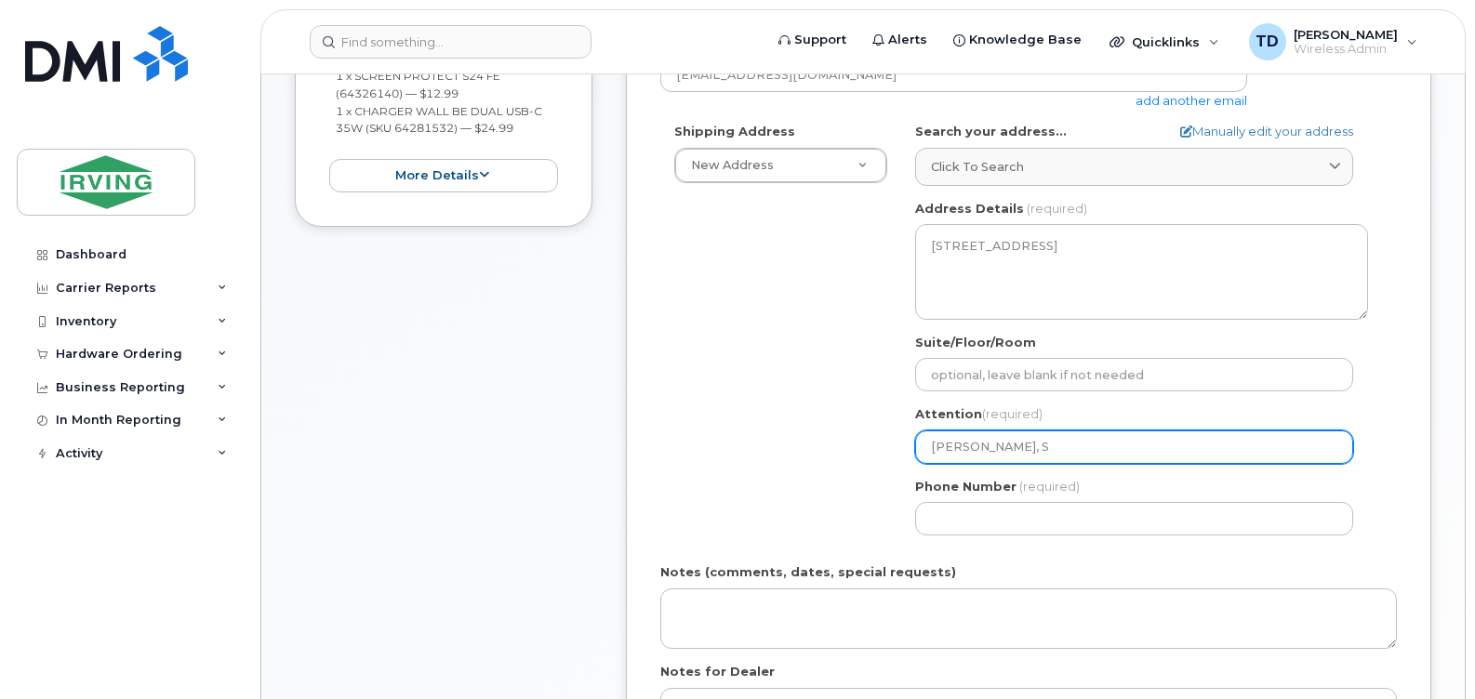
select select
type input "Denis Dube, Sa"
select select
type input "Denis Dube, Saw"
select select
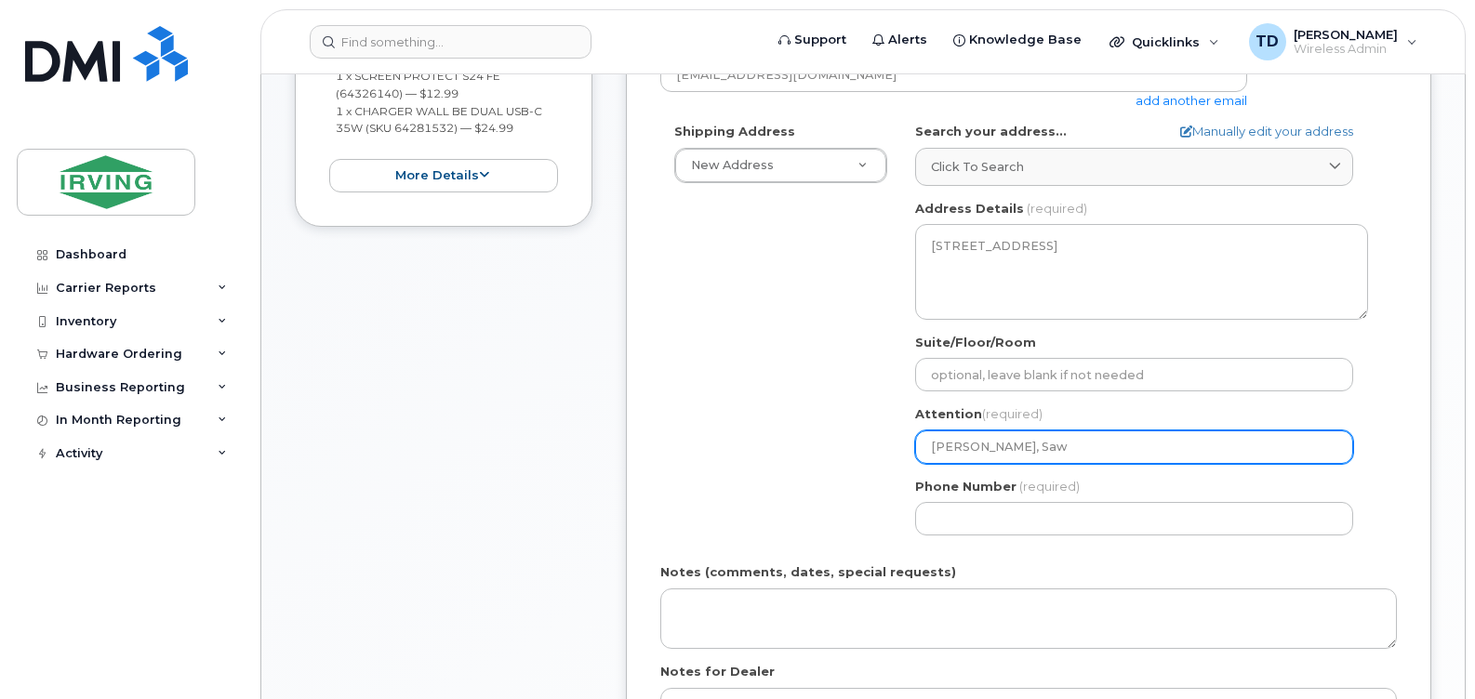
type input "Denis Dube, Sawm"
select select
type input "Denis Dube, Sawmi"
select select
type input "Denis Dube, Sawm"
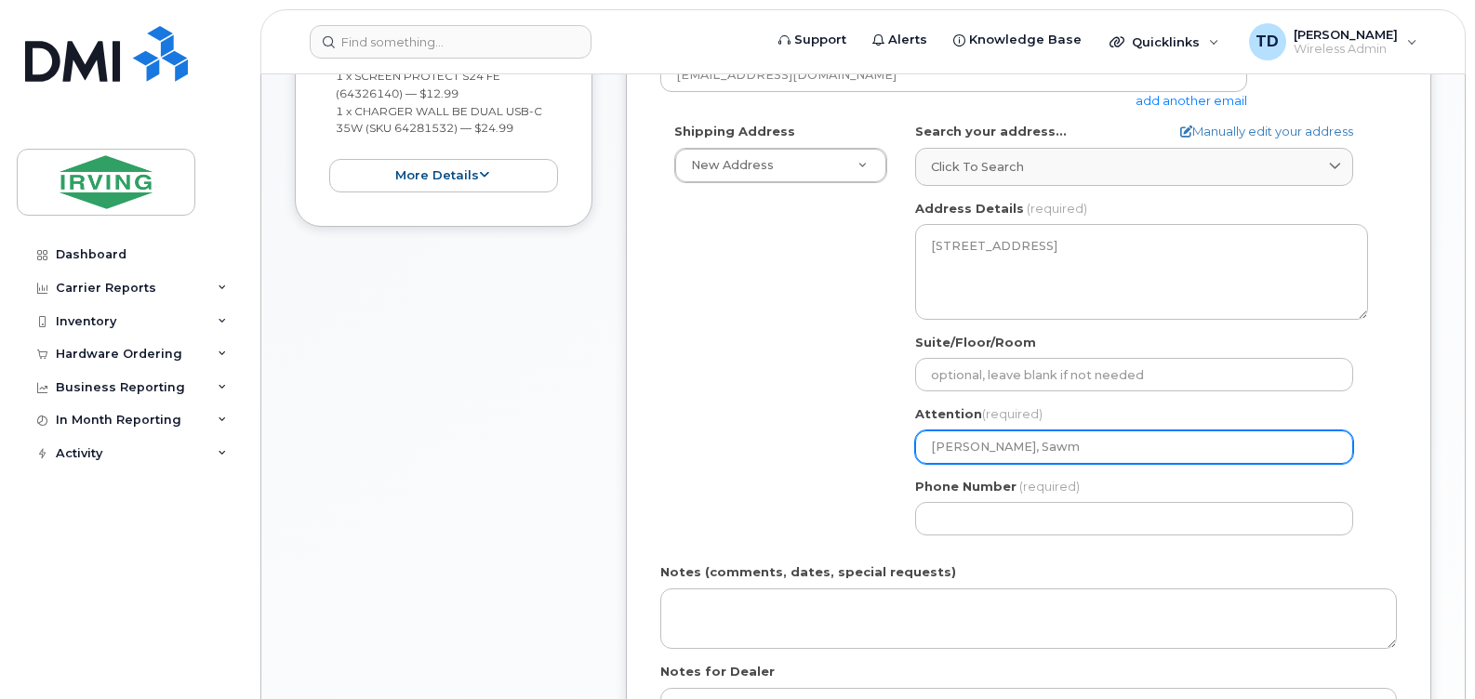
select select
type input "Denis Dube, Saw"
select select
type input "Denis Dube, Sa"
select select
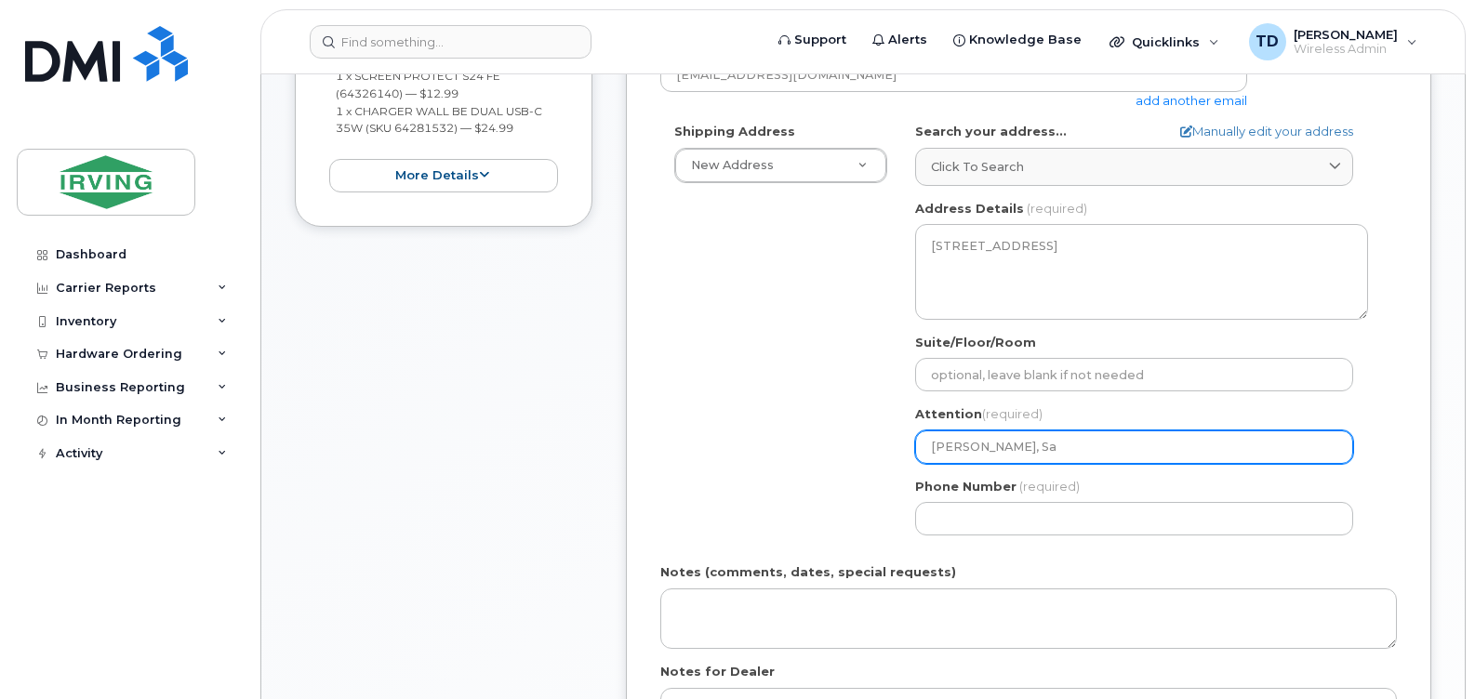
type input "Denis Dube, S"
select select
type input "Denis Dube,"
select select
type input "[PERSON_NAME]"
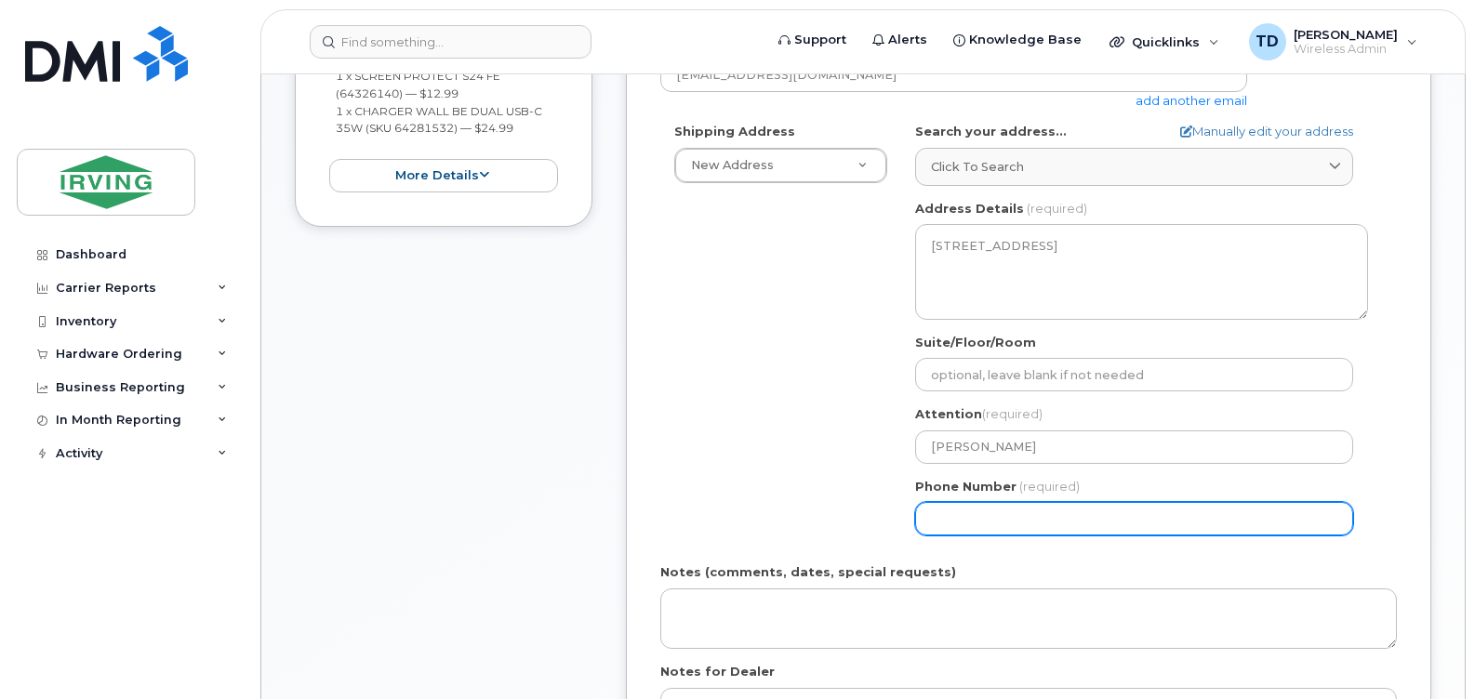
click at [962, 519] on input "Phone Number" at bounding box center [1134, 518] width 438 height 33
select select
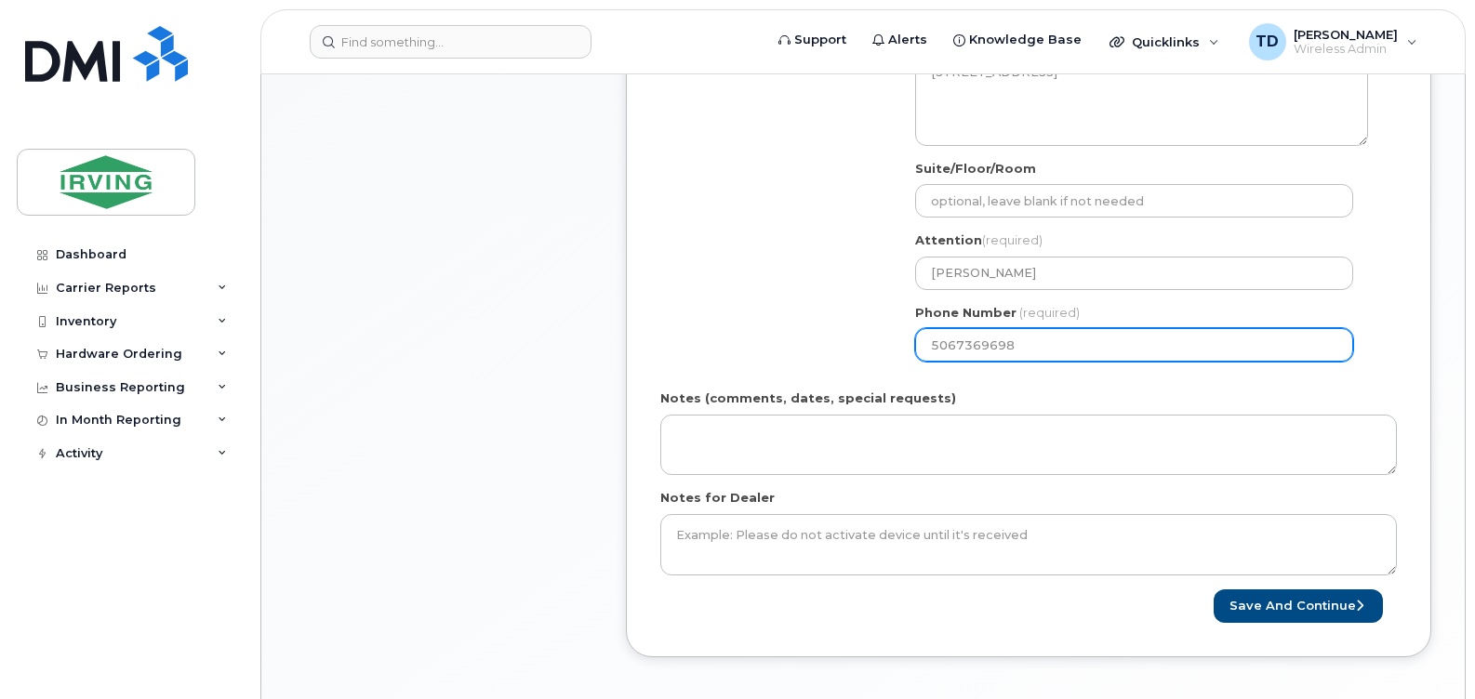
scroll to position [744, 0]
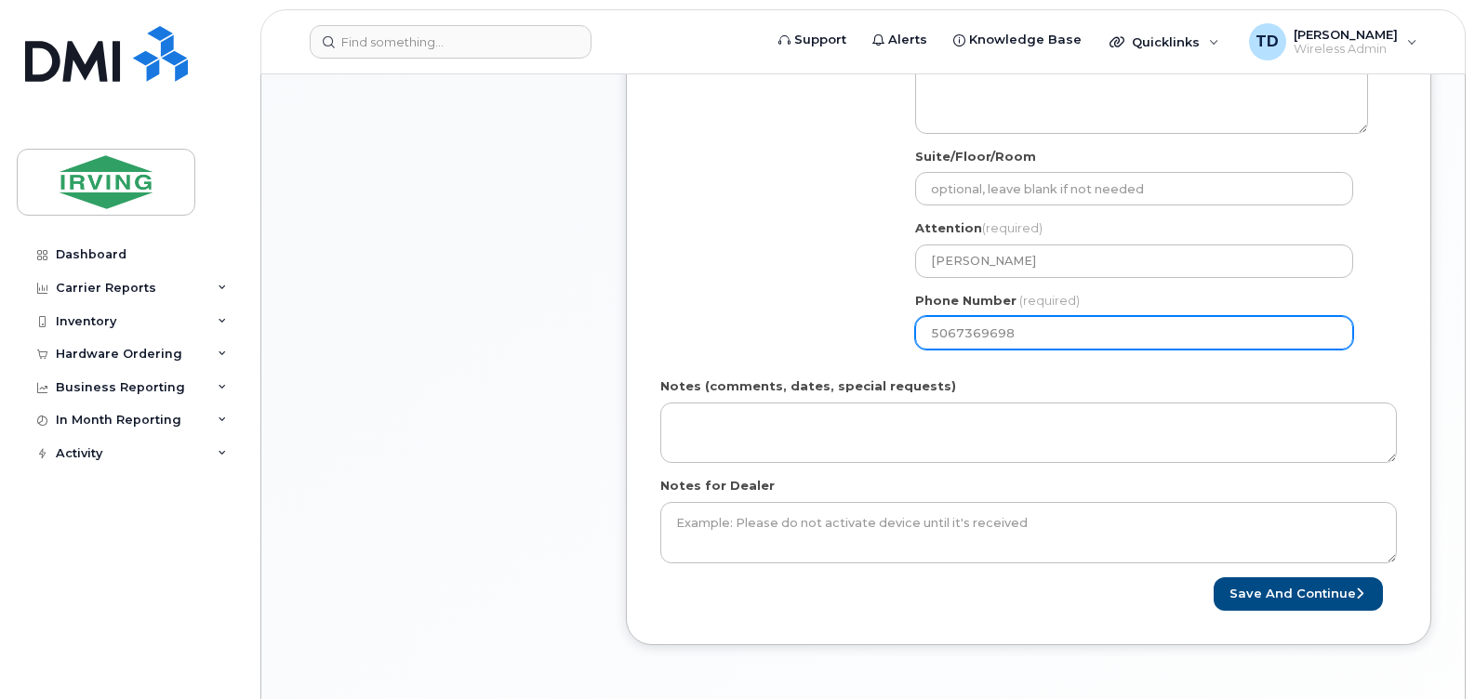
type input "5067369698"
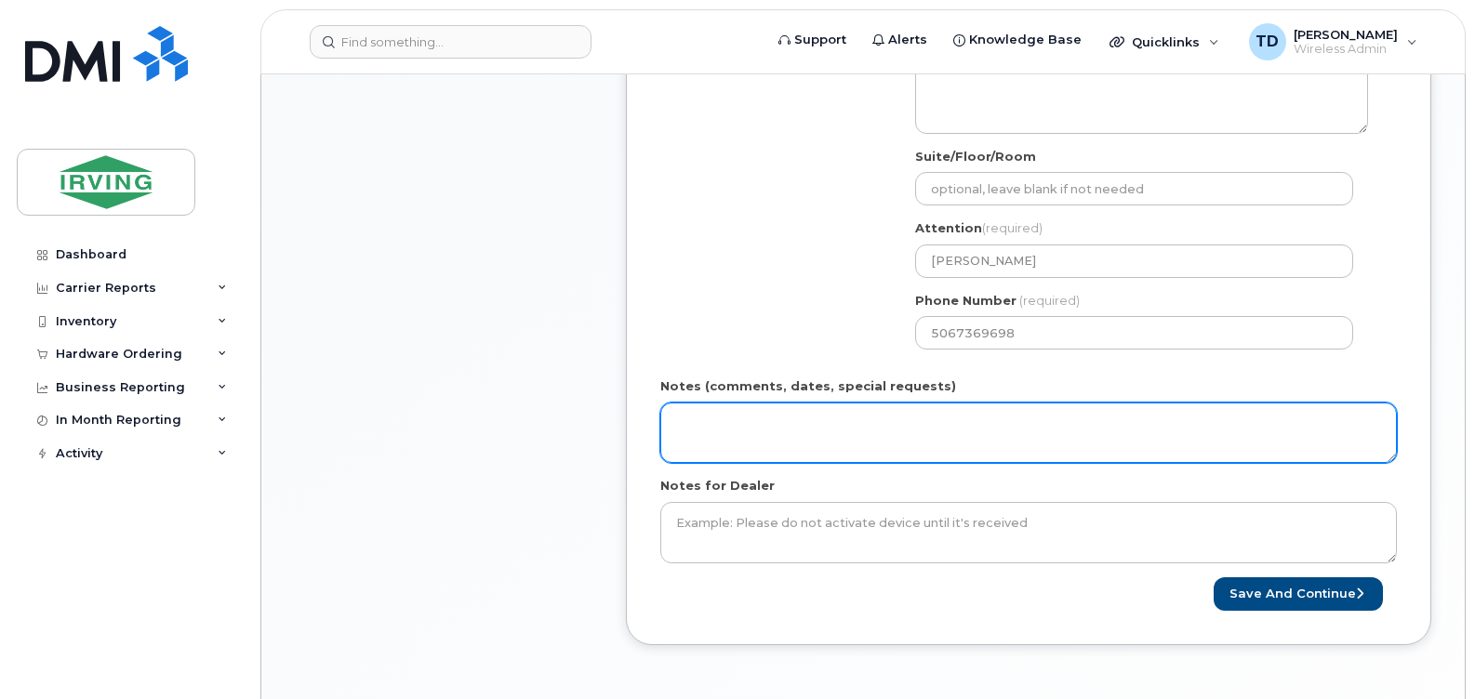
click at [719, 458] on textarea "Notes (comments, dates, special requests)" at bounding box center [1028, 433] width 737 height 61
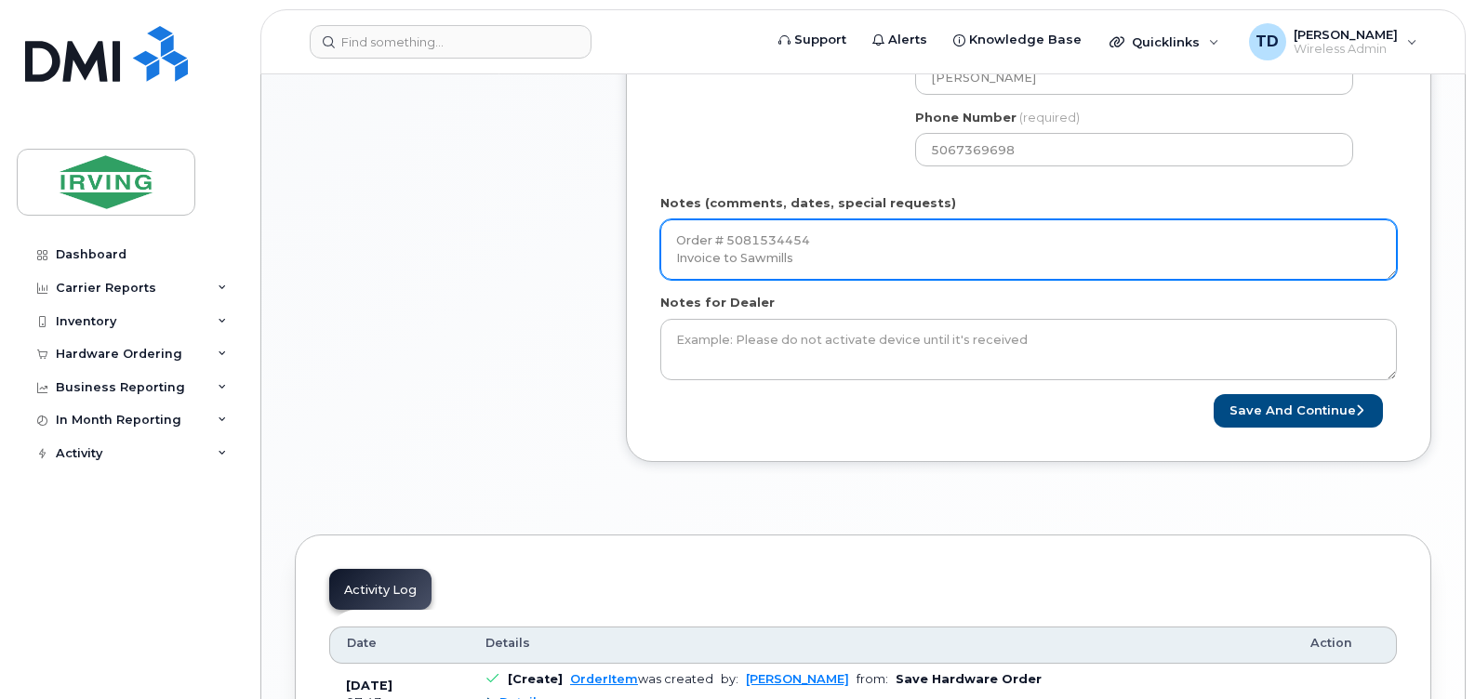
scroll to position [930, 0]
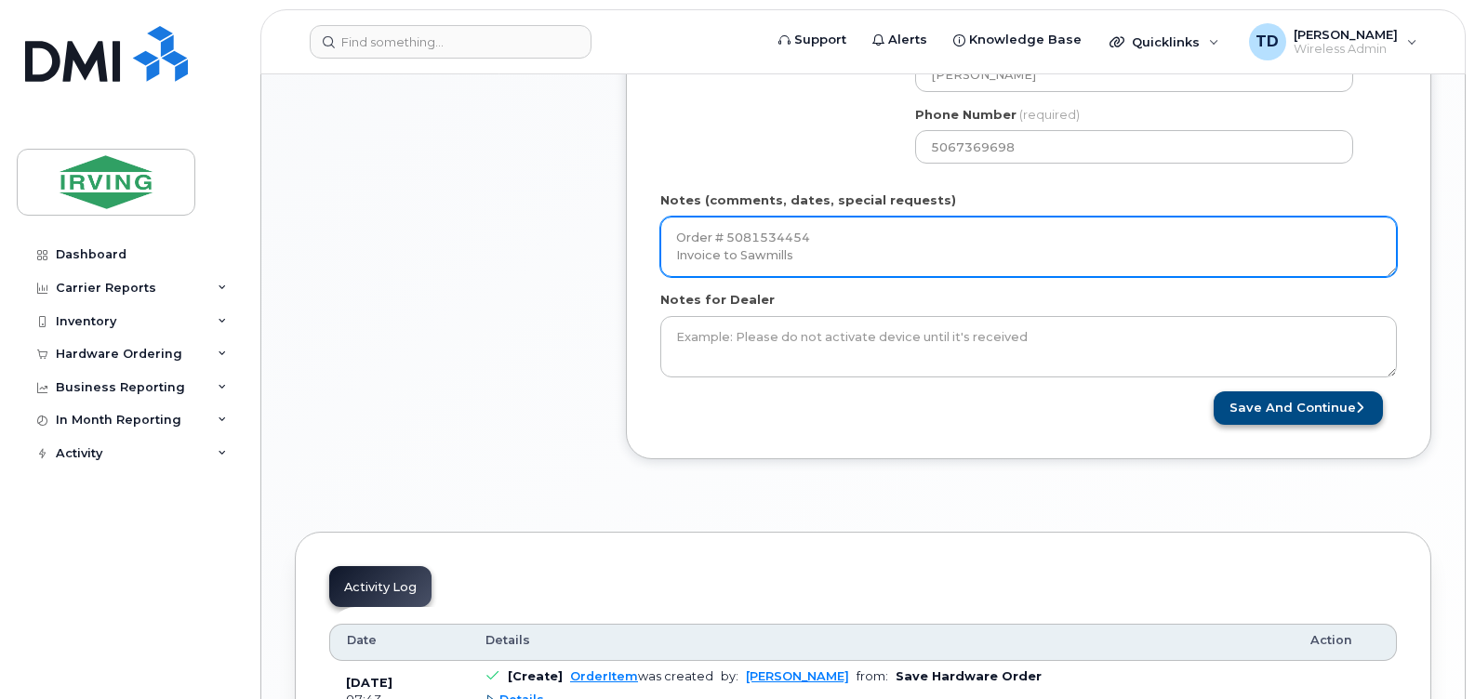
type textarea "Order # 5081534454 Invoice to Sawmills"
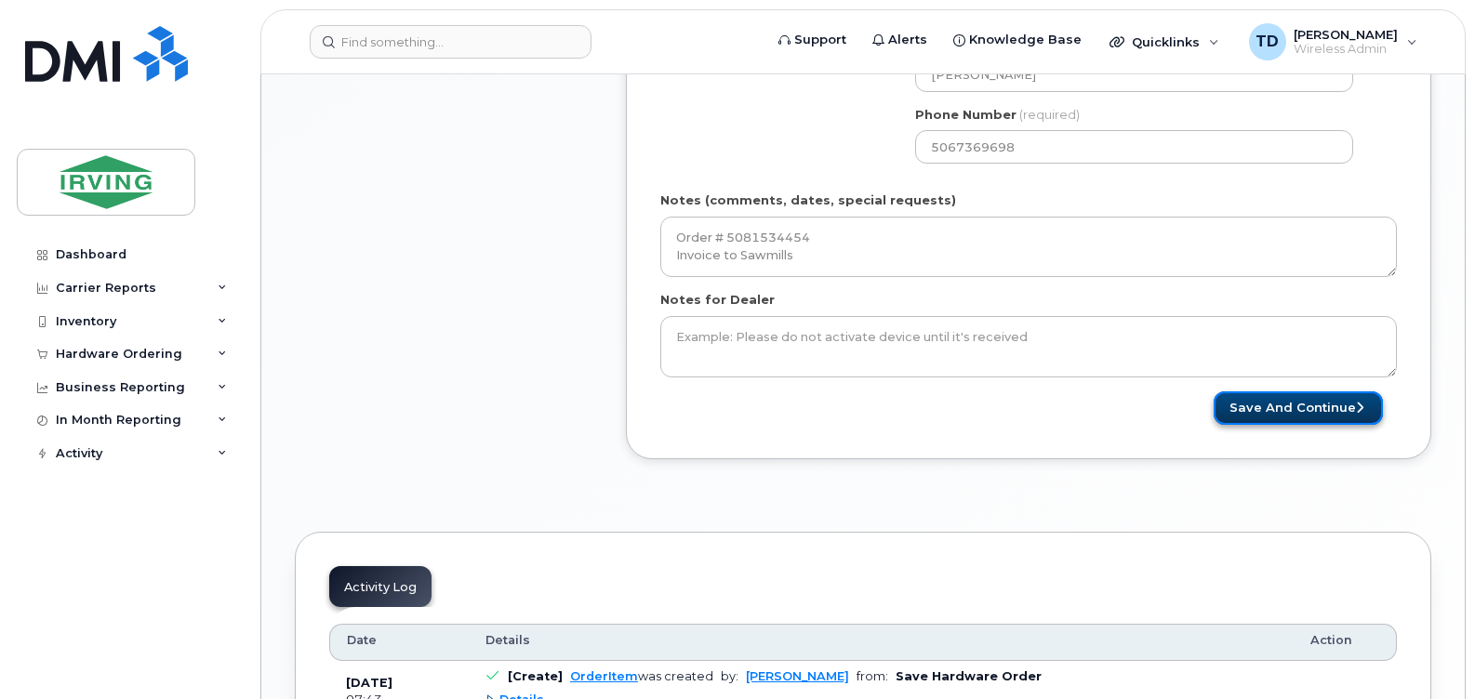
click at [1281, 402] on button "Save and Continue" at bounding box center [1298, 409] width 169 height 34
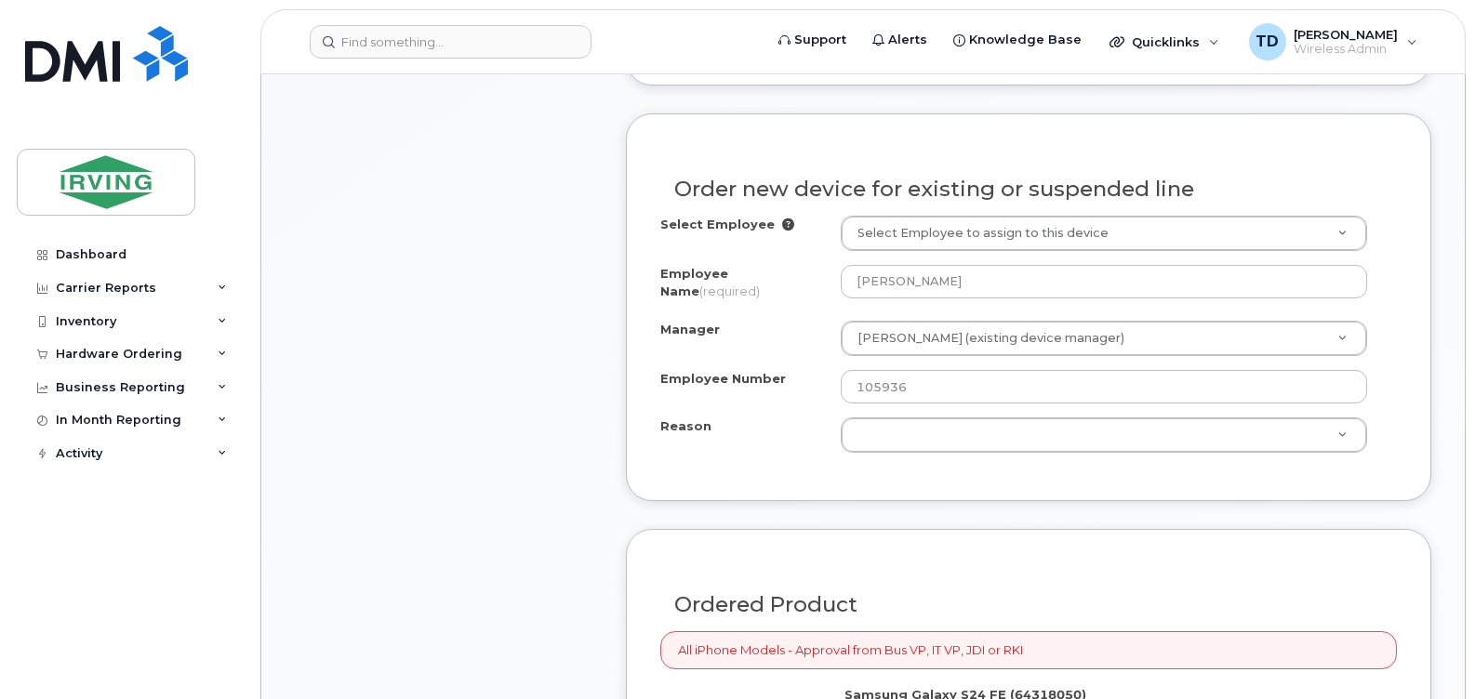
scroll to position [1116, 0]
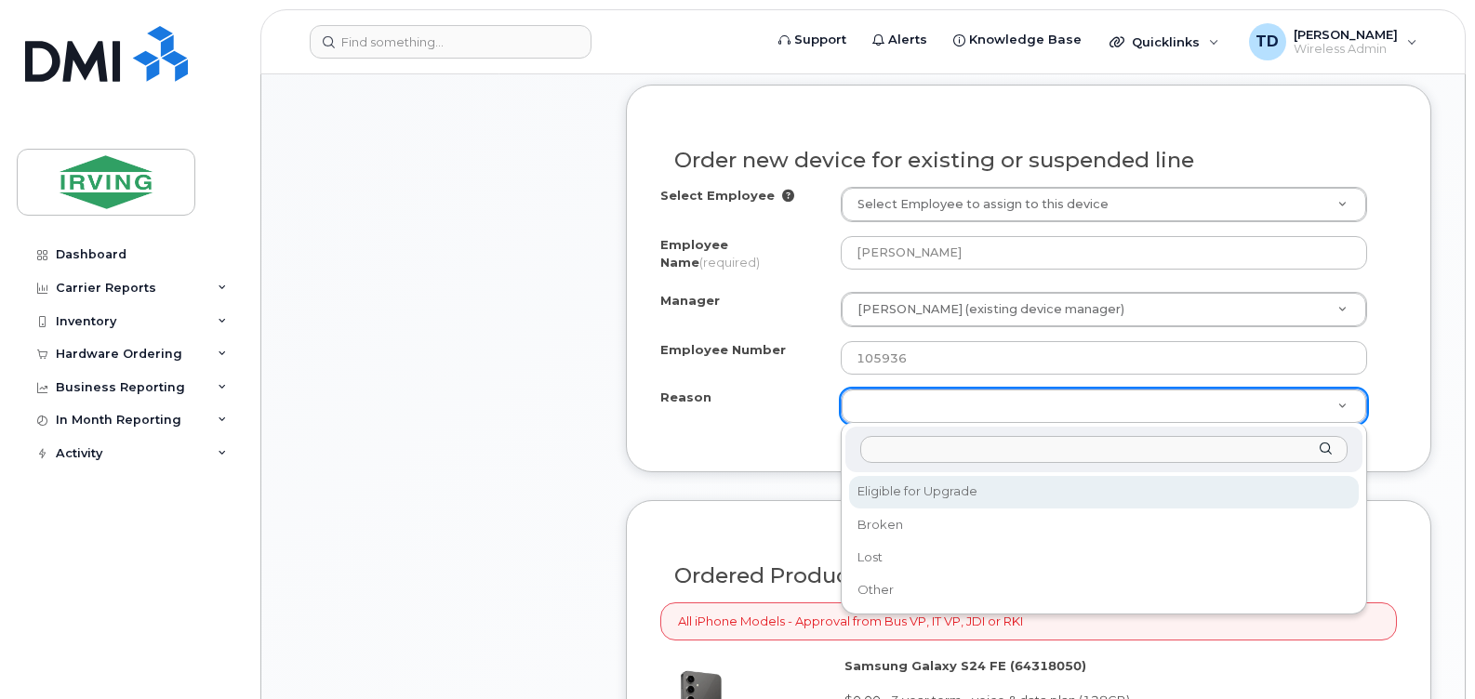
select select "eligible_for_upgrade"
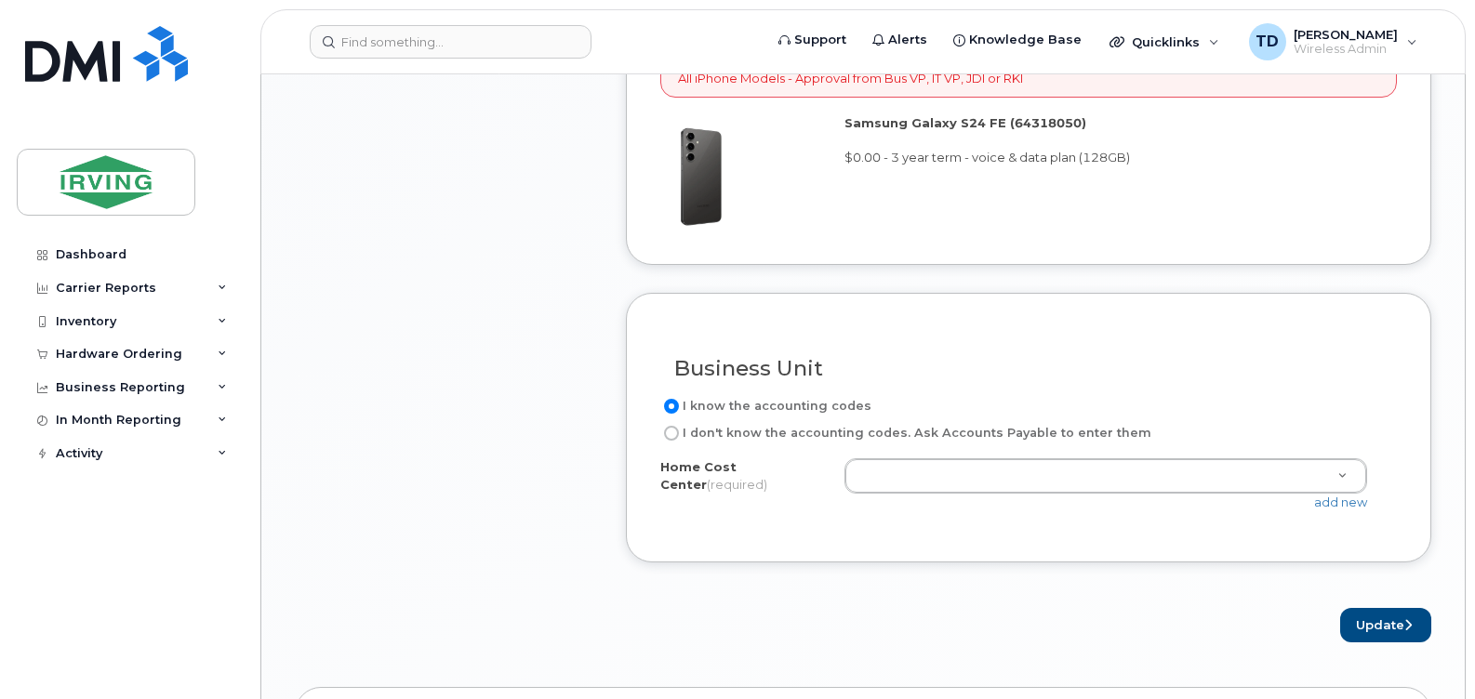
scroll to position [1674, 0]
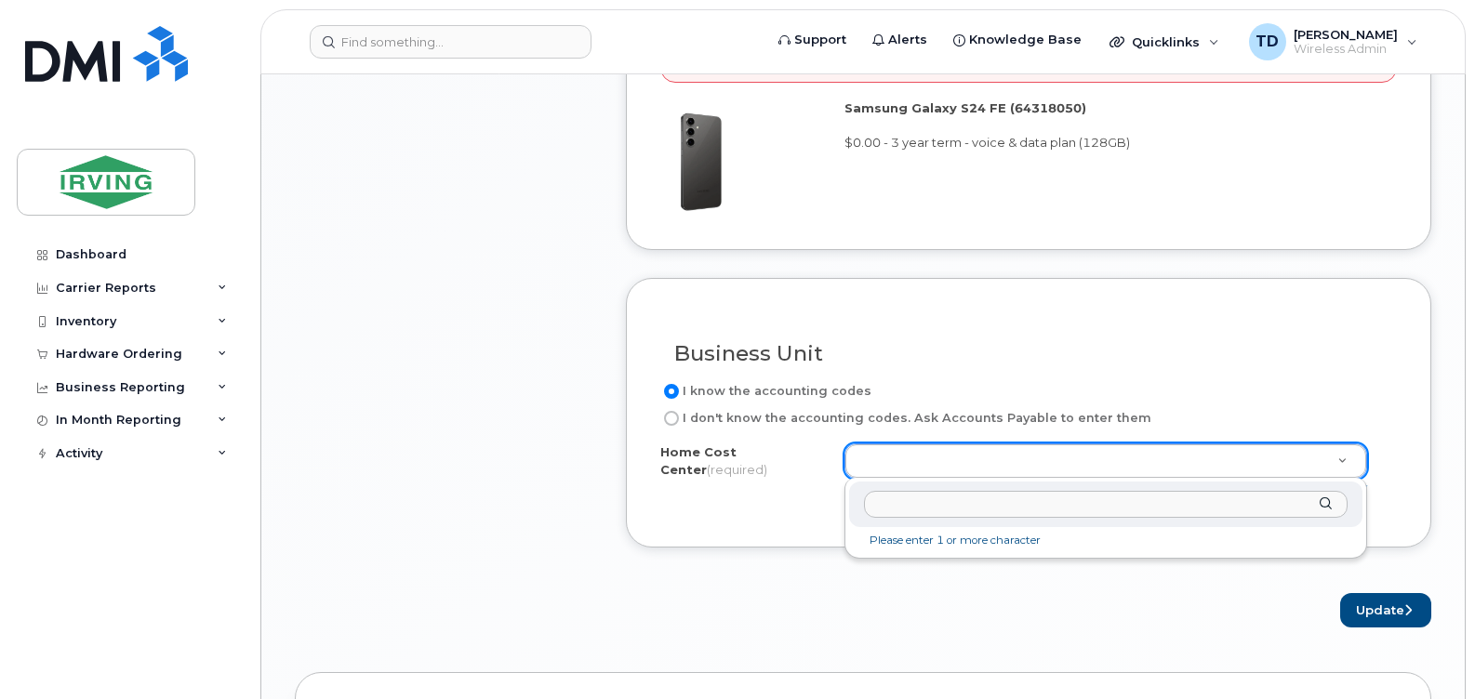
paste input "85140971.63748"
type input "85140971.63748"
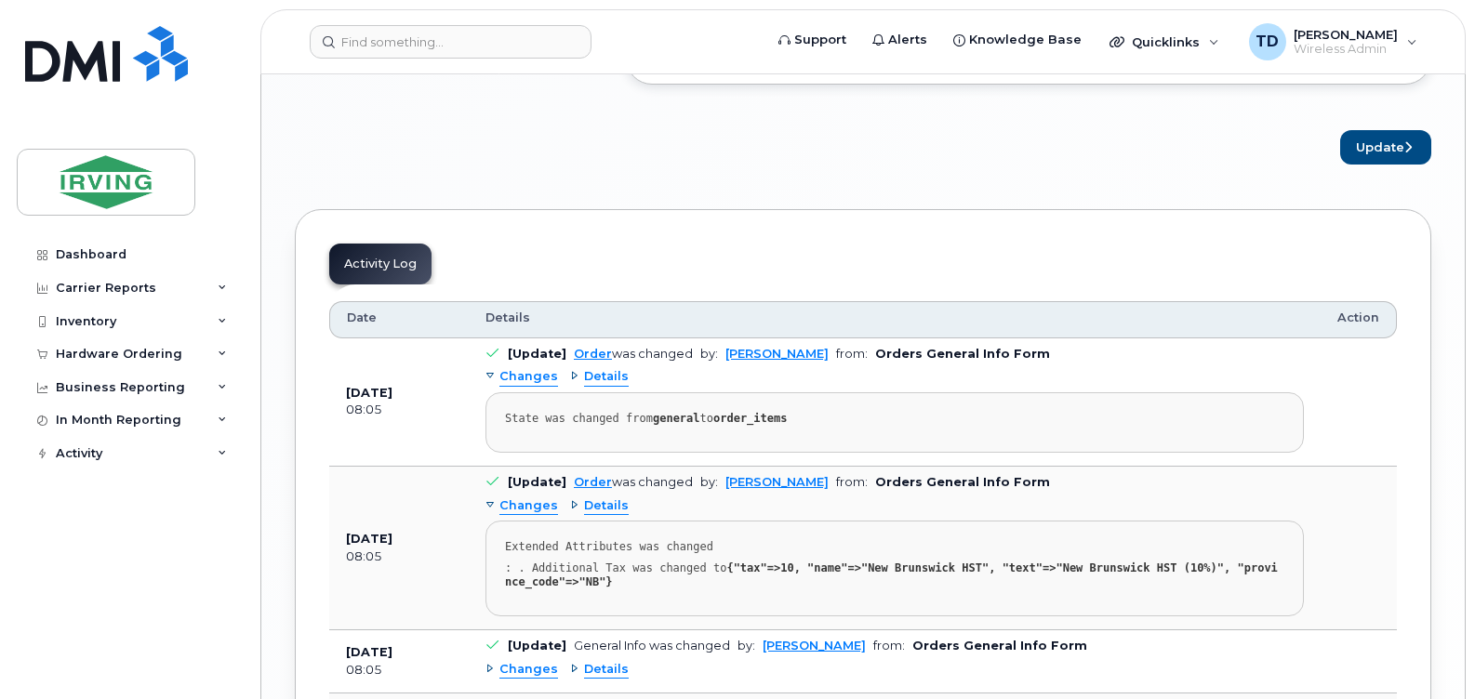
scroll to position [2139, 0]
drag, startPoint x: 1374, startPoint y: 147, endPoint x: 775, endPoint y: 175, distance: 599.6
click at [1374, 147] on button "Update" at bounding box center [1385, 145] width 91 height 34
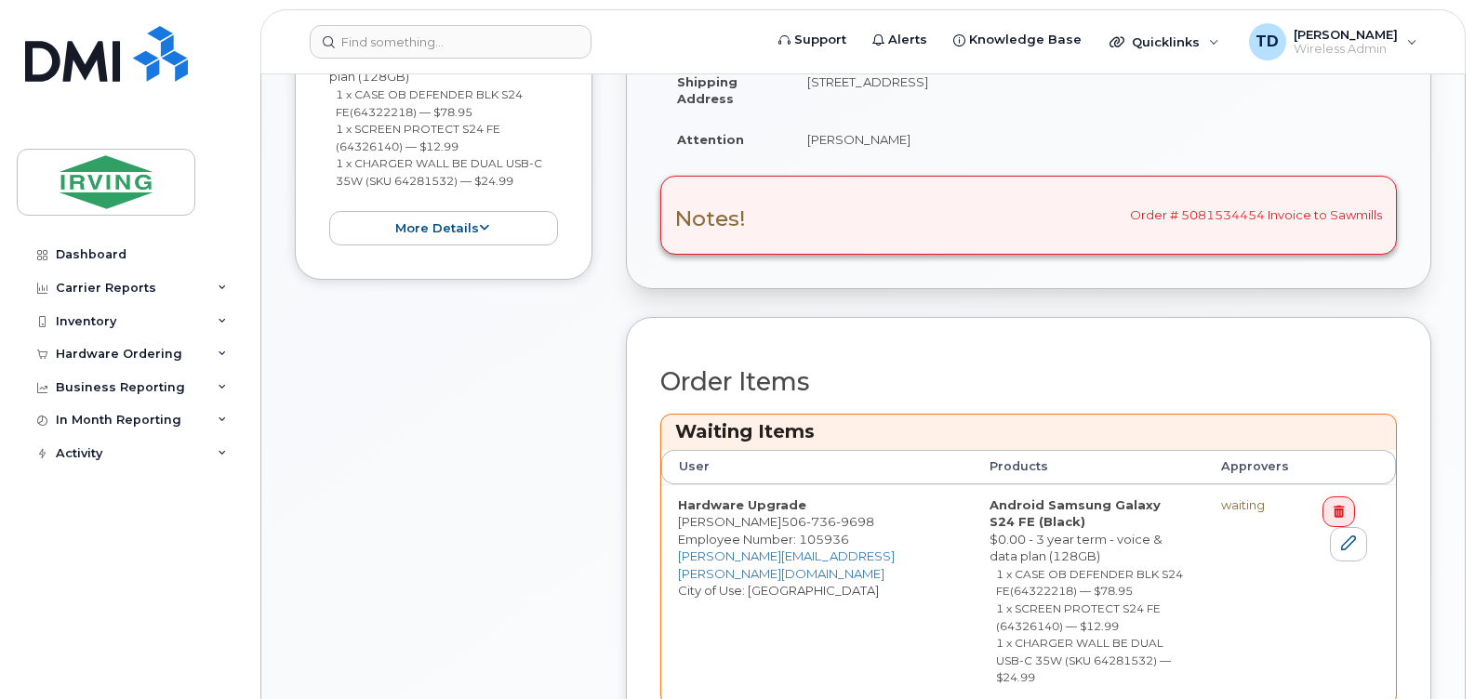
scroll to position [837, 0]
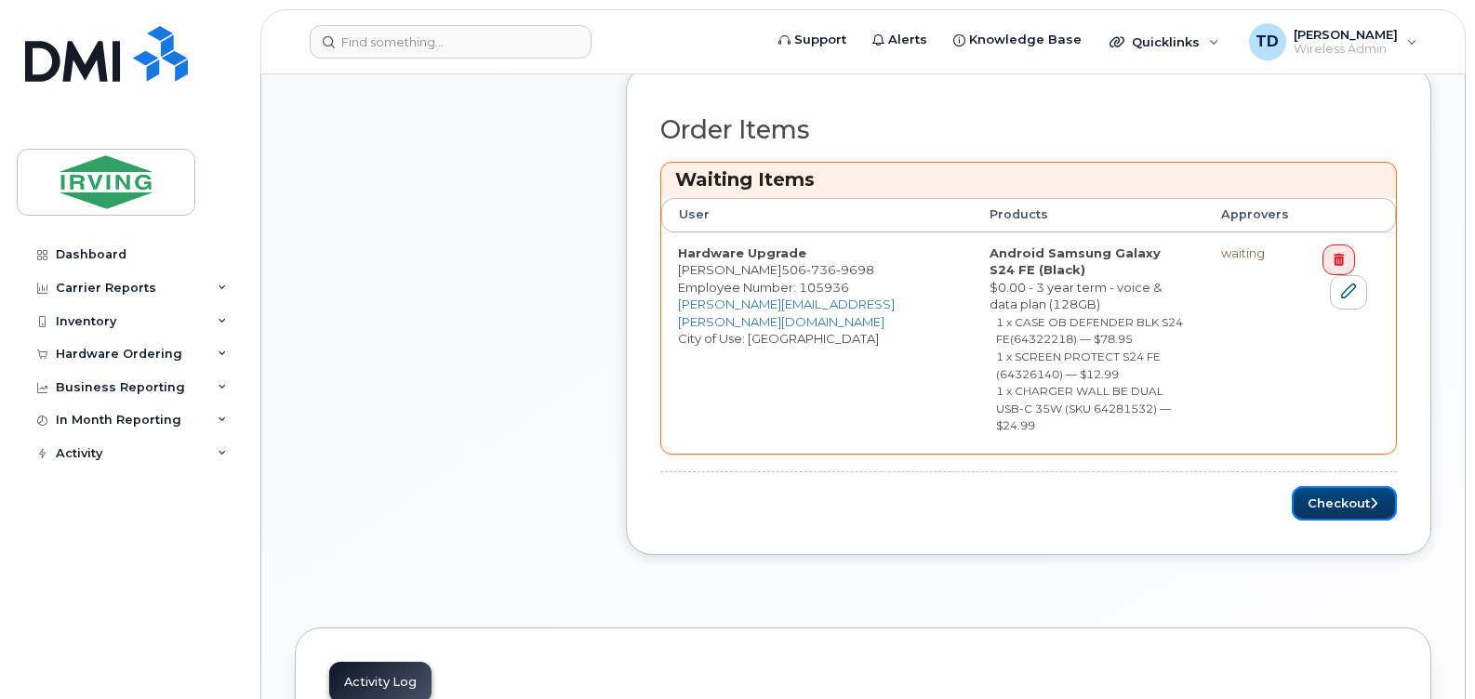
drag, startPoint x: 1358, startPoint y: 431, endPoint x: 1358, endPoint y: 535, distance: 104.2
click at [1358, 486] on button "Checkout" at bounding box center [1344, 503] width 105 height 34
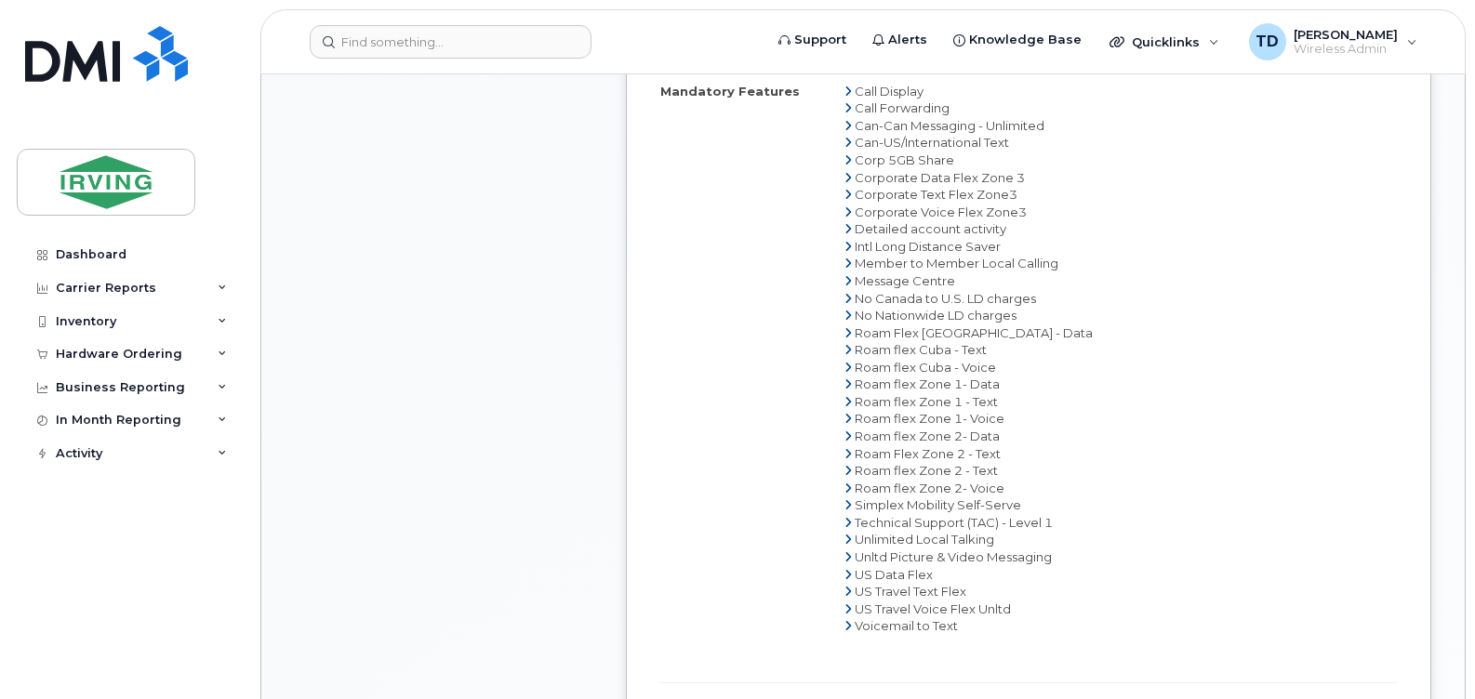
scroll to position [1116, 0]
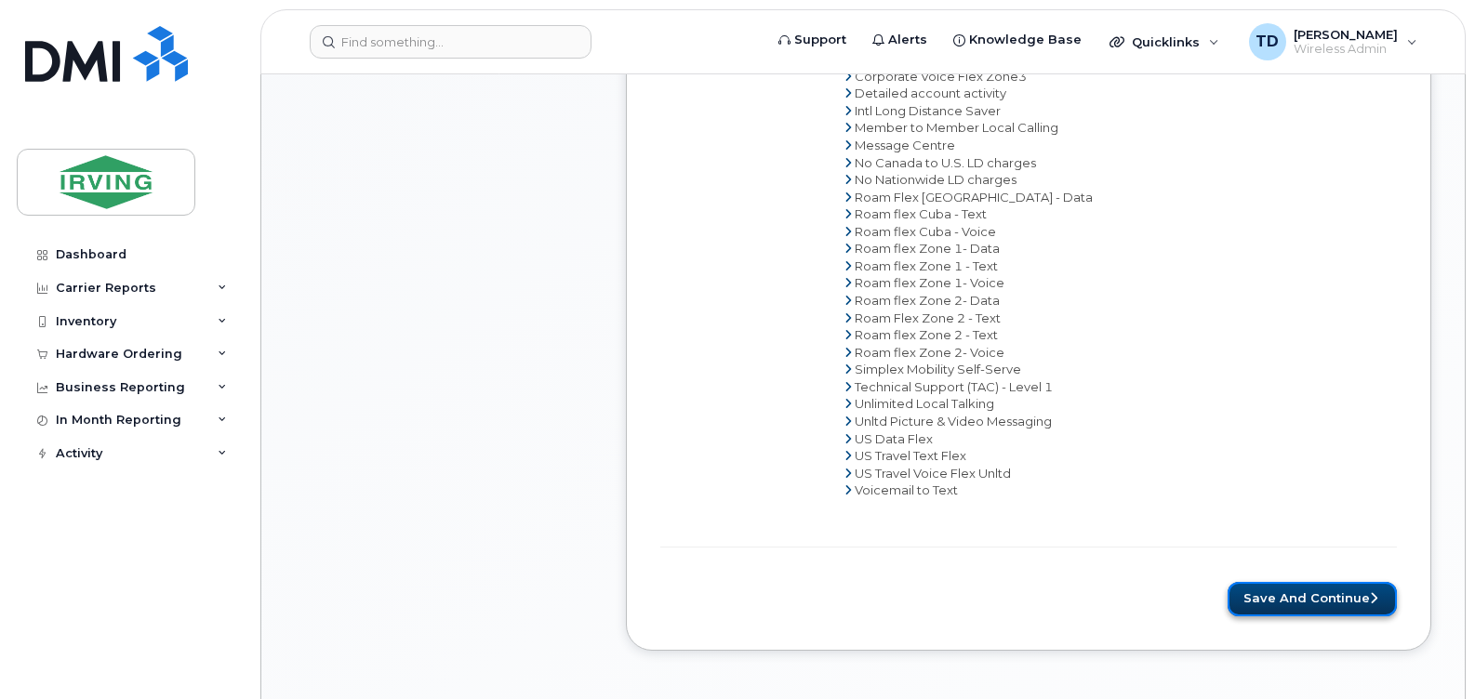
click at [1278, 597] on button "Save and Continue" at bounding box center [1312, 599] width 169 height 34
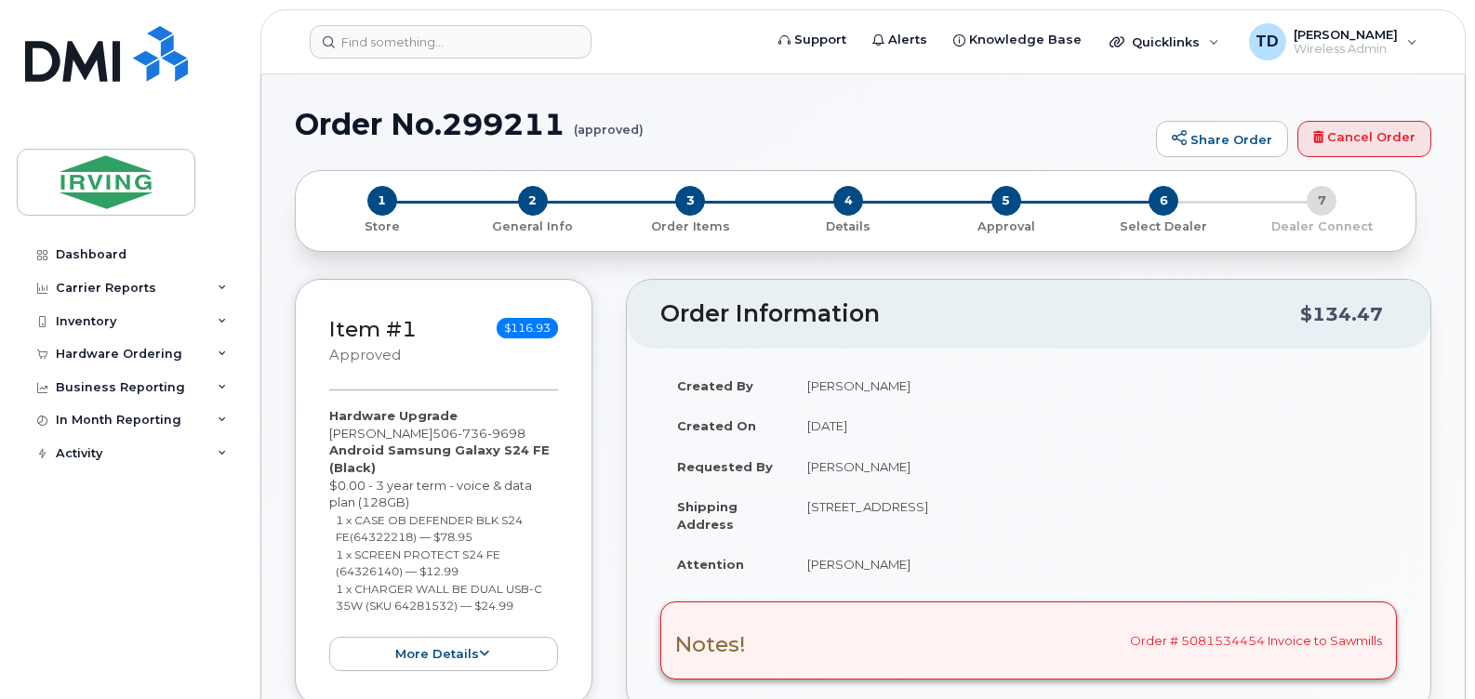
radio input "true"
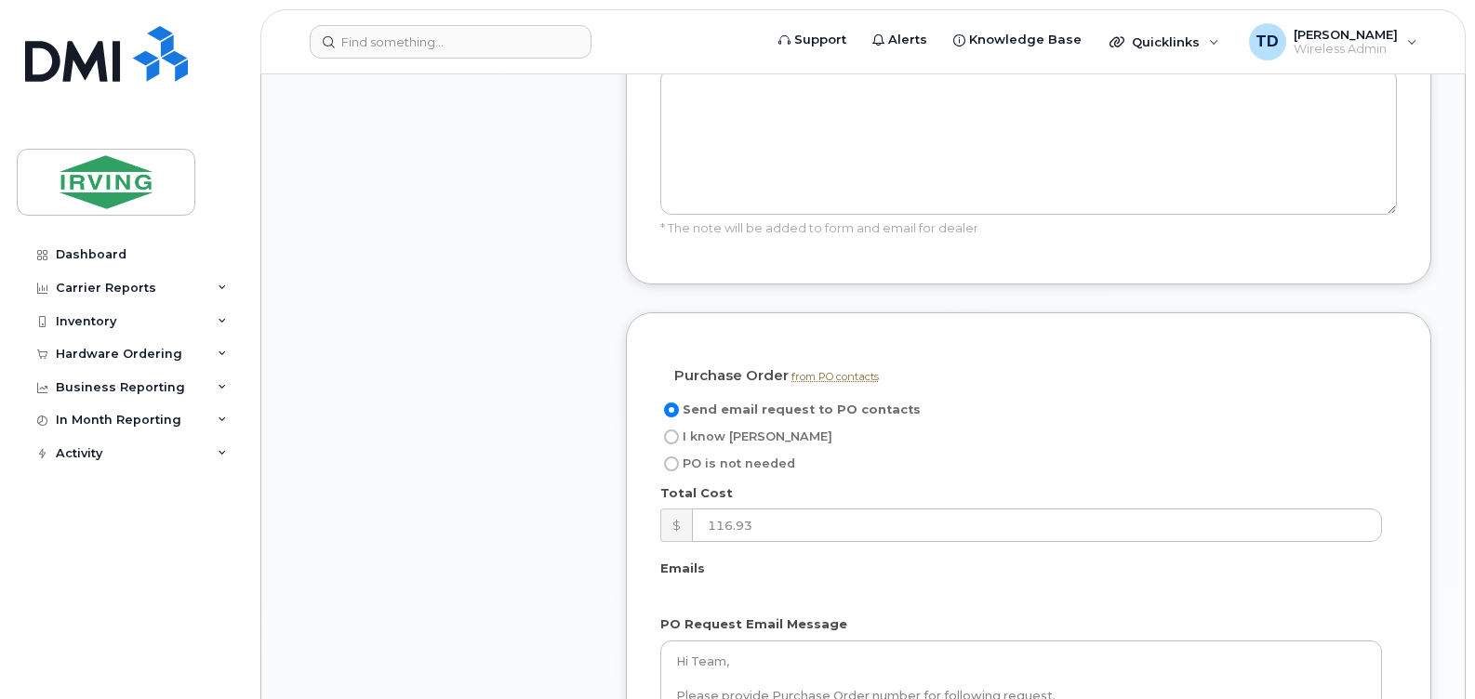
scroll to position [1674, 0]
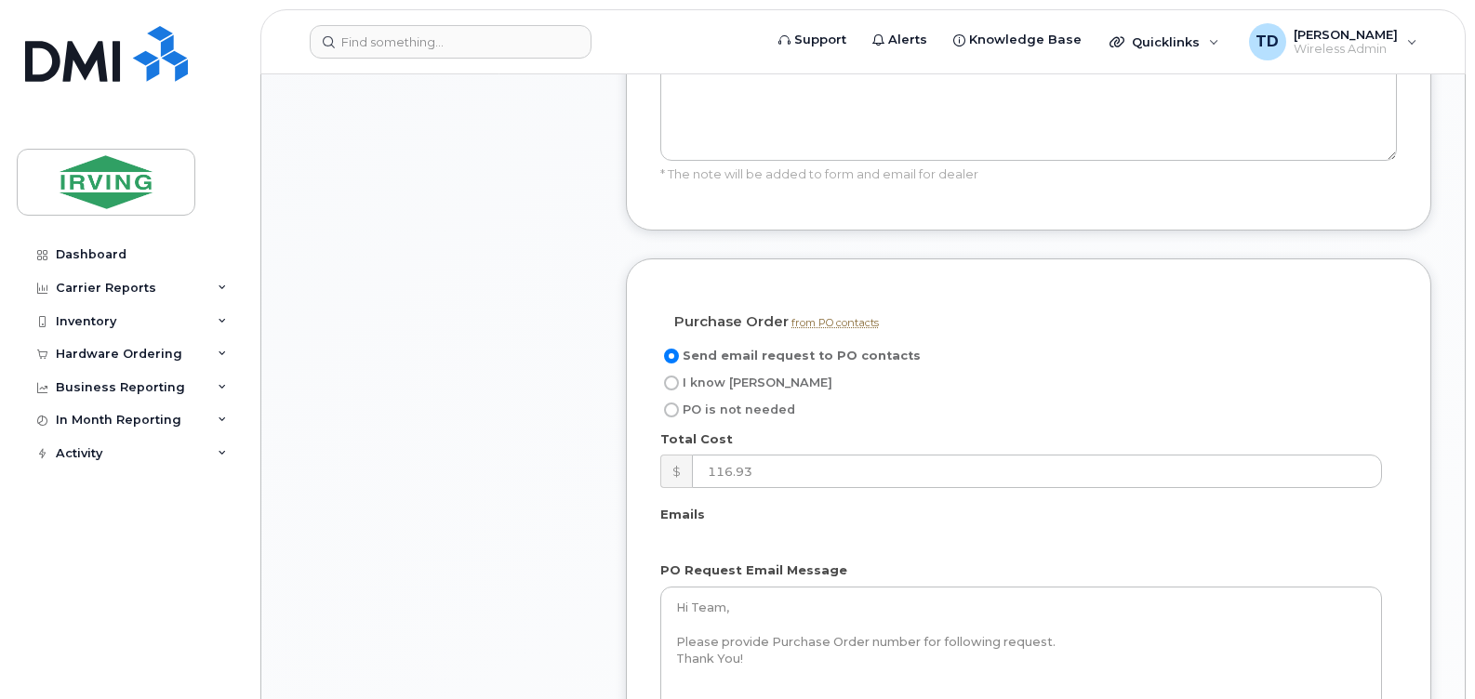
click at [705, 376] on span "I know [PERSON_NAME]" at bounding box center [758, 383] width 150 height 14
click at [679, 376] on input "I know [PERSON_NAME]" at bounding box center [671, 383] width 15 height 15
radio input "true"
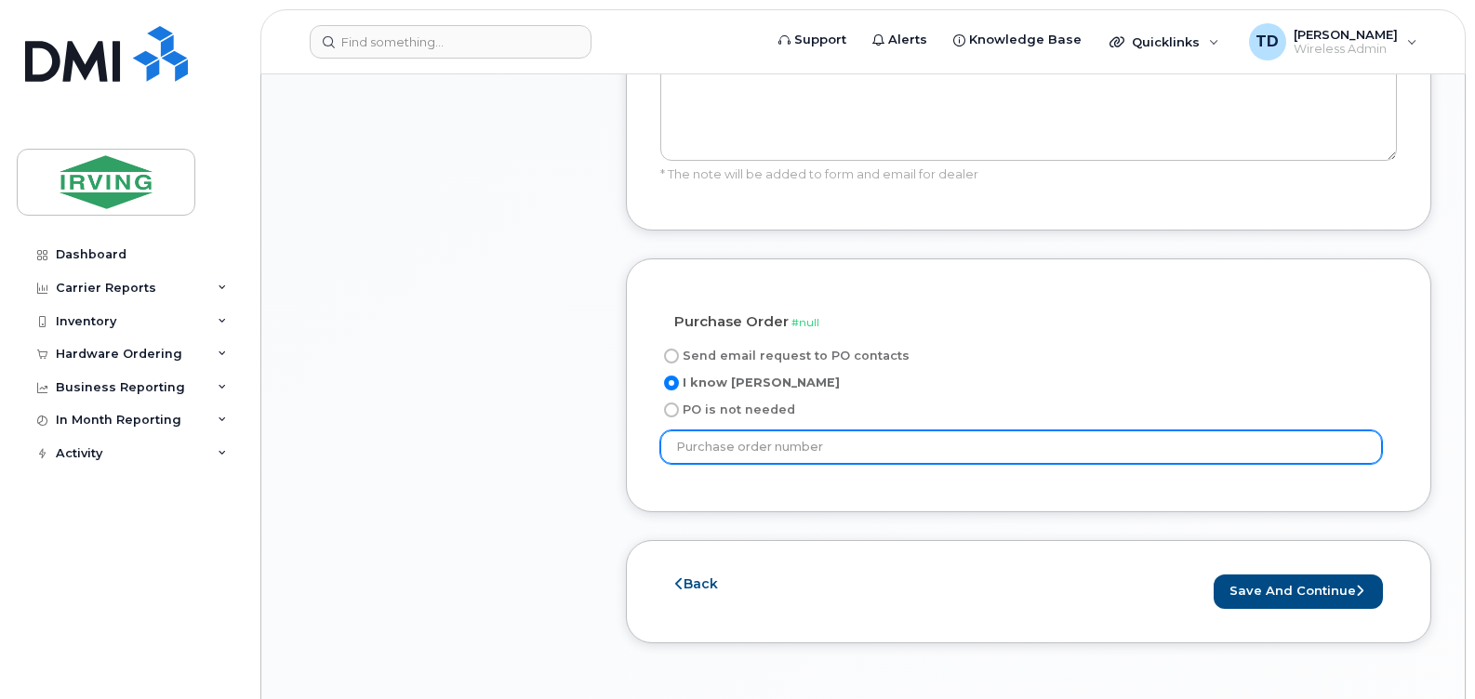
click at [736, 431] on input "text" at bounding box center [1021, 447] width 722 height 33
type input "944517"
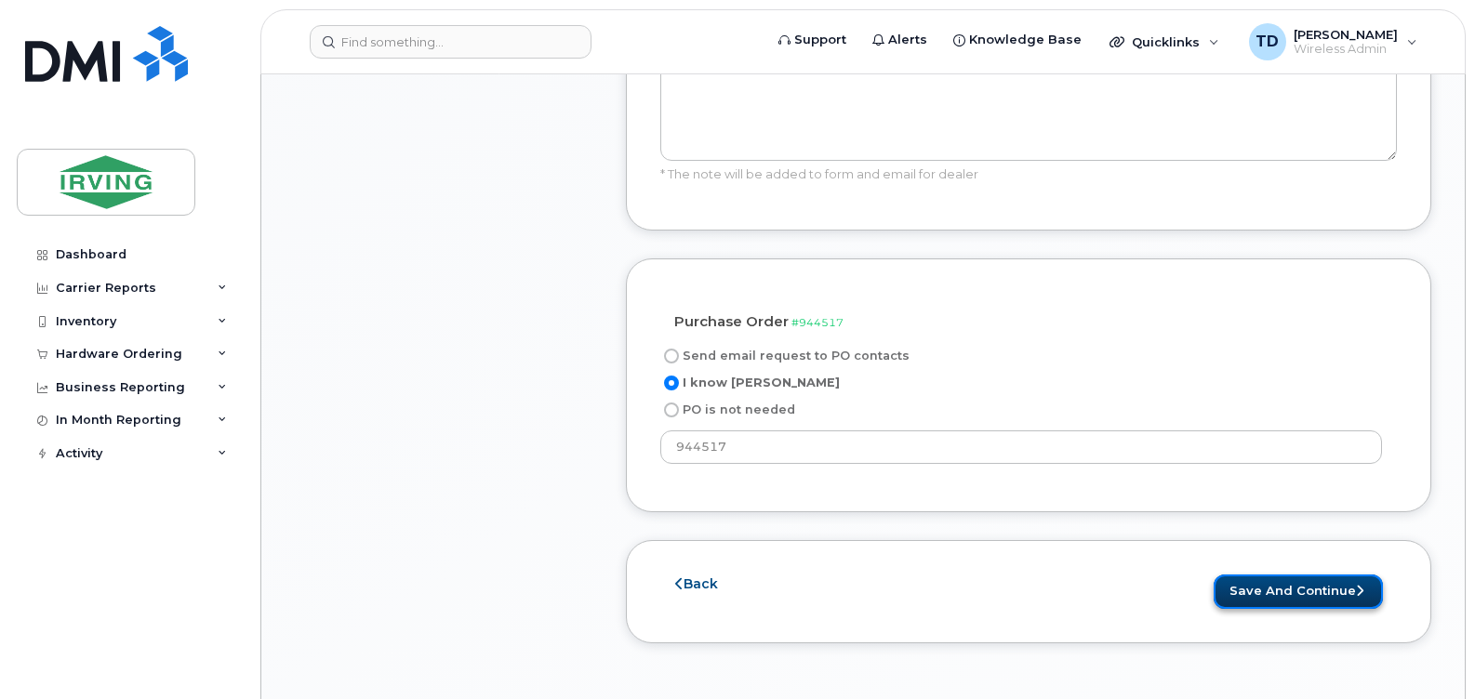
click at [1283, 575] on button "Save and Continue" at bounding box center [1298, 592] width 169 height 34
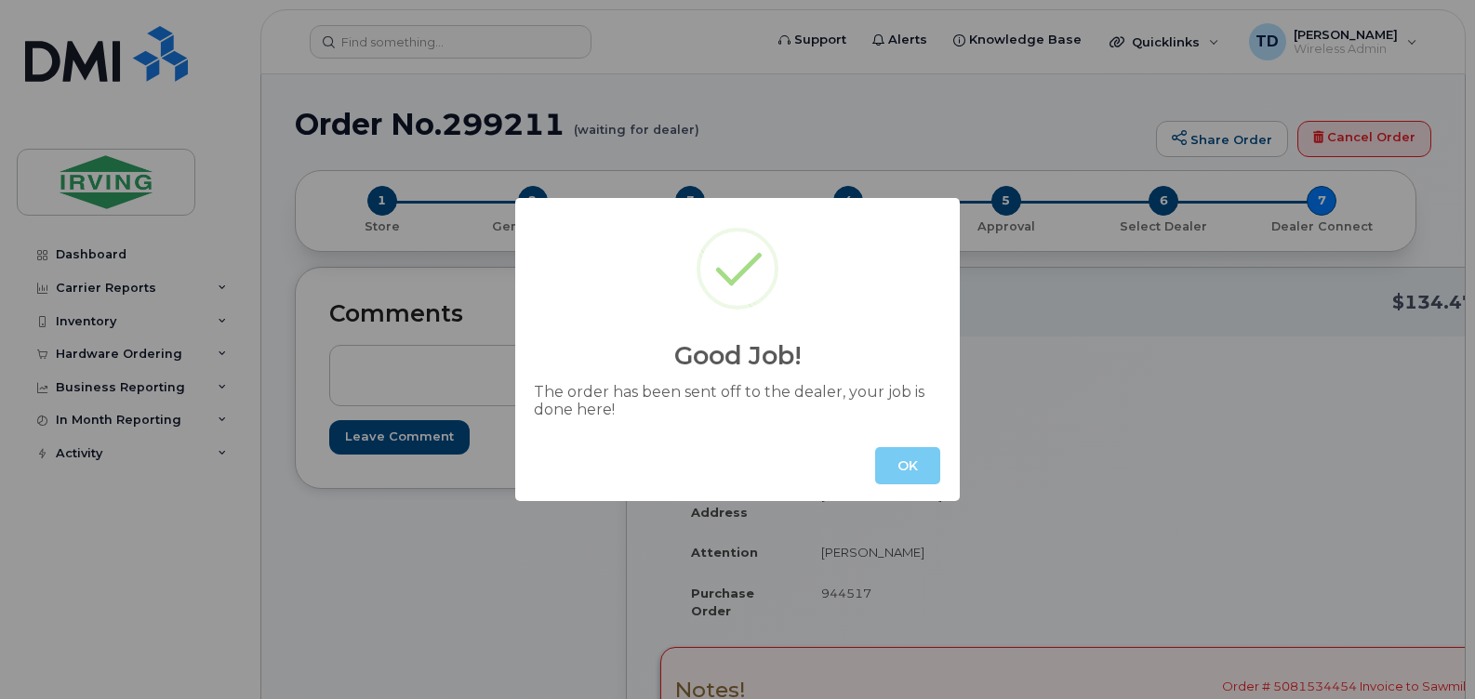
click at [902, 461] on button "OK" at bounding box center [907, 465] width 65 height 37
